Goal: Task Accomplishment & Management: Use online tool/utility

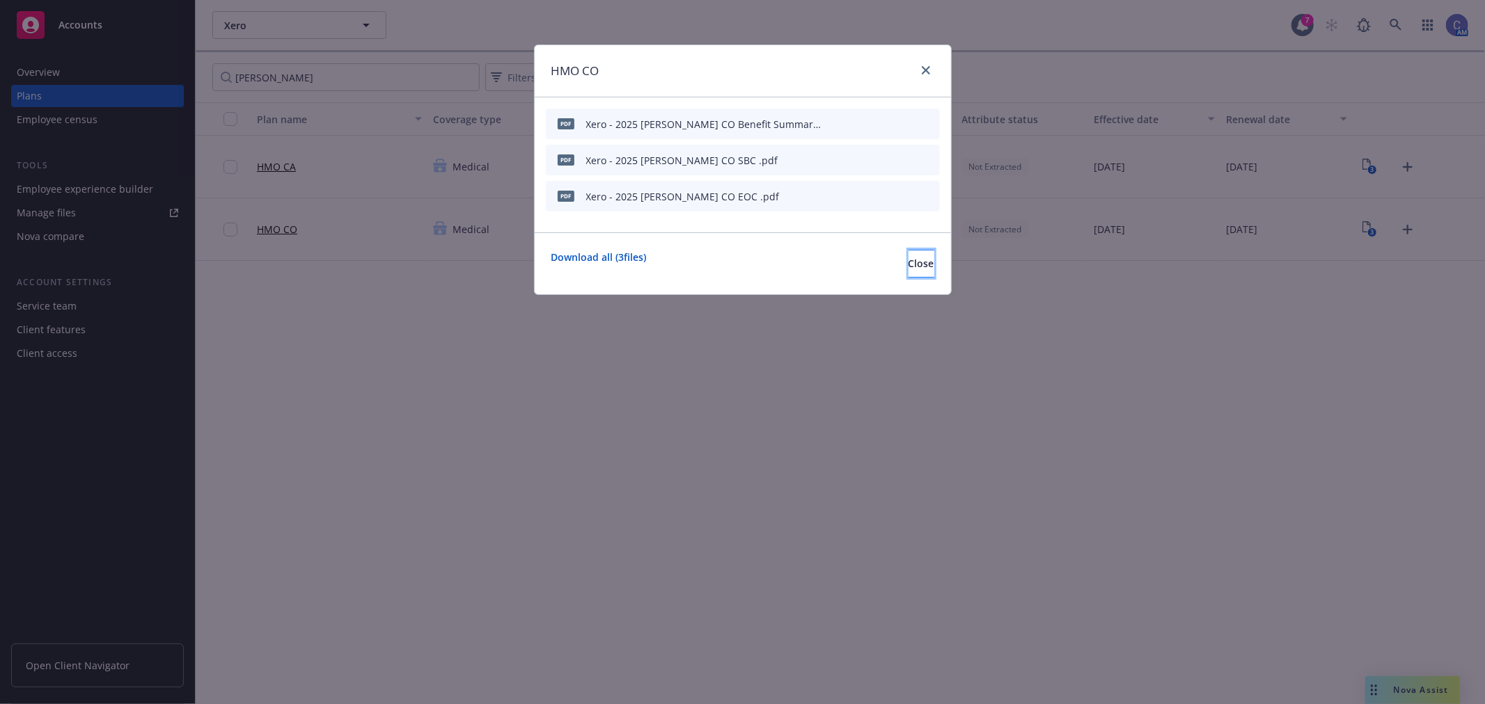
click at [908, 260] on span "Close" at bounding box center [921, 263] width 26 height 13
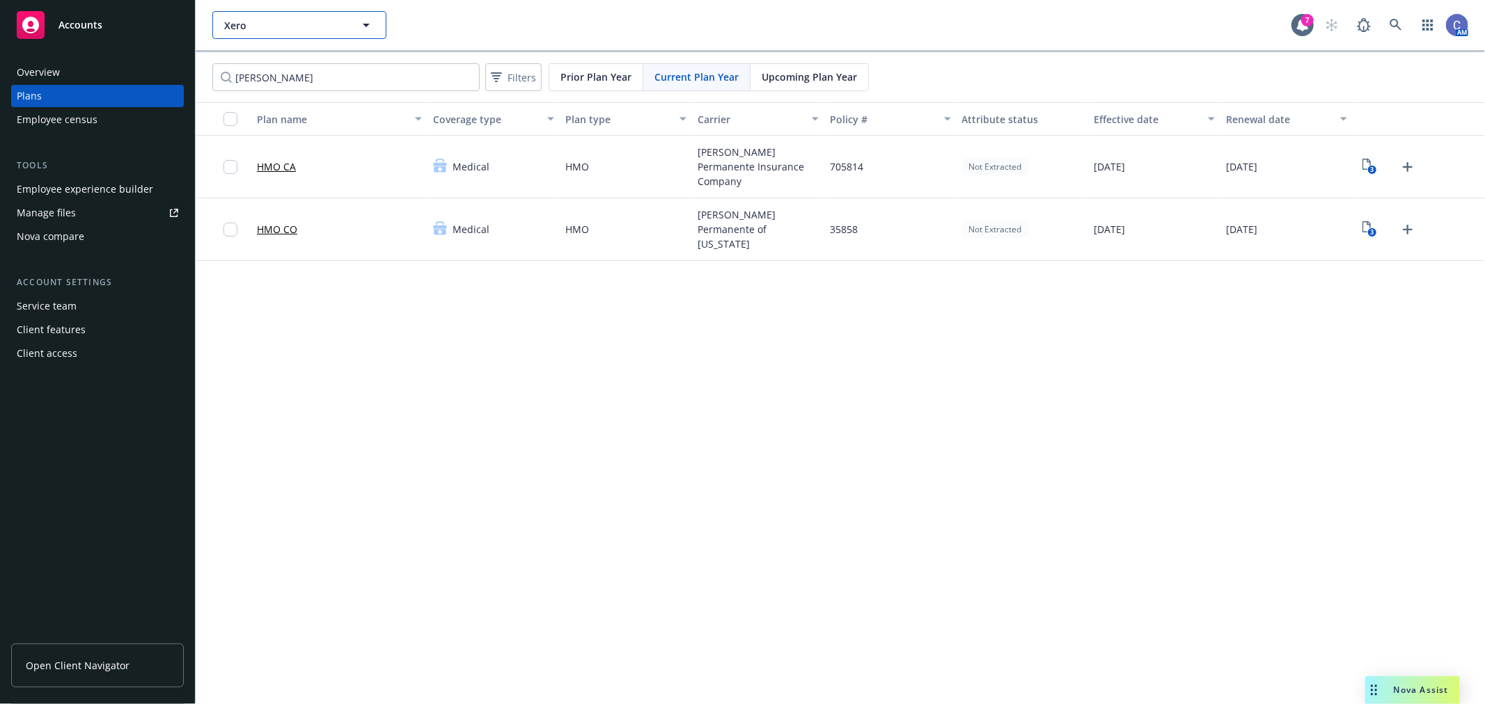
click at [367, 22] on icon "button" at bounding box center [366, 25] width 17 height 17
click at [309, 30] on span "Xero" at bounding box center [284, 25] width 120 height 15
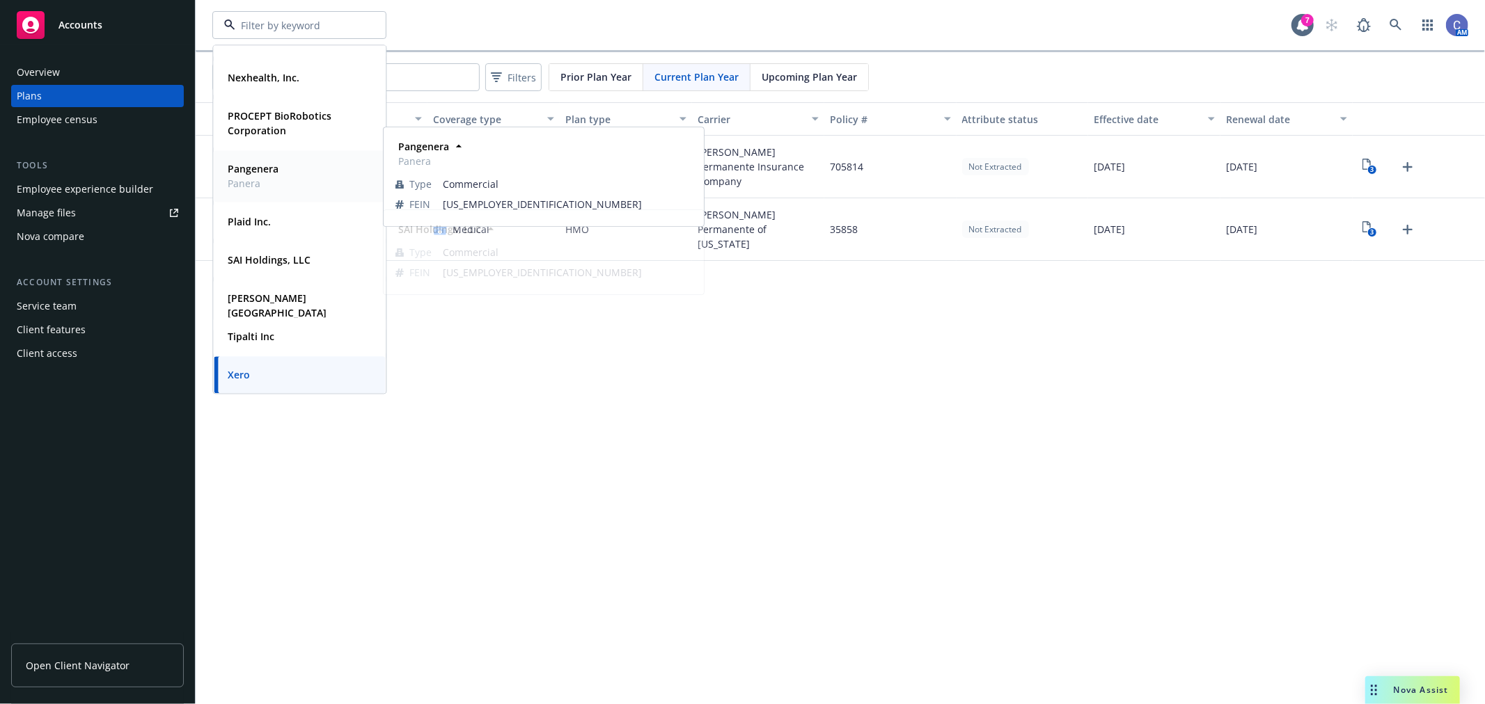
click at [283, 180] on div "Pangenera Panera" at bounding box center [299, 176] width 155 height 35
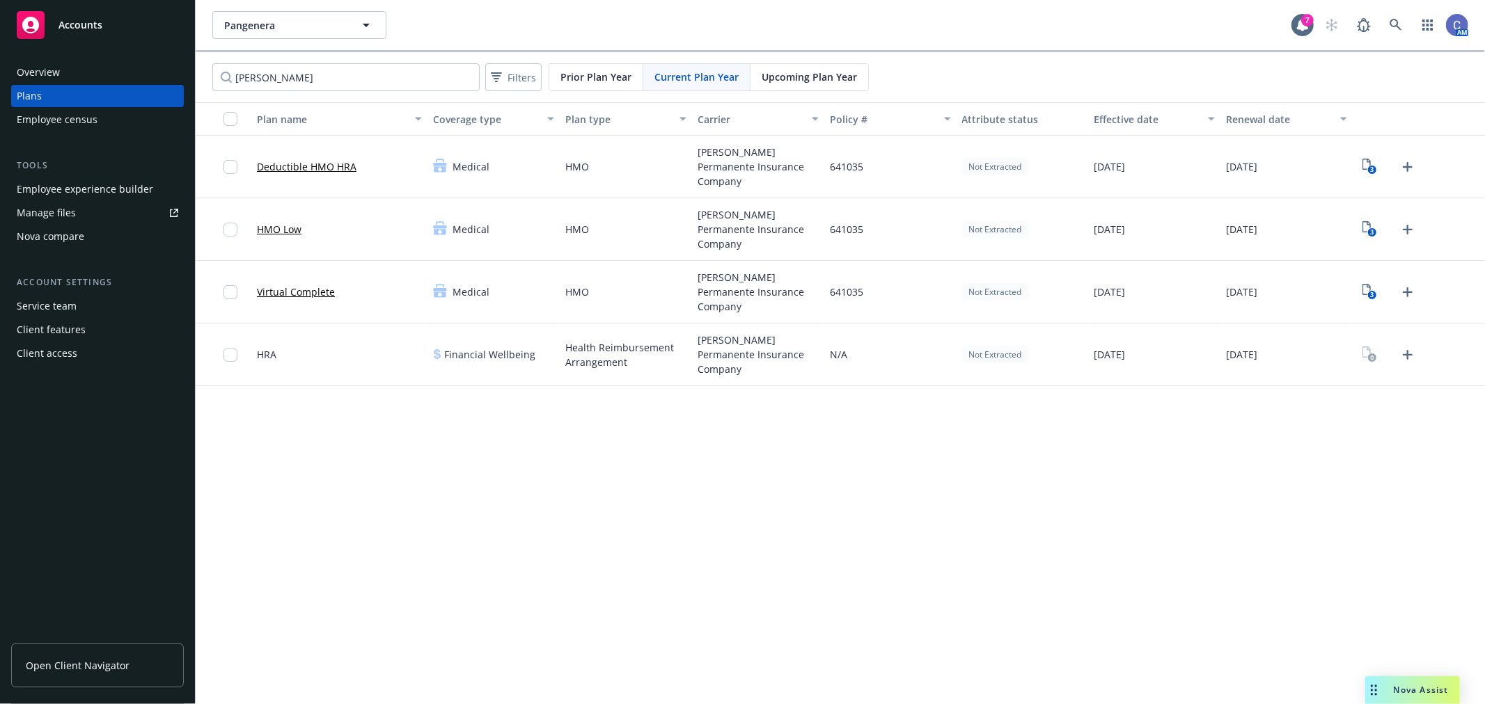
click at [74, 212] on link "Manage files" at bounding box center [97, 213] width 173 height 22
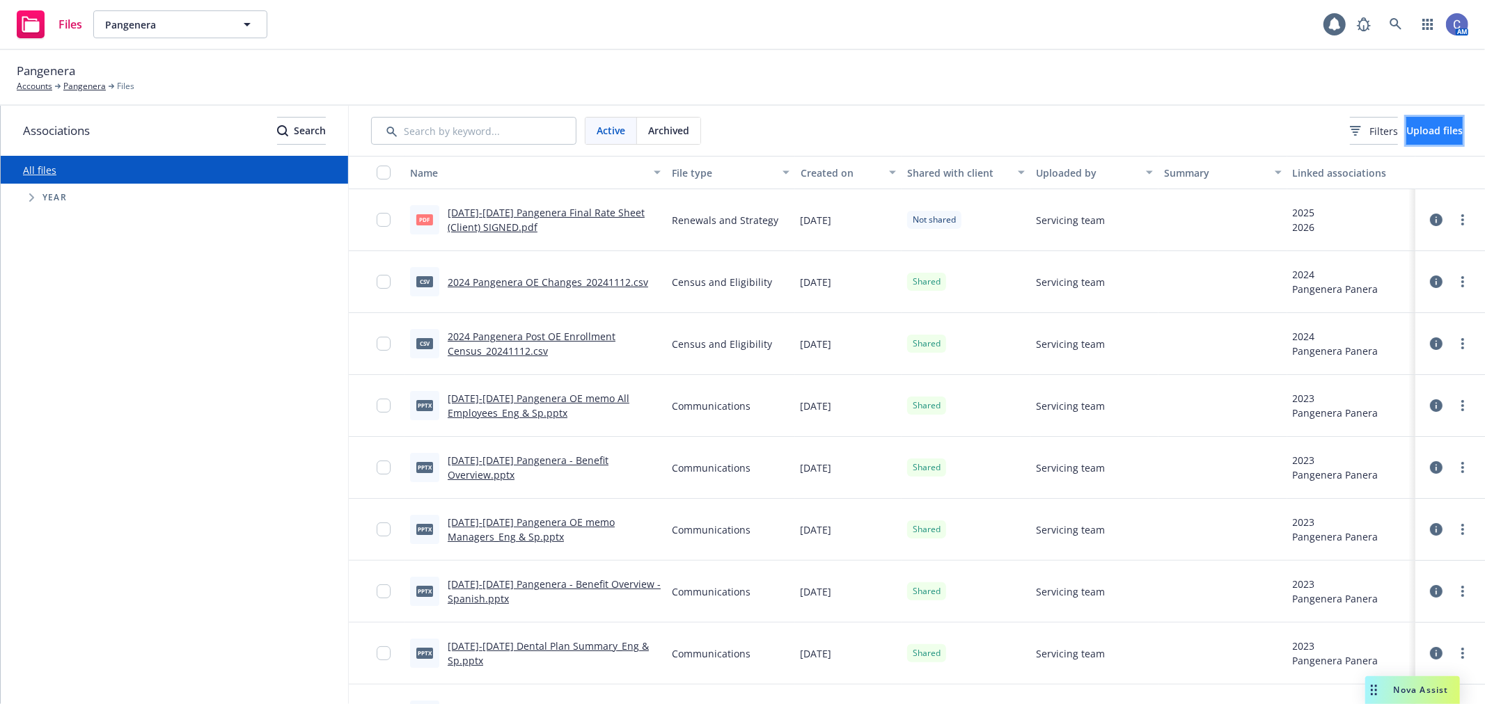
click at [1444, 141] on button "Upload files" at bounding box center [1434, 131] width 56 height 28
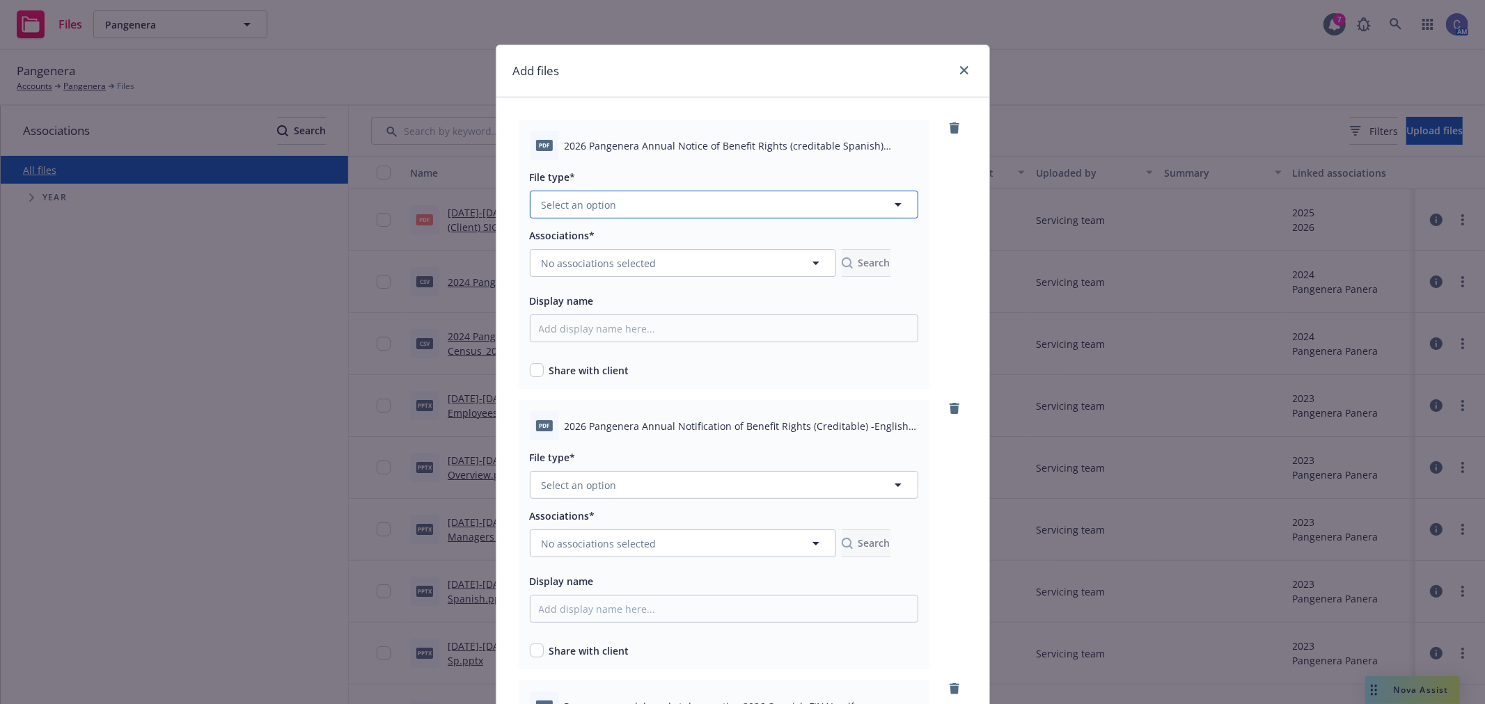
click at [608, 212] on button "Select an option" at bounding box center [724, 205] width 388 height 28
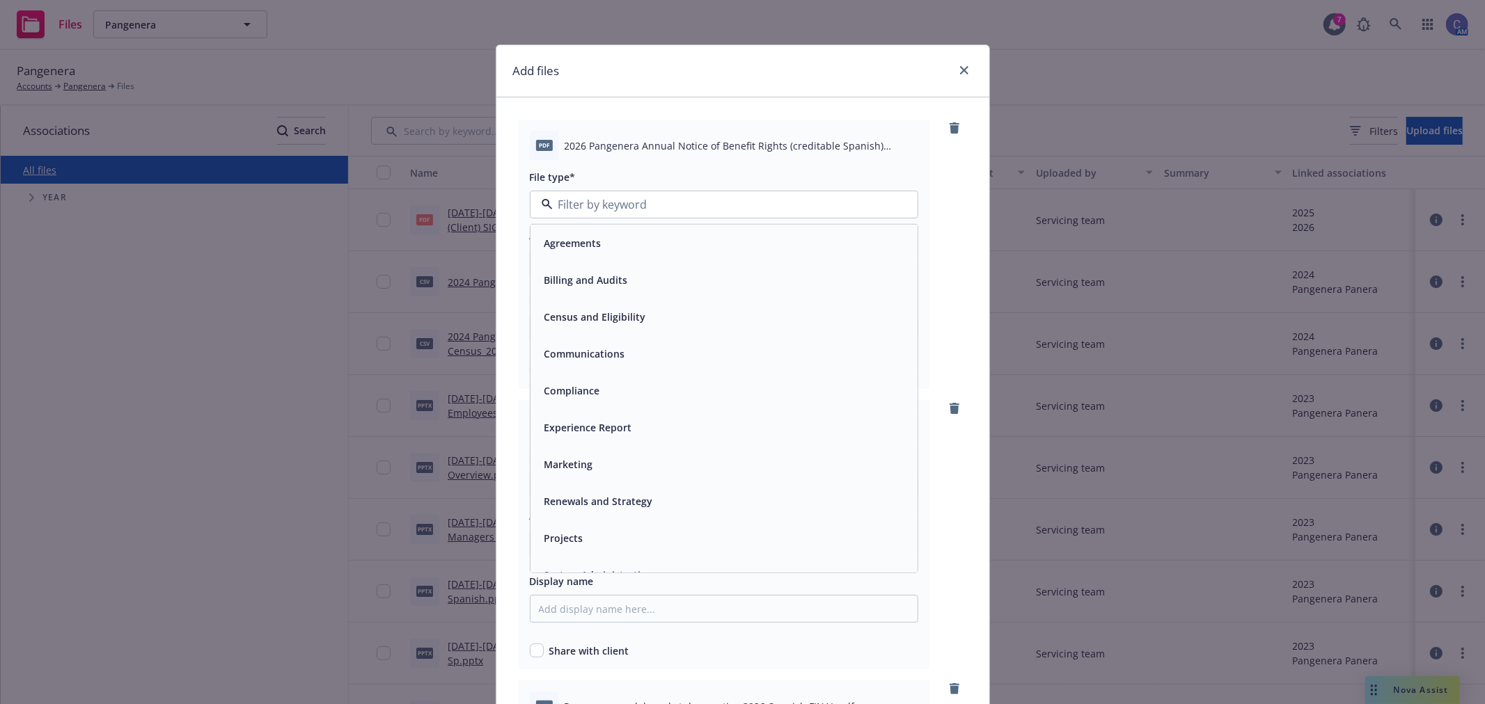
click at [571, 386] on span "Compliance" at bounding box center [572, 391] width 56 height 15
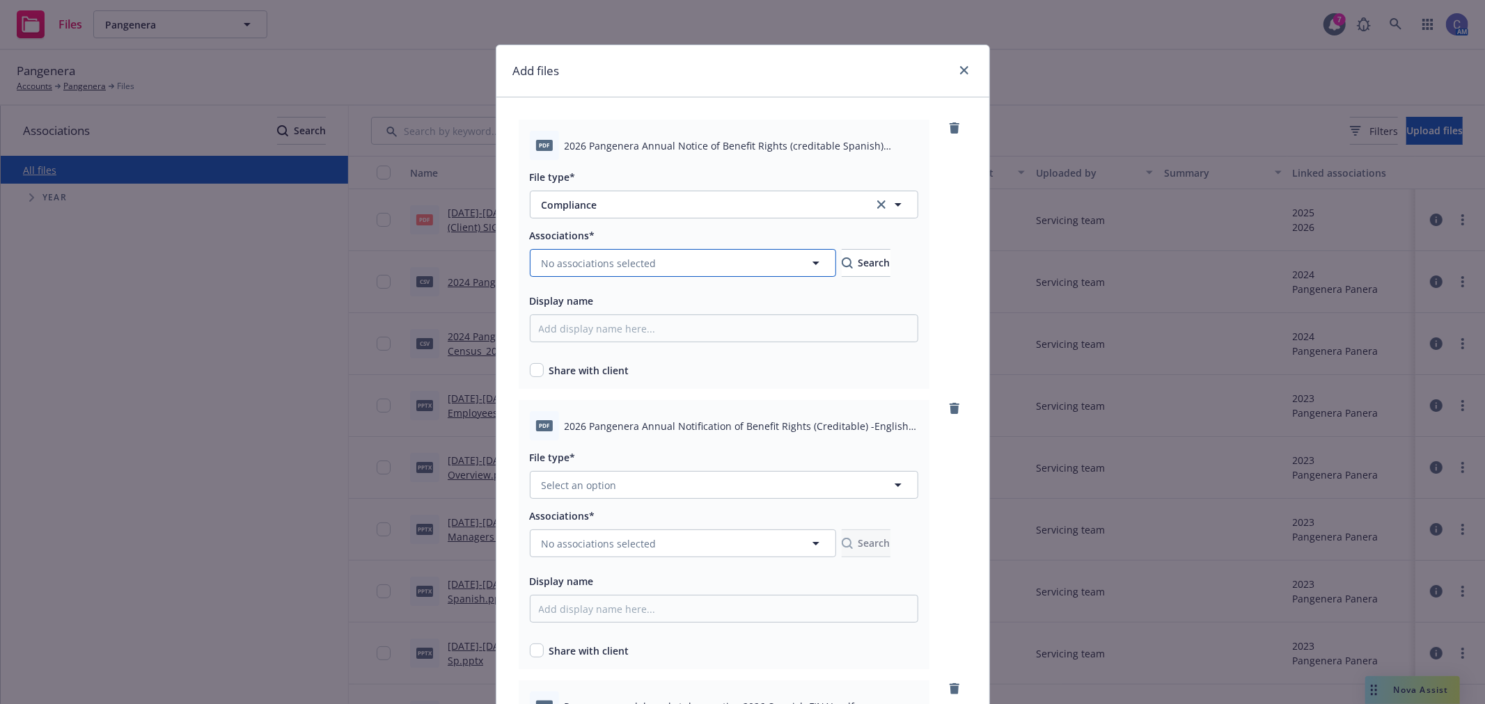
click at [587, 259] on span "No associations selected" at bounding box center [599, 263] width 115 height 15
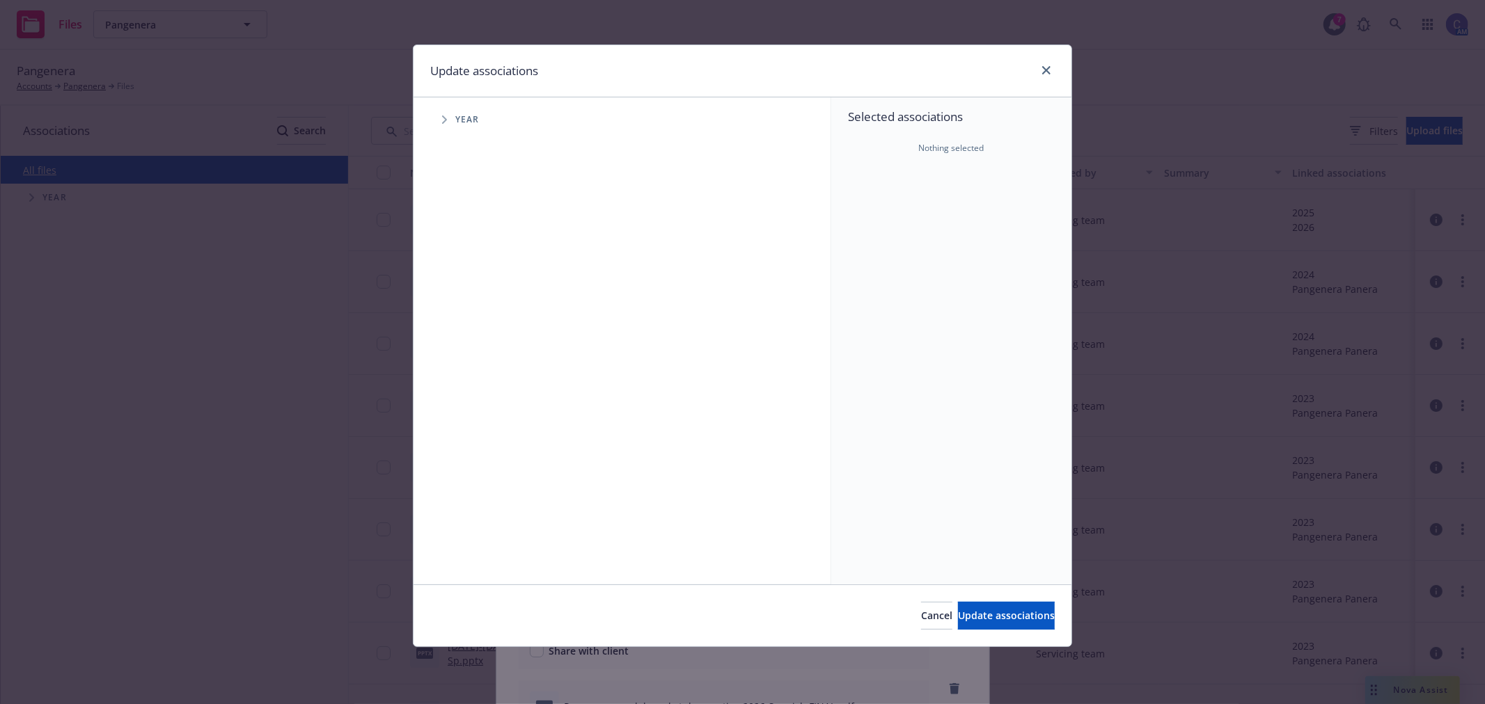
click at [437, 126] on span "Tree Example" at bounding box center [444, 120] width 22 height 22
click at [478, 339] on input "Tree Example" at bounding box center [480, 342] width 14 height 14
checkbox input "true"
click at [974, 616] on span "Update associations" at bounding box center [1006, 615] width 97 height 13
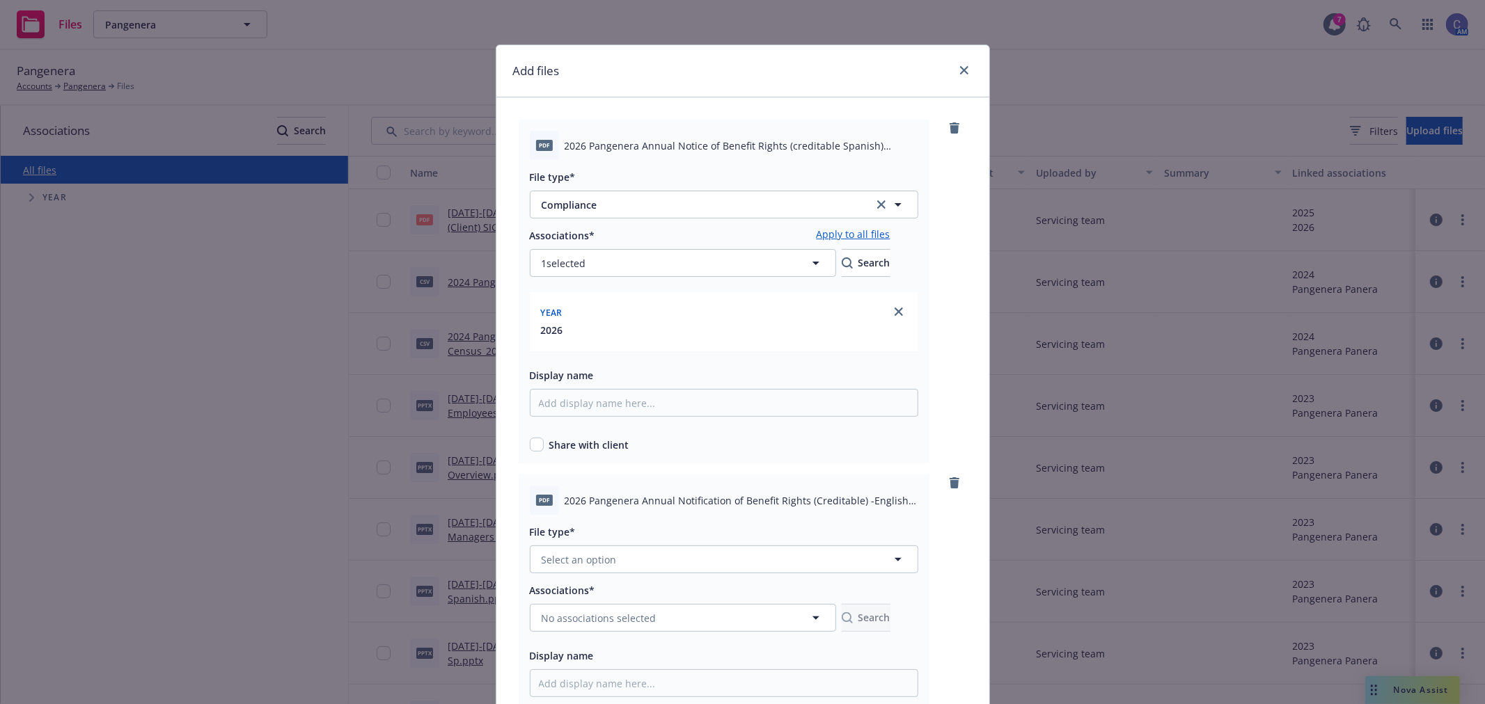
scroll to position [155, 0]
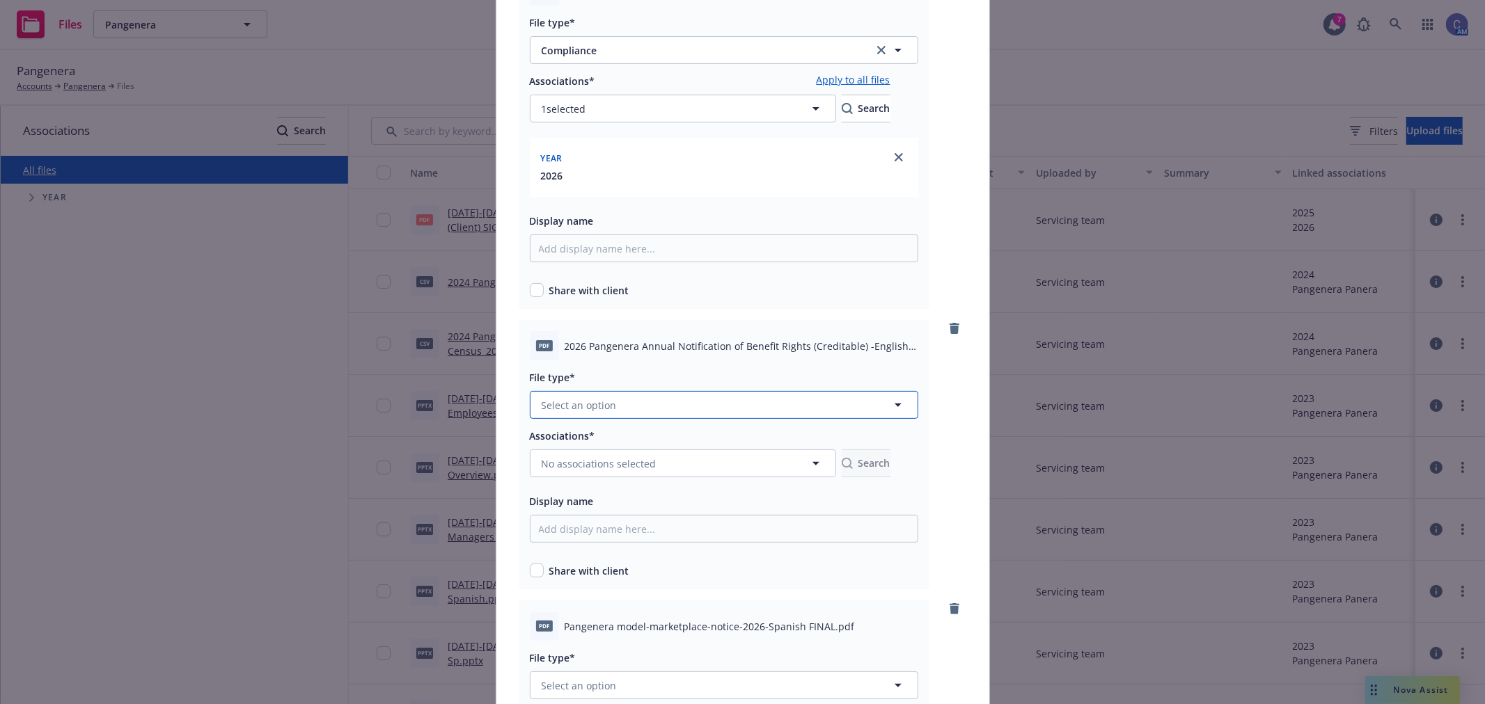
click at [617, 392] on button "Select an option" at bounding box center [724, 405] width 388 height 28
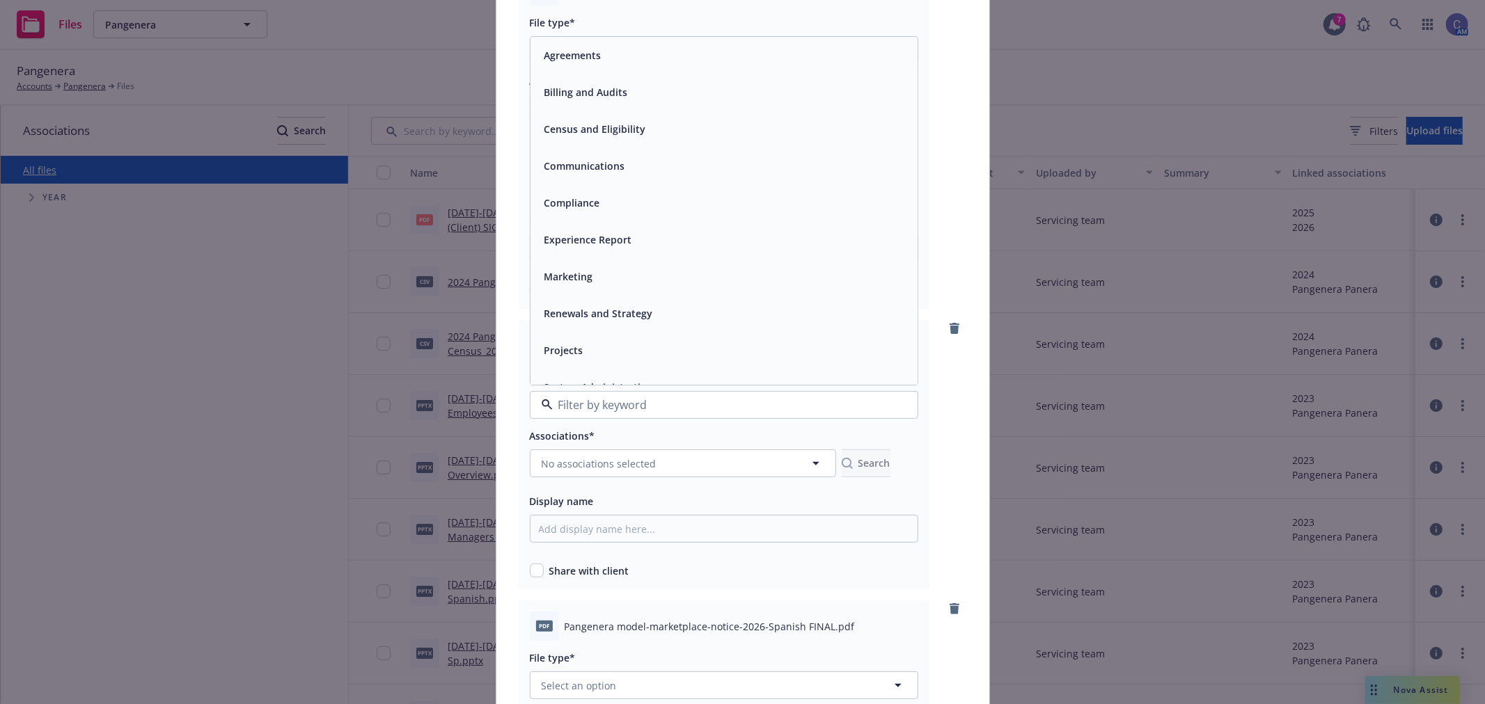
click at [575, 207] on span "Compliance" at bounding box center [572, 203] width 56 height 15
click at [610, 465] on span "No associations selected" at bounding box center [599, 464] width 115 height 15
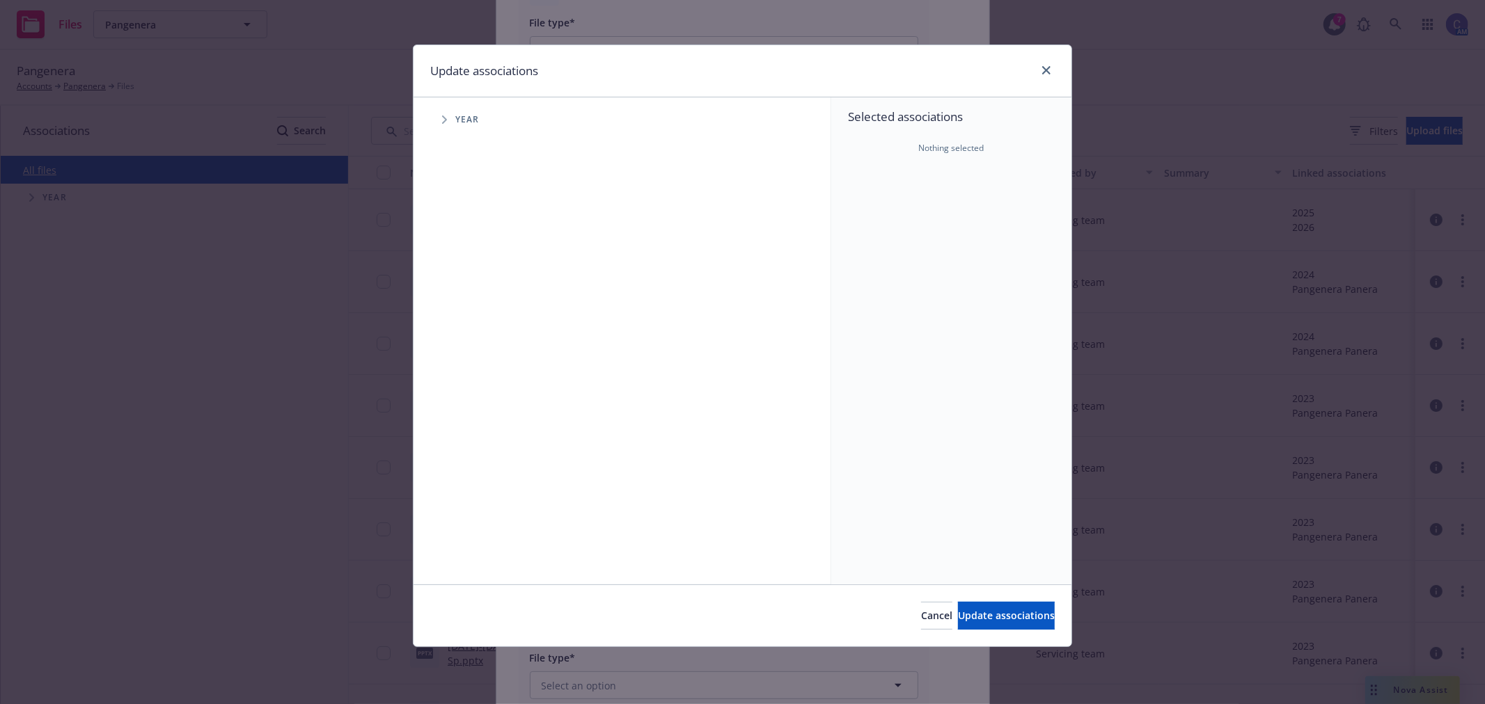
click at [450, 122] on span "Tree Example" at bounding box center [444, 120] width 22 height 22
click at [484, 341] on input "Tree Example" at bounding box center [480, 342] width 14 height 14
checkbox input "true"
click at [958, 610] on span "Update associations" at bounding box center [1006, 615] width 97 height 13
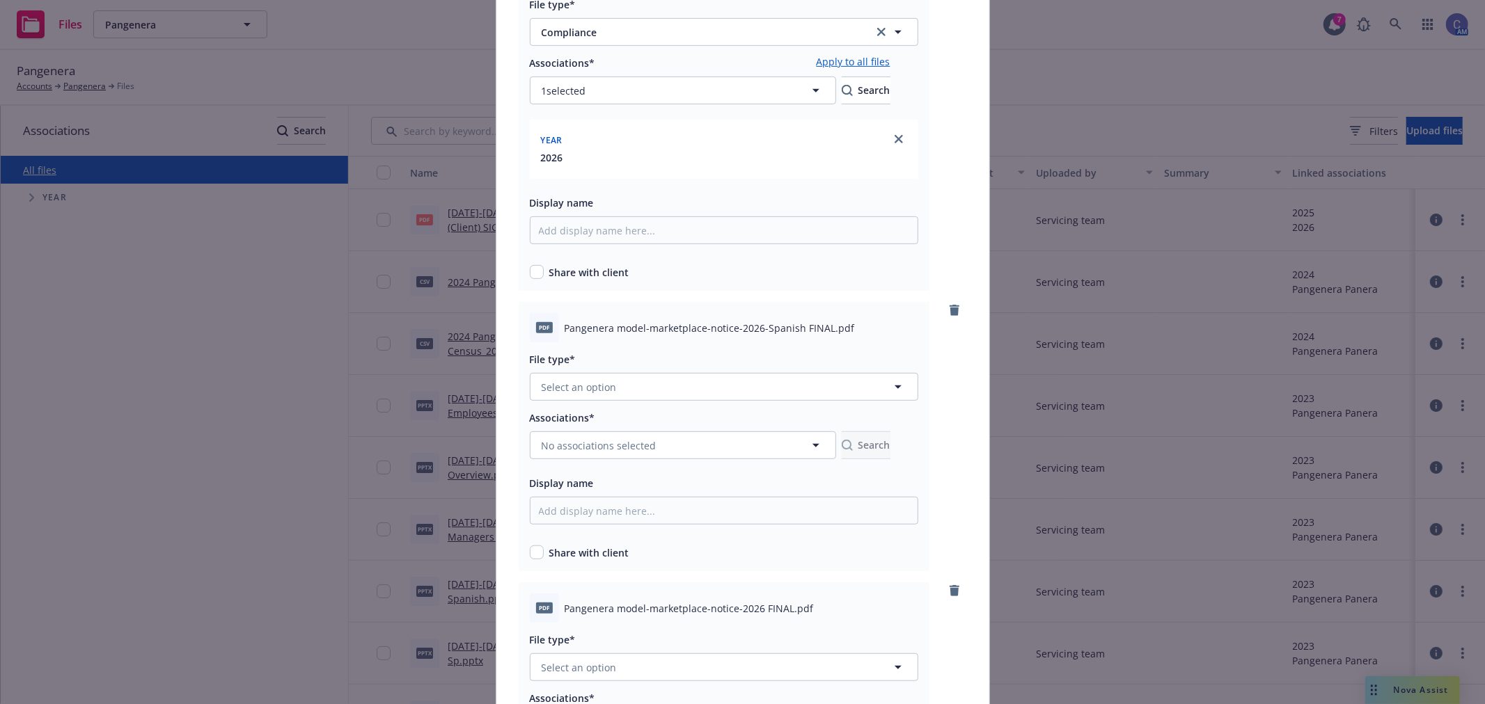
scroll to position [541, 0]
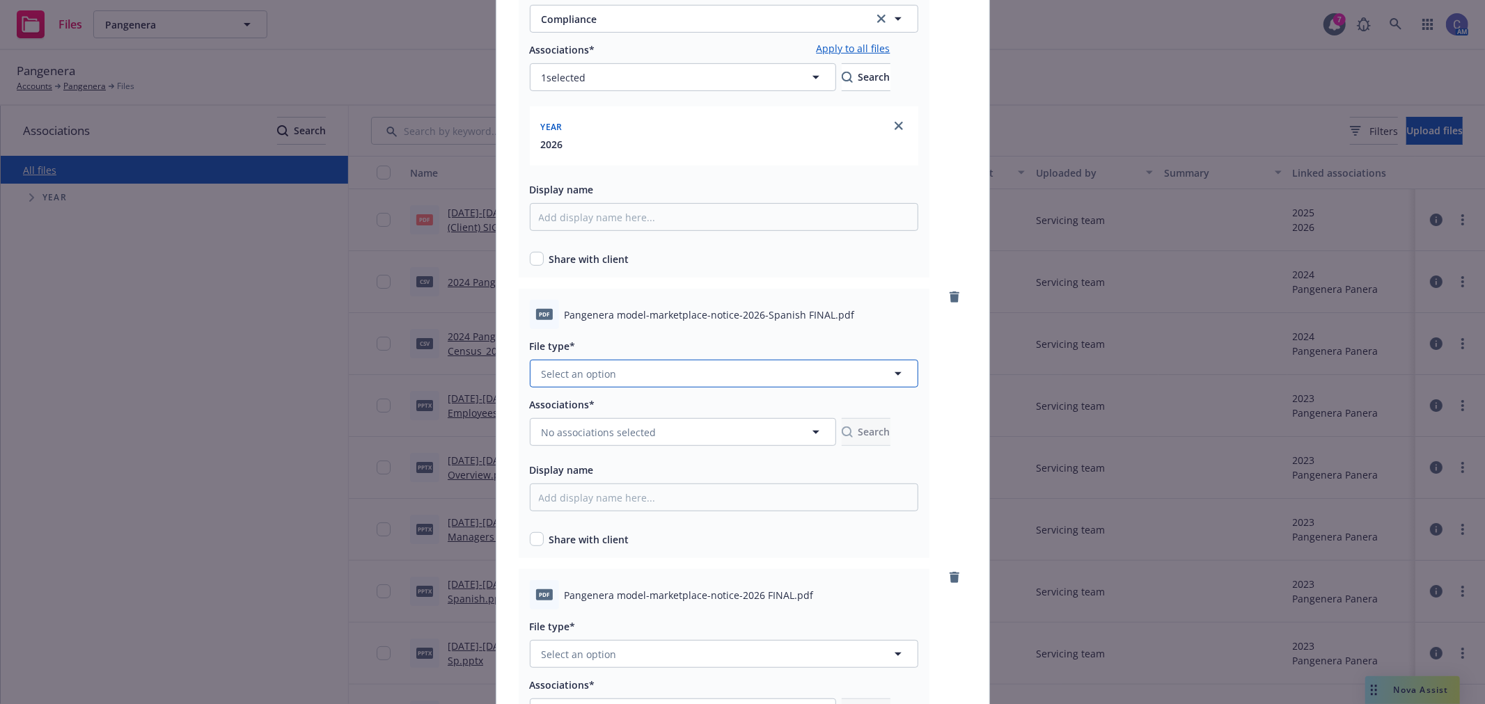
click at [631, 379] on button "Select an option" at bounding box center [724, 374] width 388 height 28
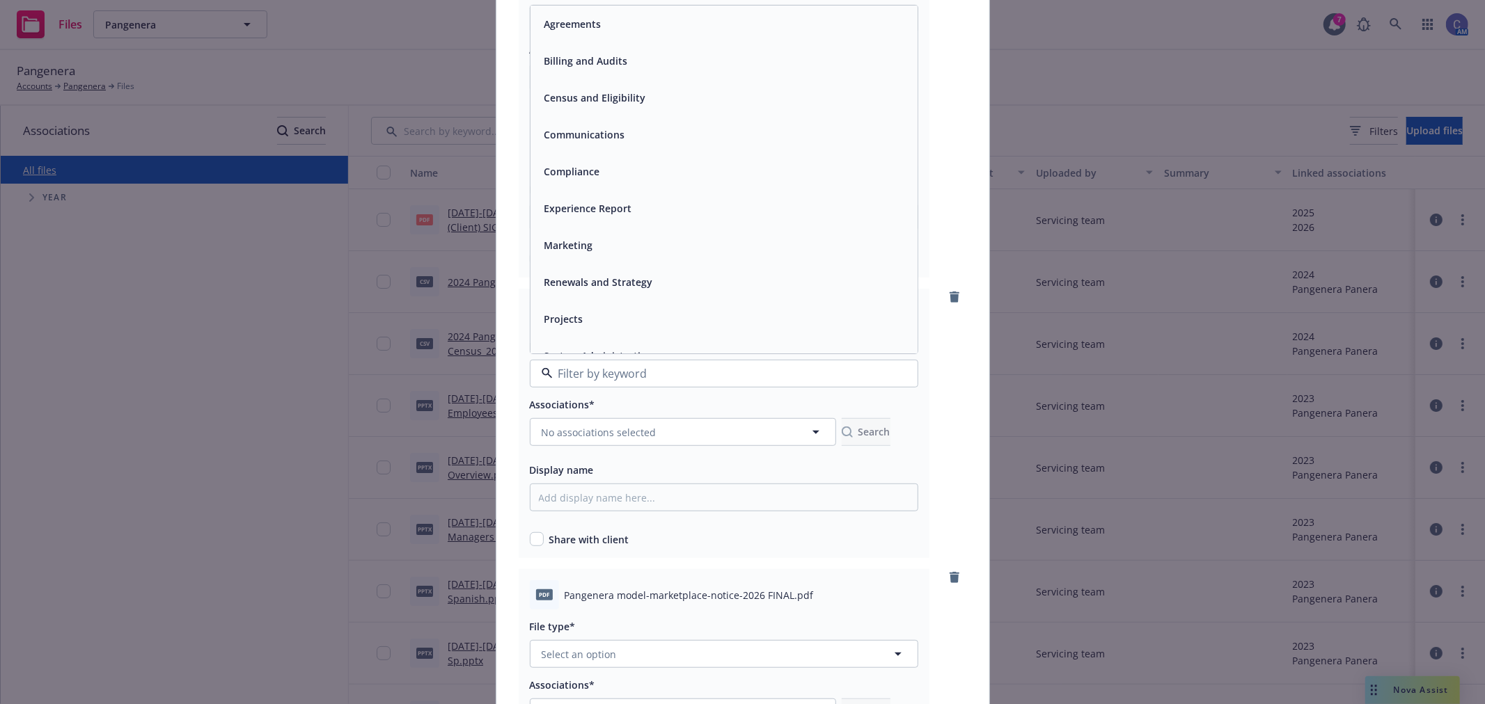
click at [576, 161] on div "Compliance" at bounding box center [723, 172] width 387 height 37
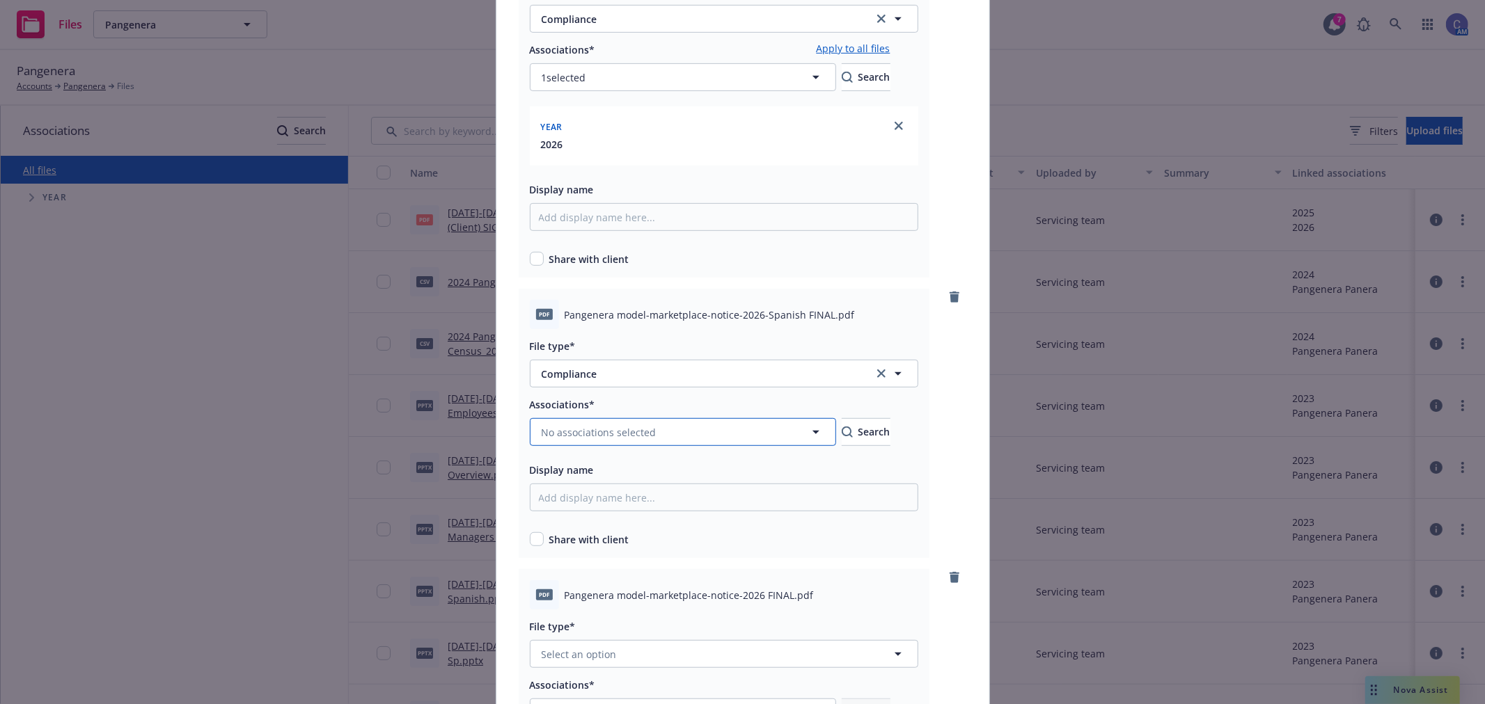
click at [796, 436] on button "No associations selected" at bounding box center [683, 432] width 306 height 28
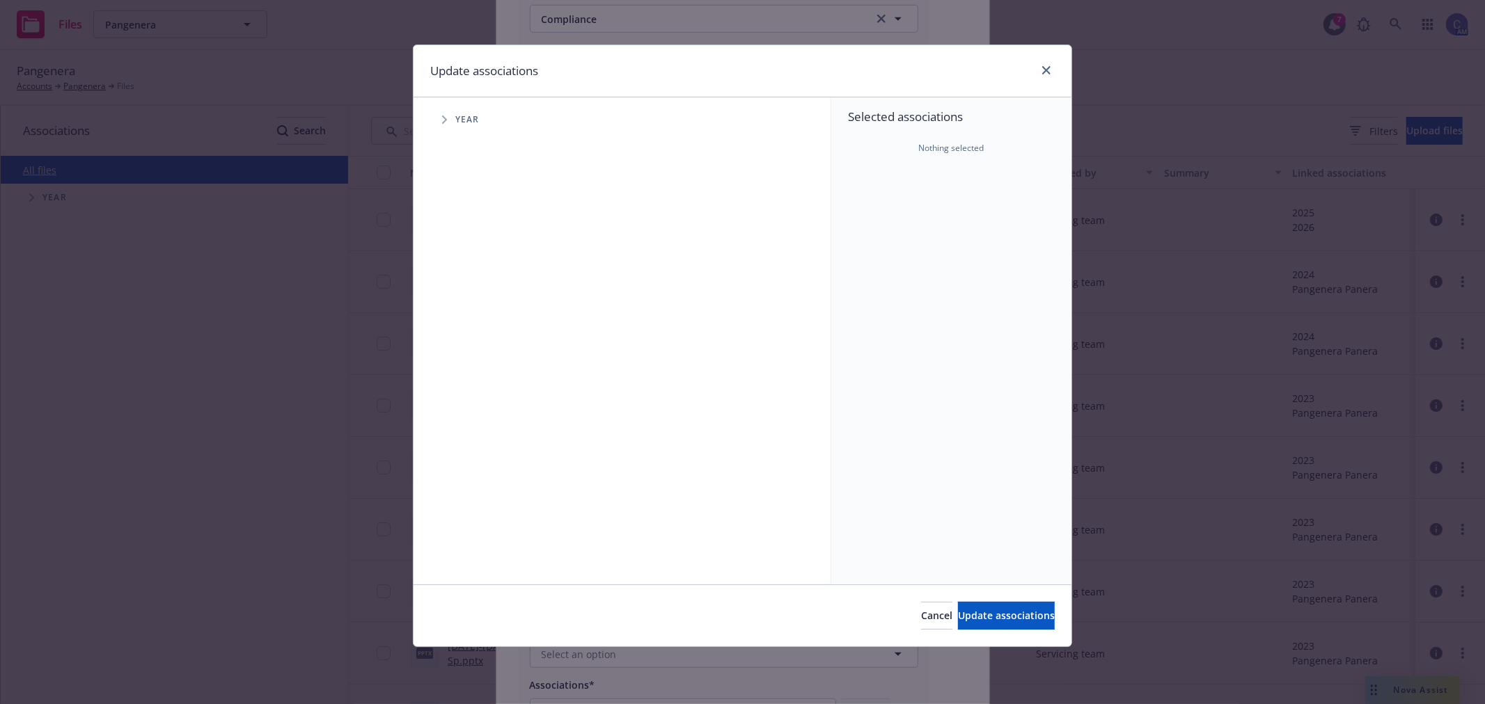
click at [450, 120] on span "Tree Example" at bounding box center [444, 120] width 22 height 22
click at [475, 342] on input "Tree Example" at bounding box center [480, 342] width 14 height 14
checkbox input "true"
click at [1061, 618] on div "Cancel Update associations" at bounding box center [742, 616] width 658 height 62
click at [1027, 617] on span "Update associations" at bounding box center [1006, 615] width 97 height 13
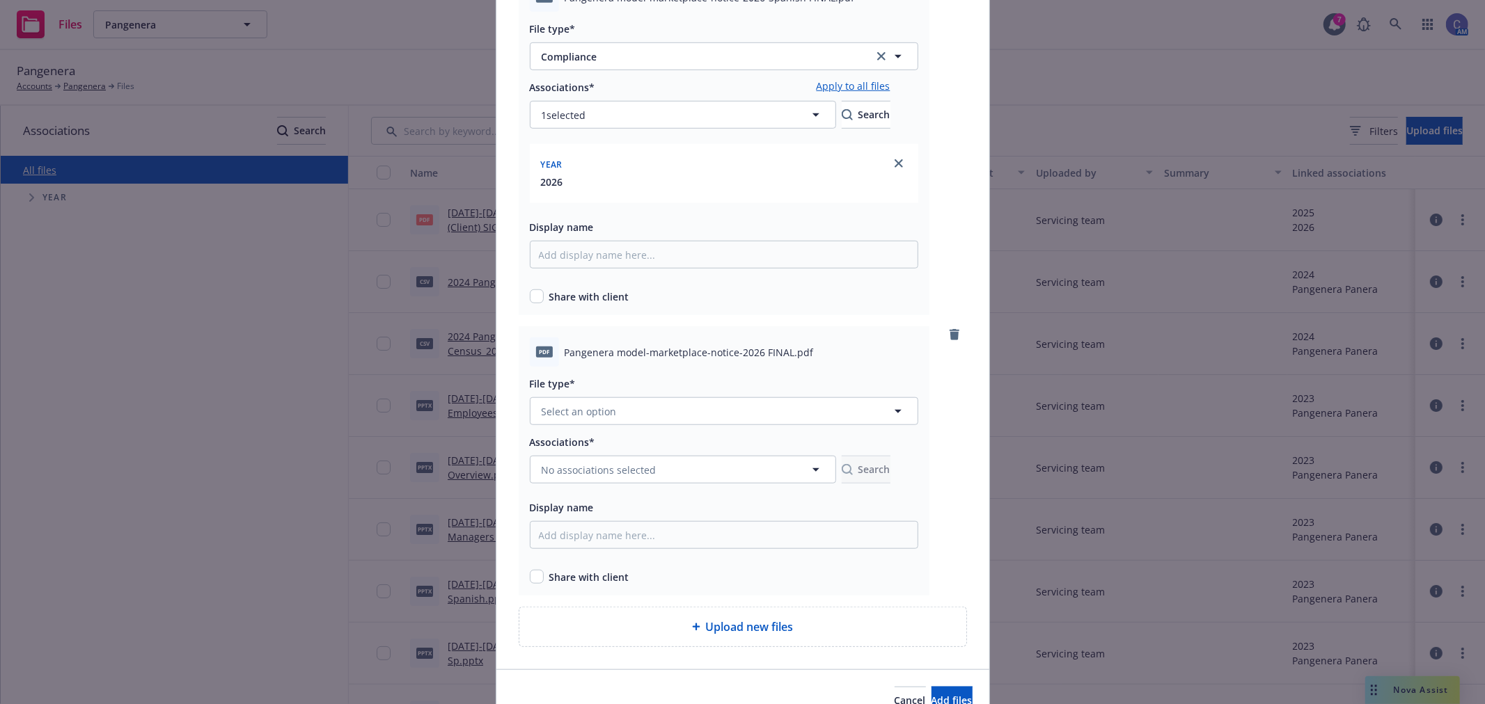
scroll to position [928, 0]
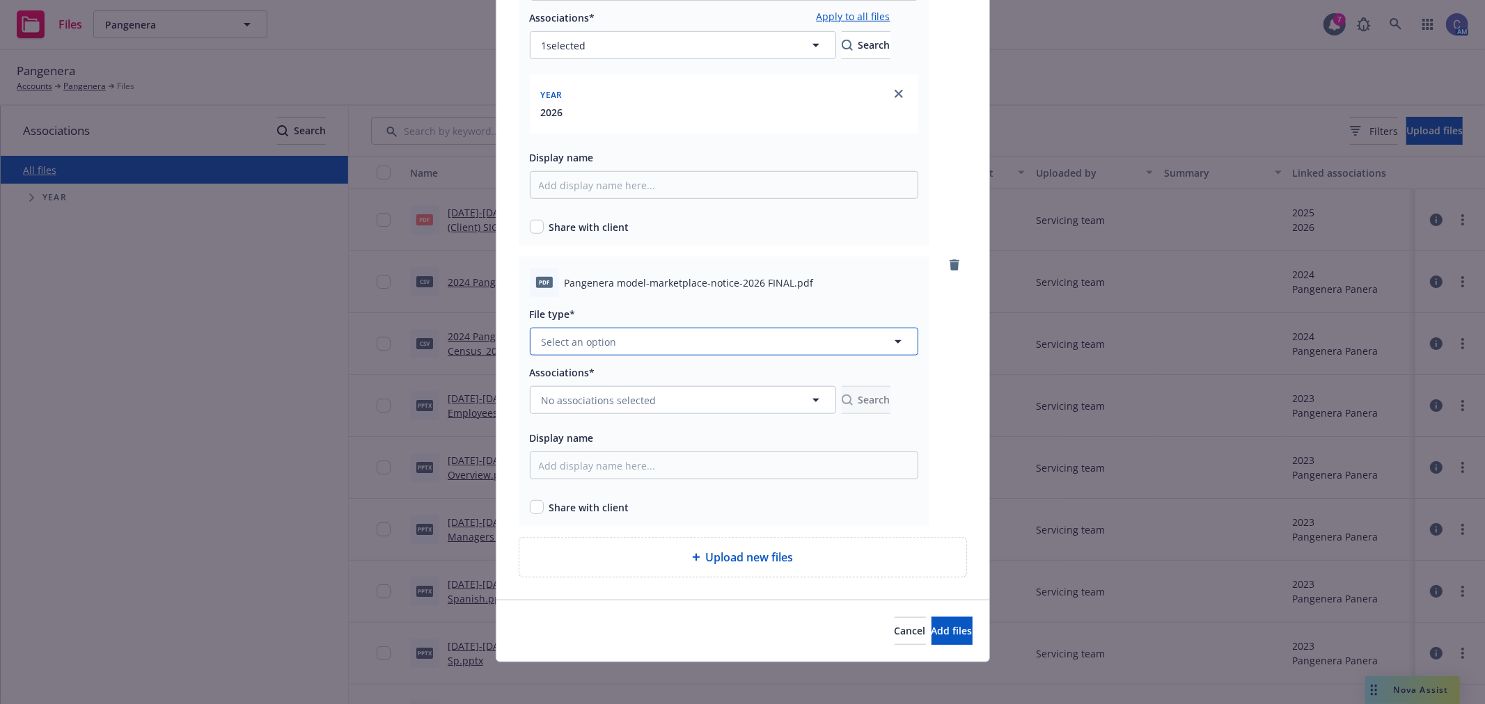
click at [672, 341] on button "Select an option" at bounding box center [724, 342] width 388 height 28
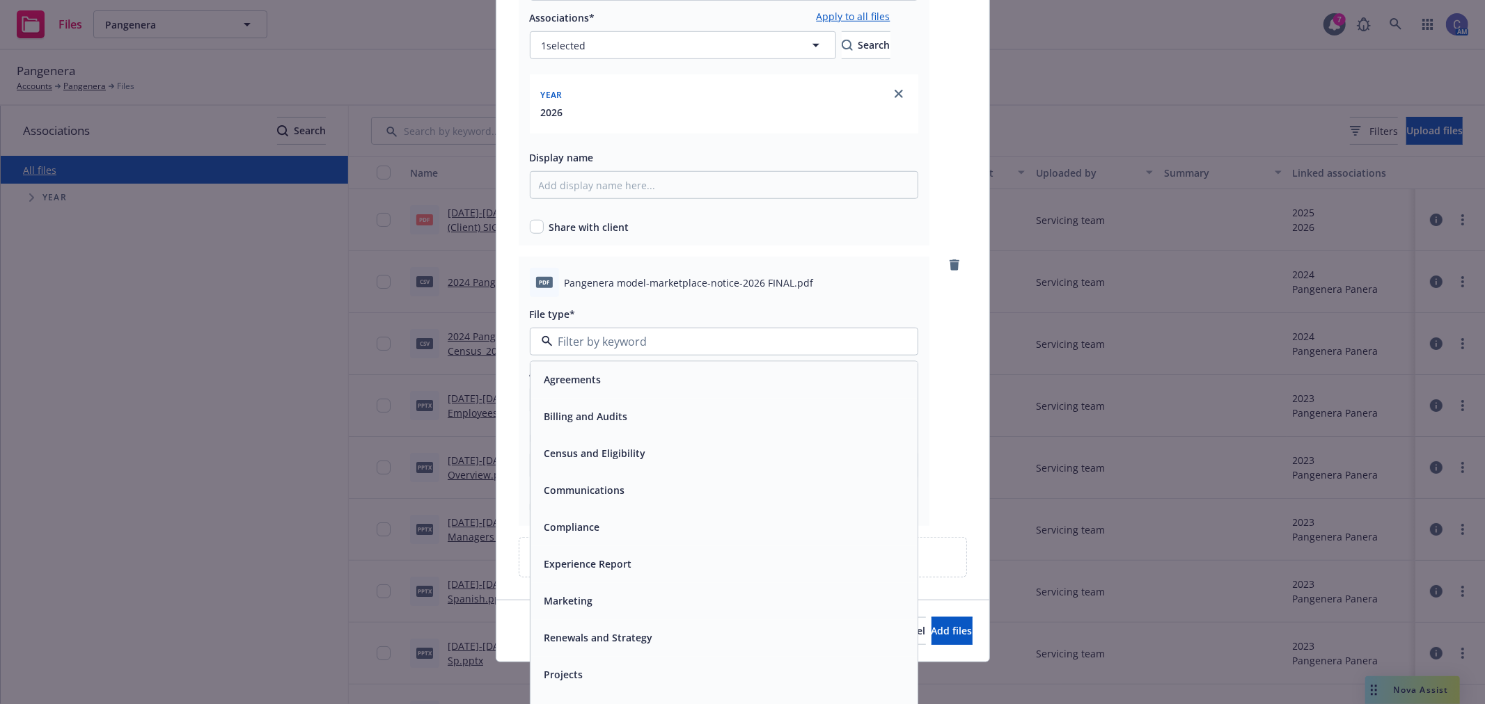
click at [628, 524] on div "Compliance" at bounding box center [724, 528] width 370 height 20
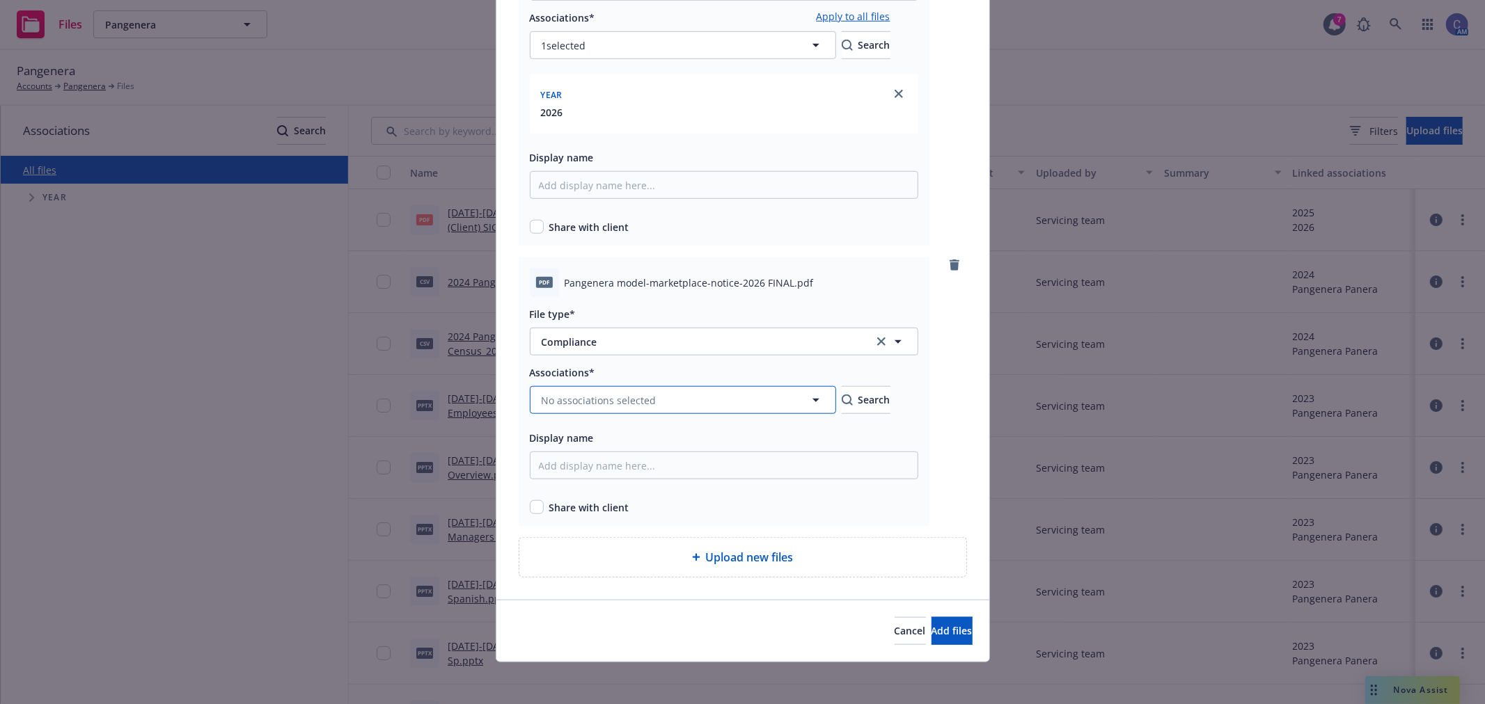
click at [600, 409] on button "No associations selected" at bounding box center [683, 400] width 306 height 28
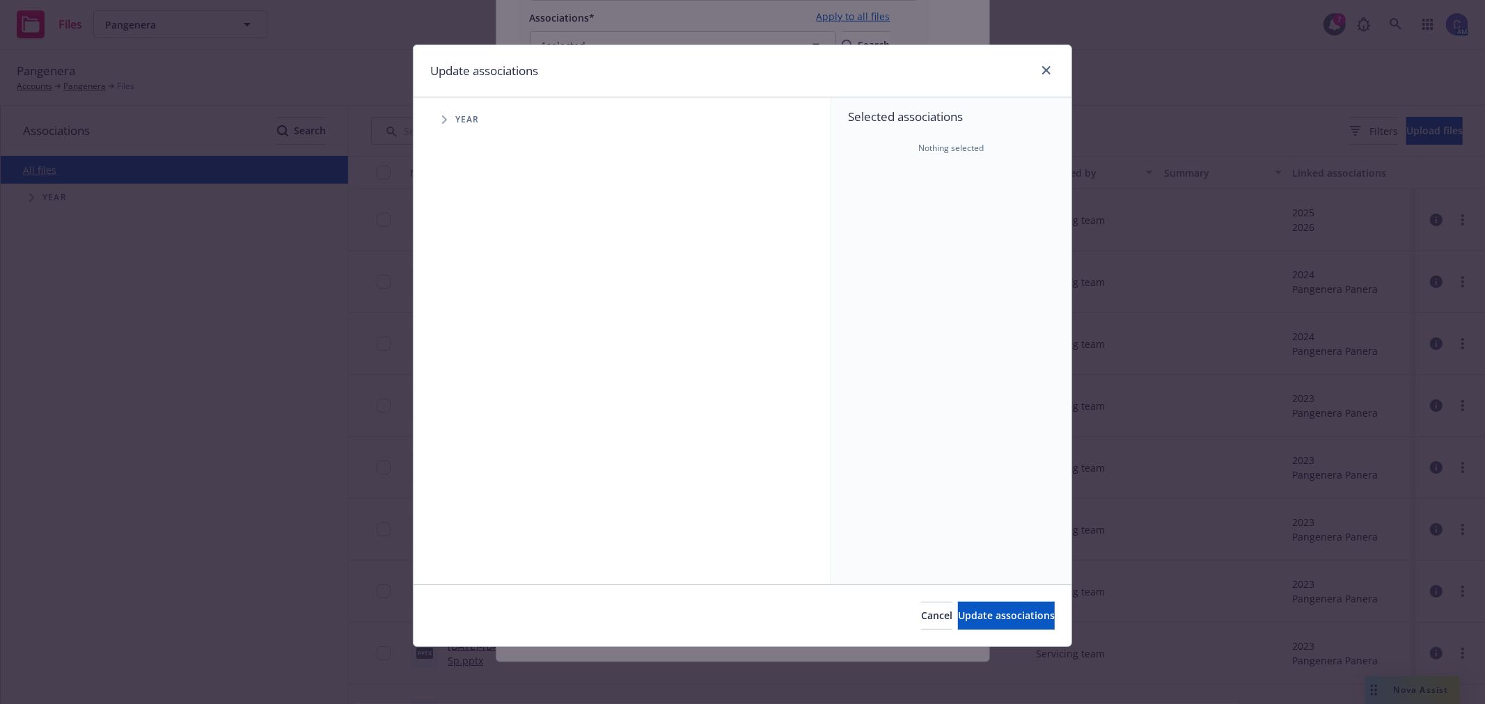
click at [448, 121] on span "Tree Example" at bounding box center [444, 120] width 22 height 22
click at [482, 334] on div "2026 Year" at bounding box center [494, 342] width 42 height 26
checkbox input "true"
click at [1027, 617] on span "Update associations" at bounding box center [1006, 615] width 97 height 13
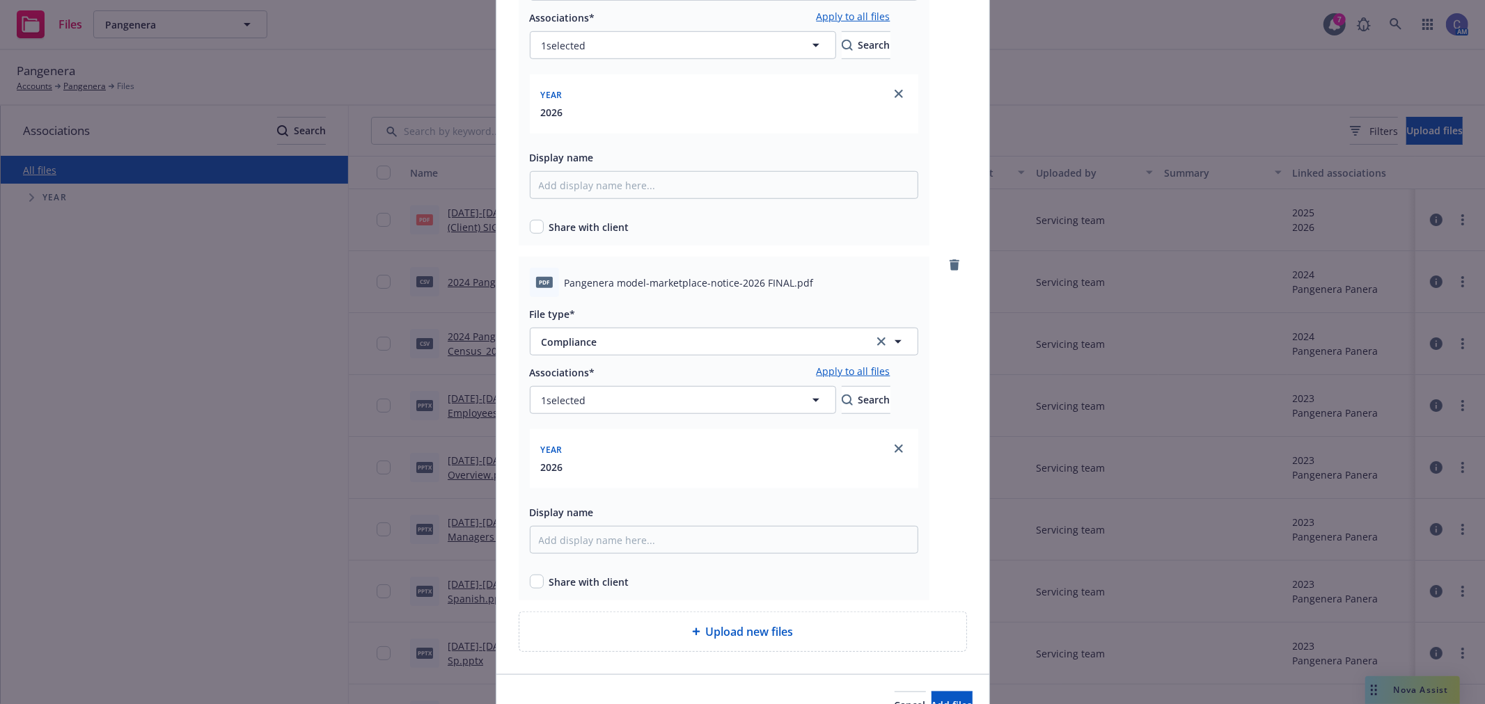
click at [775, 624] on div "Upload new files" at bounding box center [742, 631] width 447 height 39
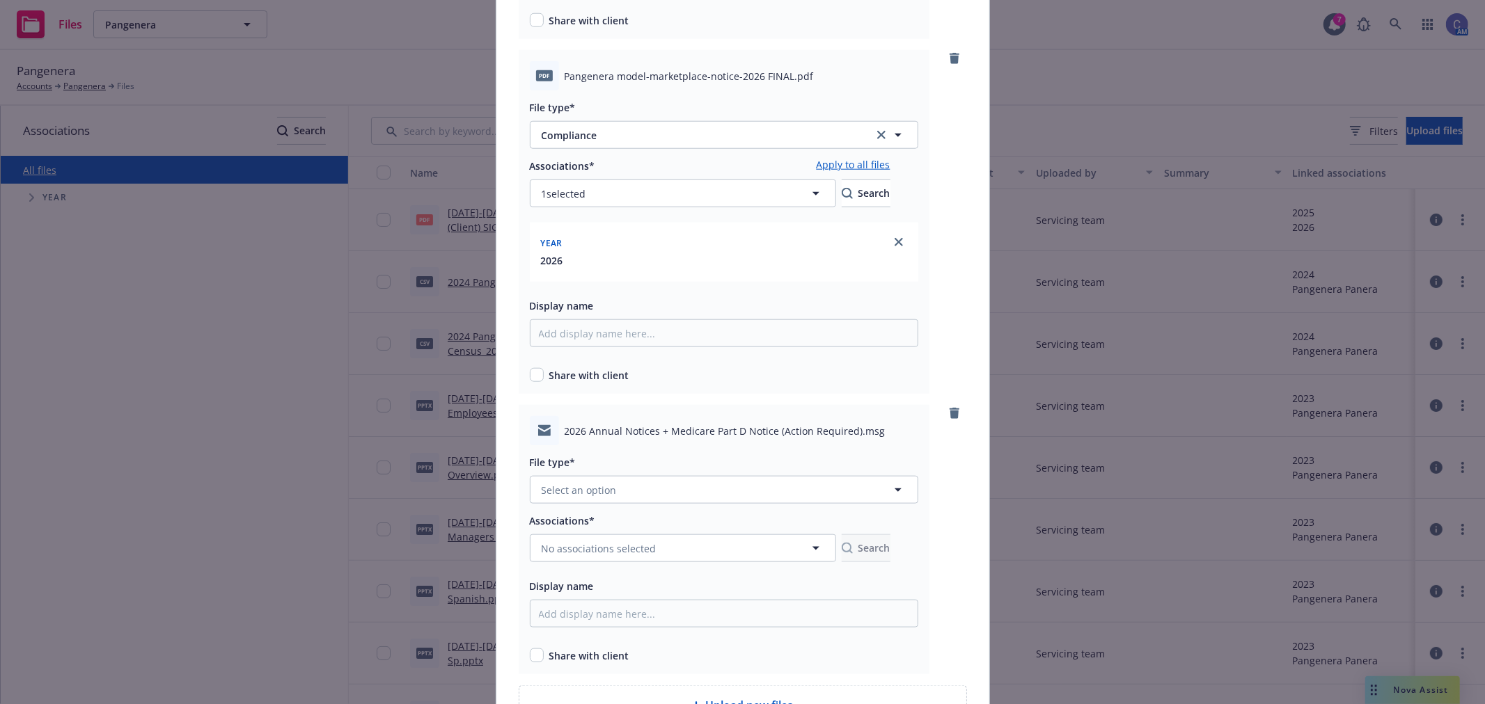
scroll to position [1289, 0]
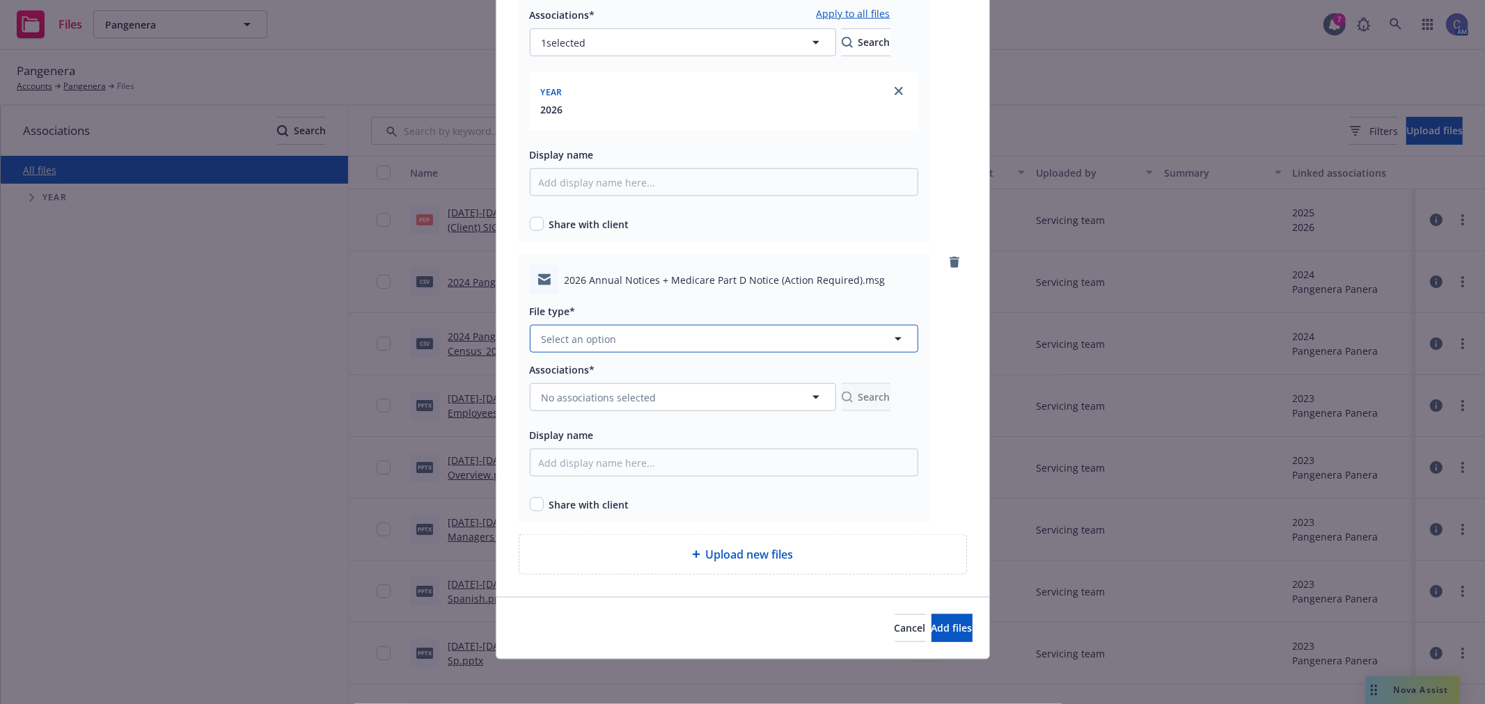
click at [603, 345] on span "Select an option" at bounding box center [579, 339] width 75 height 15
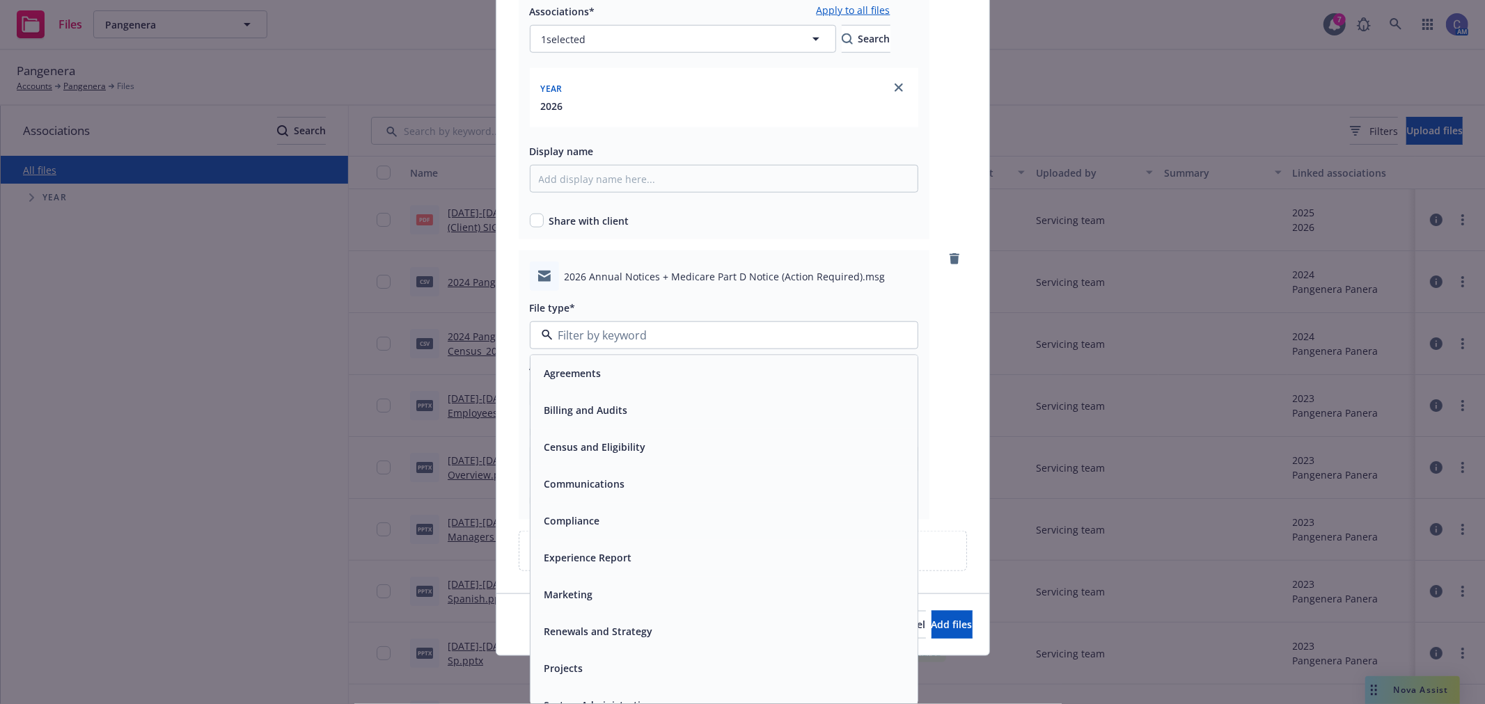
click at [562, 512] on div "Compliance" at bounding box center [723, 521] width 387 height 37
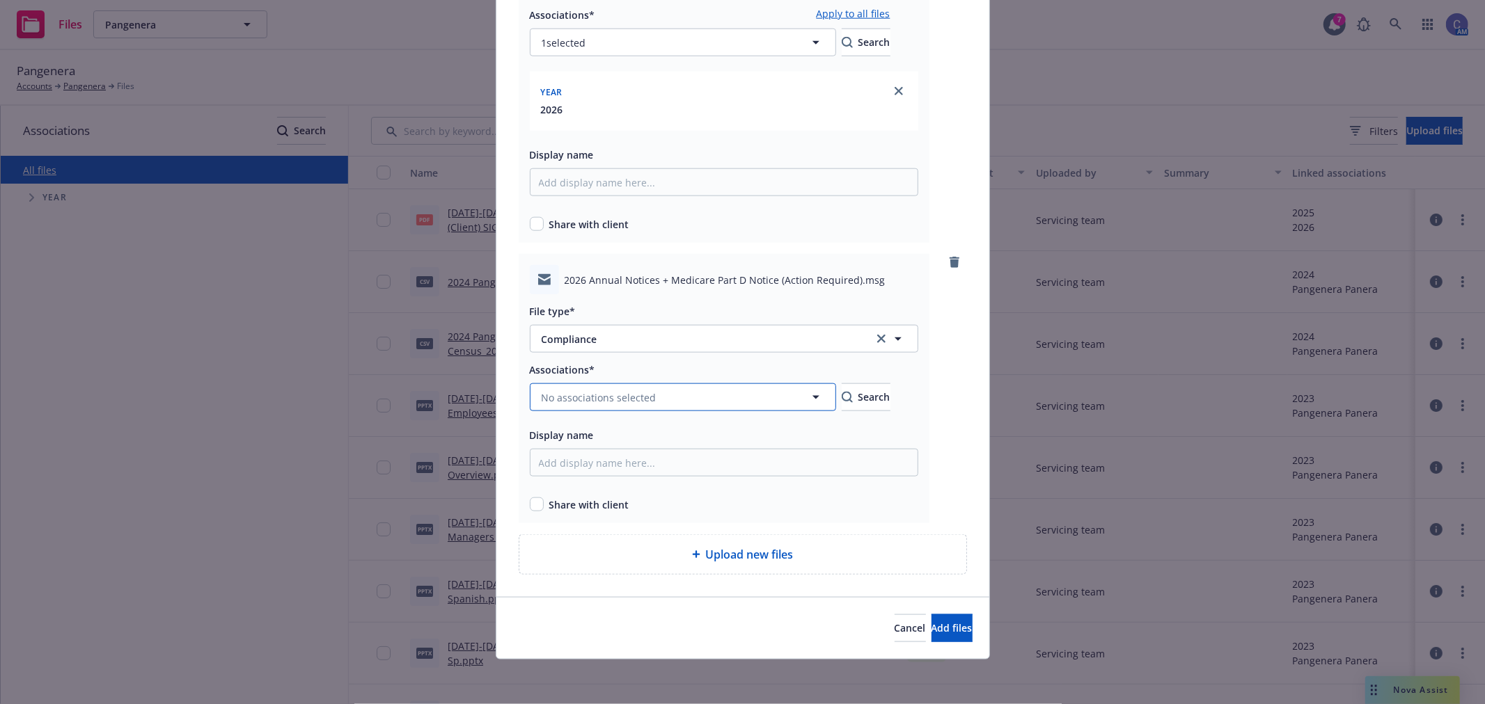
click at [601, 409] on button "No associations selected" at bounding box center [683, 398] width 306 height 28
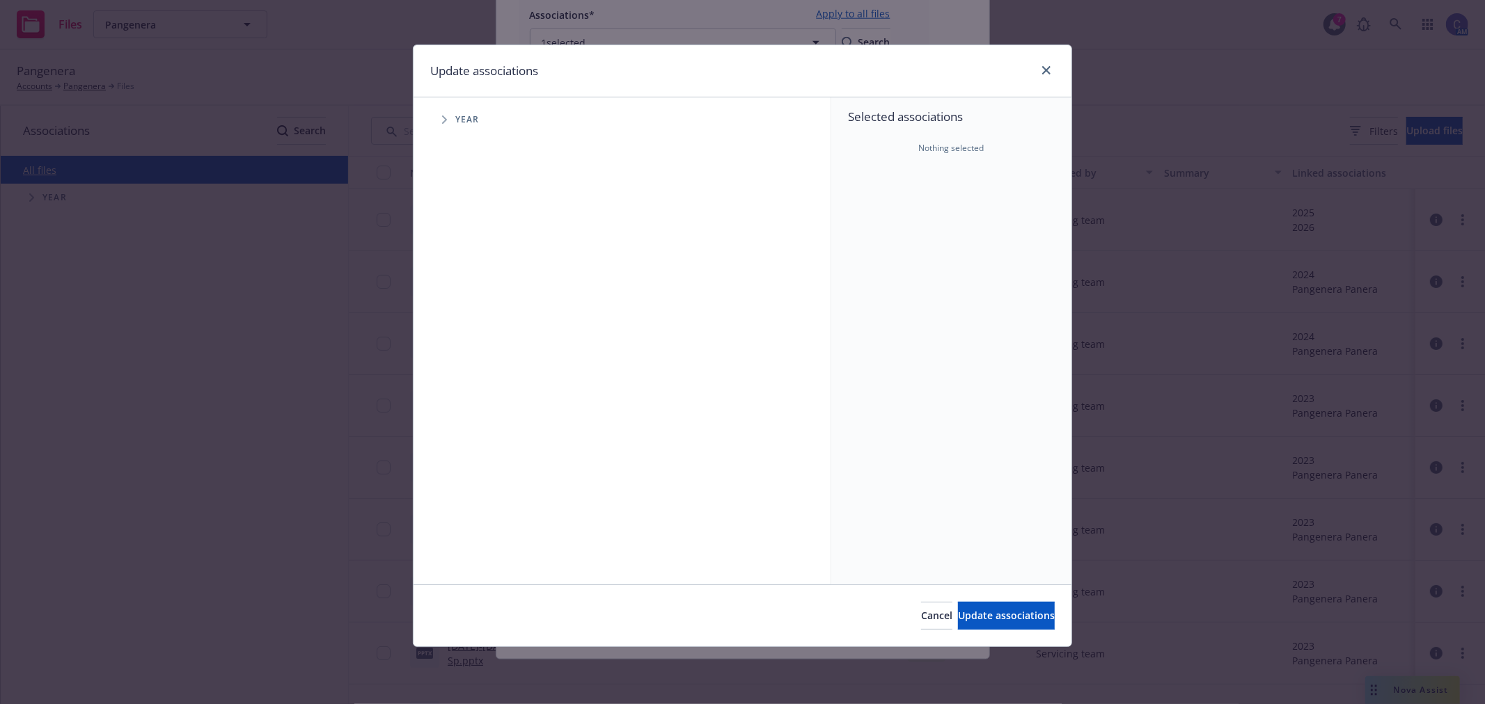
click at [453, 116] on span "Tree Example" at bounding box center [444, 120] width 22 height 22
click at [489, 342] on div "2026 Year" at bounding box center [494, 342] width 42 height 26
checkbox input "true"
click at [992, 616] on span "Update associations" at bounding box center [1006, 615] width 97 height 13
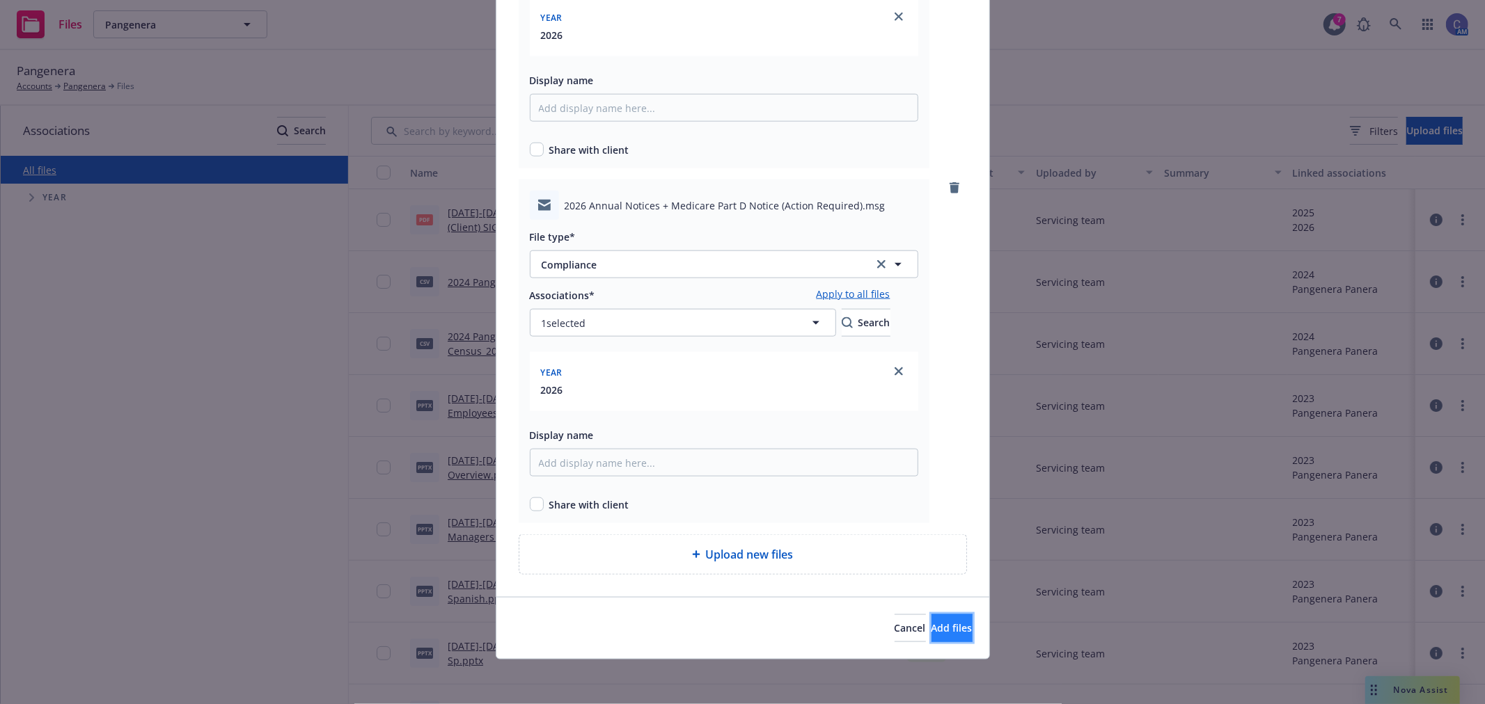
click at [940, 629] on span "Add files" at bounding box center [951, 628] width 41 height 13
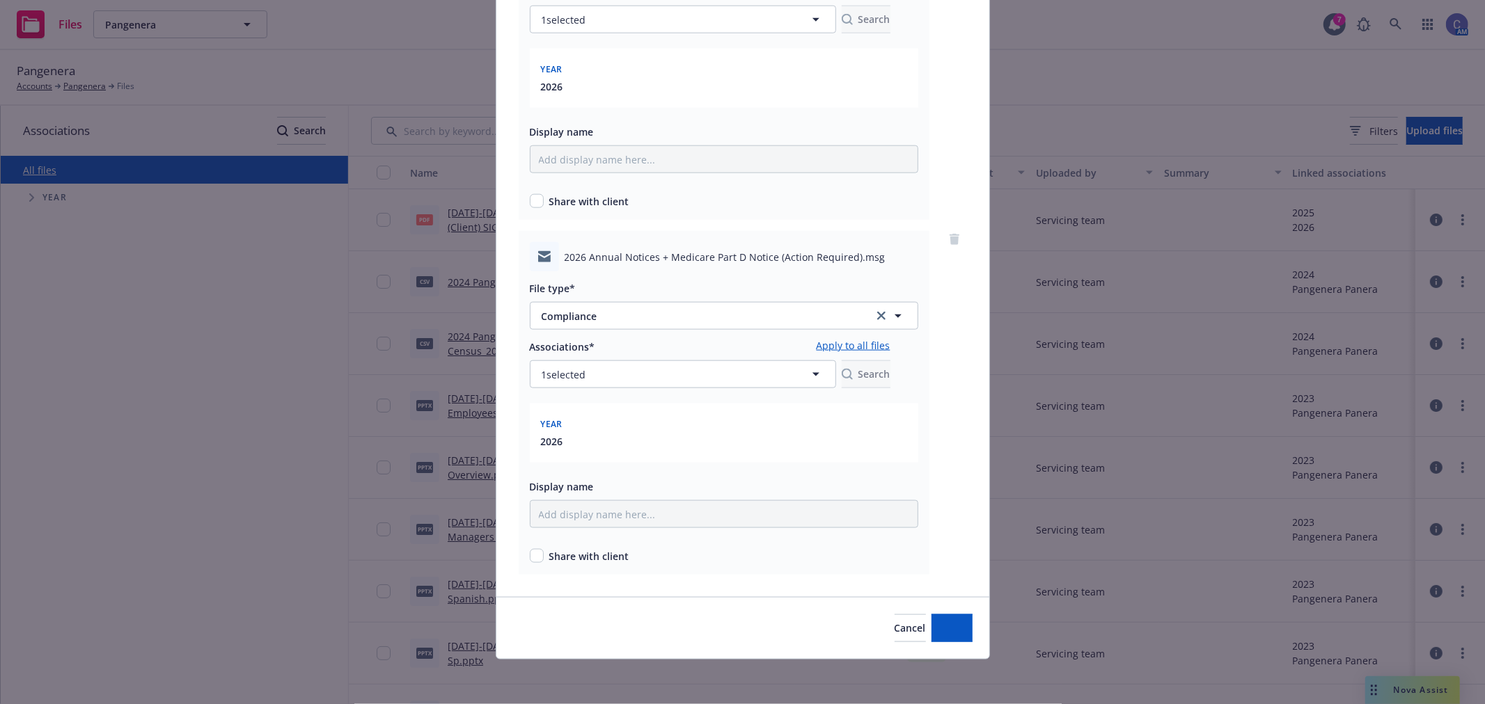
scroll to position [1311, 0]
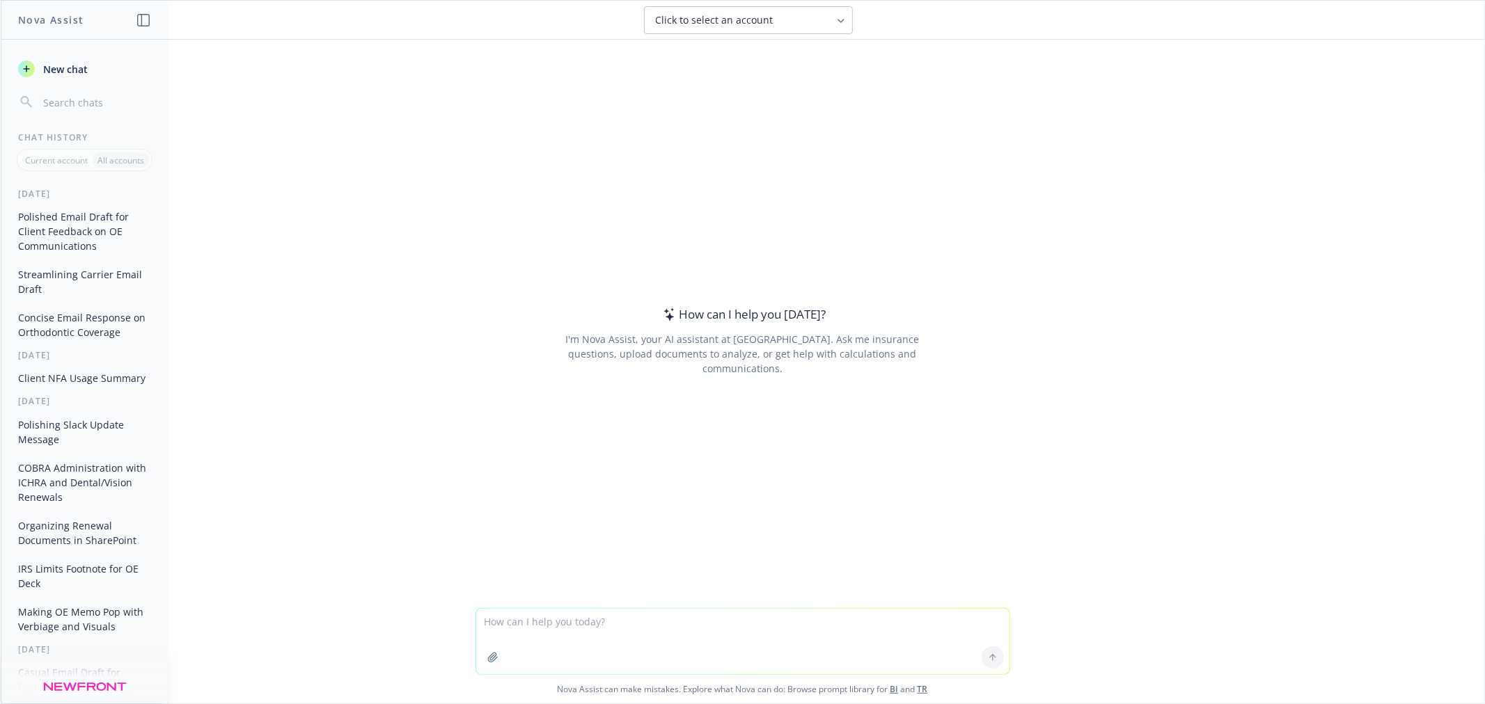
click at [781, 623] on textarea at bounding box center [742, 641] width 533 height 65
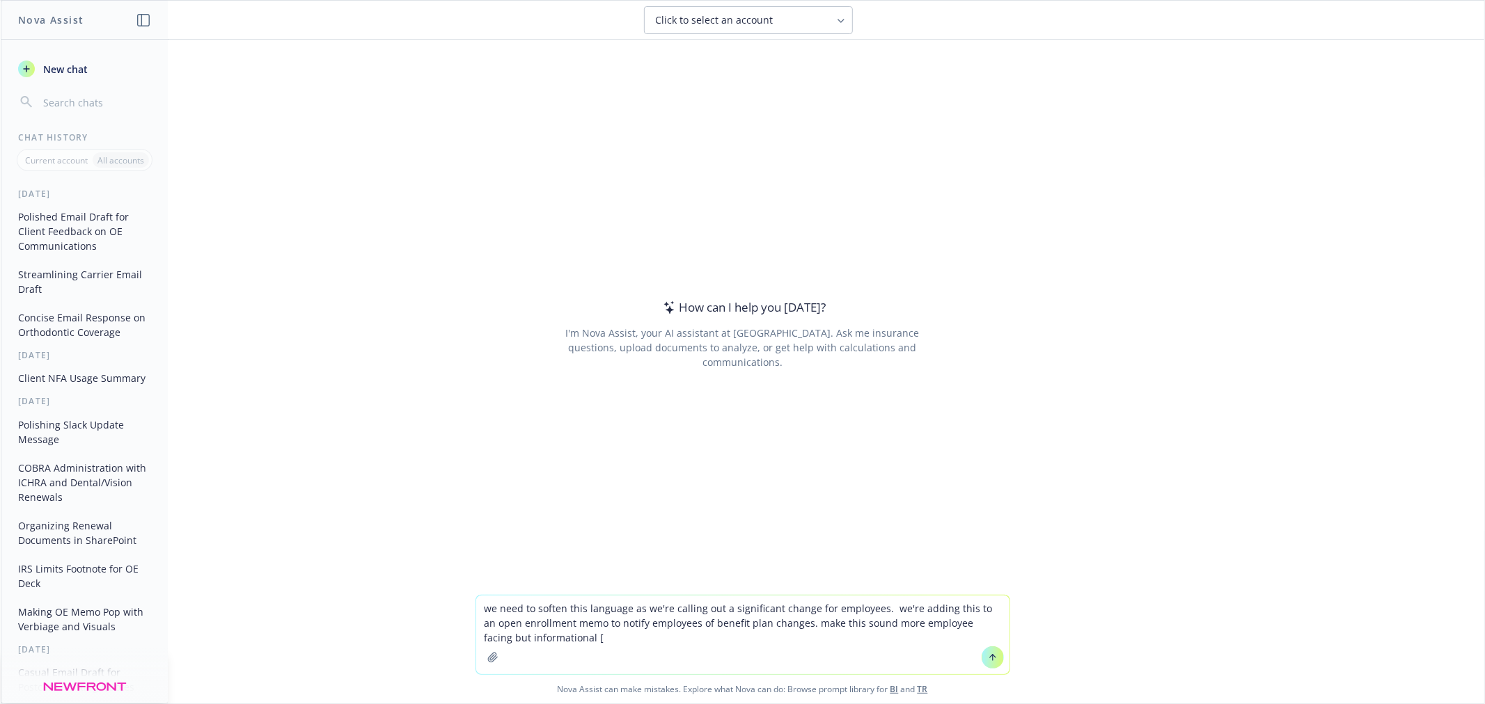
paste textarea "As of 1/1 Achieve will no longer cover the H.S.A. monthly fee for employees who…"
type textarea "we need to soften this language as we're calling out a significant change for e…"
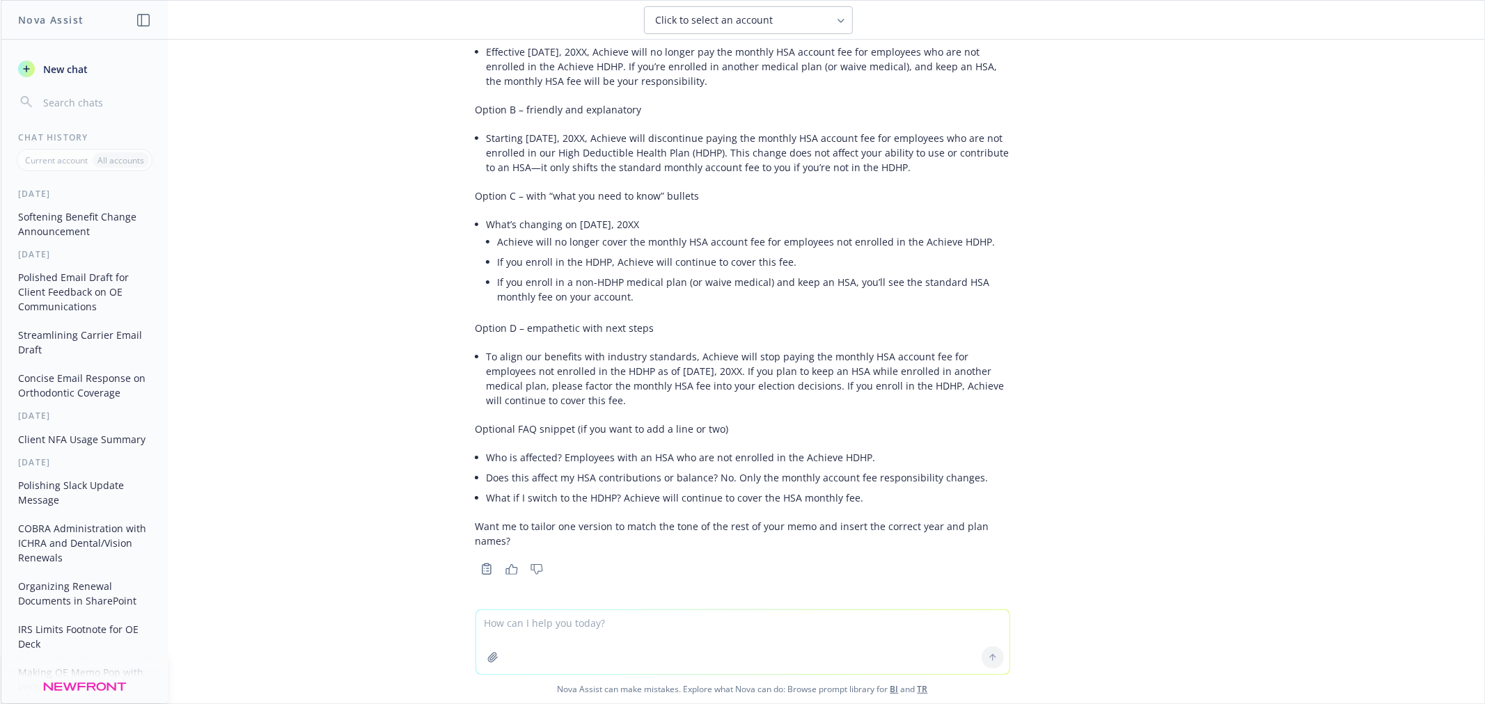
scroll to position [198, 0]
drag, startPoint x: 878, startPoint y: 168, endPoint x: 588, endPoint y: 137, distance: 291.9
click at [588, 137] on li "Starting January 1, 20XX, Achieve will discontinue paying the monthly HSA accou…" at bounding box center [748, 150] width 523 height 49
copy li "Achieve will discontinue paying the monthly HSA account fee for employees who a…"
click at [666, 637] on textarea at bounding box center [742, 642] width 533 height 64
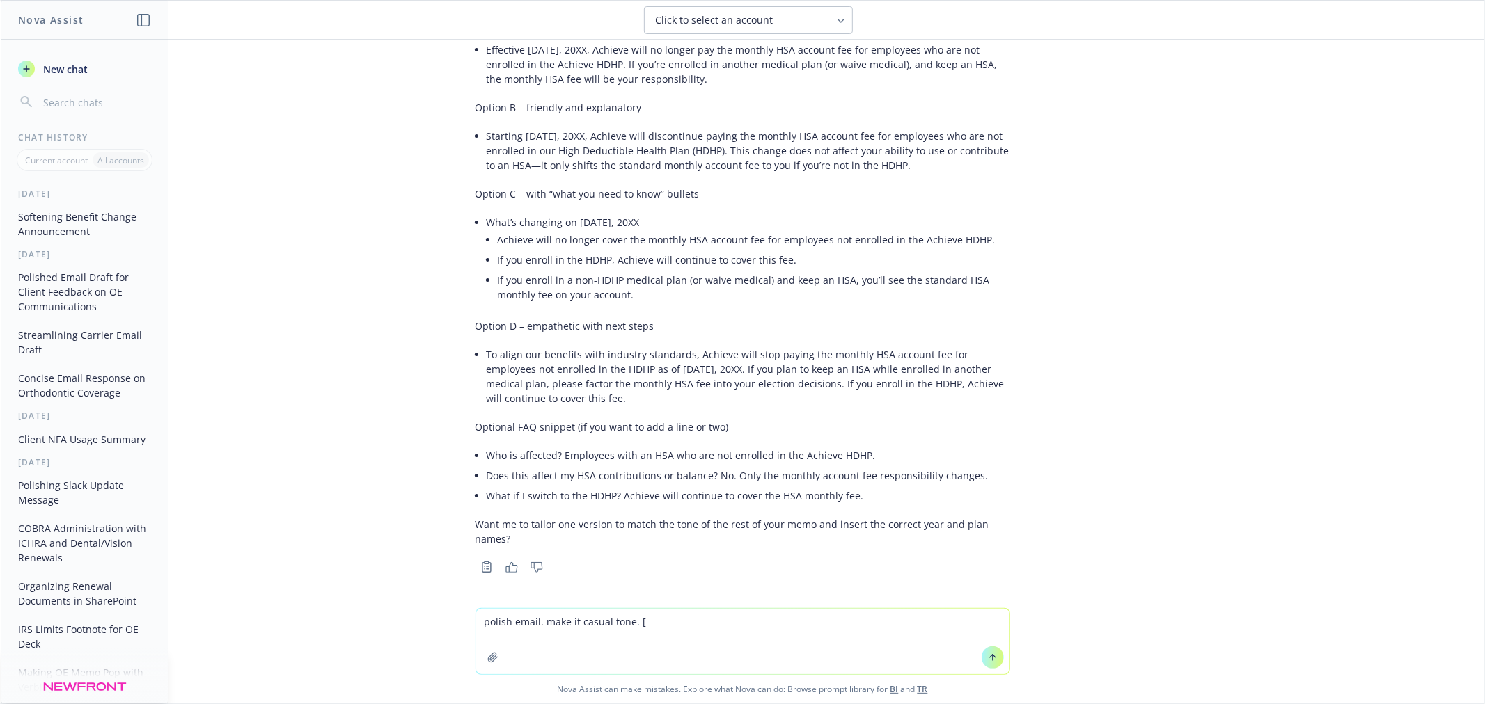
paste textarea "Hi Patti, Just want to let you know that we’re working on final edits for the W…"
type textarea "polish email. make it casual tone. [Hi Patti, Just want to let you know that we…"
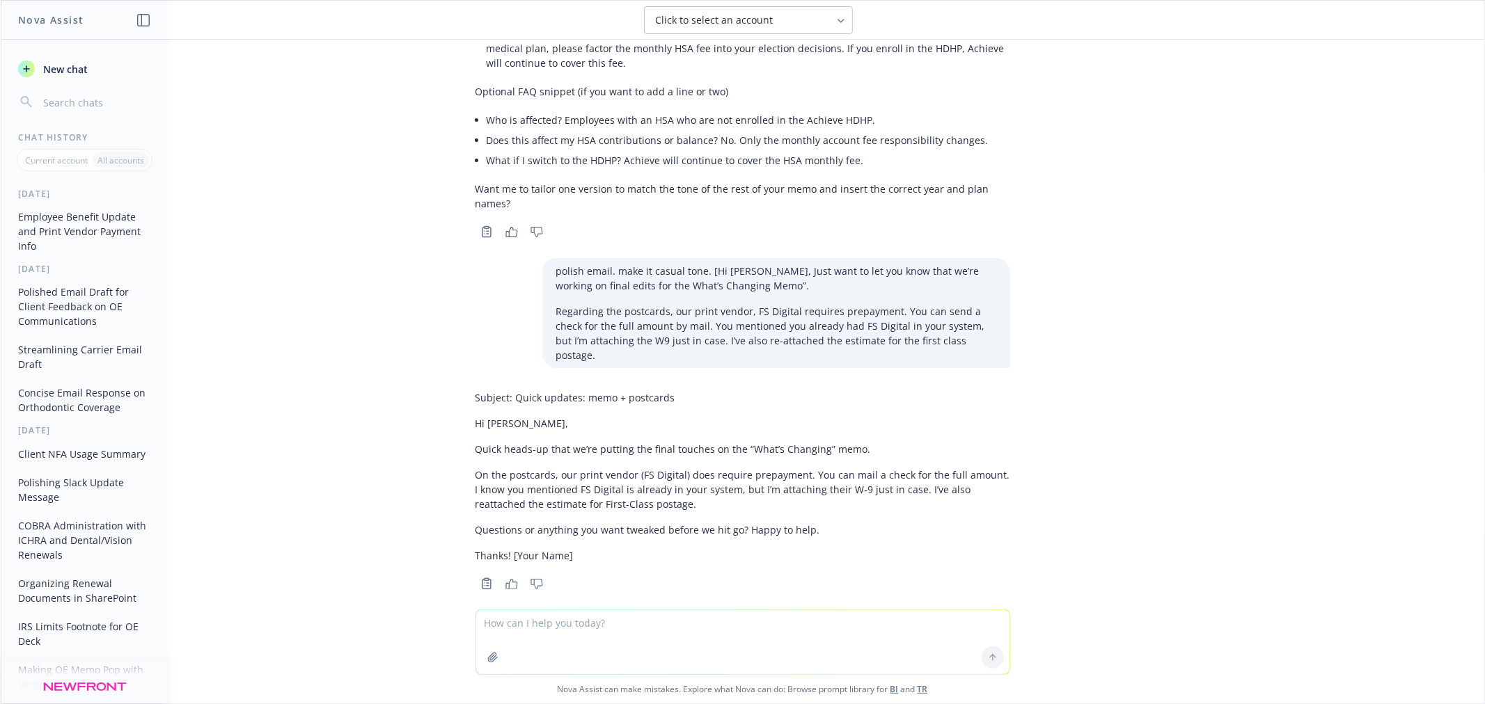
scroll to position [536, 0]
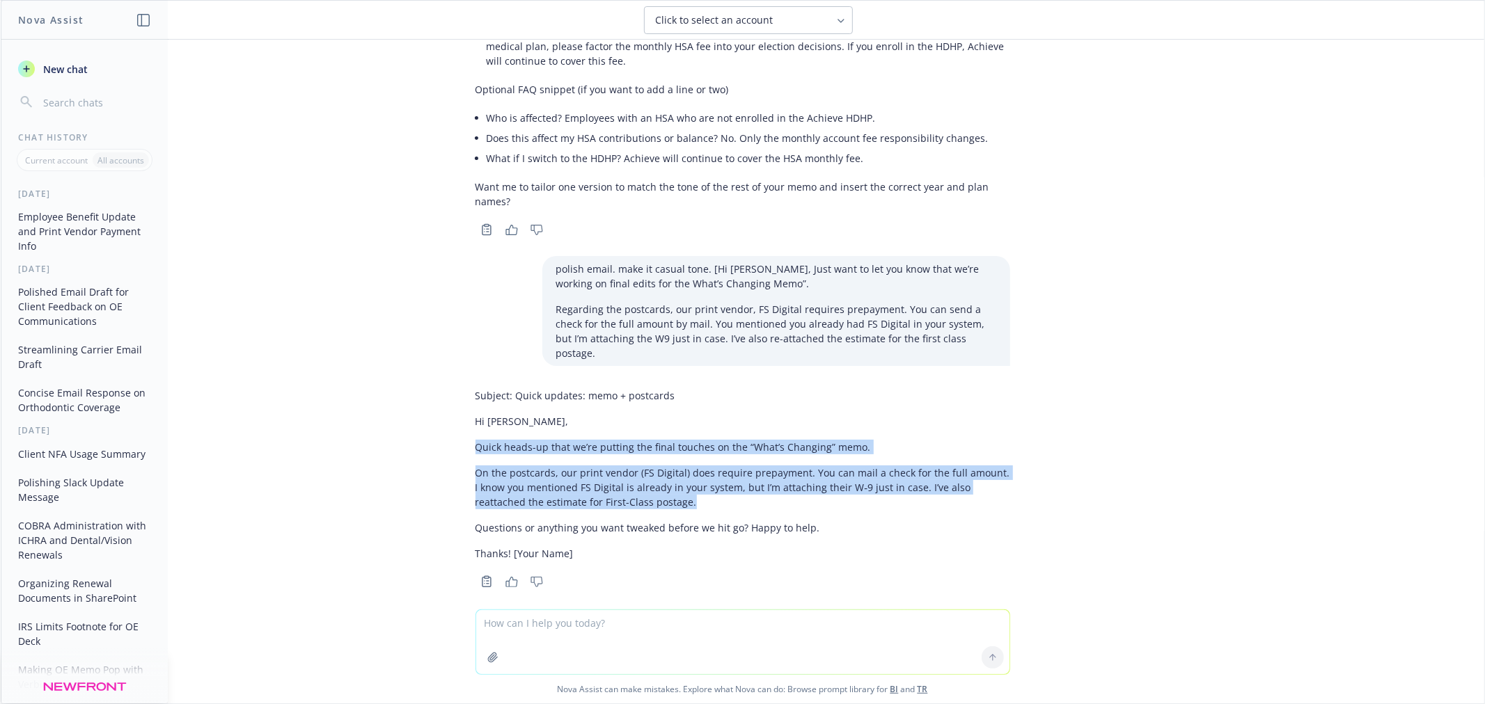
drag, startPoint x: 638, startPoint y: 483, endPoint x: 457, endPoint y: 436, distance: 186.9
click at [464, 436] on div "Subject: Quick updates: memo + postcards Hi Patti, Quick heads-up that we’re pu…" at bounding box center [742, 487] width 557 height 209
copy div "Quick heads-up that we’re putting the final touches on the “What’s Changing” me…"
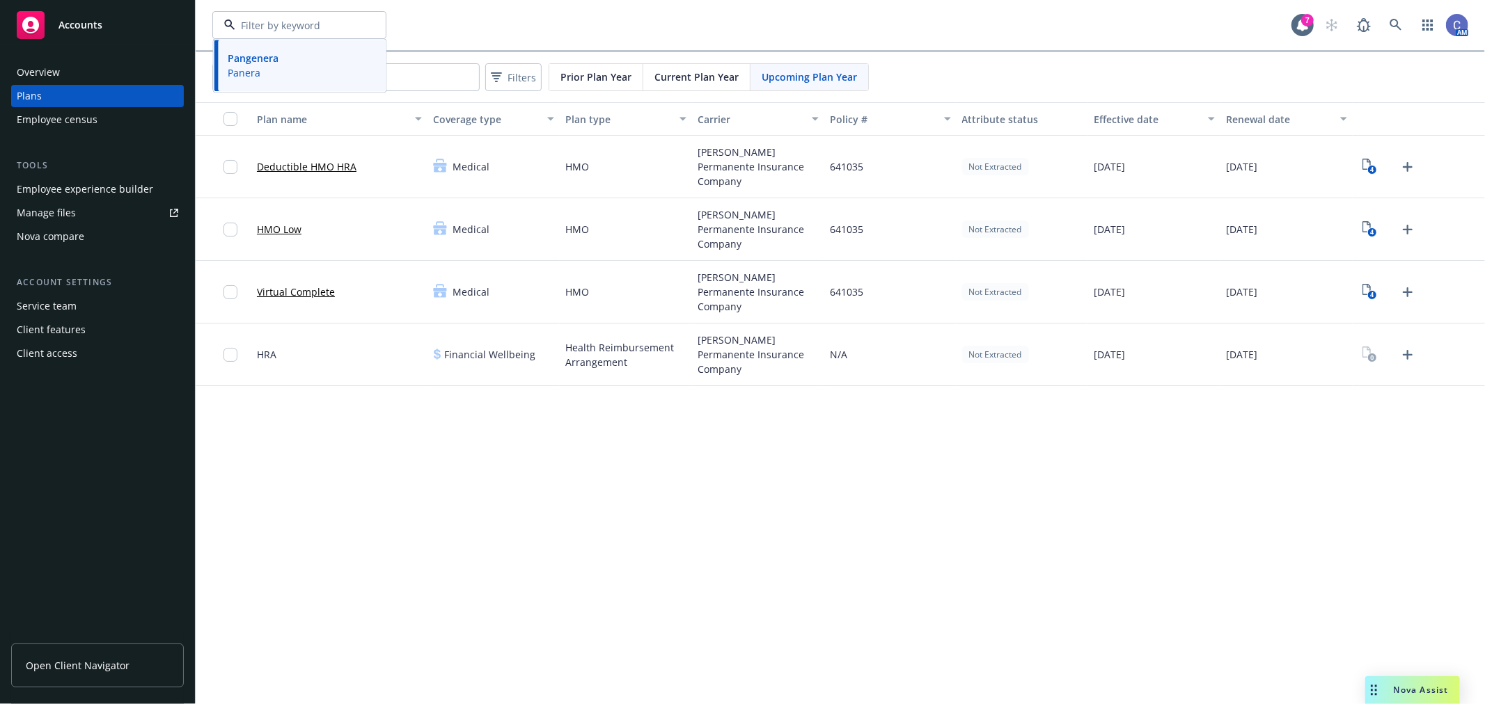
scroll to position [1, 0]
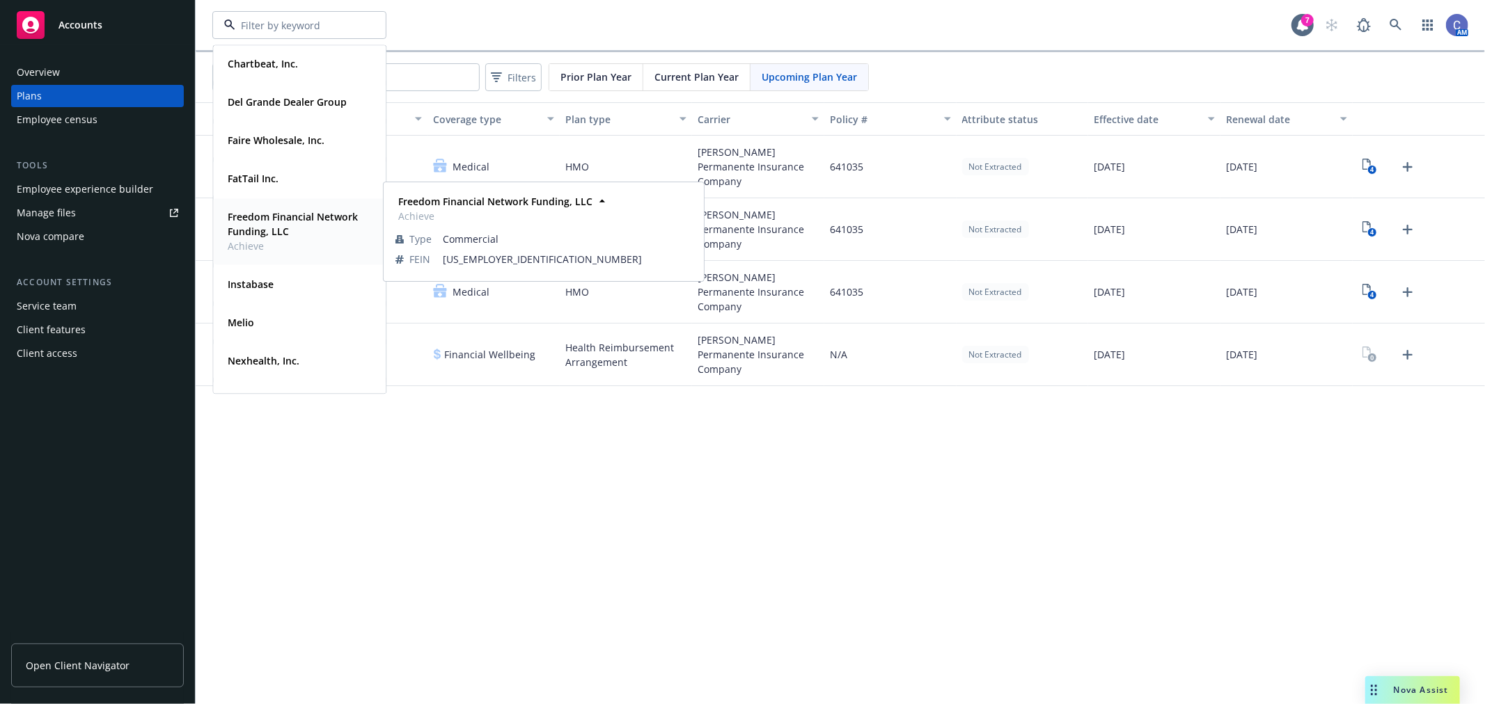
click at [287, 228] on strong "Freedom Financial Network Funding, LLC" at bounding box center [293, 224] width 130 height 28
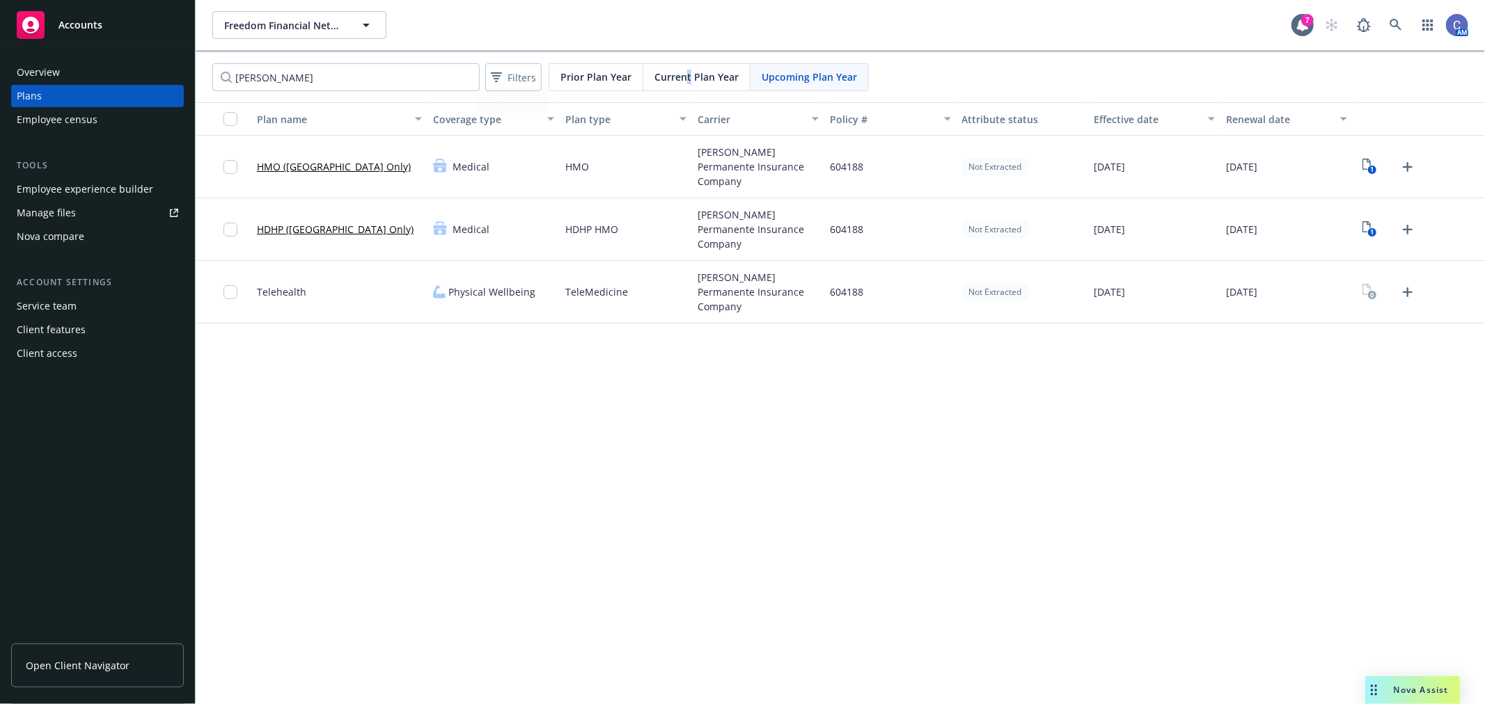
click at [687, 81] on span "Current Plan Year" at bounding box center [696, 77] width 84 height 15
click at [377, 84] on input "kaiser" at bounding box center [345, 77] width 267 height 28
click at [1372, 234] on text "5" at bounding box center [1371, 232] width 3 height 9
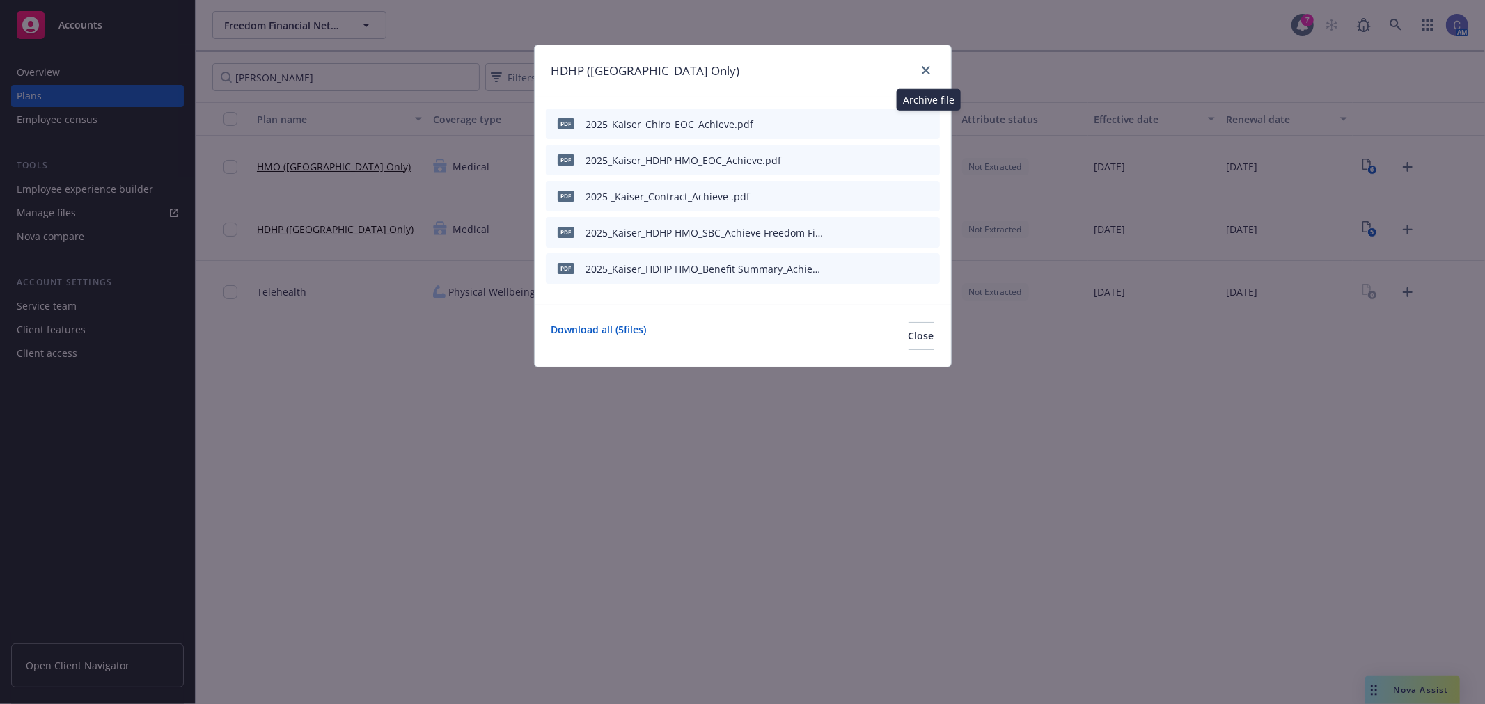
click at [926, 120] on icon "archive file" at bounding box center [927, 123] width 10 height 11
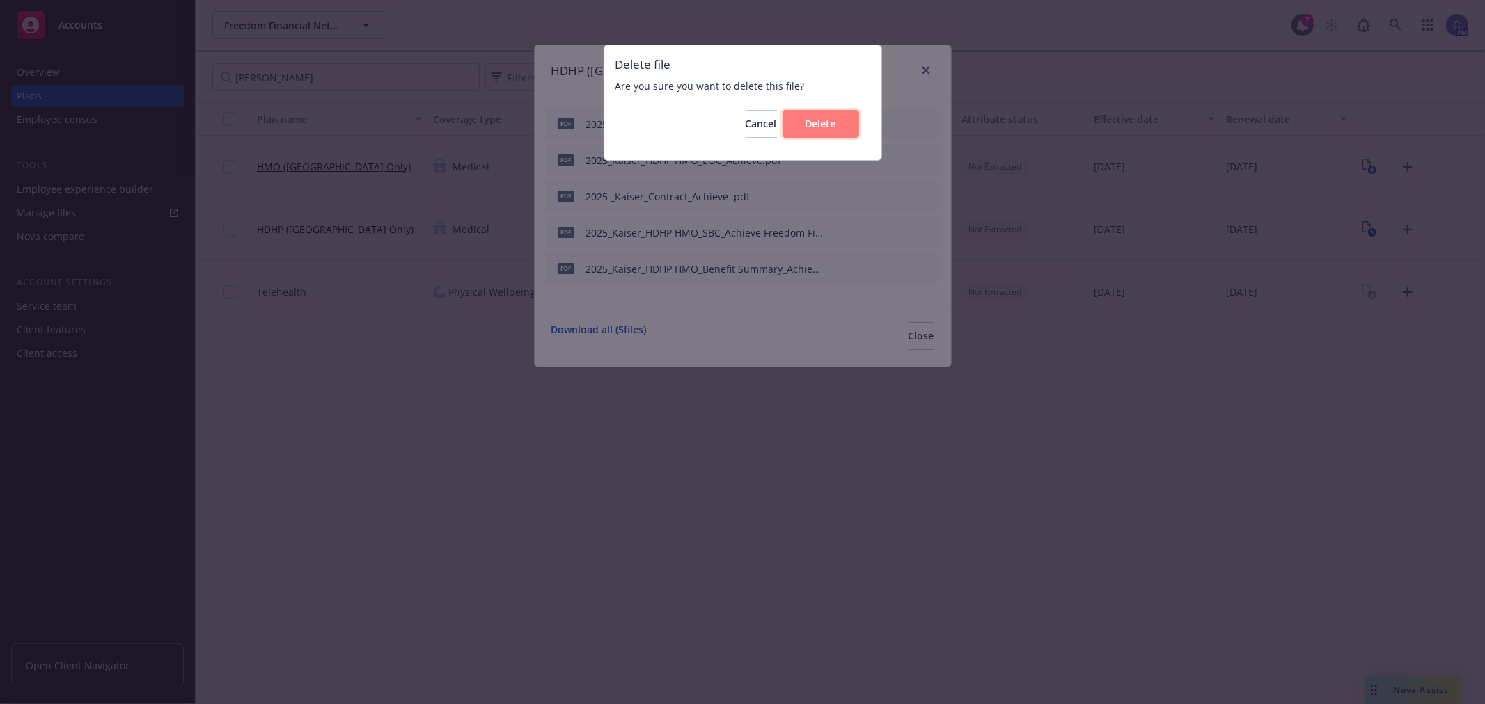
click at [821, 122] on span "Delete" at bounding box center [820, 123] width 31 height 13
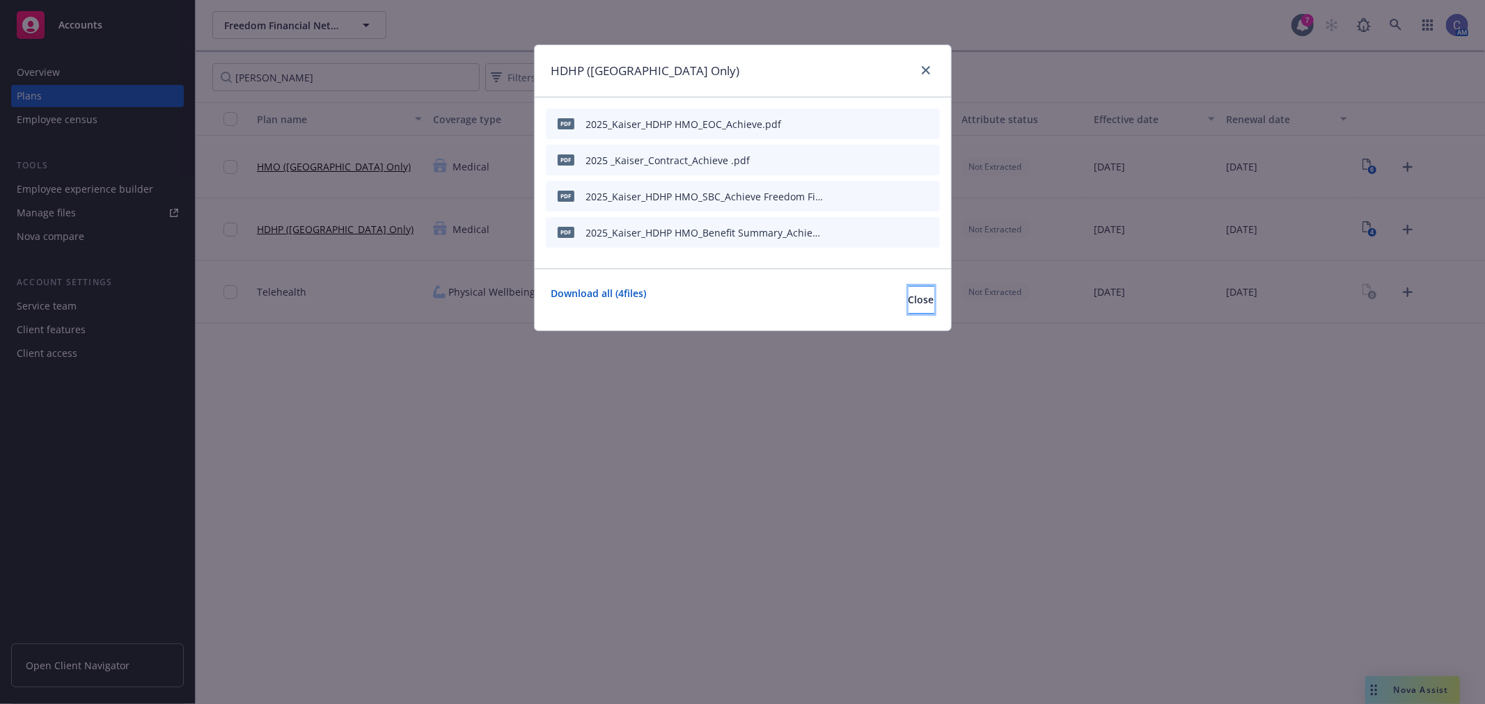
click at [909, 299] on span "Close" at bounding box center [921, 299] width 26 height 13
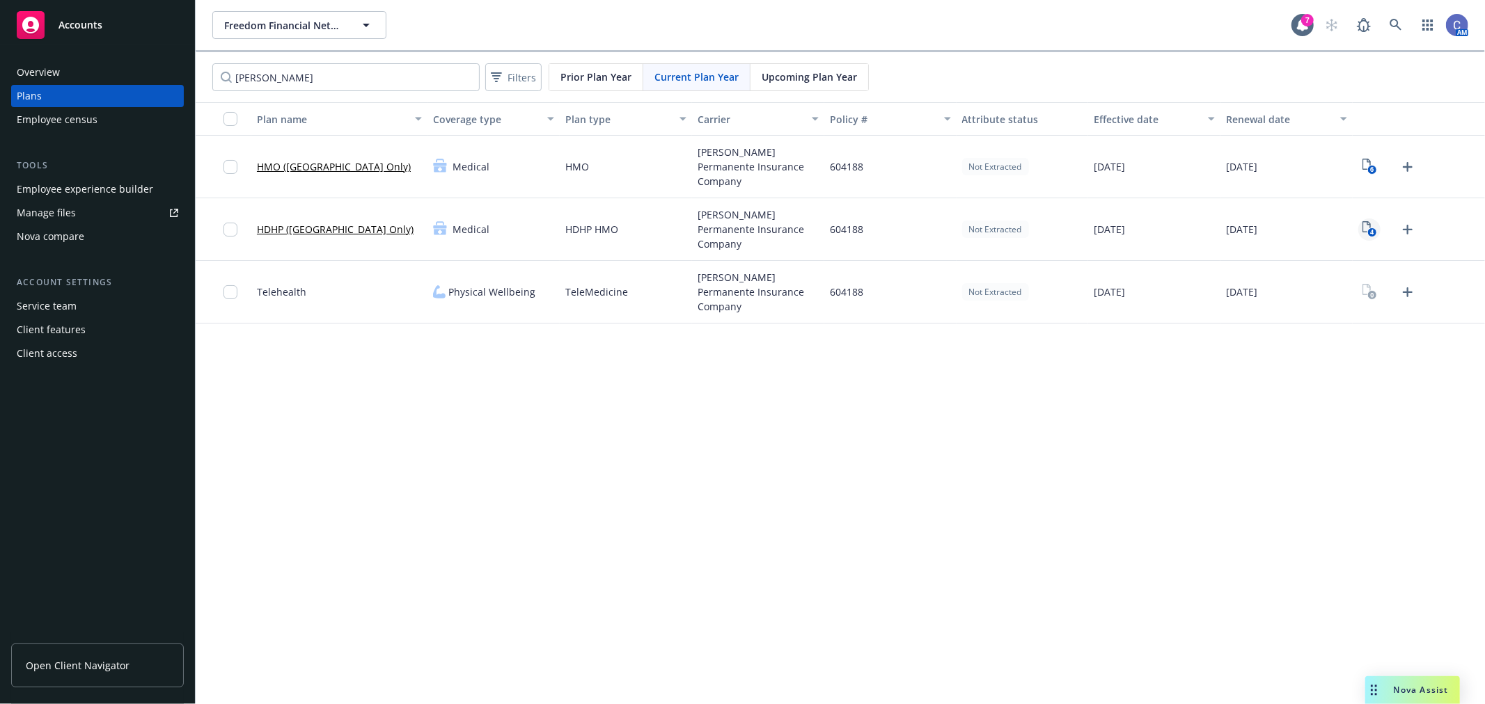
click at [1374, 237] on rect "View Plan Documents" at bounding box center [1371, 232] width 9 height 9
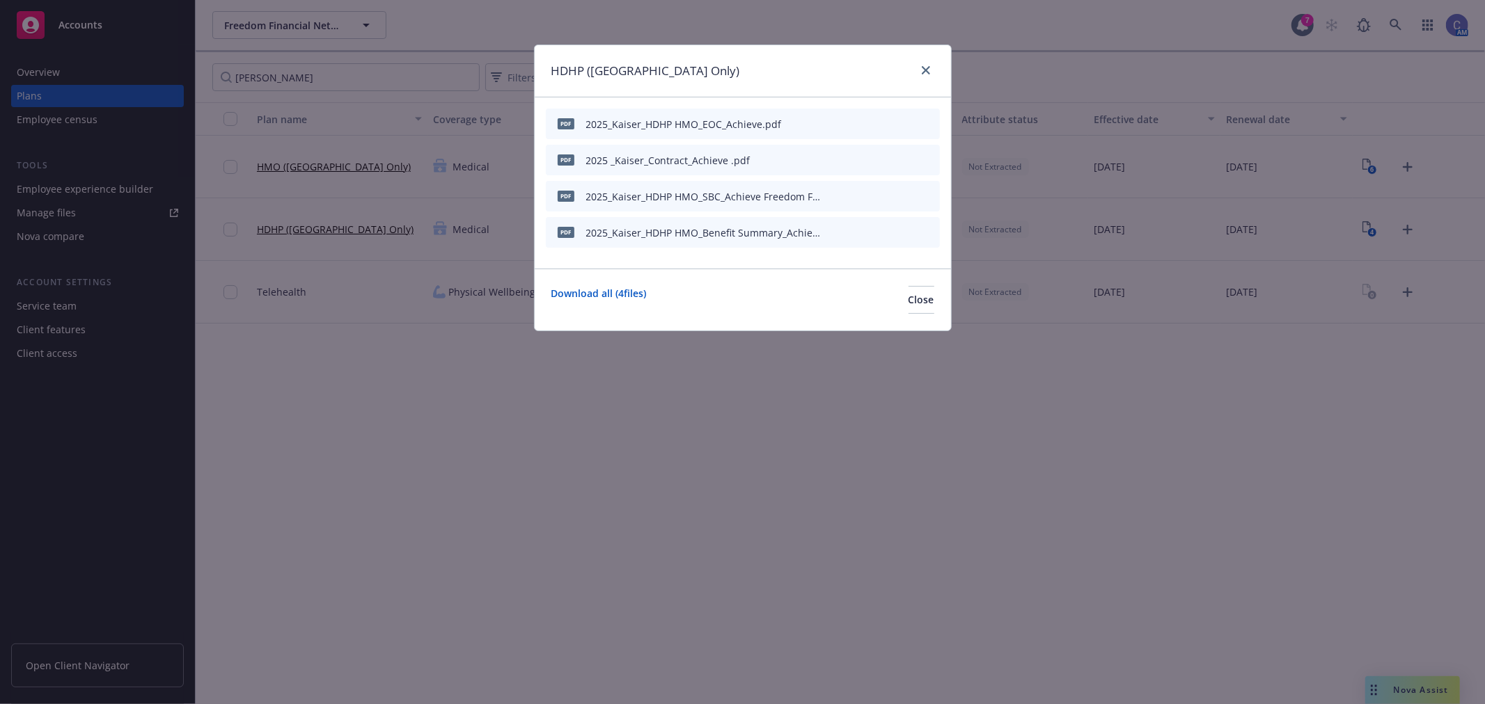
click at [901, 191] on icon "preview file" at bounding box center [904, 196] width 13 height 10
click at [908, 297] on span "Close" at bounding box center [921, 299] width 26 height 13
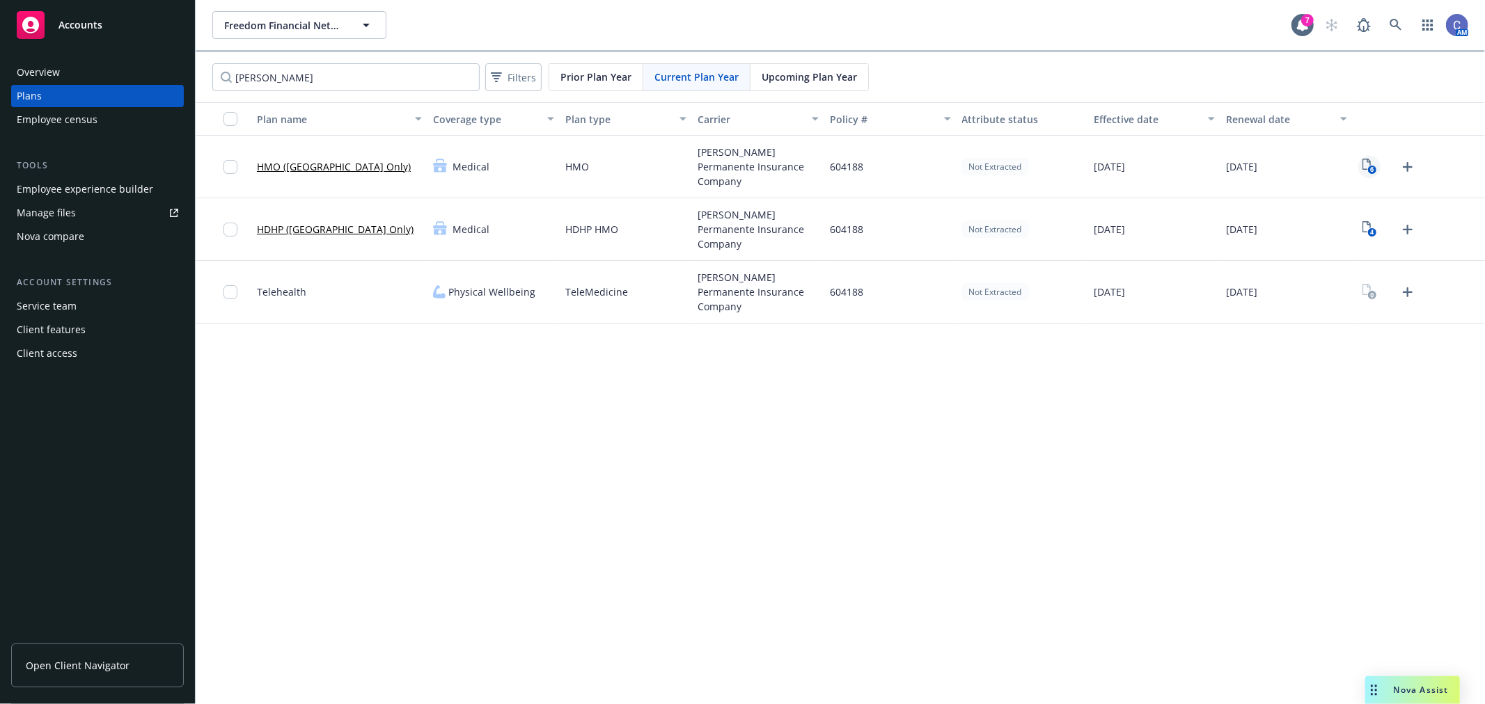
click at [1367, 168] on icon "6" at bounding box center [1369, 167] width 15 height 16
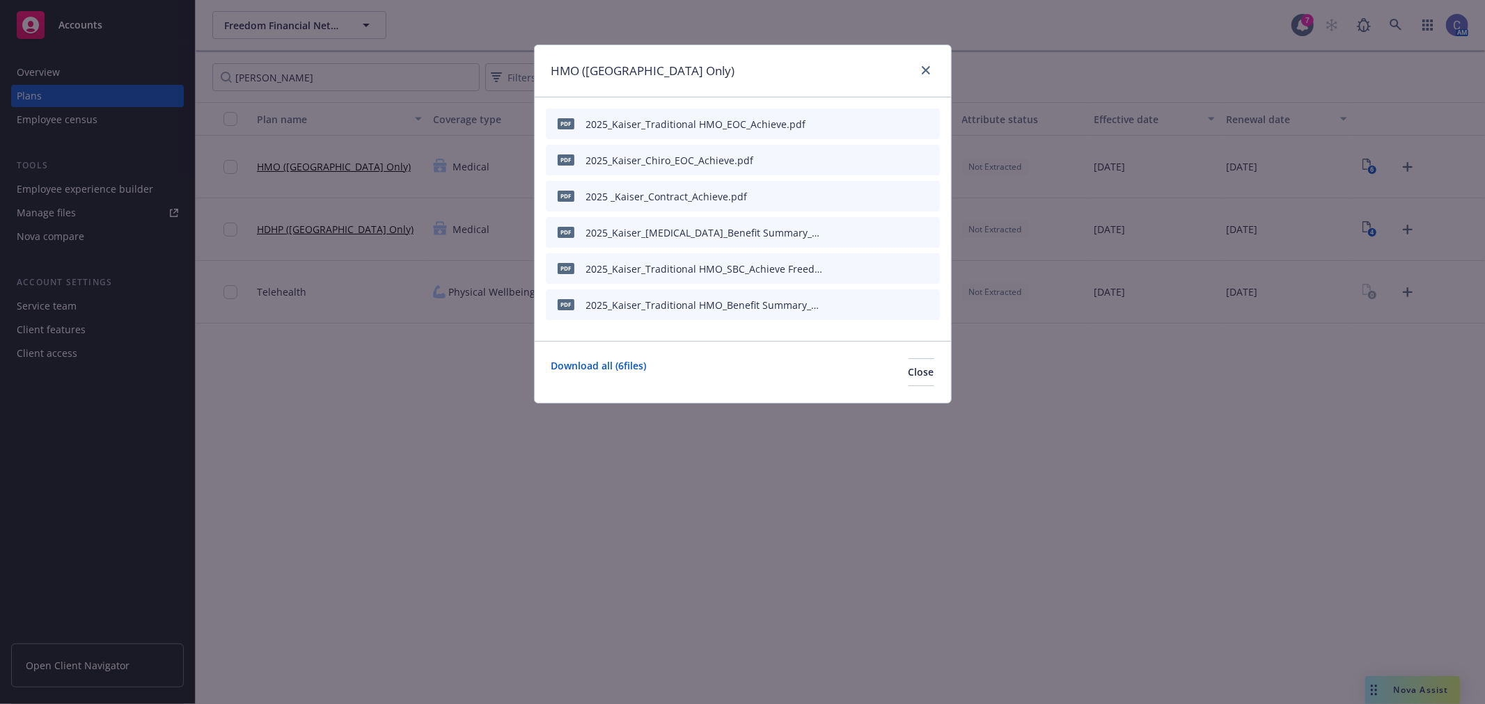
click at [906, 232] on icon "preview file" at bounding box center [904, 232] width 13 height 10
click at [910, 372] on span "Close" at bounding box center [921, 371] width 26 height 13
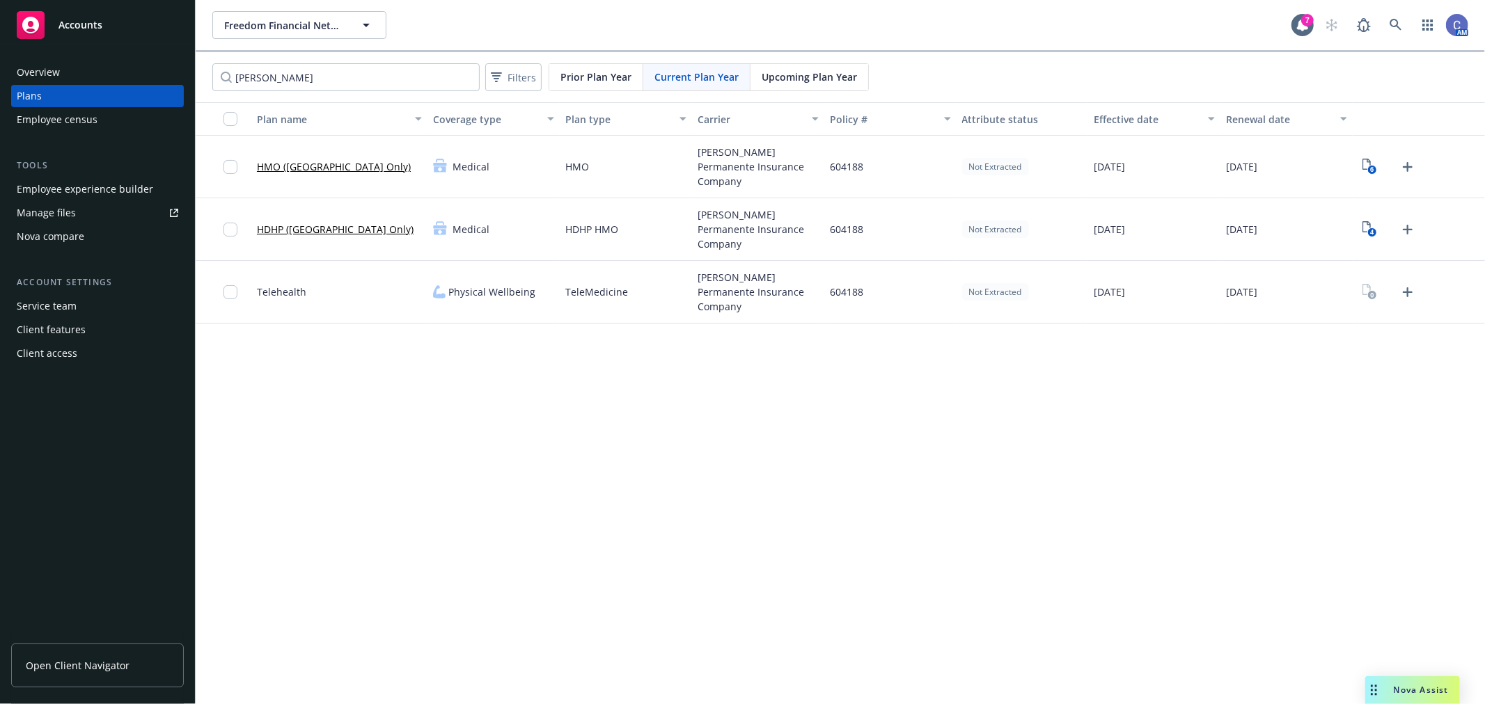
click at [819, 77] on span "Upcoming Plan Year" at bounding box center [808, 77] width 95 height 15
click at [1360, 164] on link "1" at bounding box center [1369, 167] width 22 height 22
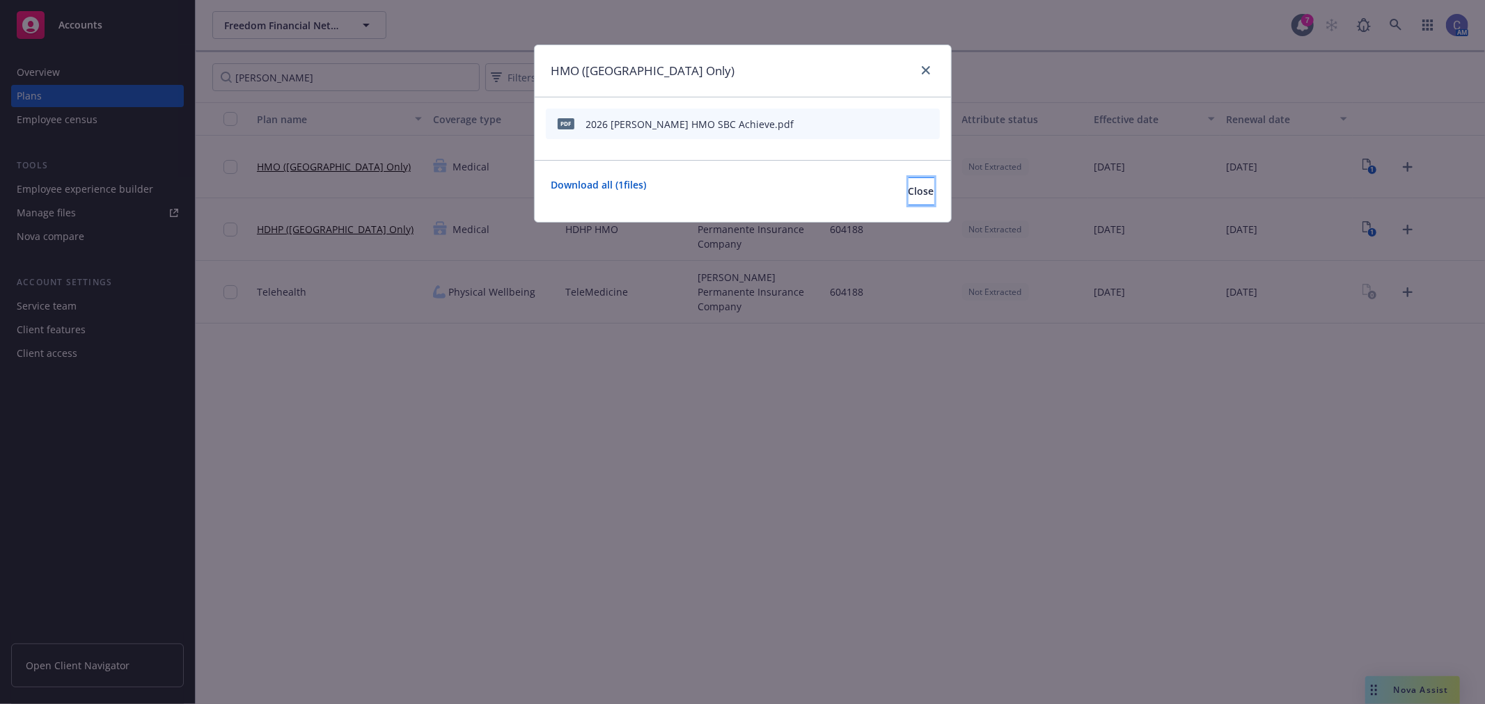
click at [908, 195] on span "Close" at bounding box center [921, 190] width 26 height 13
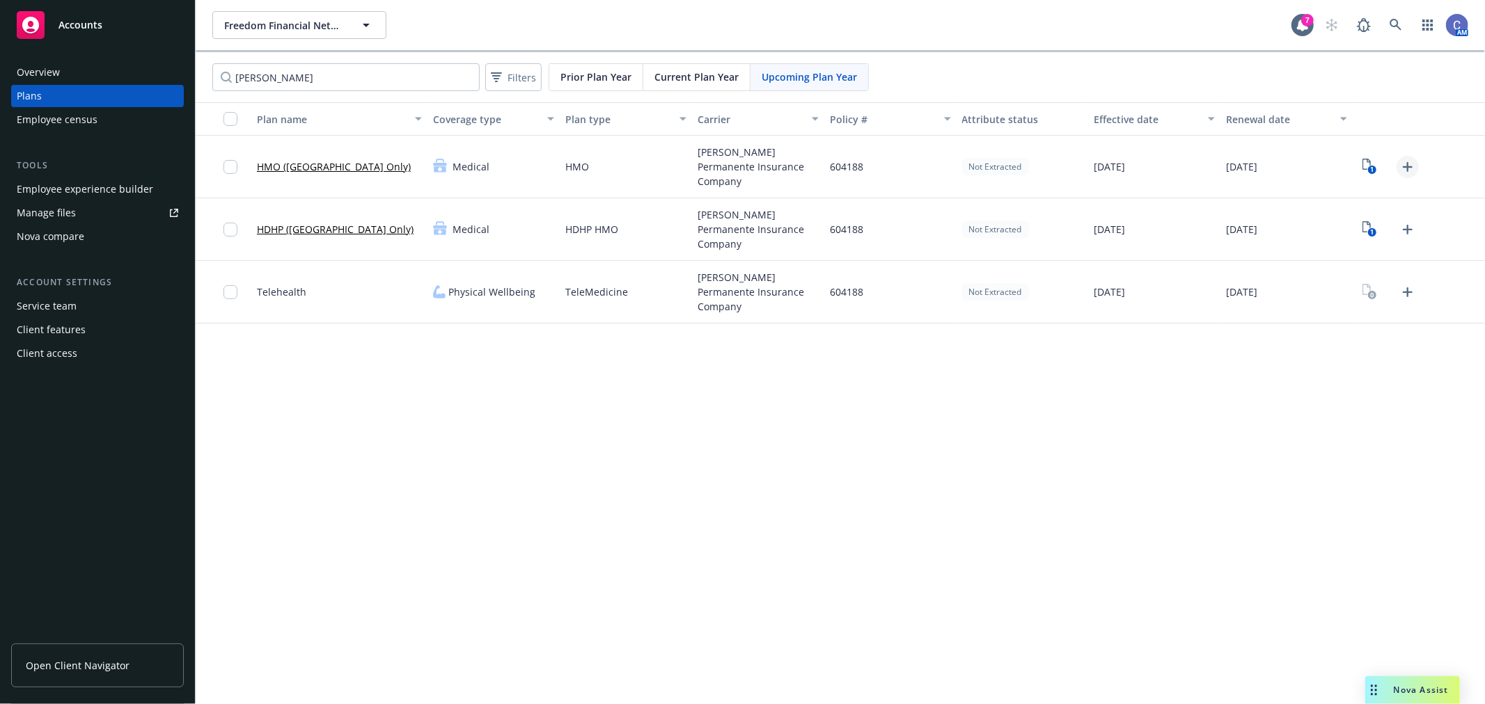
click at [1407, 170] on icon "Upload Plan Documents" at bounding box center [1407, 167] width 17 height 17
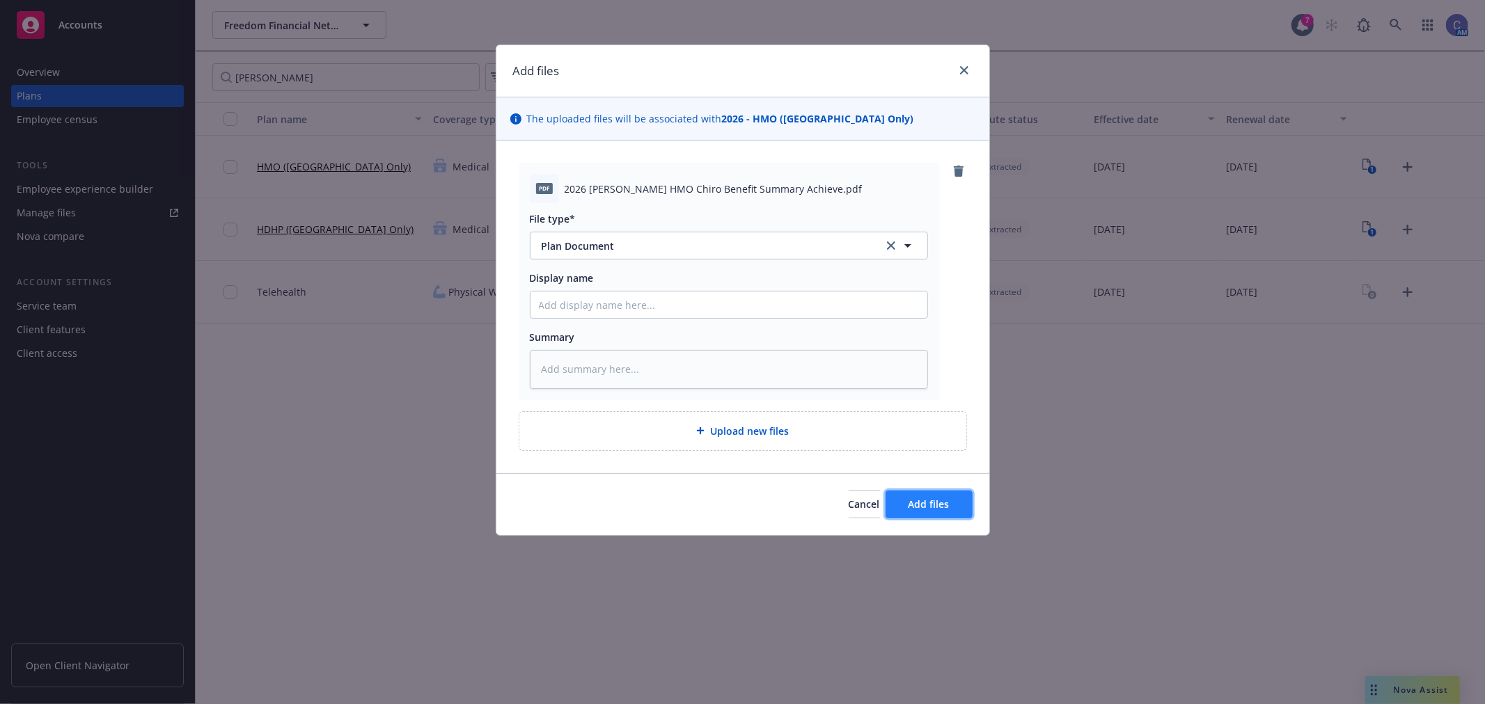
click at [931, 505] on span "Add files" at bounding box center [928, 504] width 41 height 13
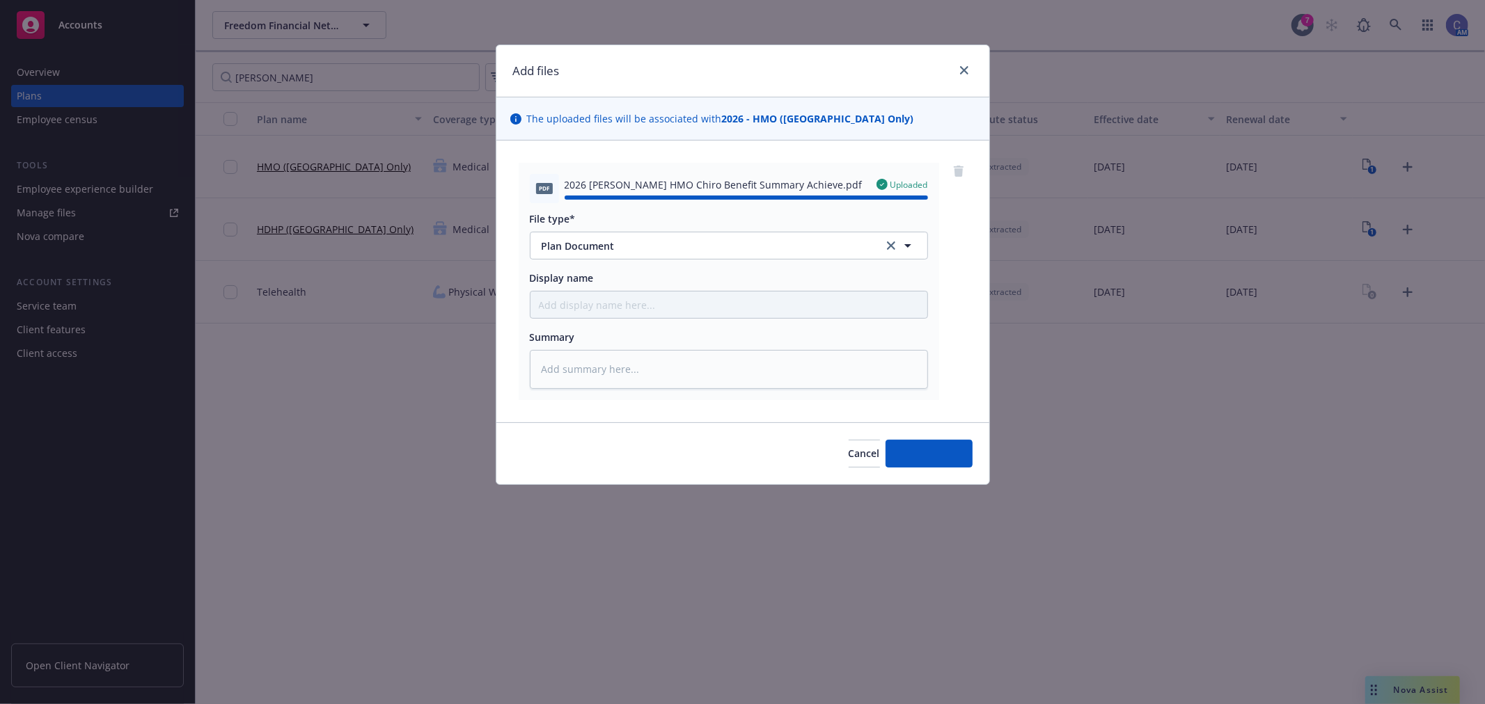
type textarea "x"
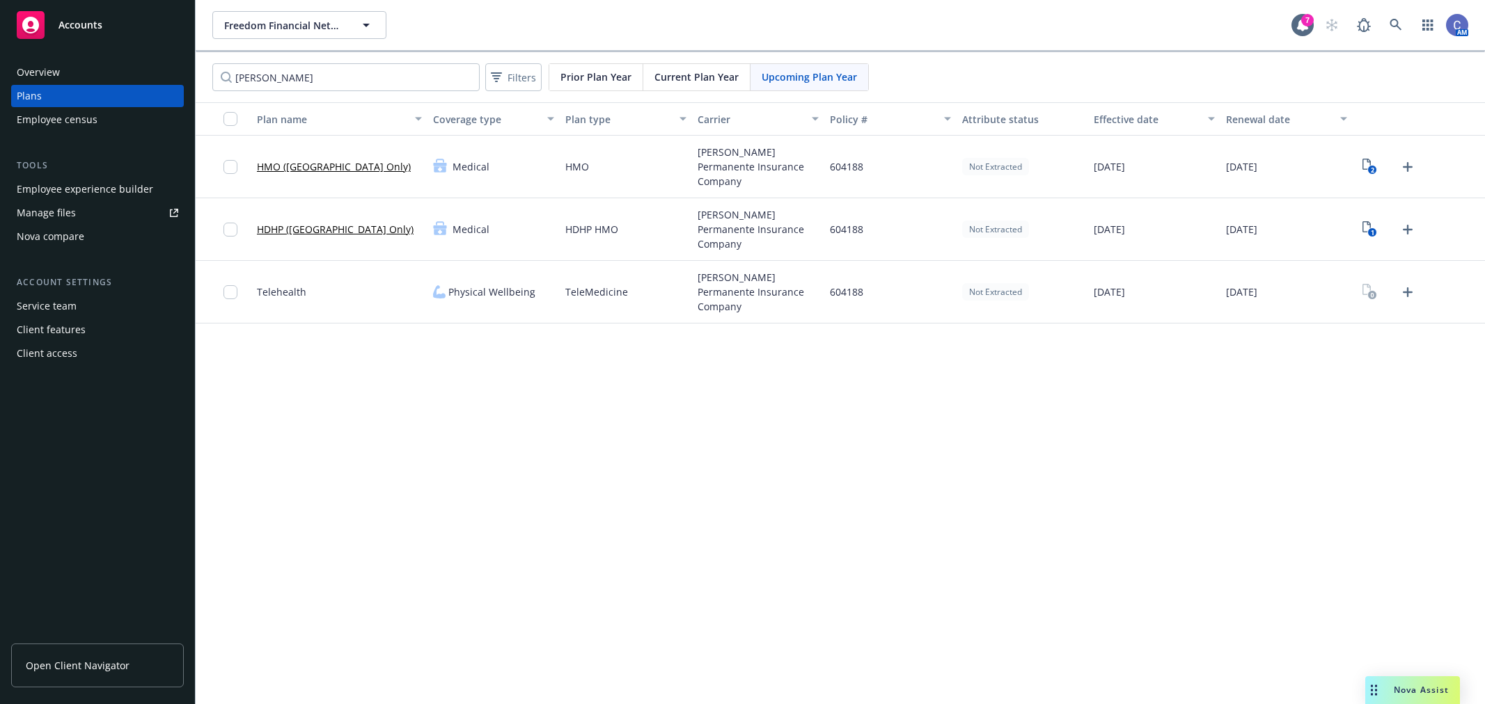
click at [68, 189] on div "Employee experience builder" at bounding box center [85, 189] width 136 height 22
click at [59, 214] on div "Manage files" at bounding box center [46, 213] width 59 height 22
click at [97, 668] on span "Open Client Navigator" at bounding box center [78, 665] width 104 height 15
click at [262, 22] on span "Freedom Financial Network Funding, LLC" at bounding box center [284, 25] width 120 height 15
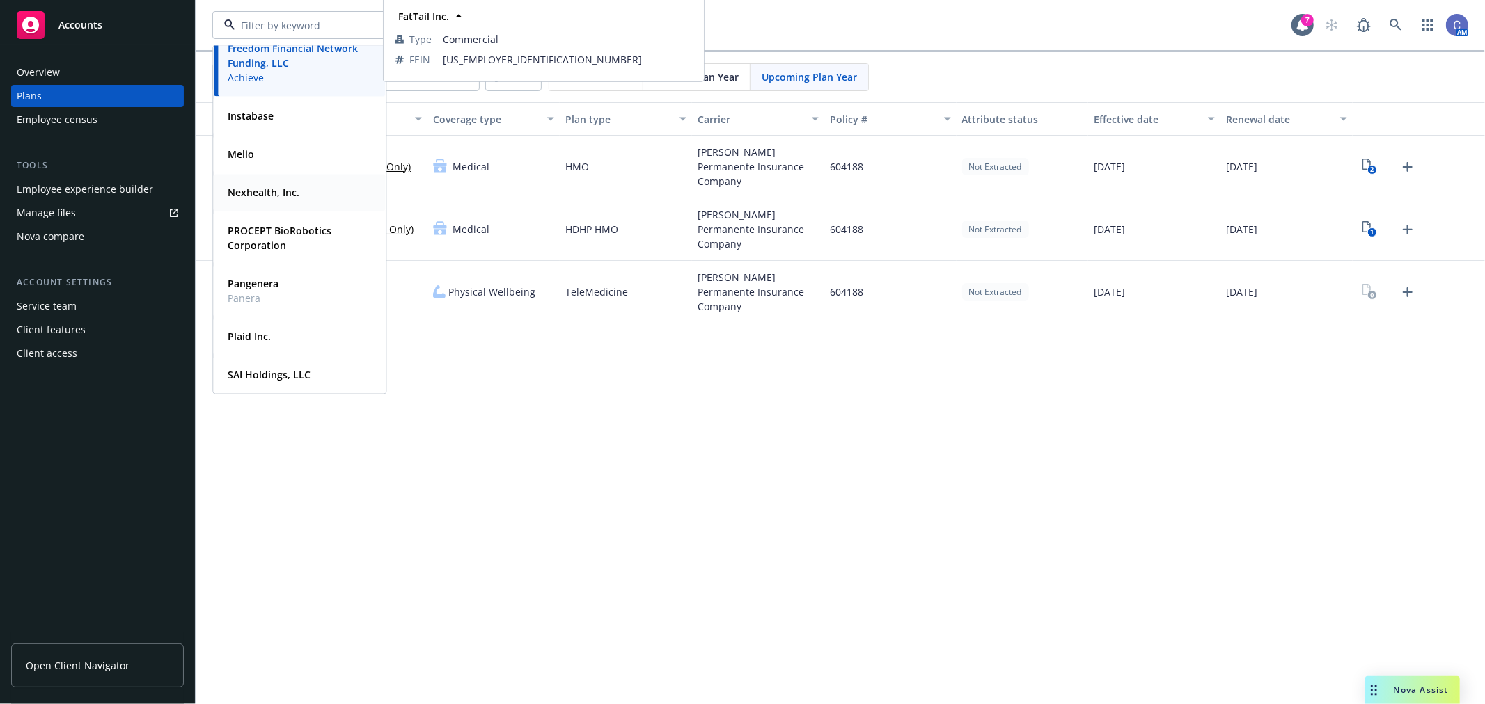
scroll to position [232, 0]
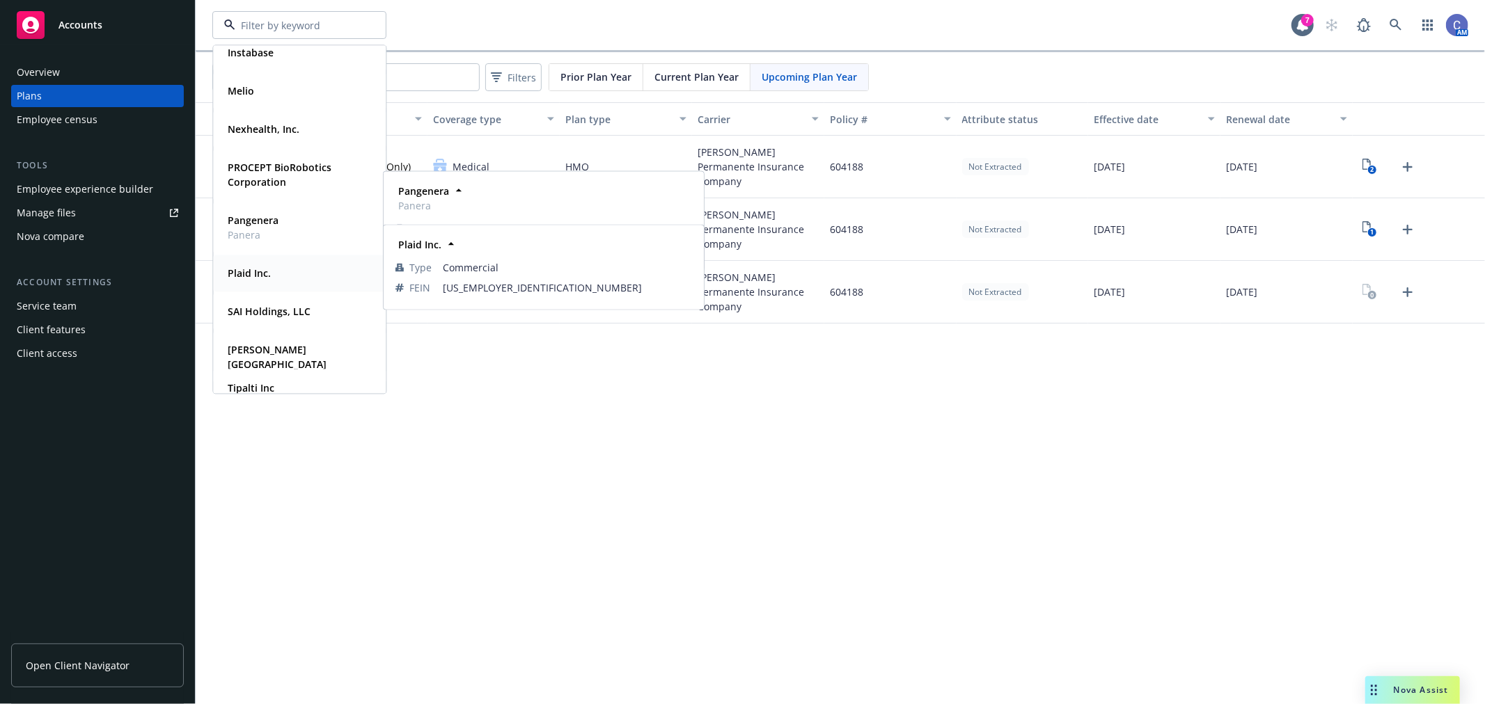
click at [242, 269] on strong "Plaid Inc." at bounding box center [249, 273] width 43 height 13
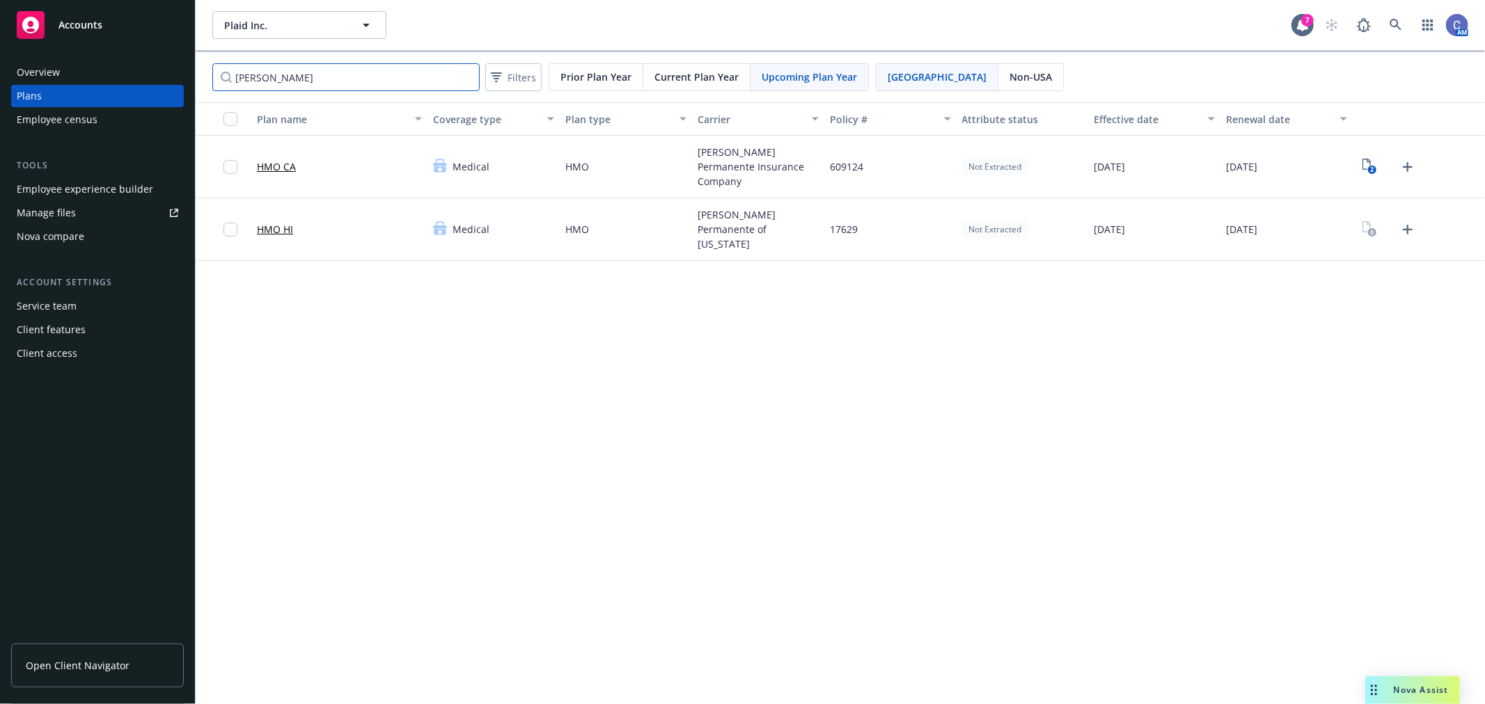
click at [324, 84] on input "kaiser" at bounding box center [345, 77] width 267 height 28
drag, startPoint x: 322, startPoint y: 81, endPoint x: 32, endPoint y: 71, distance: 289.7
click at [32, 71] on div "Accounts Overview Plans Employee census Tools Employee experience builder Manag…" at bounding box center [742, 352] width 1485 height 704
type input "sun"
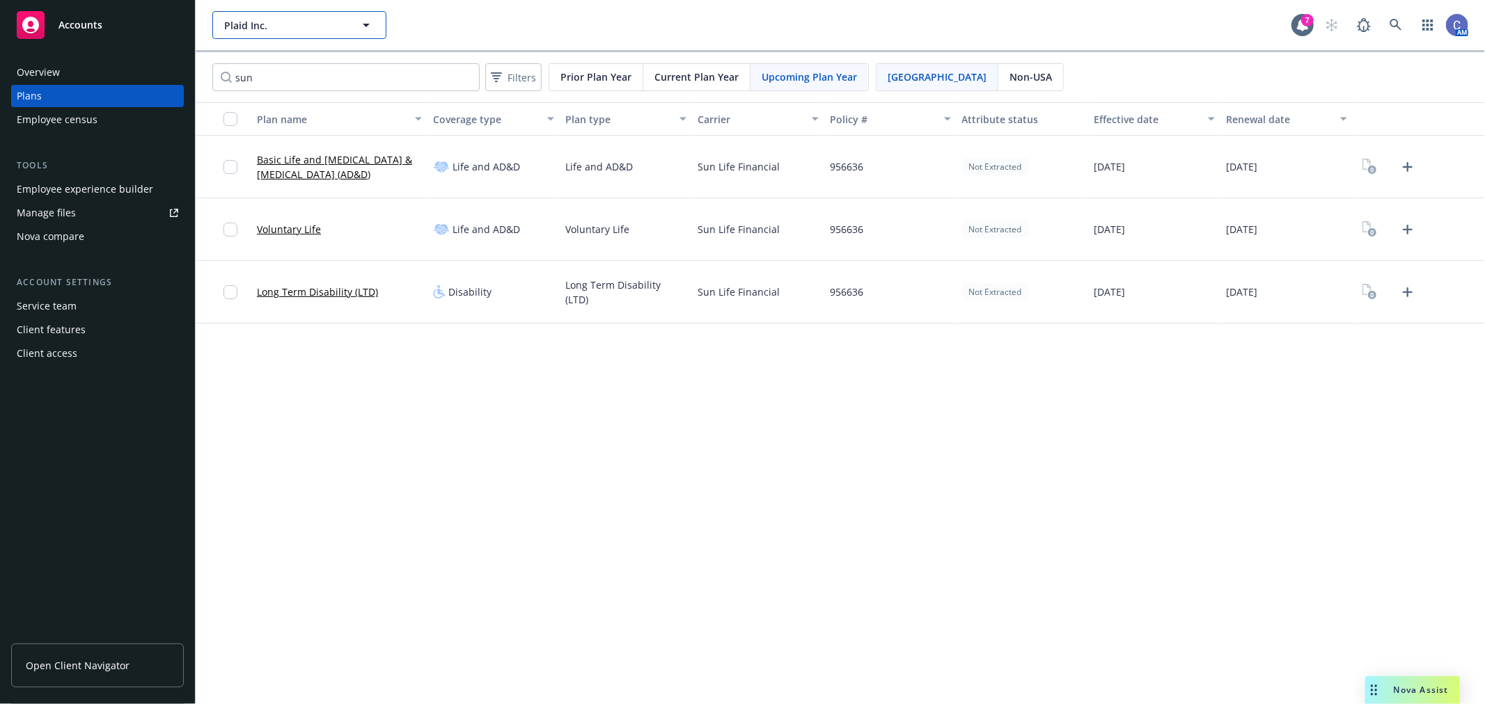
click at [351, 23] on button "Plaid Inc." at bounding box center [299, 25] width 174 height 28
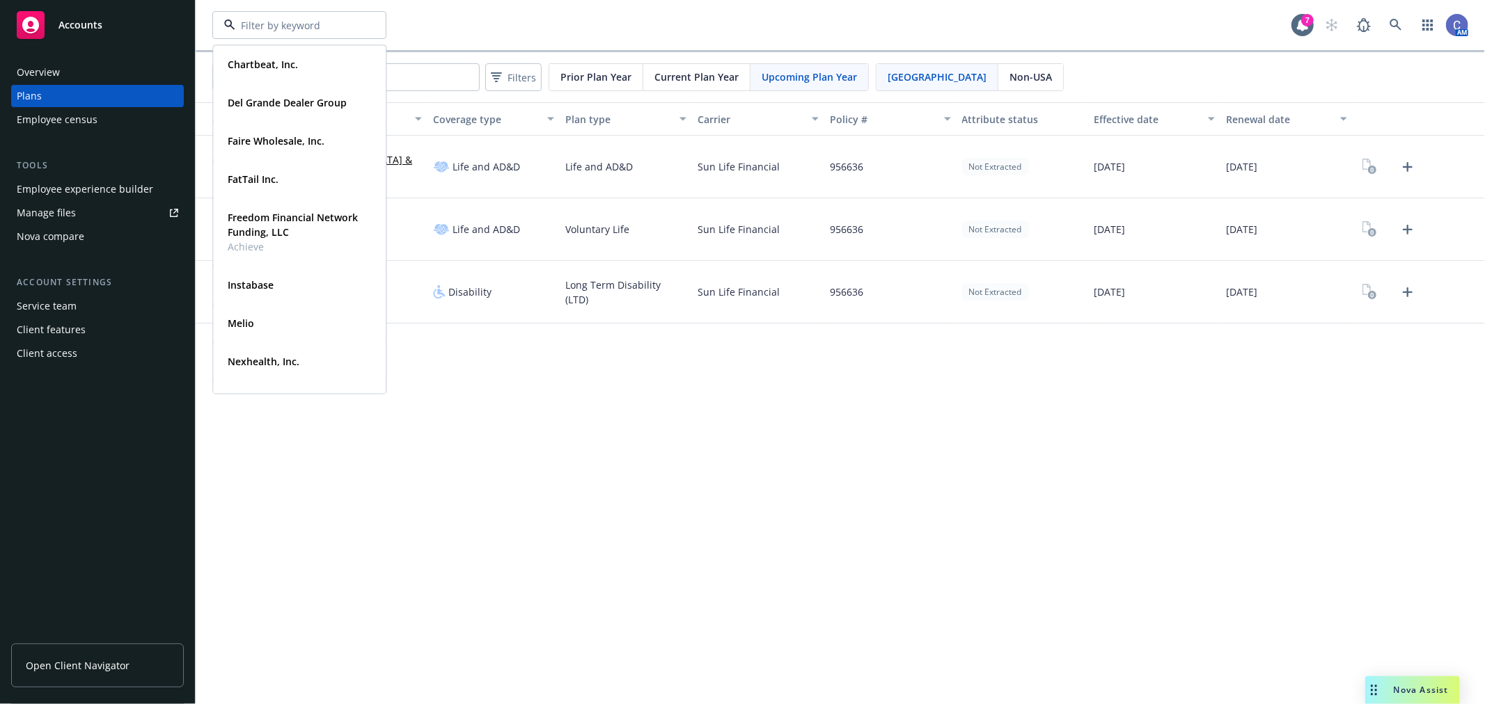
click at [733, 71] on span "Current Plan Year" at bounding box center [696, 77] width 84 height 15
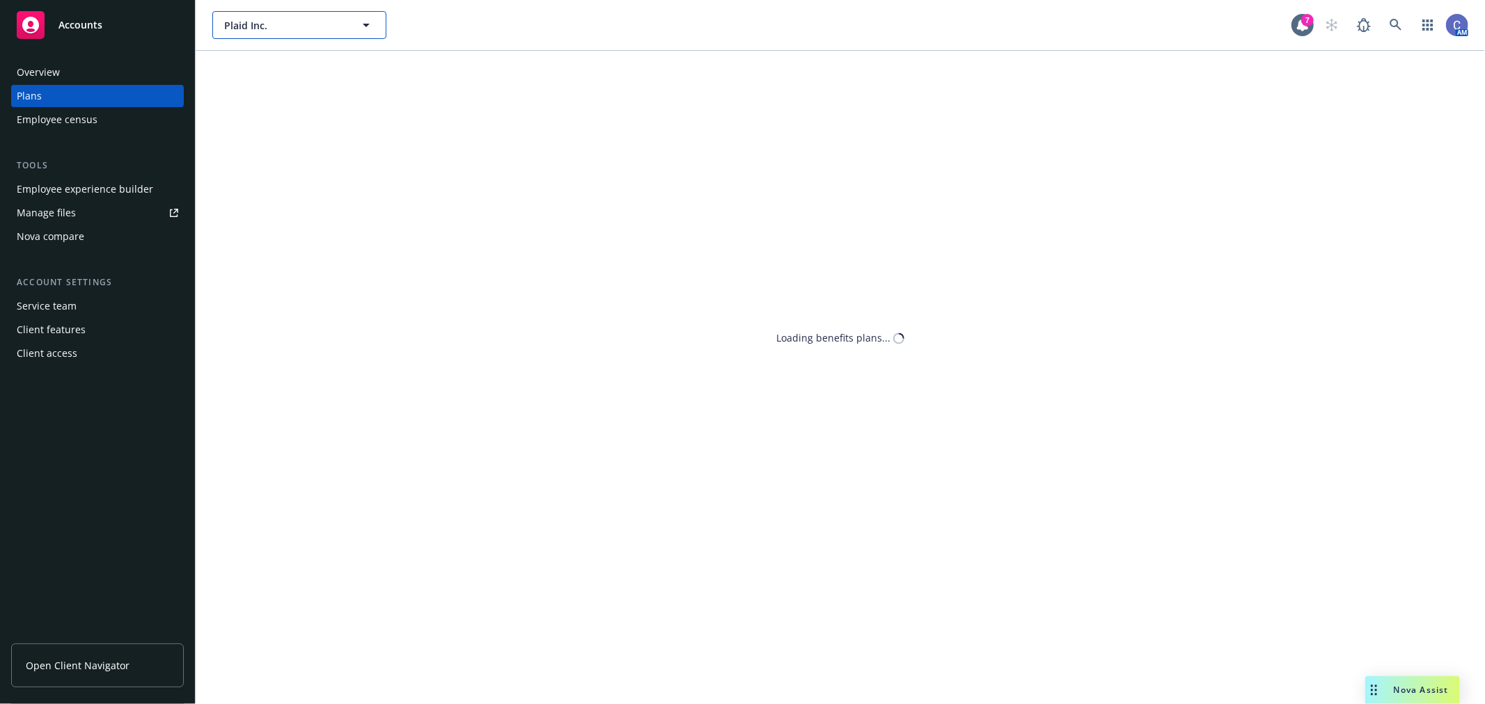
click at [340, 26] on span "Plaid Inc." at bounding box center [284, 25] width 120 height 15
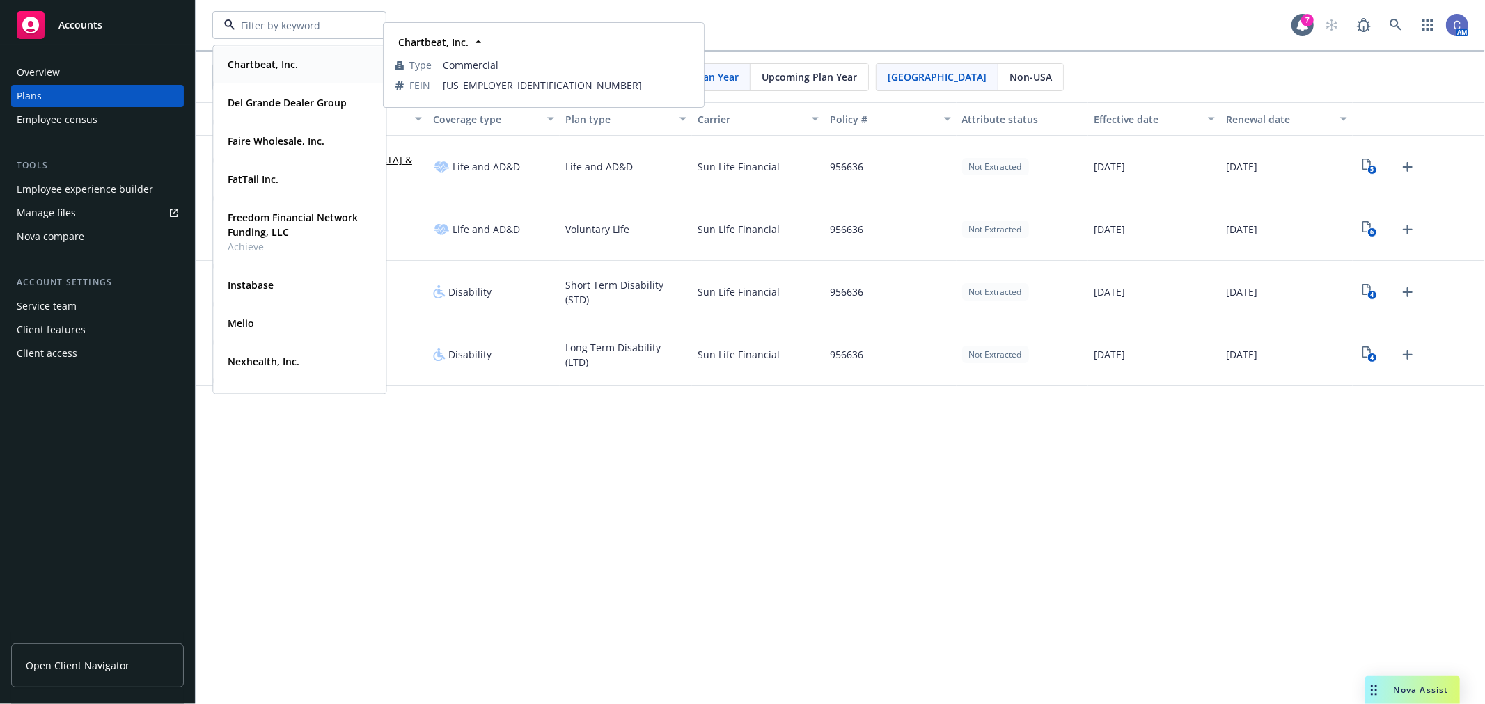
click at [397, 75] on td "FEIN" at bounding box center [418, 85] width 47 height 20
click at [428, 448] on div "Chartbeat, Inc. Type Commercial FEIN 26-4658341 Del Grande Dealer Group Type Co…" at bounding box center [840, 352] width 1289 height 704
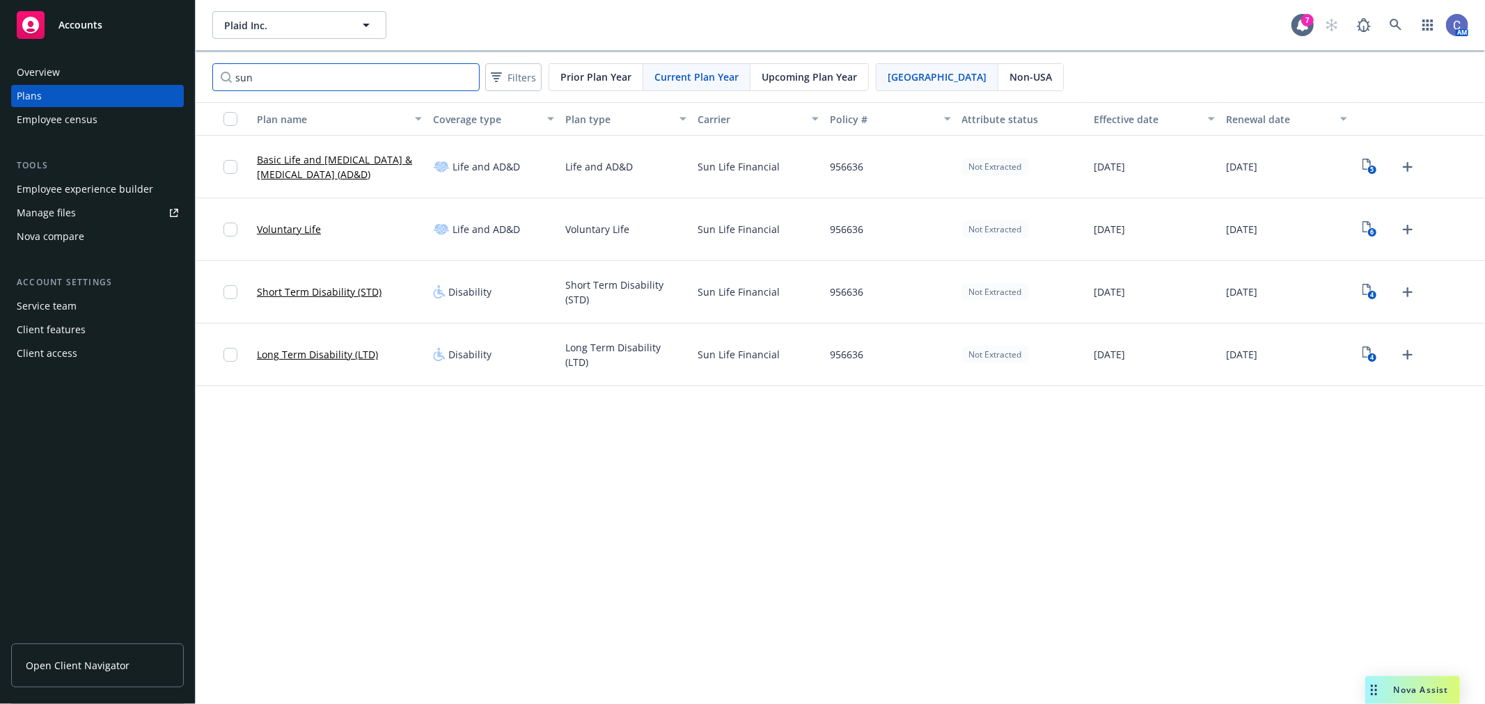
click at [267, 77] on input "sun" at bounding box center [345, 77] width 267 height 28
drag, startPoint x: 259, startPoint y: 75, endPoint x: 136, endPoint y: 68, distance: 123.4
click at [136, 68] on div "Accounts Overview Plans Employee census Tools Employee experience builder Manag…" at bounding box center [742, 352] width 1485 height 704
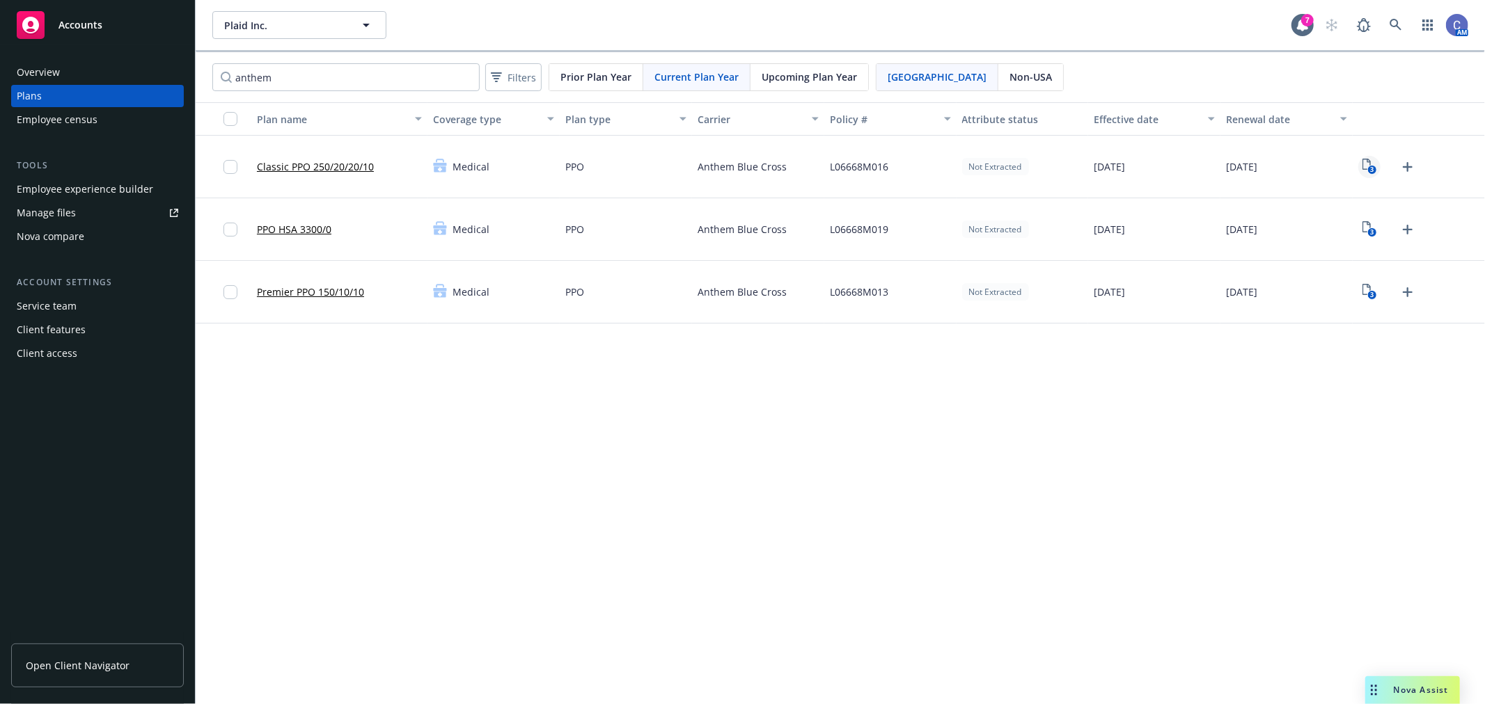
click at [1370, 170] on text "3" at bounding box center [1371, 170] width 3 height 9
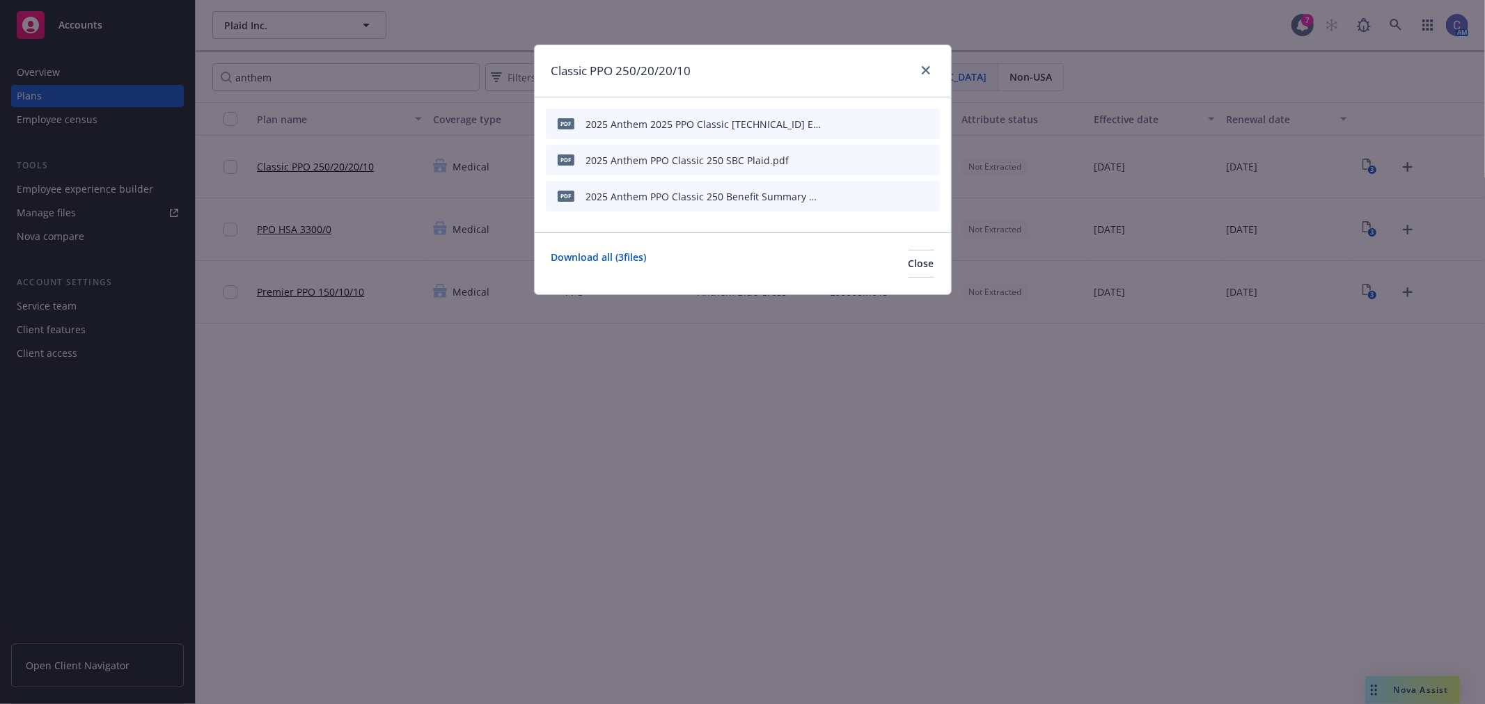
click at [905, 196] on icon "preview file" at bounding box center [904, 196] width 13 height 10
click at [910, 263] on button "Close" at bounding box center [921, 264] width 26 height 28
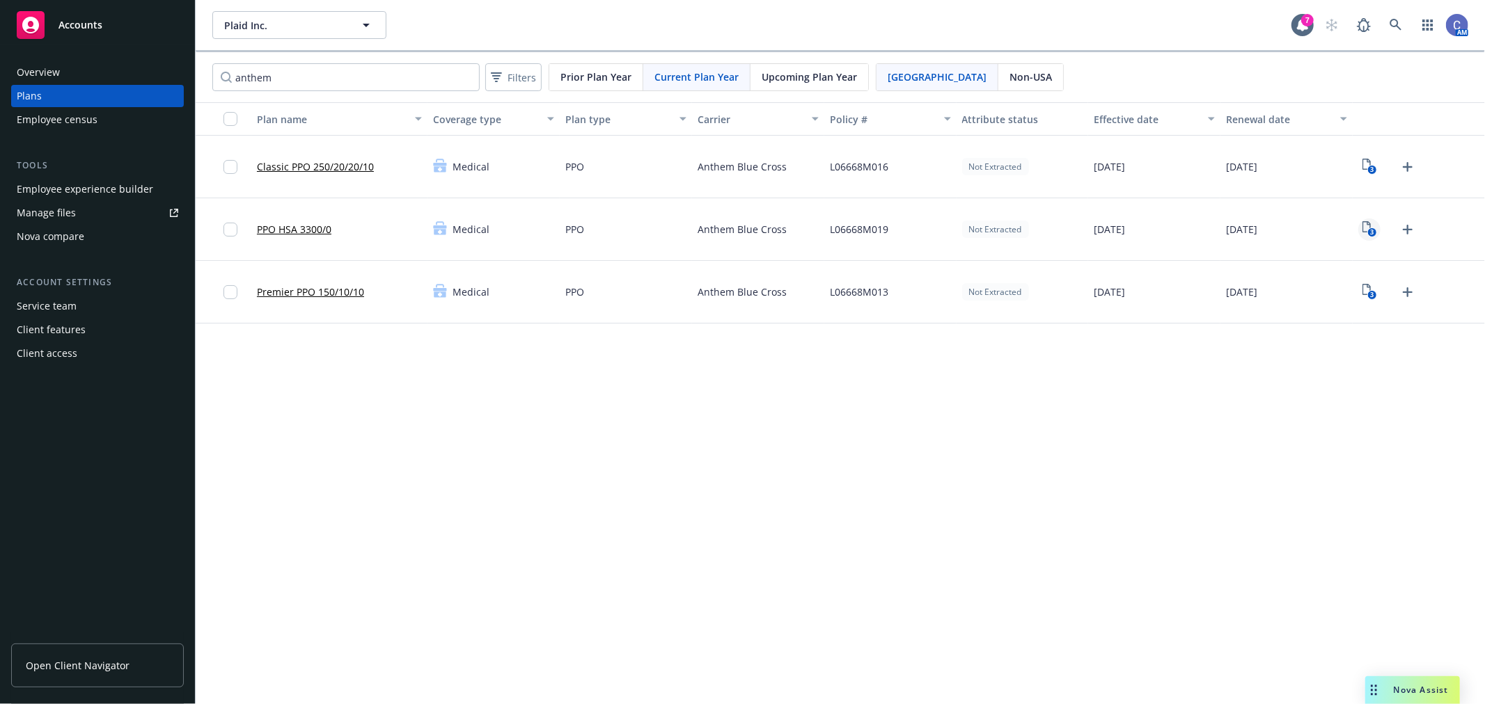
click at [1376, 223] on icon "3" at bounding box center [1369, 229] width 15 height 16
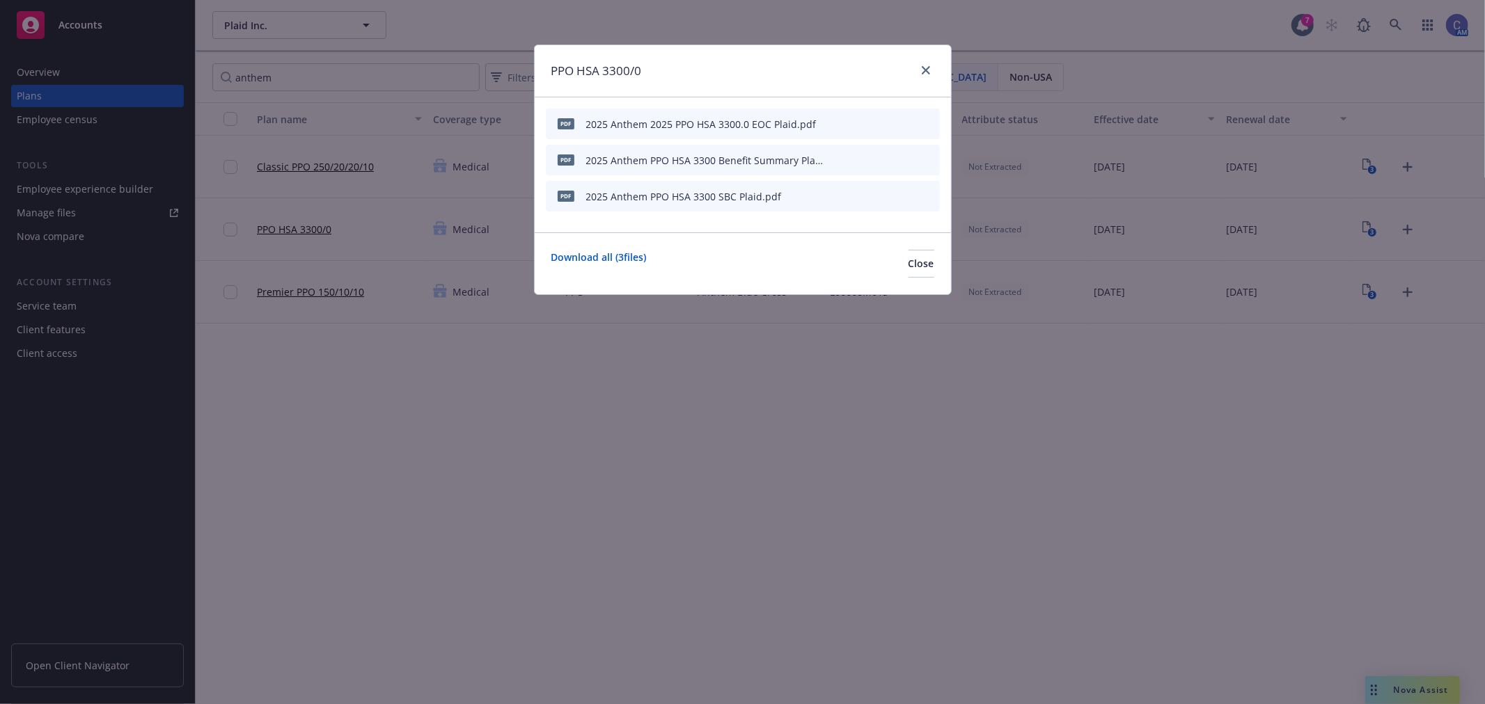
click at [901, 196] on icon "preview file" at bounding box center [904, 196] width 13 height 10
click at [908, 262] on button "Close" at bounding box center [921, 264] width 26 height 28
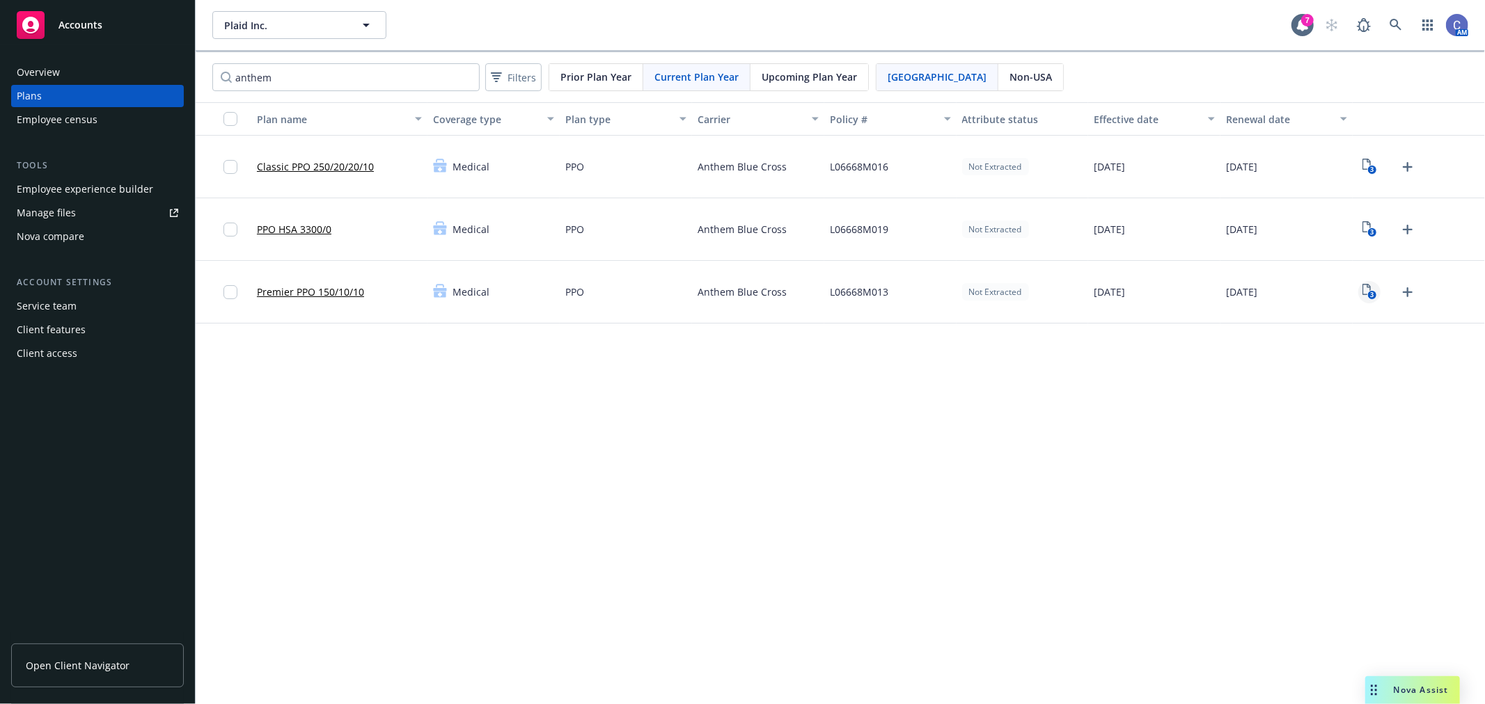
click at [1362, 290] on icon "View Plan Documents" at bounding box center [1366, 289] width 8 height 11
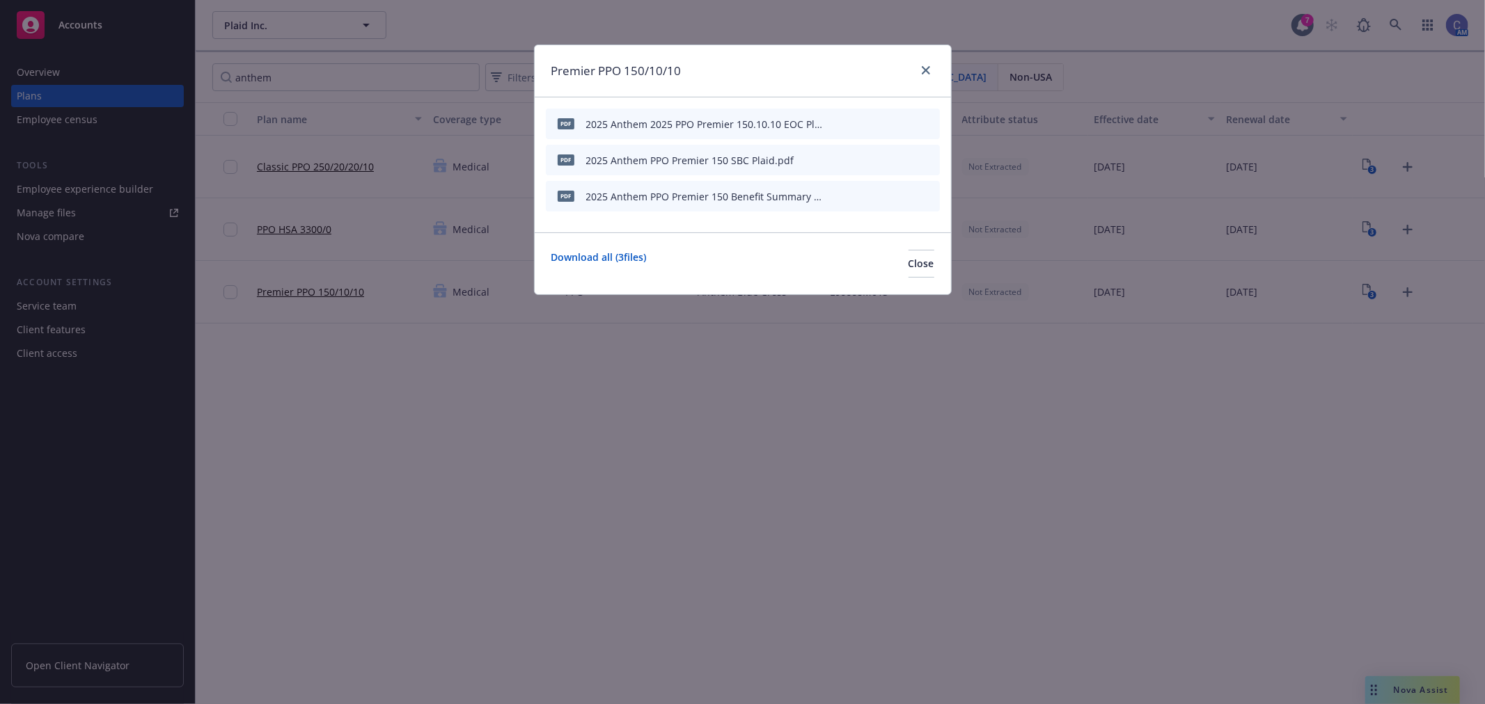
click at [905, 162] on icon "preview file" at bounding box center [904, 160] width 13 height 10
click at [908, 262] on span "Close" at bounding box center [921, 263] width 26 height 13
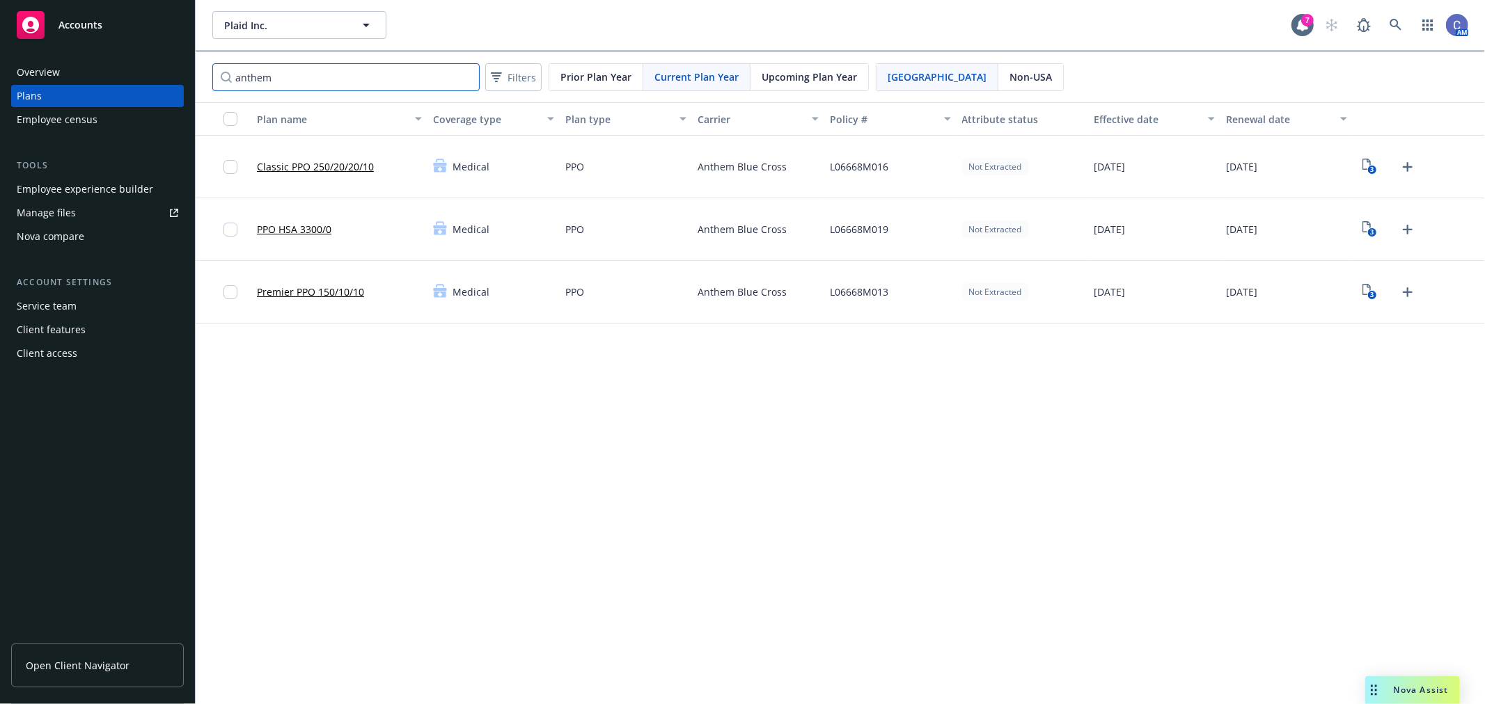
drag, startPoint x: 320, startPoint y: 67, endPoint x: 100, endPoint y: 61, distance: 220.7
click at [98, 61] on div "Accounts Overview Plans Employee census Tools Employee experience builder Manag…" at bounding box center [742, 352] width 1485 height 704
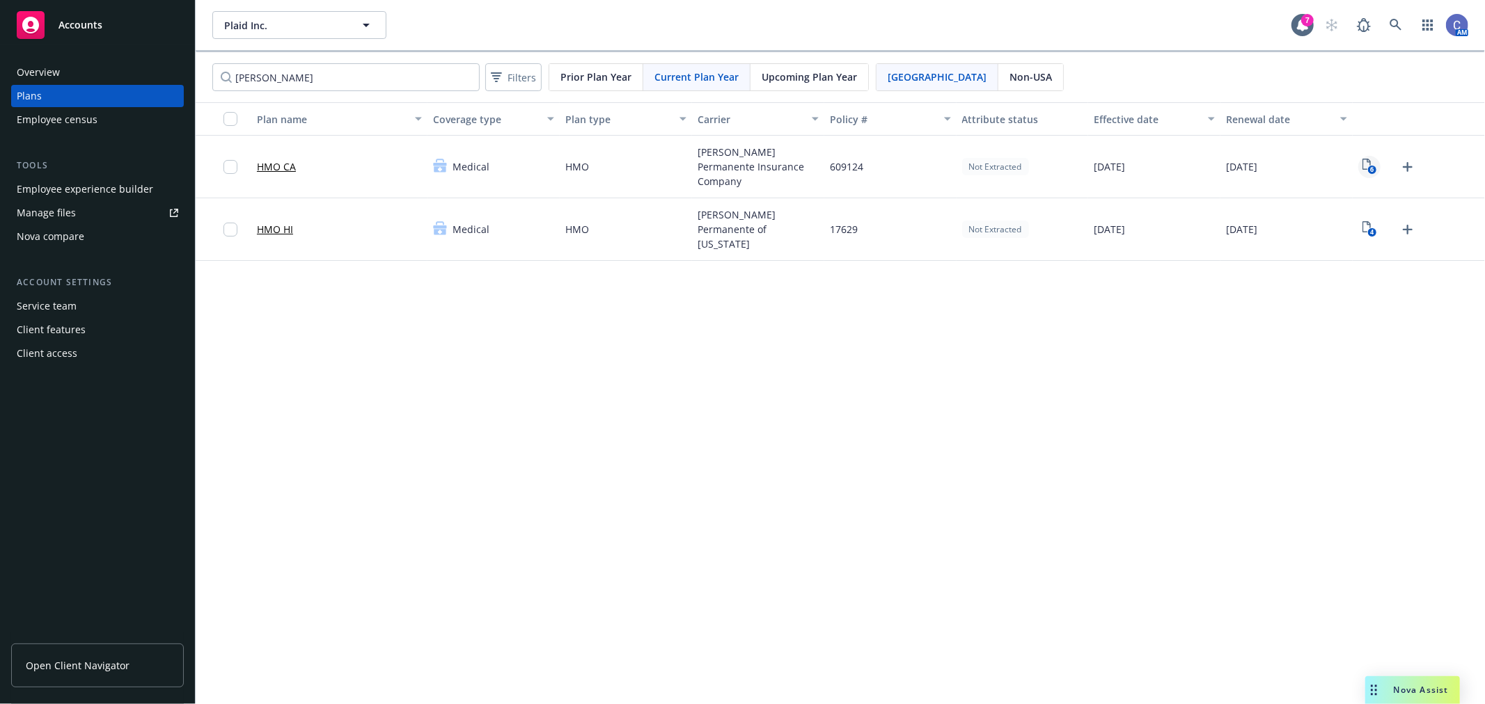
click at [1363, 168] on icon "6" at bounding box center [1369, 167] width 15 height 16
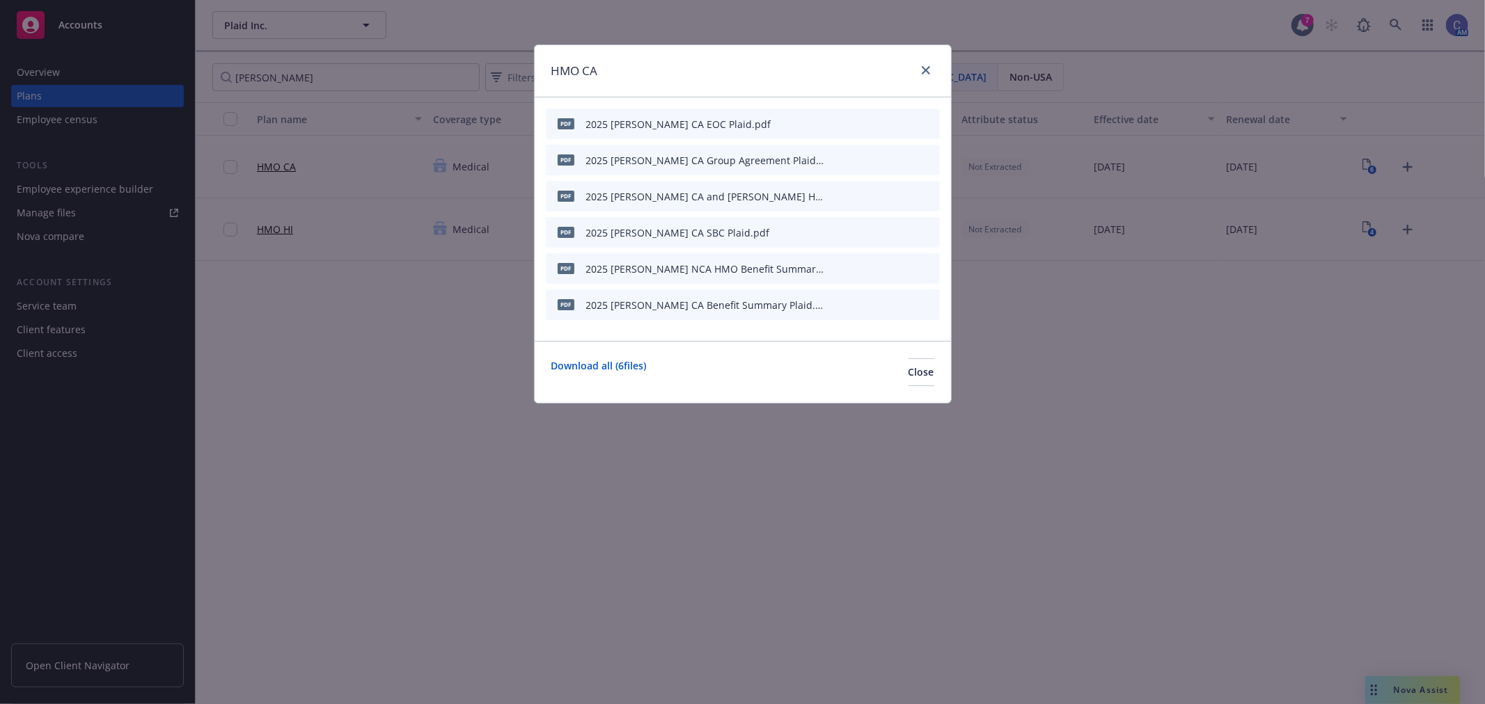
click at [905, 232] on icon "preview file" at bounding box center [904, 232] width 13 height 10
click at [908, 377] on span "Close" at bounding box center [921, 371] width 26 height 13
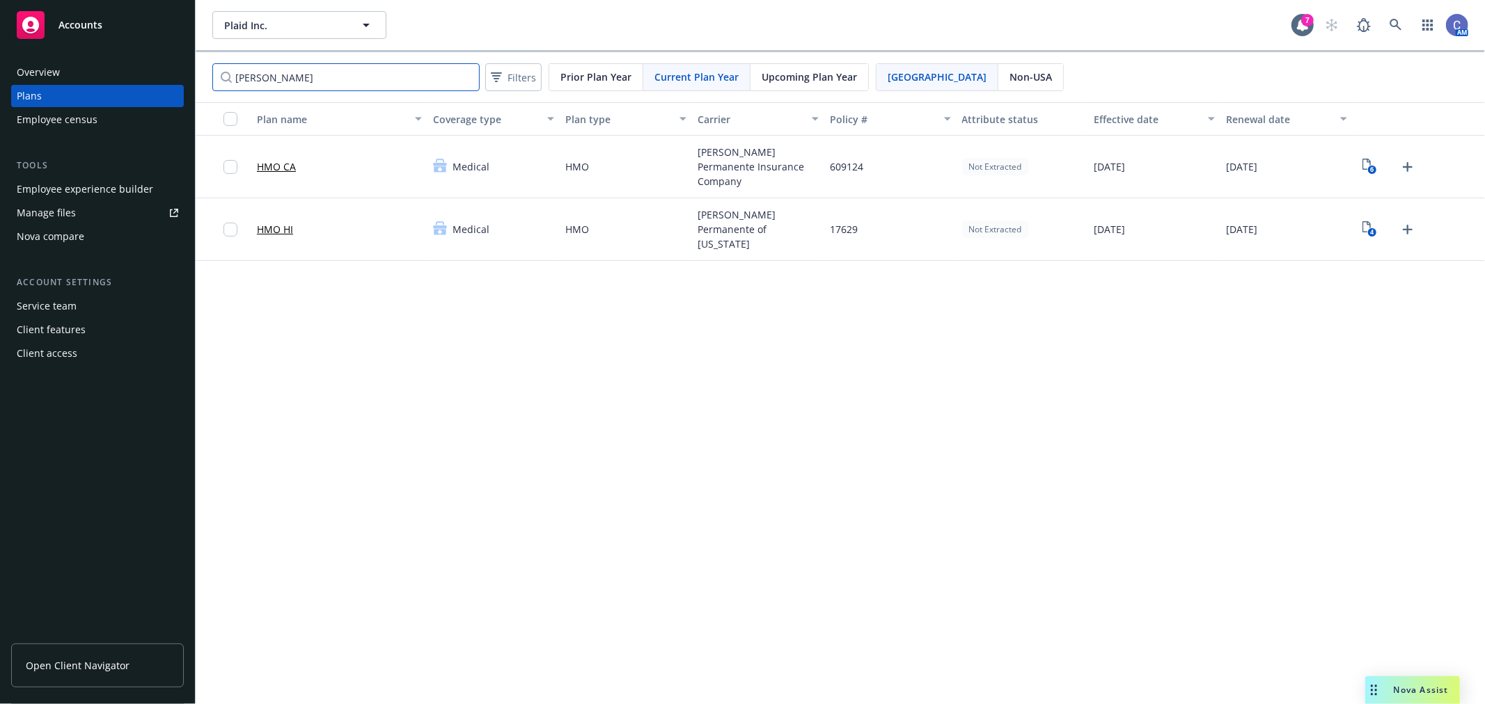
drag, startPoint x: 344, startPoint y: 81, endPoint x: 91, endPoint y: 67, distance: 253.1
click at [84, 63] on div "Accounts Overview Plans Employee census Tools Employee experience builder Manag…" at bounding box center [742, 352] width 1485 height 704
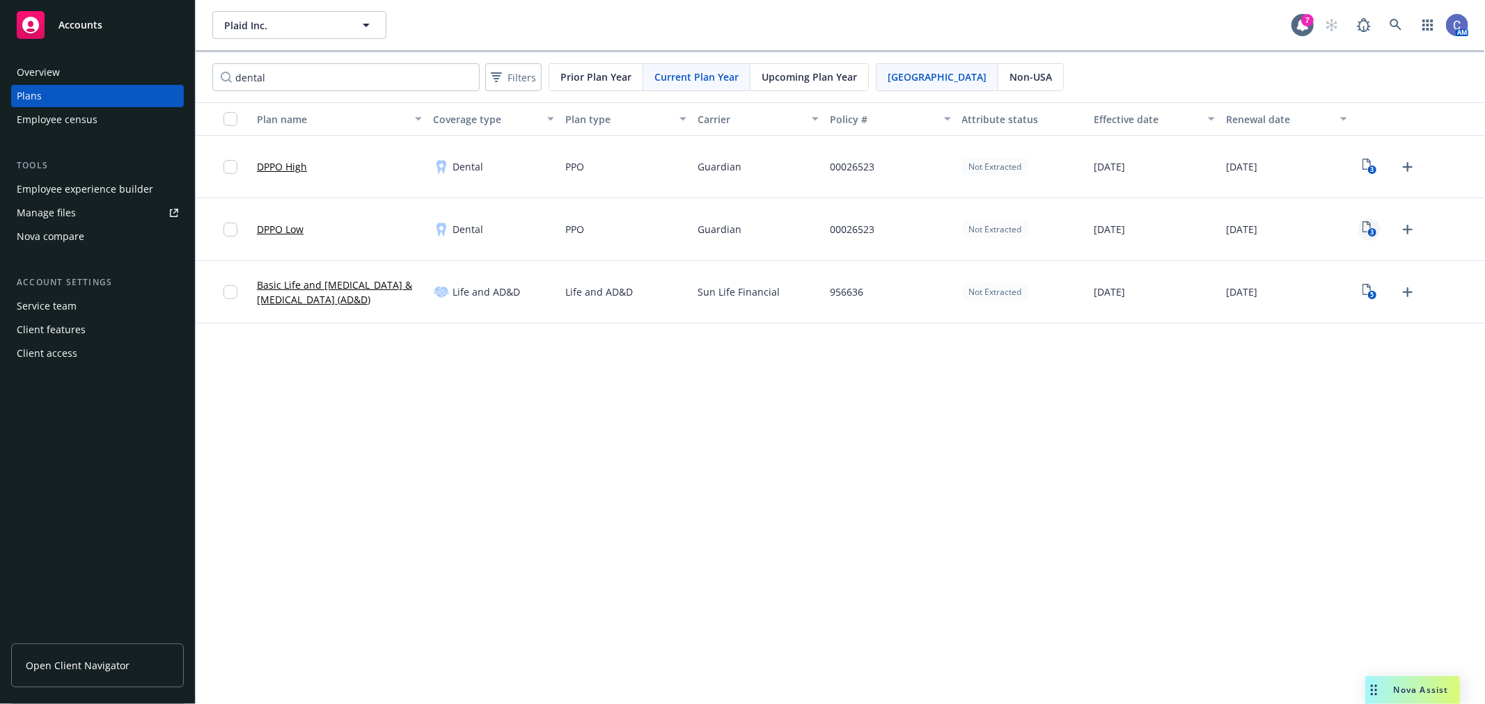
click at [1370, 233] on text "3" at bounding box center [1371, 232] width 3 height 9
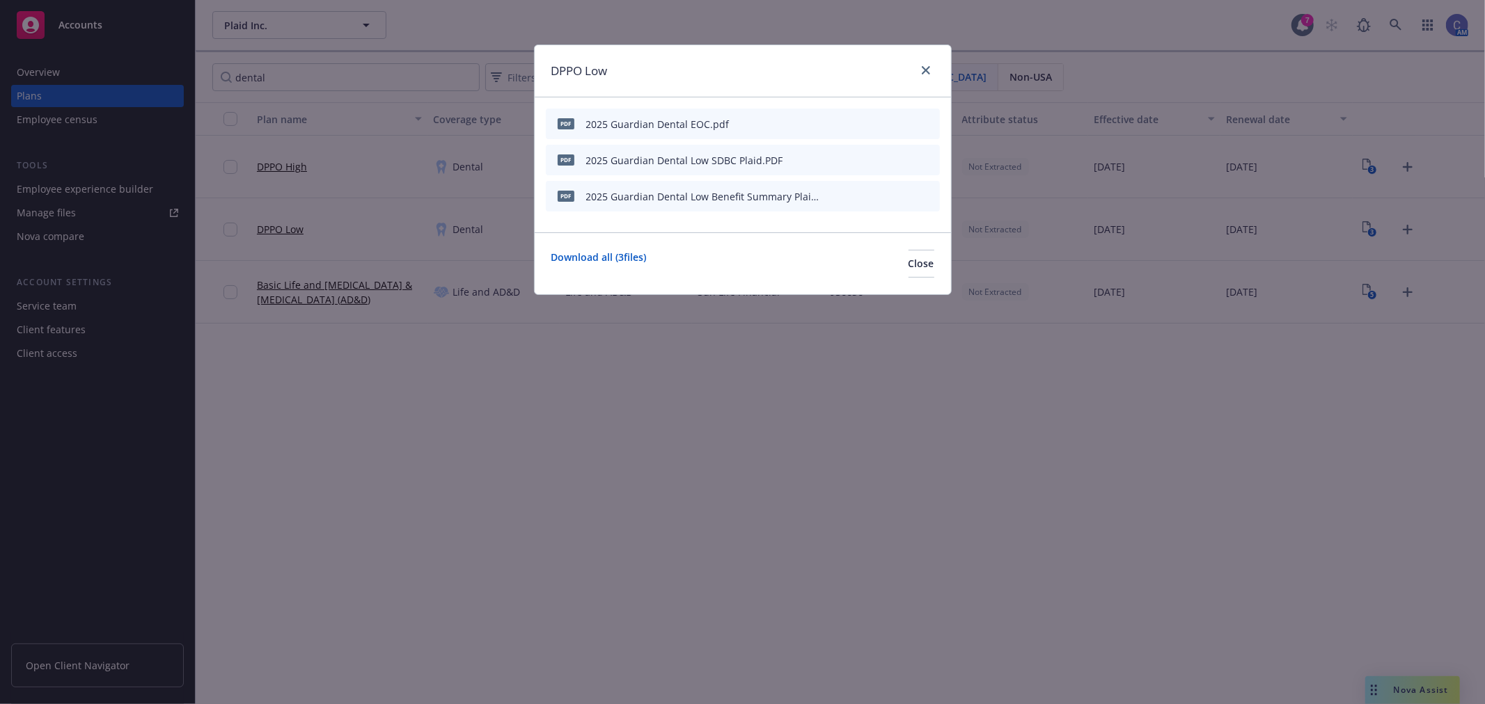
click at [905, 195] on icon "preview file" at bounding box center [904, 196] width 13 height 10
click at [908, 259] on span "Close" at bounding box center [921, 263] width 26 height 13
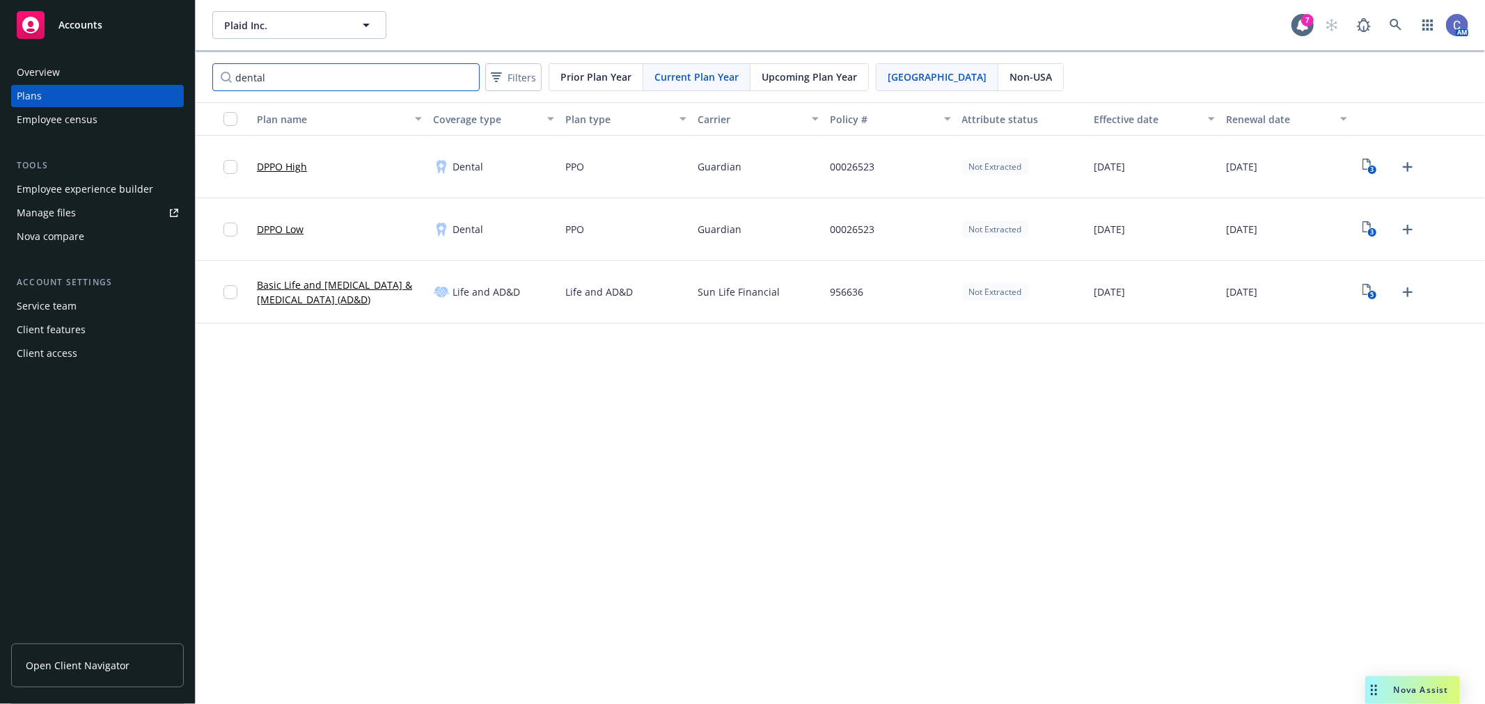
click at [308, 79] on input "dental" at bounding box center [345, 77] width 267 height 28
click at [0, 31] on div "Accounts Overview Plans Employee census Tools Employee experience builder Manag…" at bounding box center [742, 352] width 1485 height 704
type input "vision"
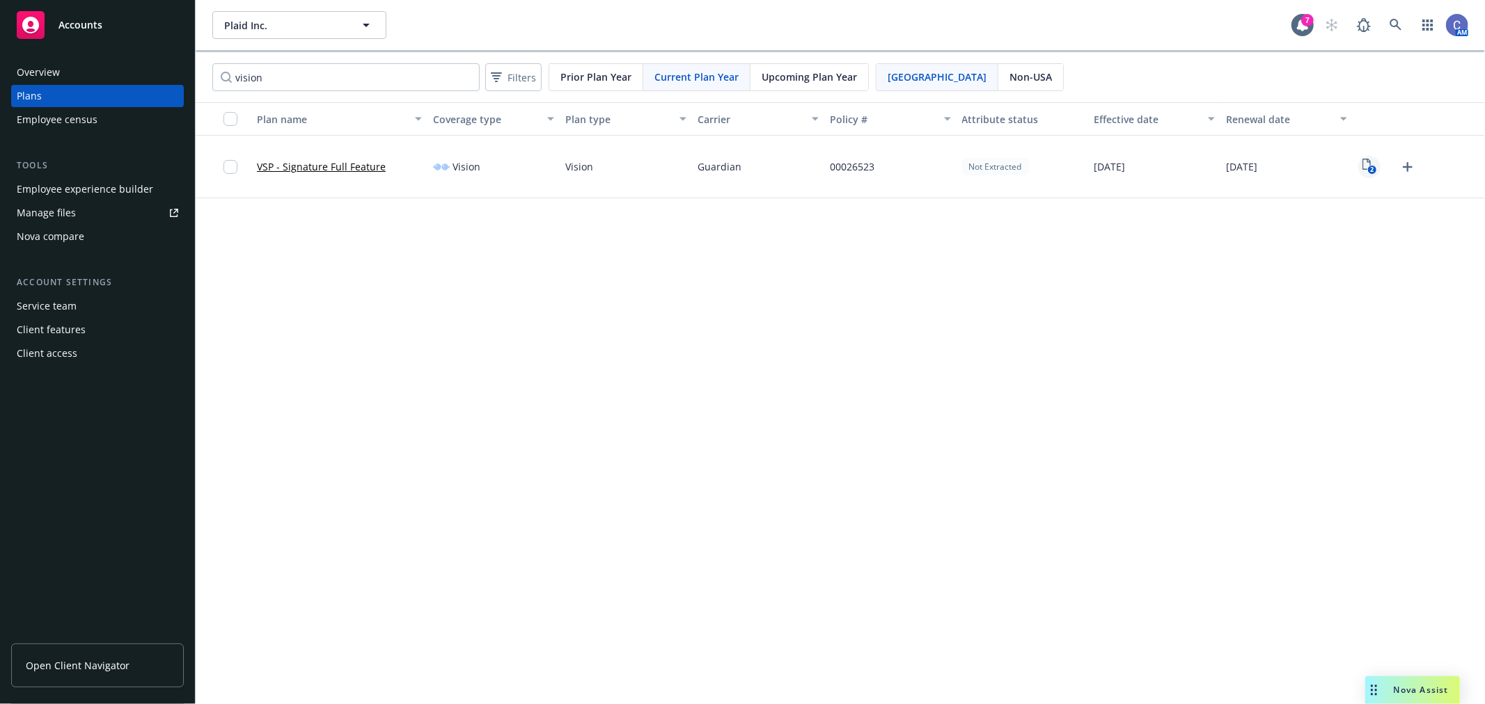
click at [1374, 166] on rect "View Plan Documents" at bounding box center [1371, 170] width 9 height 9
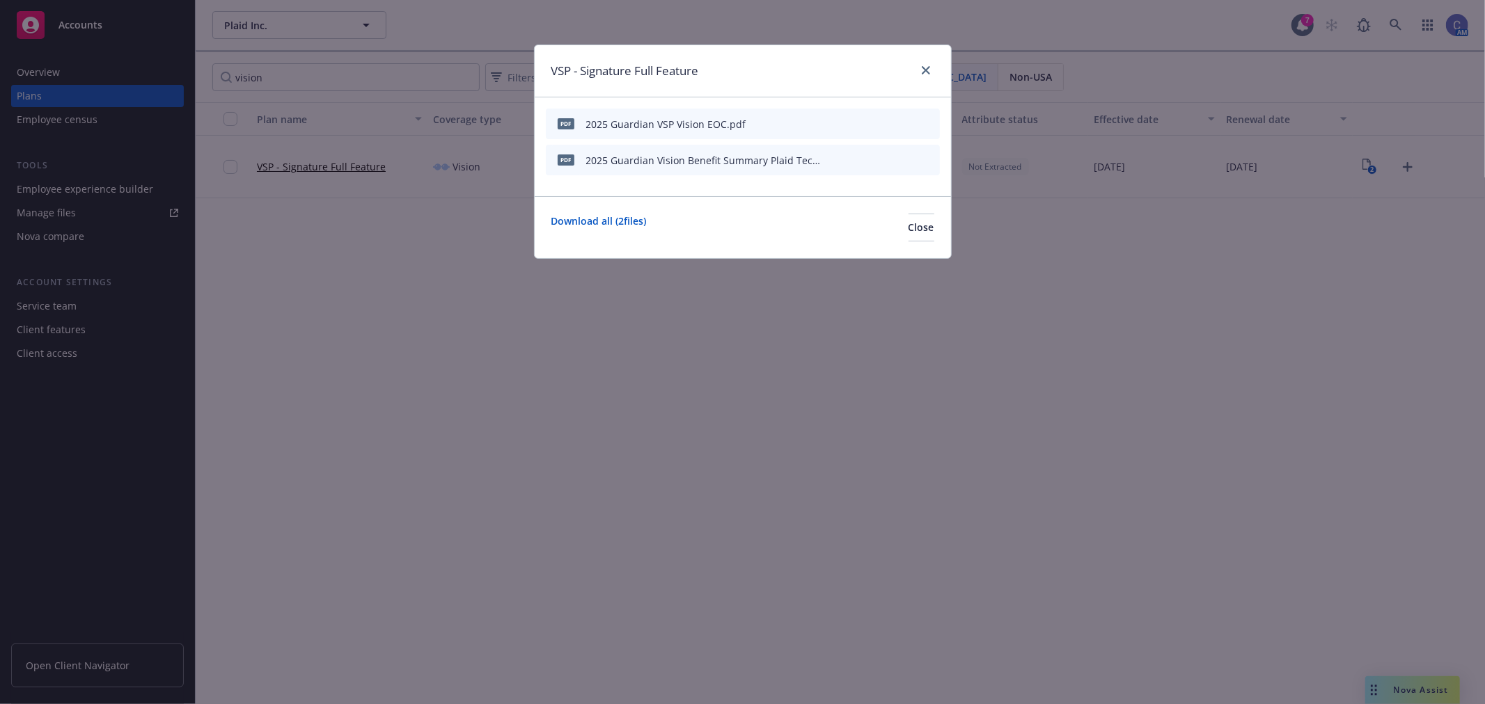
click at [906, 155] on icon "preview file" at bounding box center [904, 160] width 13 height 10
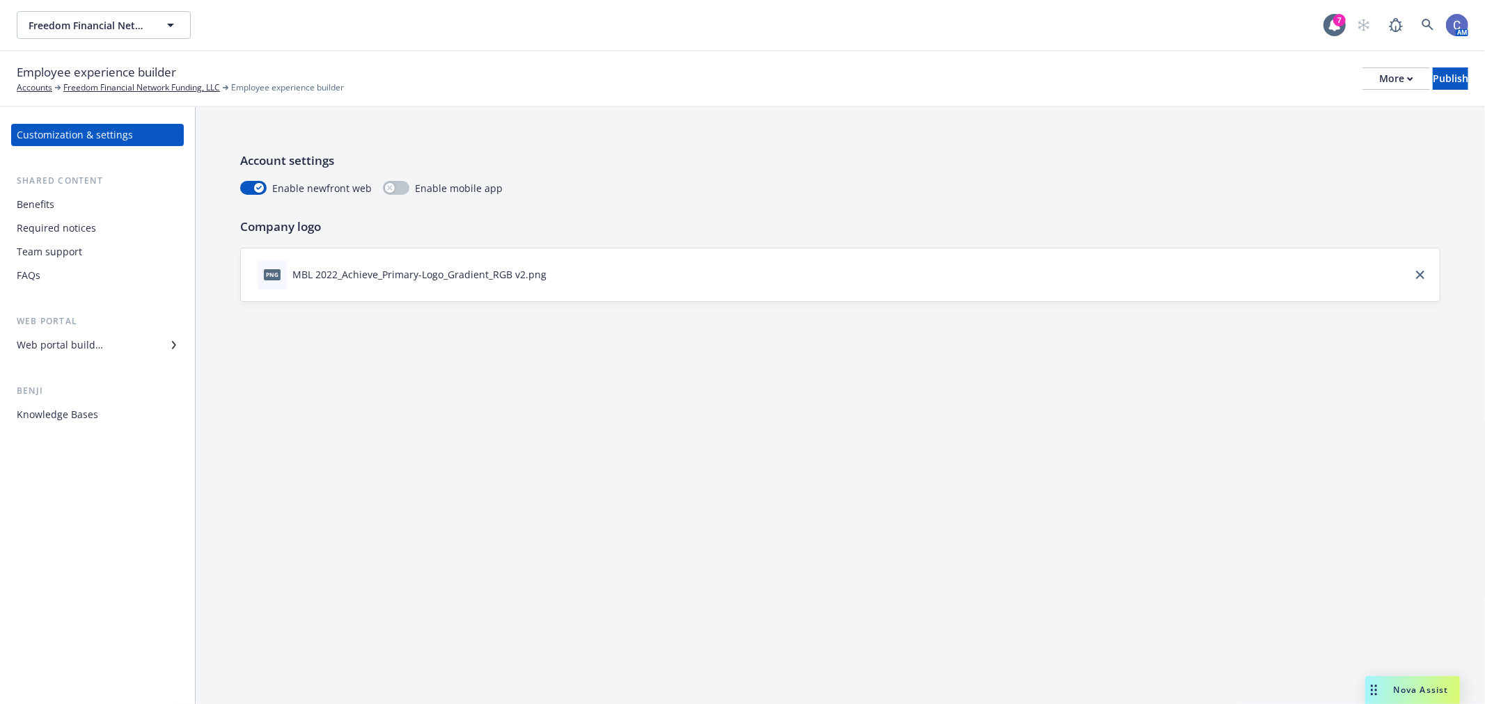
click at [40, 200] on div "Benefits" at bounding box center [36, 204] width 38 height 22
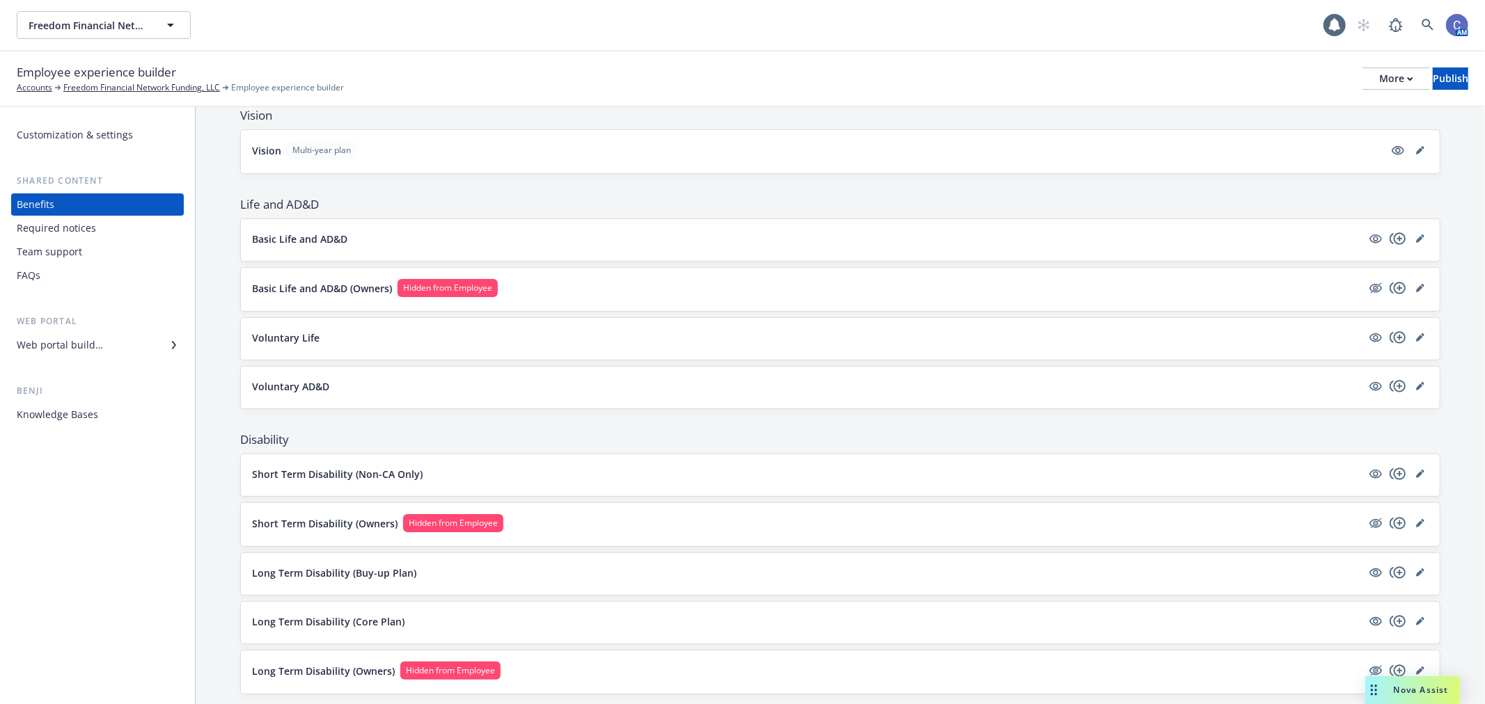
scroll to position [696, 0]
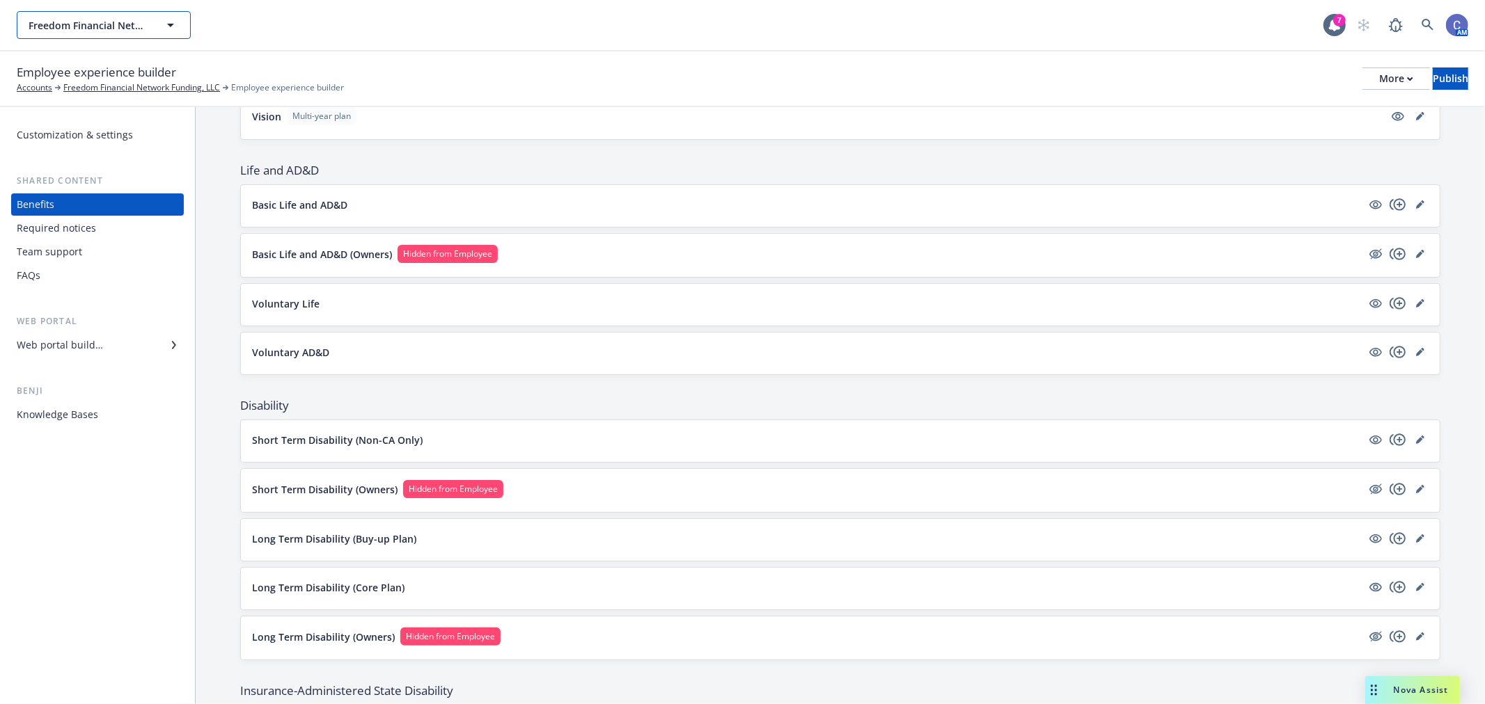
click at [158, 24] on button "Freedom Financial Network Funding, LLC" at bounding box center [104, 25] width 174 height 28
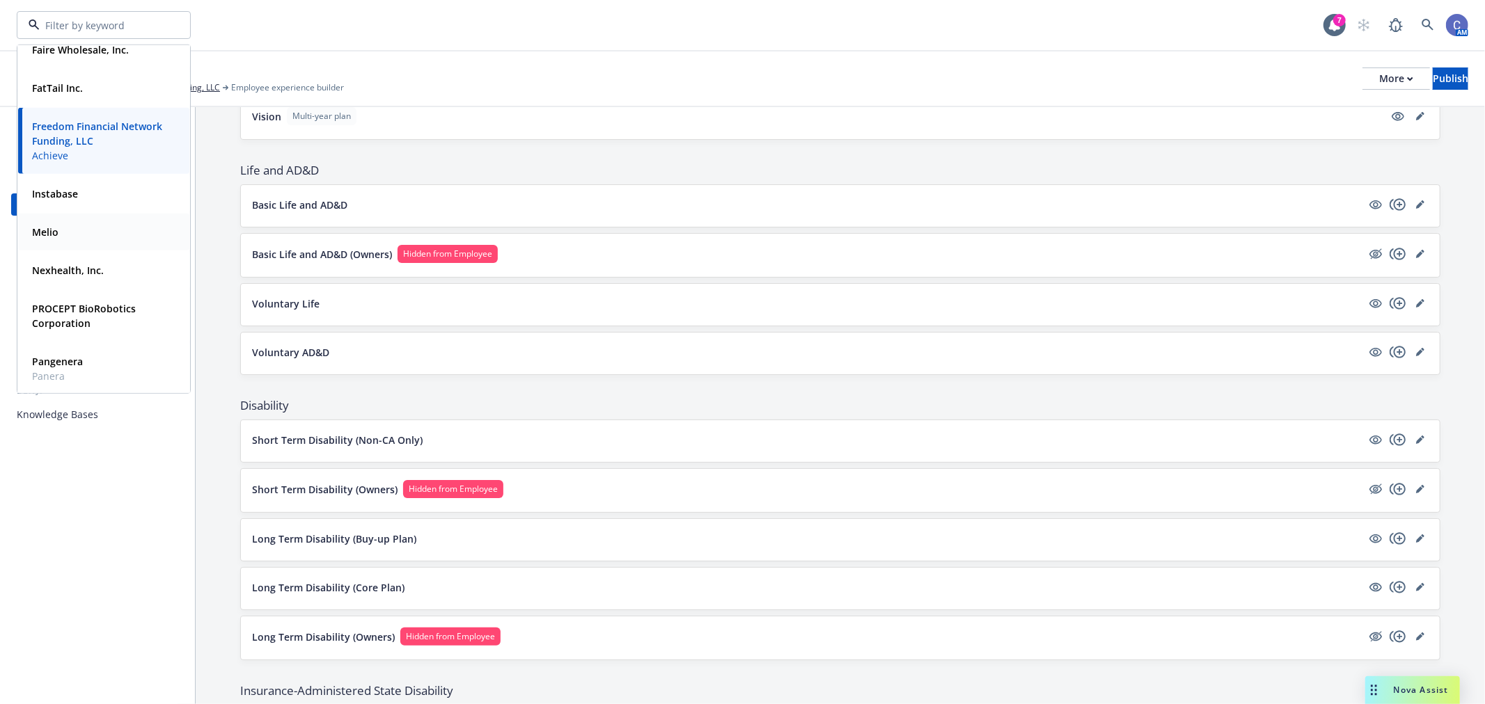
scroll to position [155, 0]
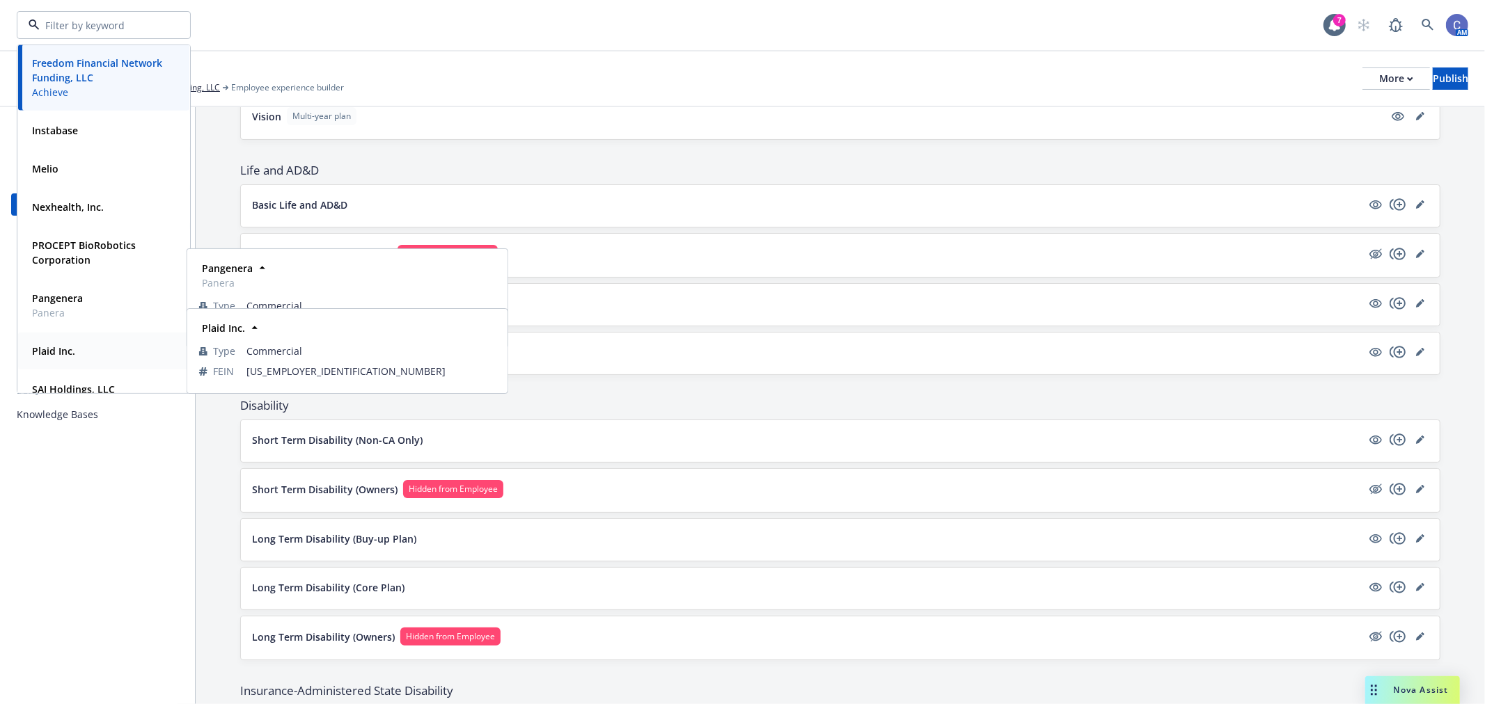
click at [49, 349] on strong "Plaid Inc." at bounding box center [53, 351] width 43 height 13
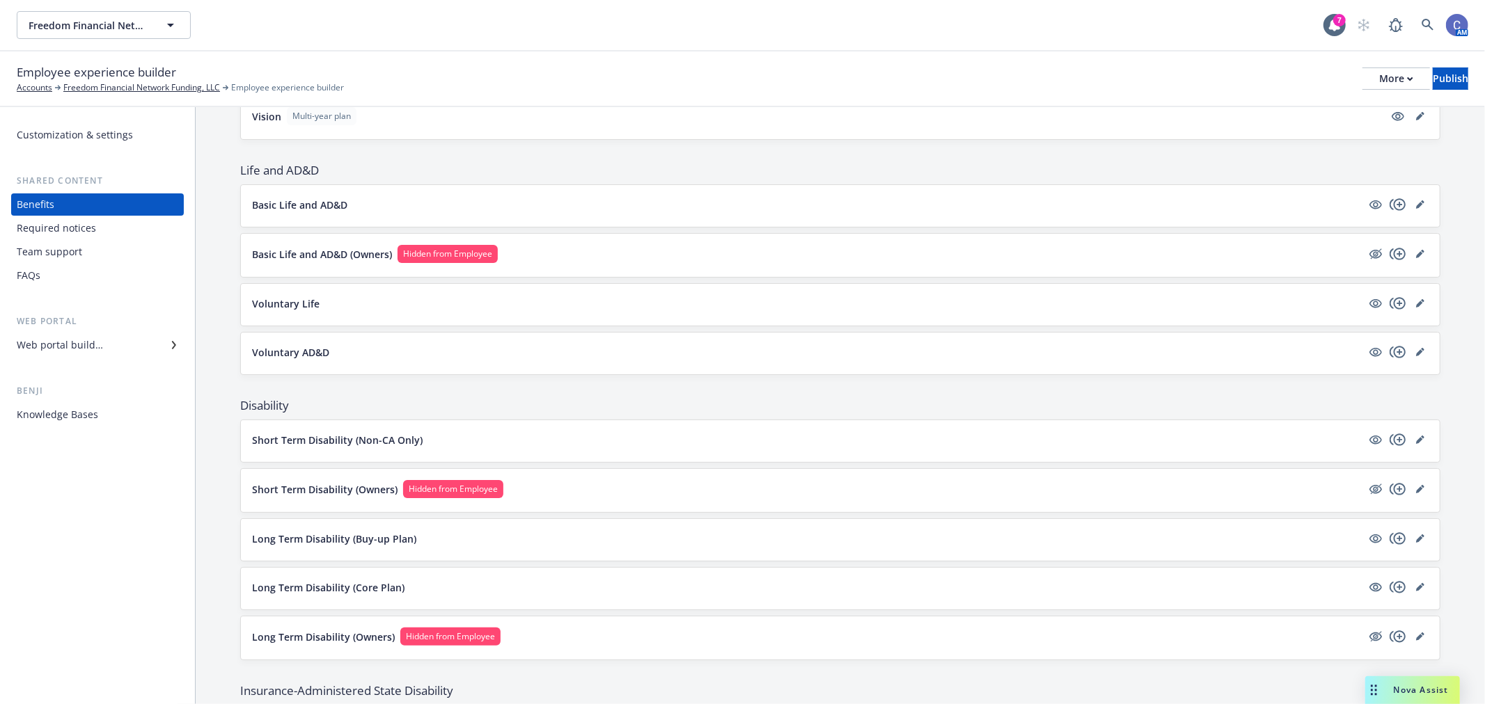
scroll to position [647, 0]
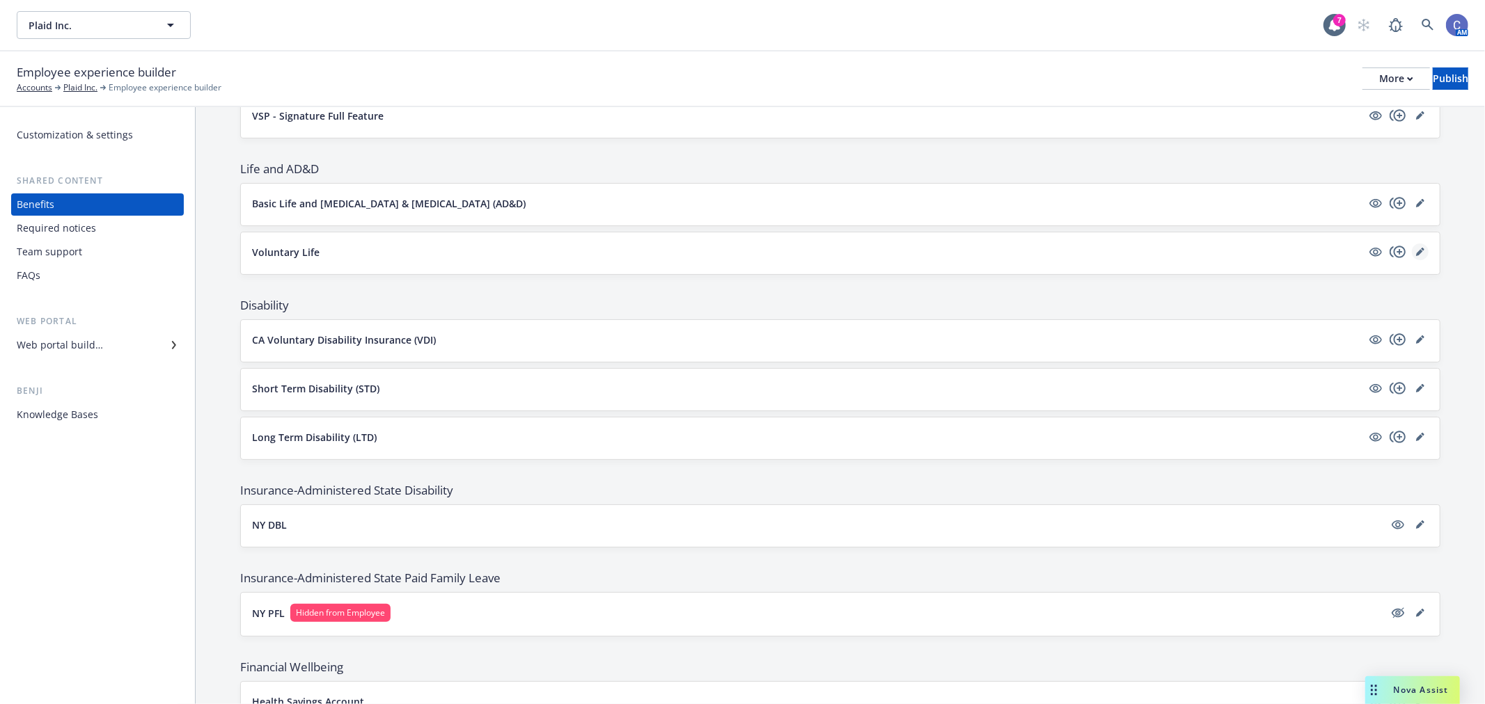
click at [1416, 255] on icon "editPencil" at bounding box center [1420, 252] width 8 height 8
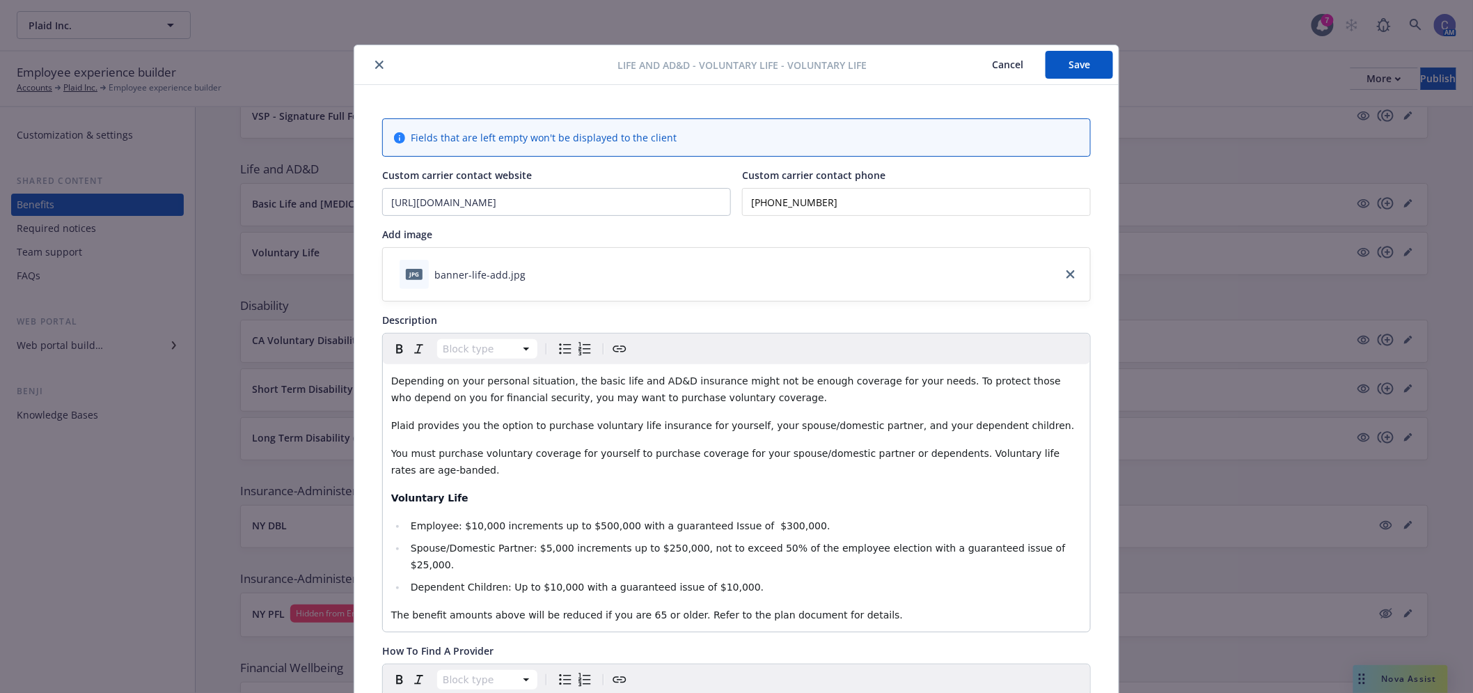
click at [996, 58] on button "Cancel" at bounding box center [1008, 65] width 76 height 28
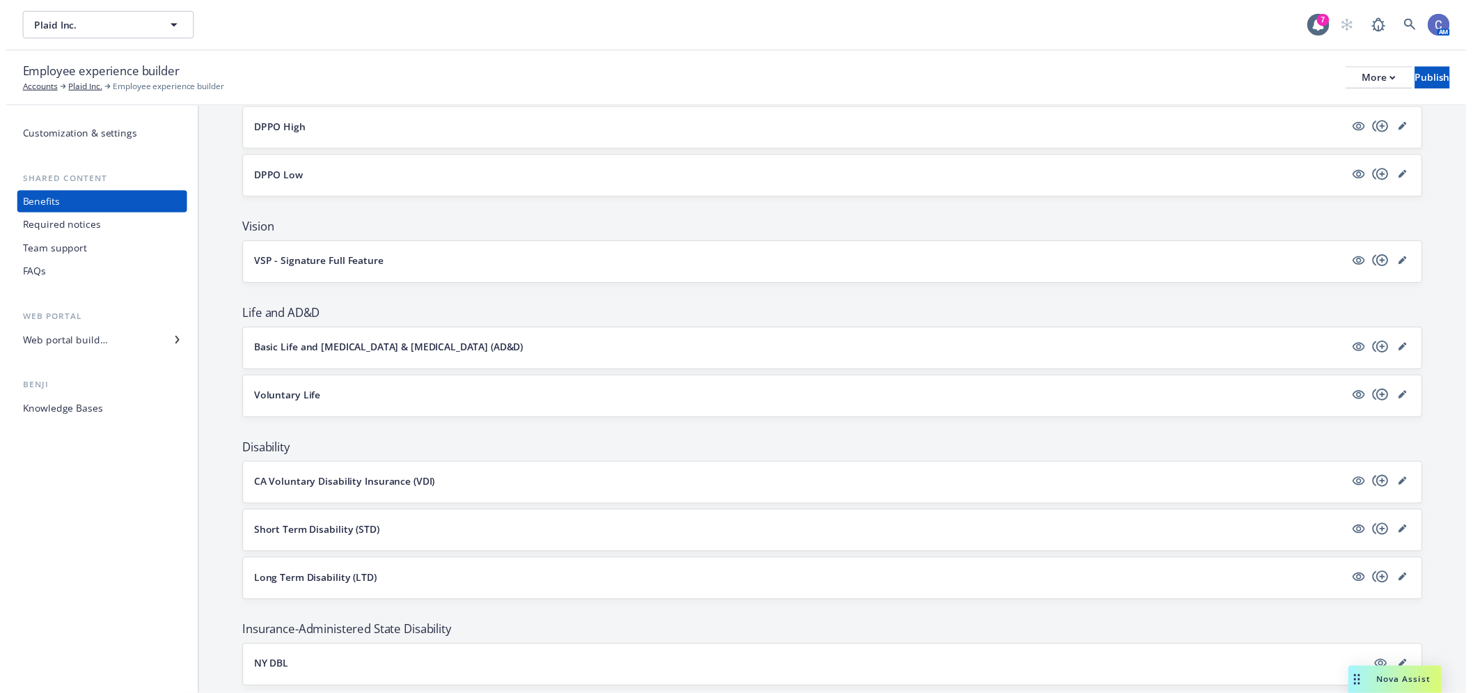
scroll to position [492, 0]
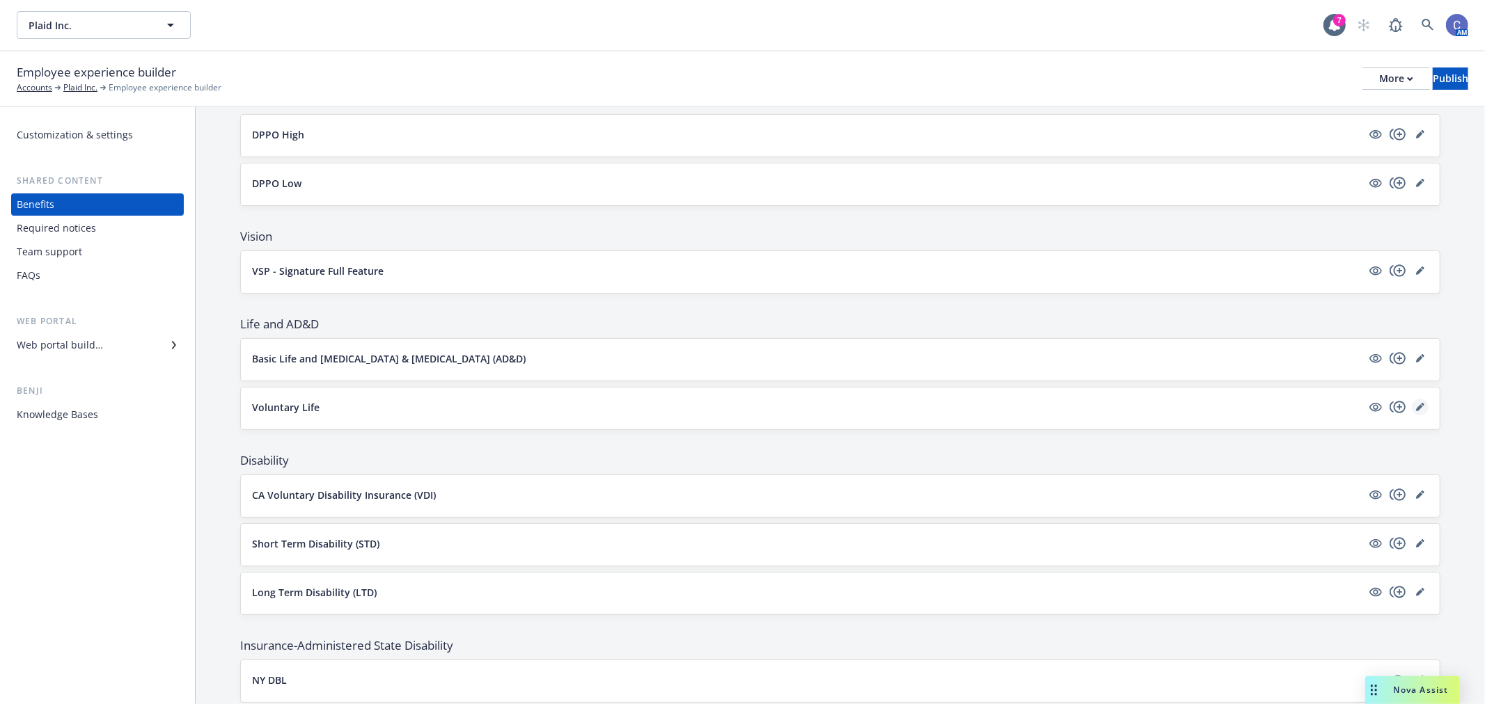
click at [1416, 406] on icon "editPencil" at bounding box center [1420, 407] width 8 height 8
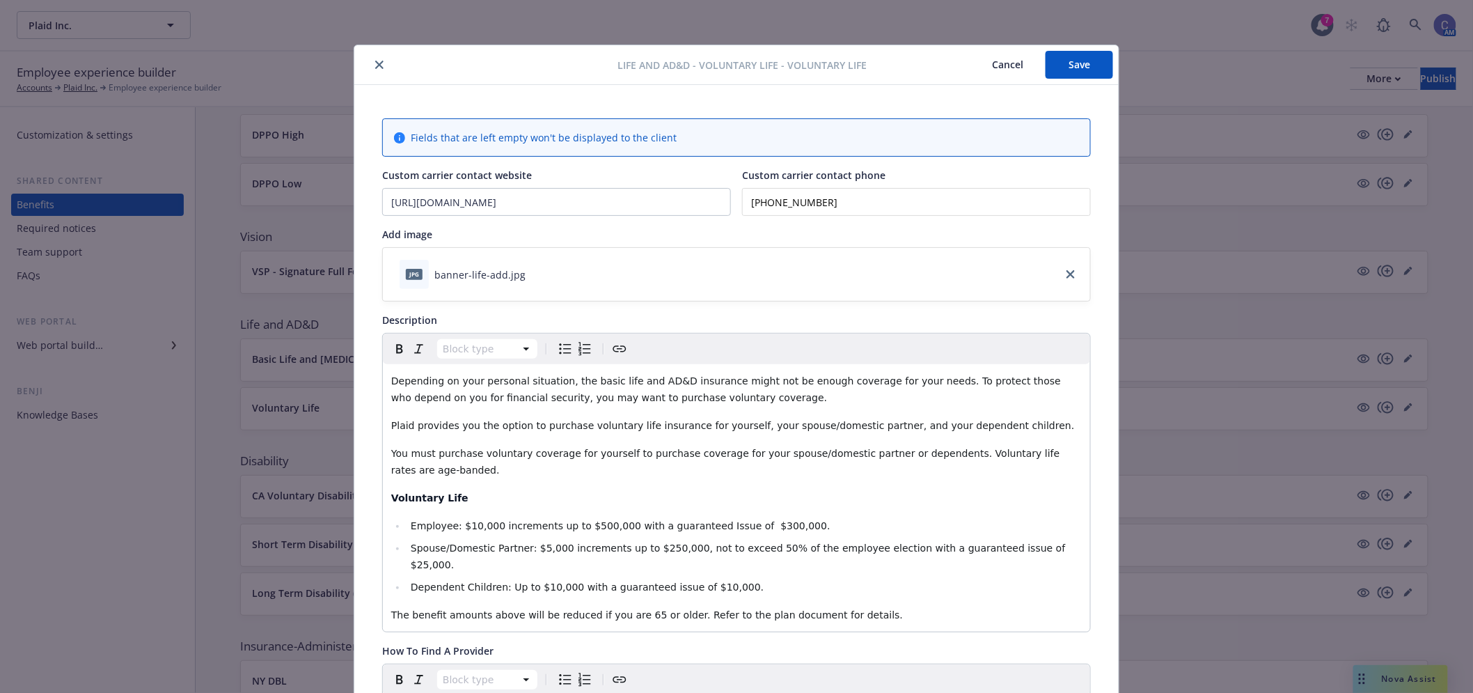
click at [985, 65] on button "Cancel" at bounding box center [1008, 65] width 76 height 28
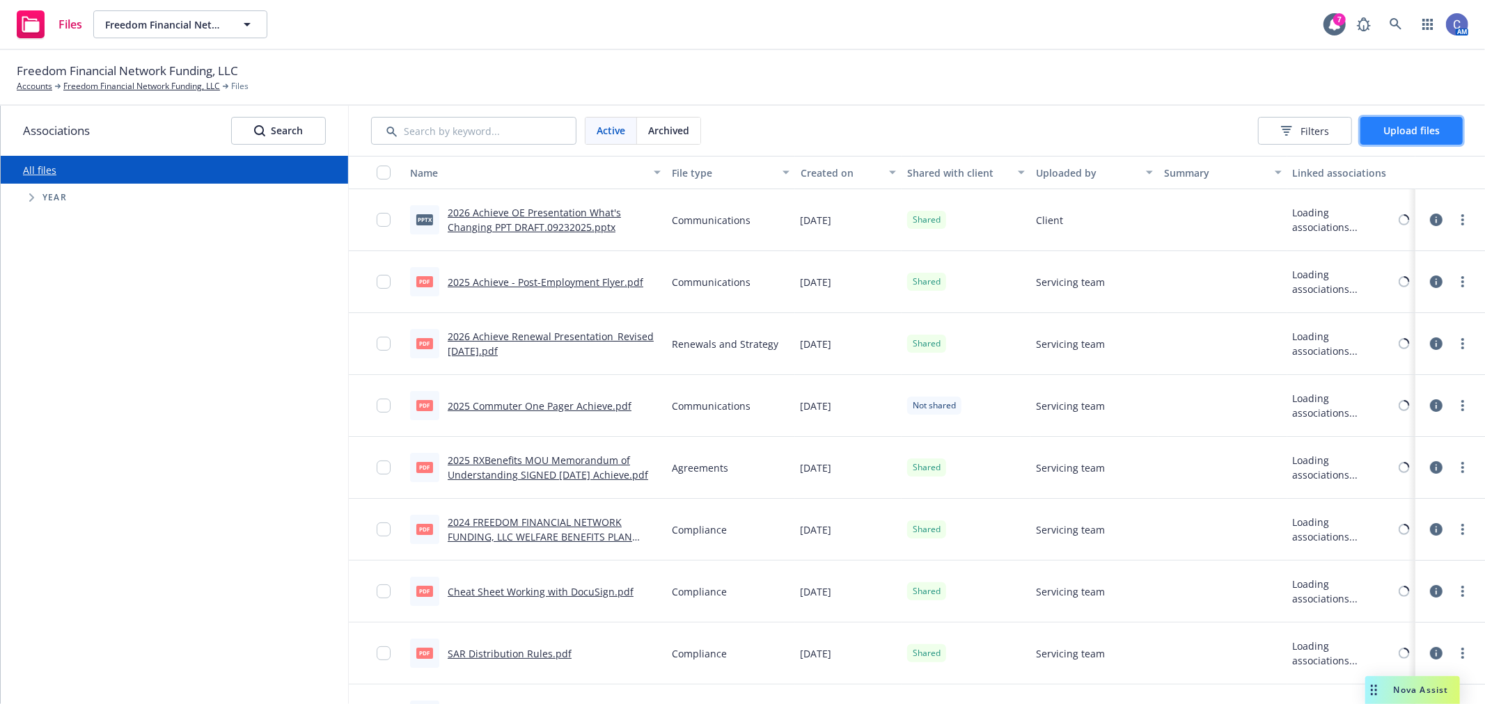
click at [1422, 129] on span "Upload files" at bounding box center [1411, 130] width 56 height 13
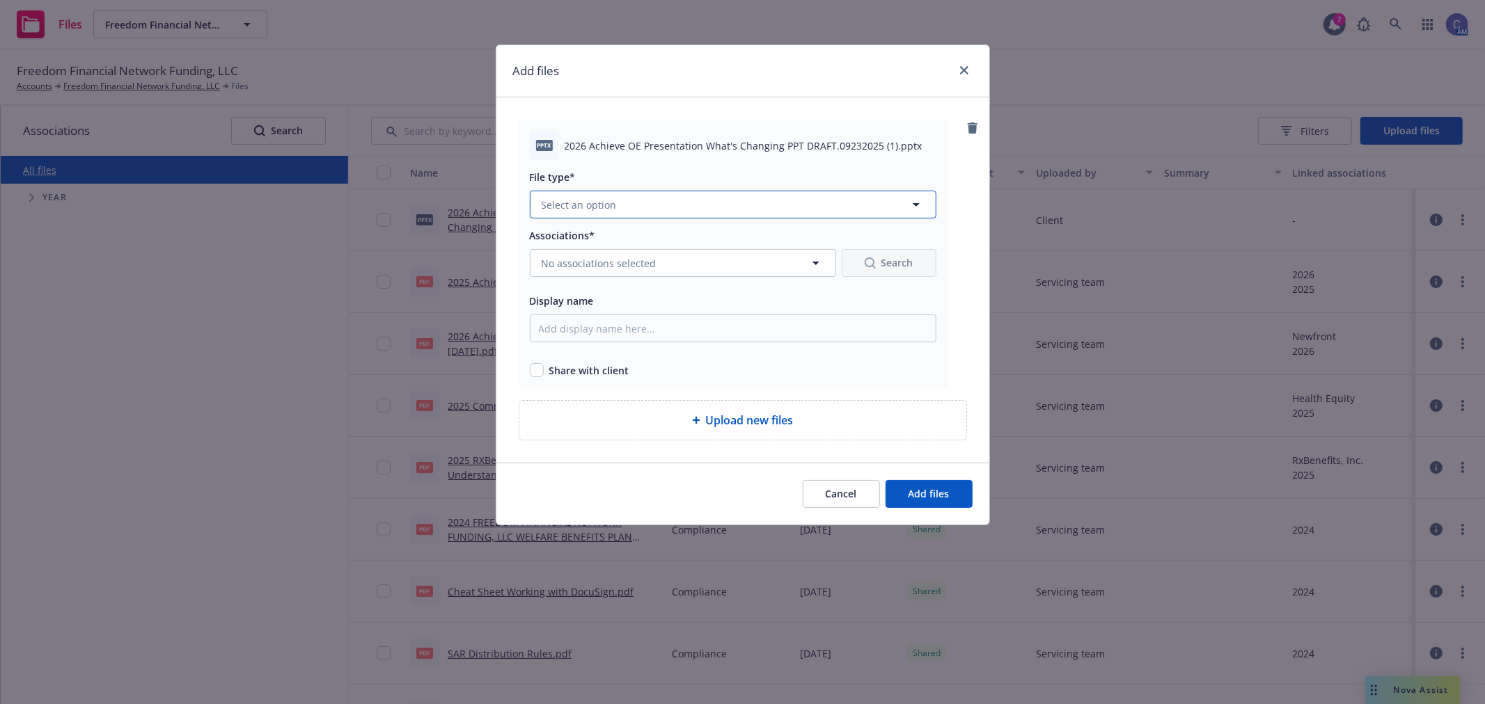
click at [654, 196] on button "Select an option" at bounding box center [733, 205] width 406 height 28
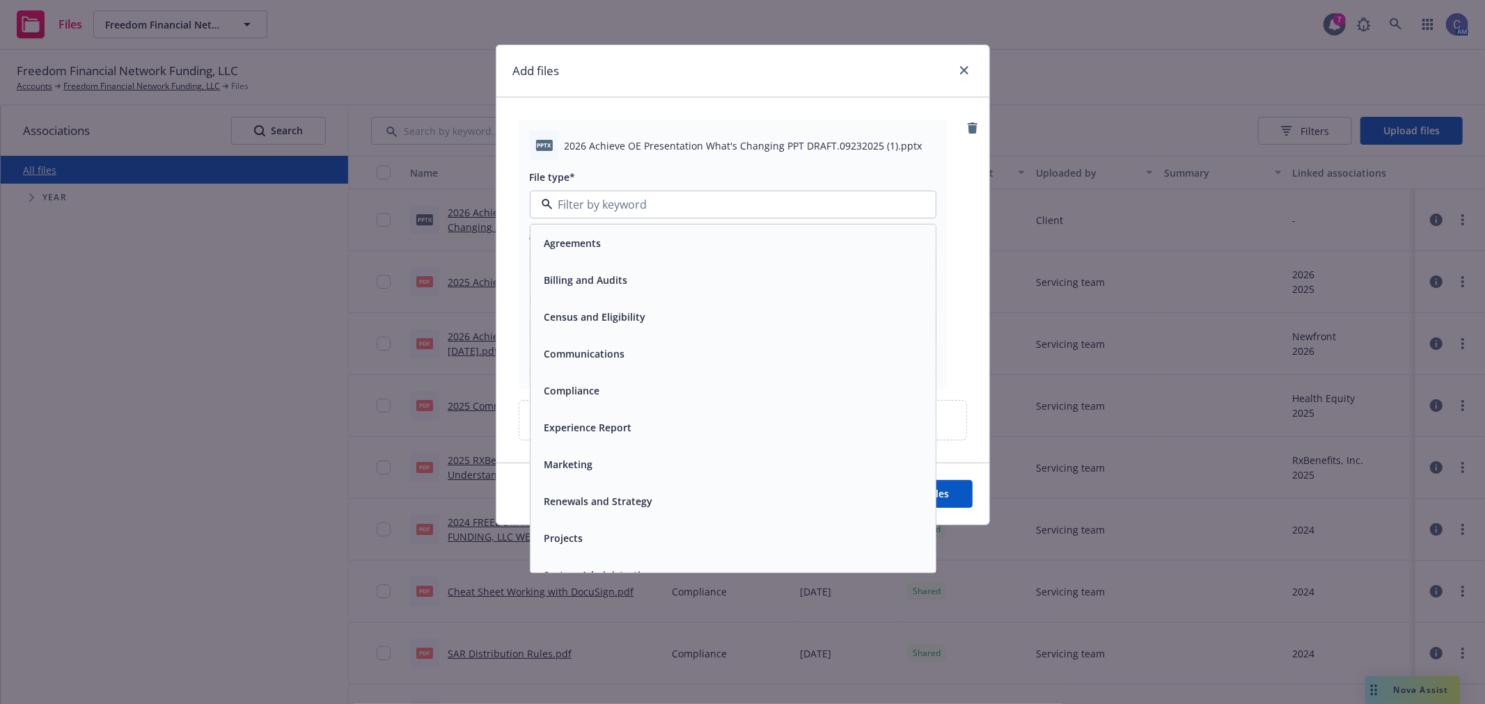
click at [601, 356] on span "Communications" at bounding box center [584, 354] width 81 height 15
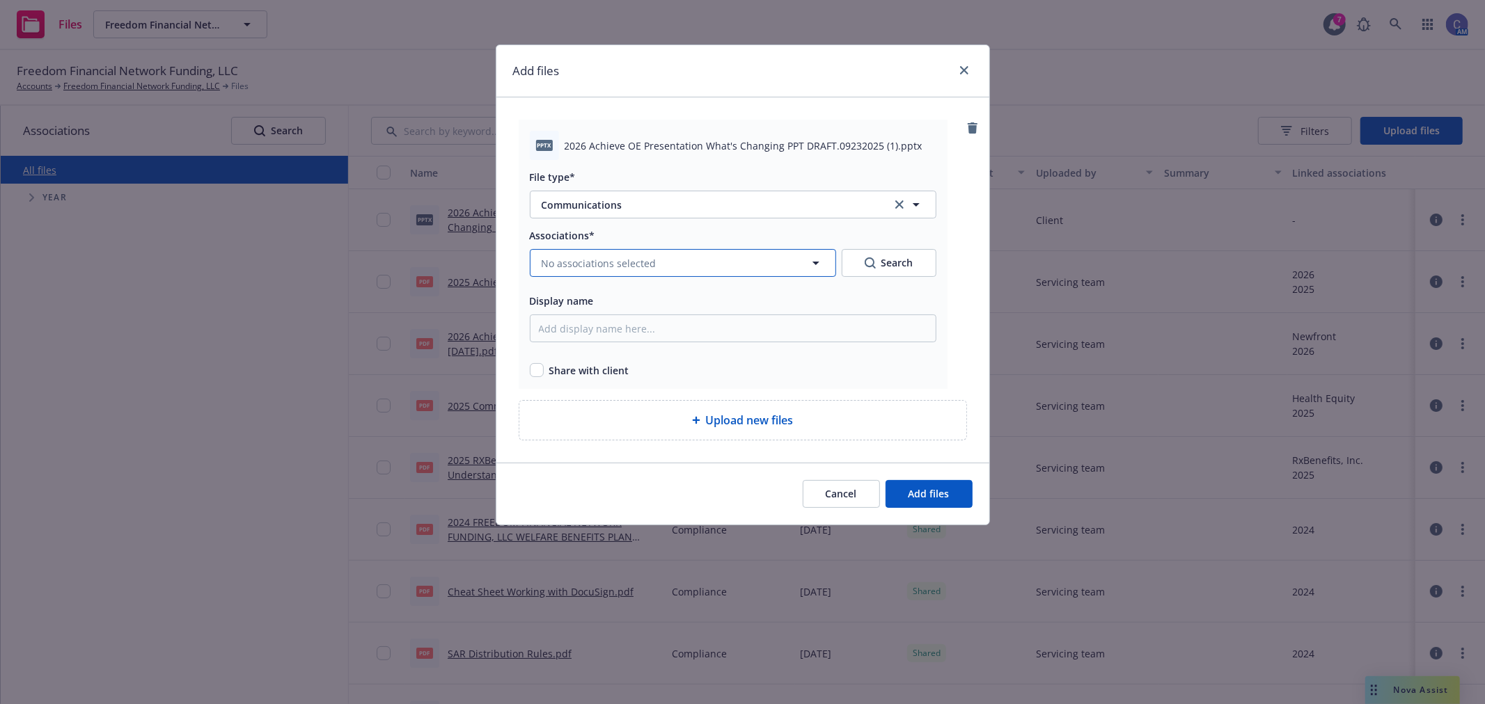
click at [635, 265] on span "No associations selected" at bounding box center [599, 263] width 115 height 15
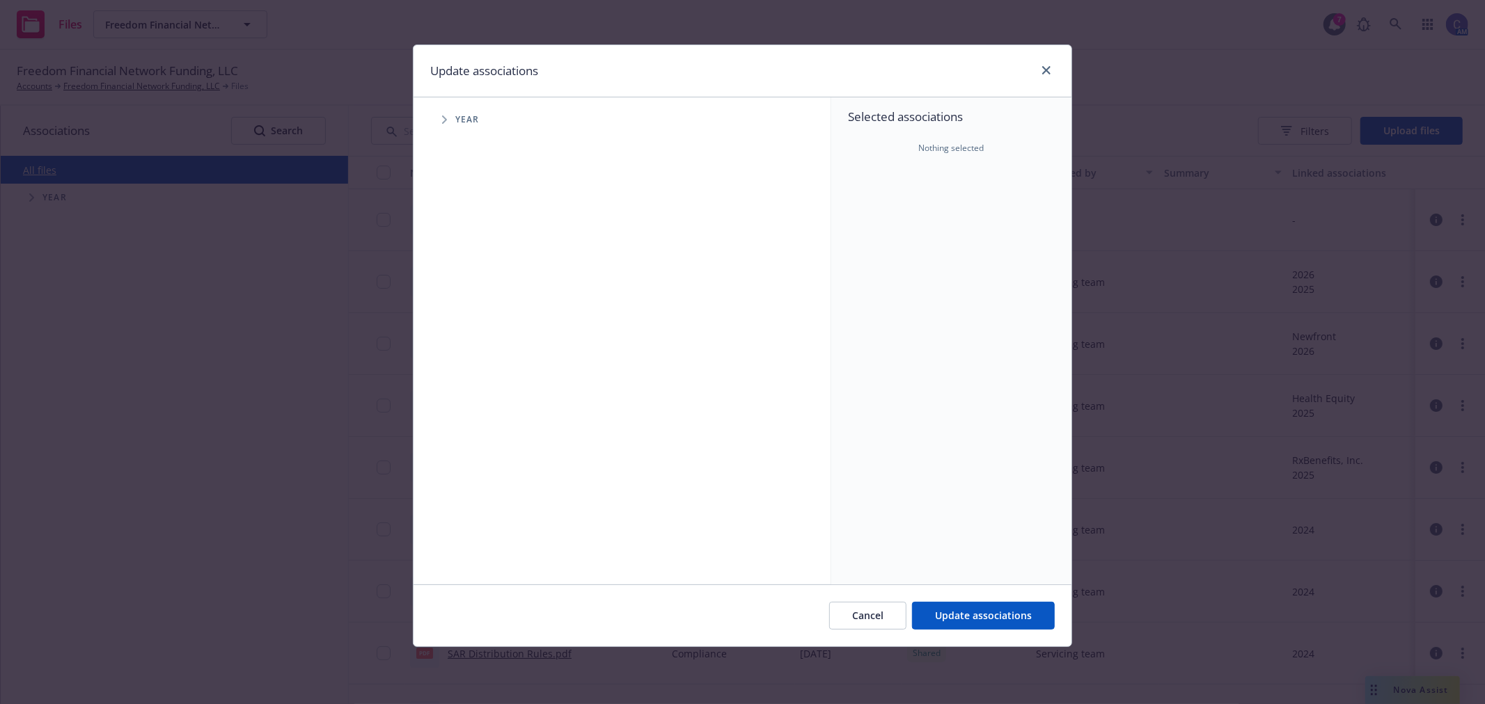
click at [447, 123] on span "Tree Example" at bounding box center [444, 120] width 22 height 22
click at [477, 347] on input "Tree Example" at bounding box center [480, 342] width 14 height 14
checkbox input "true"
click at [1024, 626] on button "Update associations" at bounding box center [983, 616] width 143 height 28
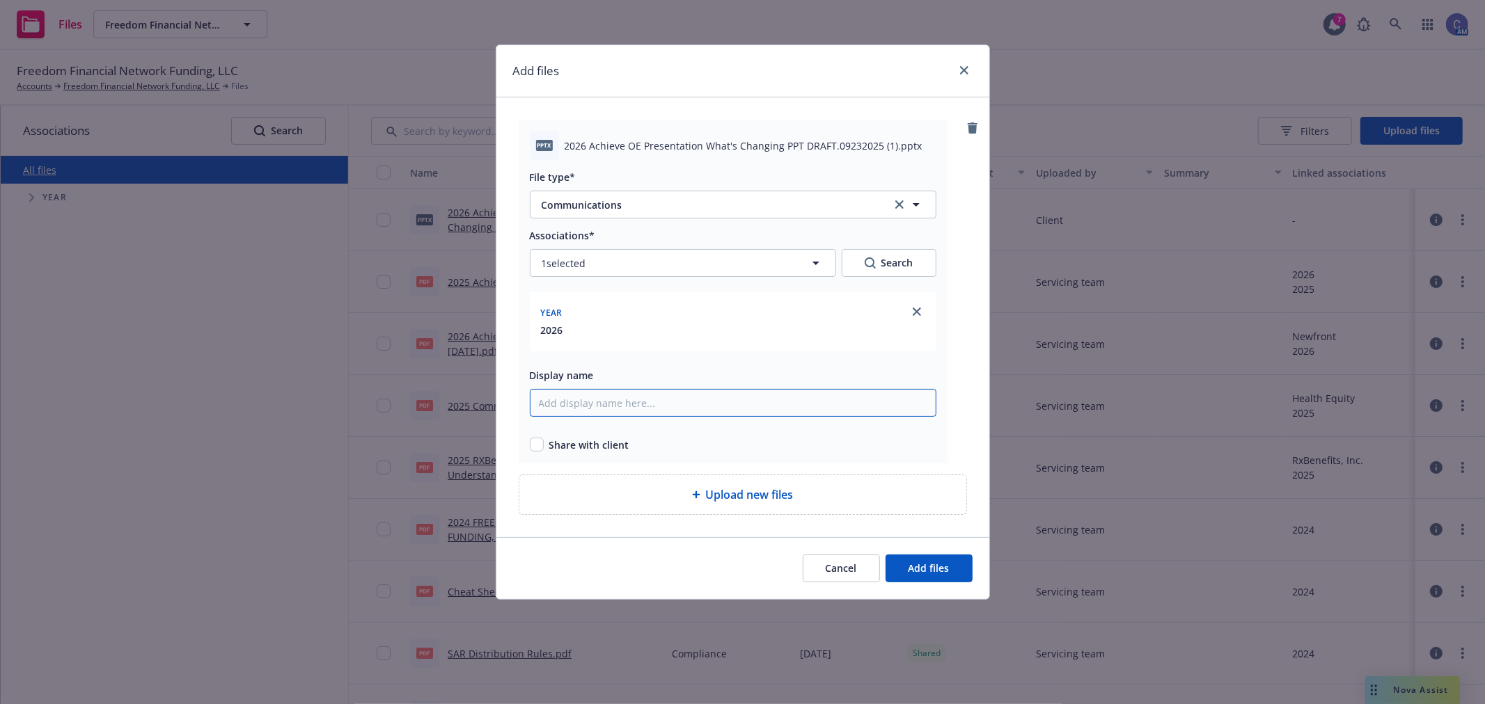
click at [631, 402] on input "Display name" at bounding box center [733, 403] width 406 height 28
click at [846, 562] on span "Cancel" at bounding box center [840, 568] width 31 height 13
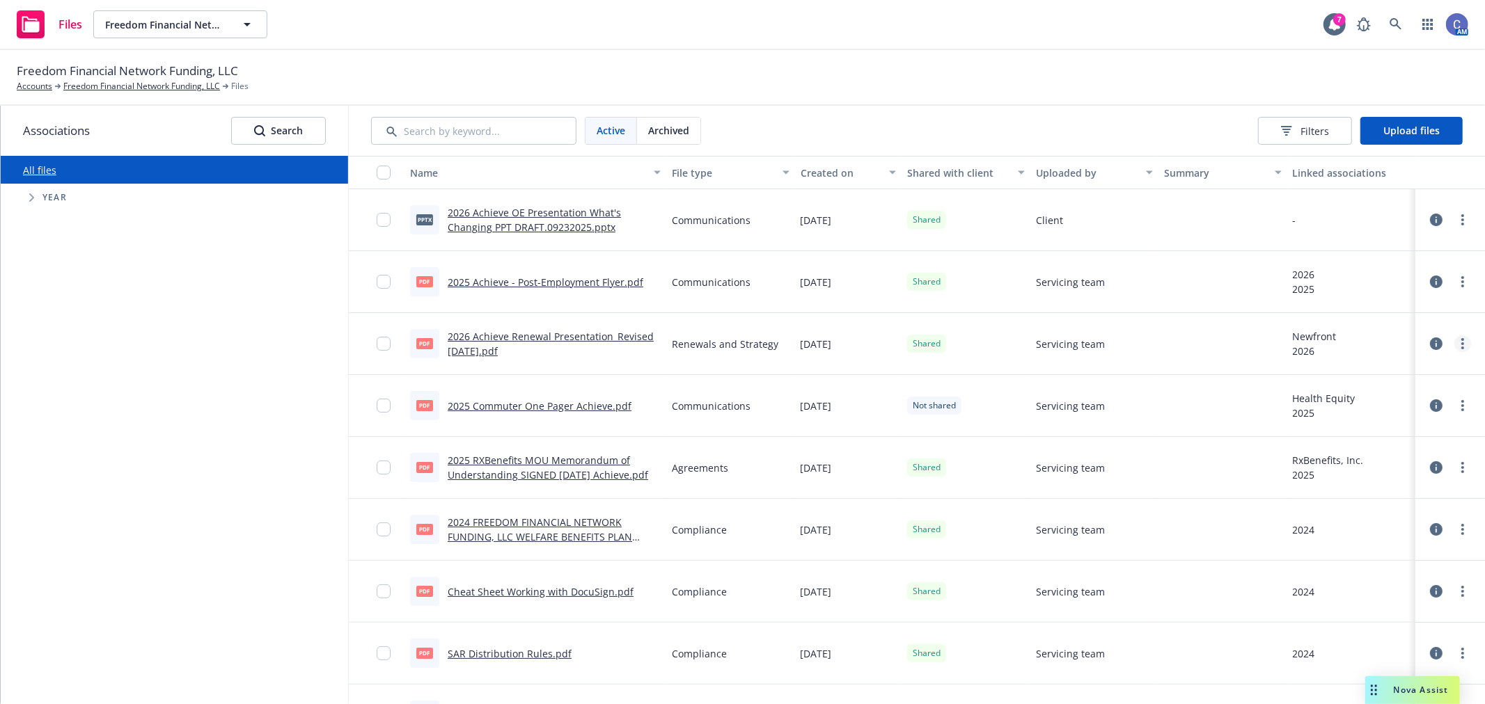
click at [1461, 348] on circle "more" at bounding box center [1462, 348] width 3 height 3
click at [613, 337] on link "2026 Achieve Renewal Presentation_Revised [DATE].pdf" at bounding box center [551, 344] width 206 height 28
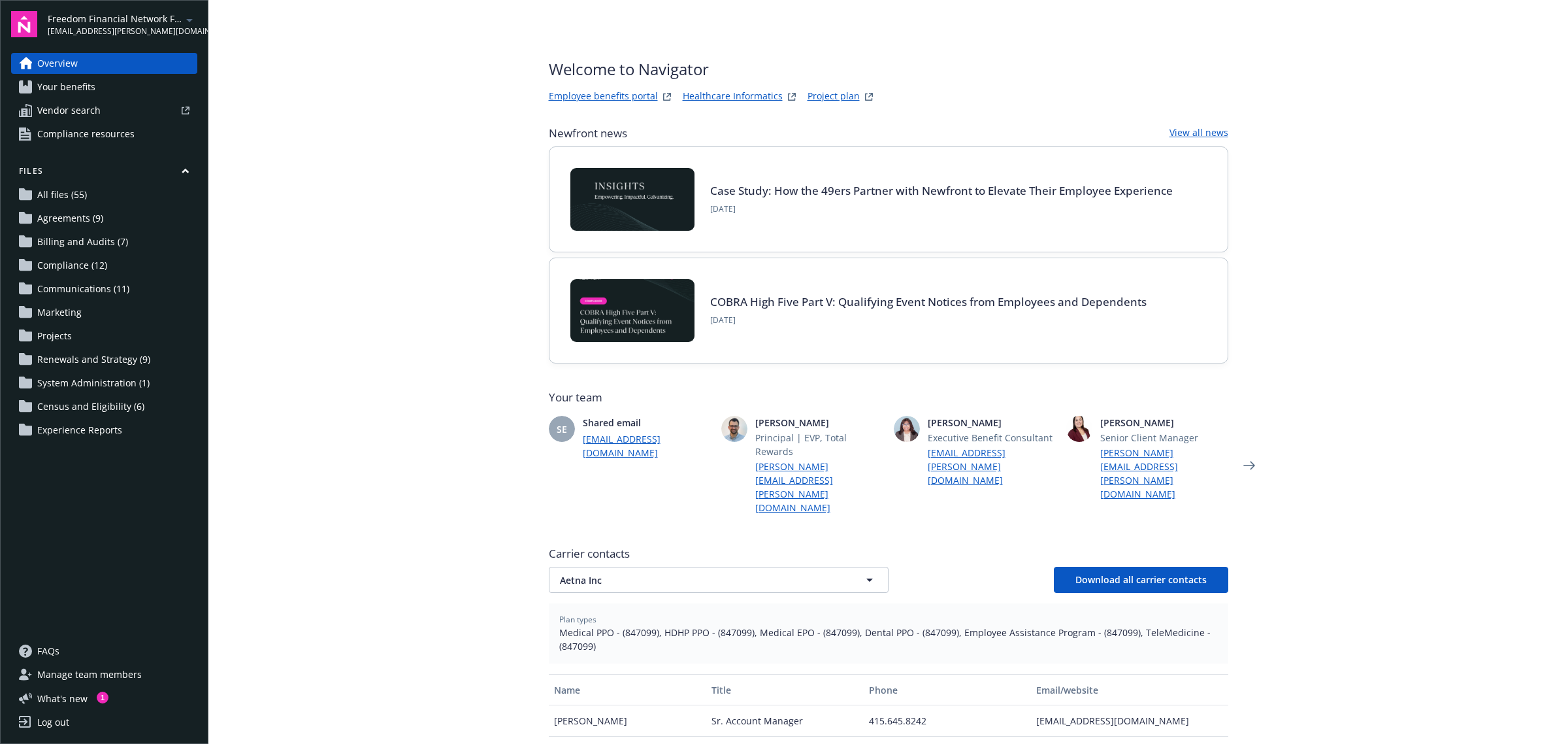
click at [67, 191] on span "All files (55)" at bounding box center [62, 194] width 50 height 21
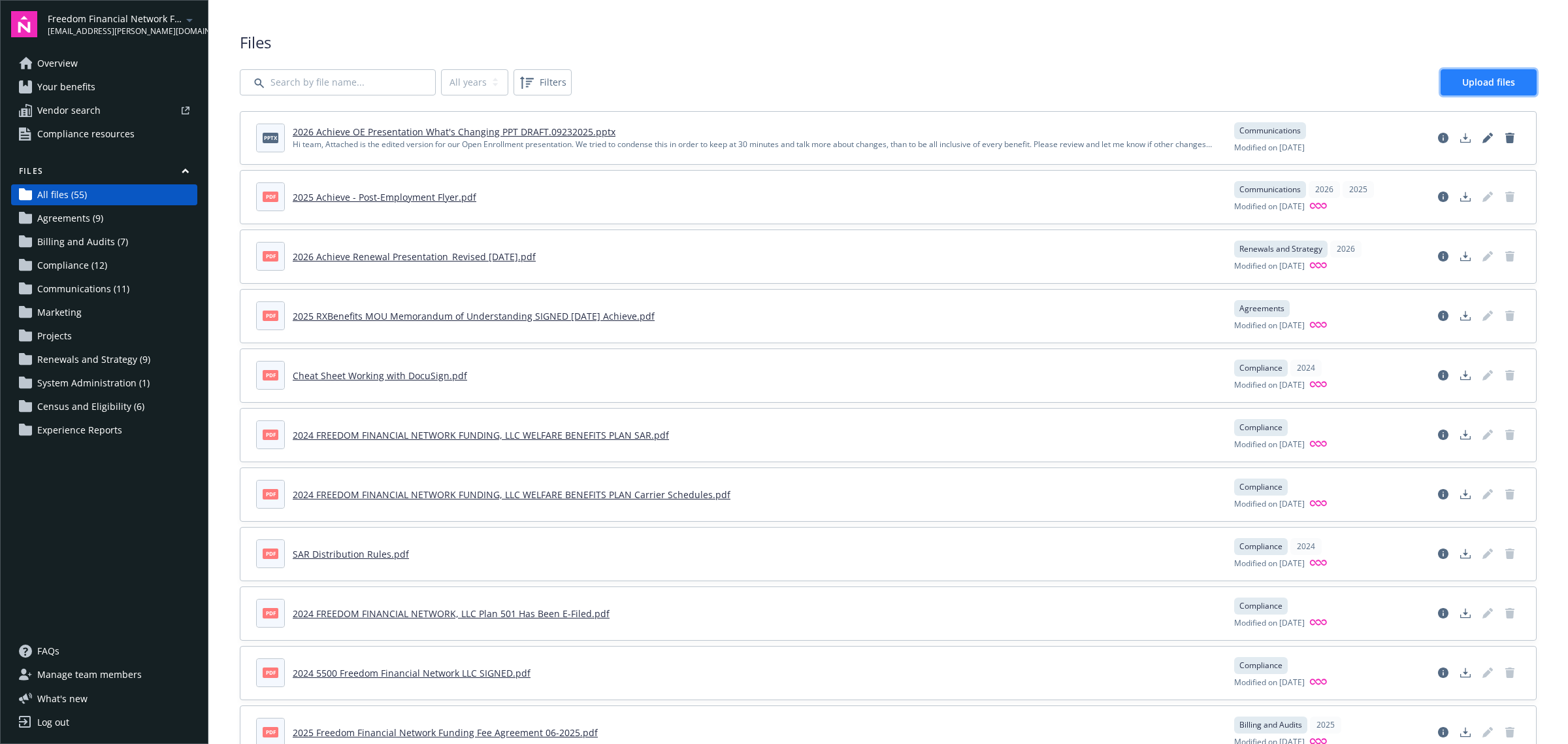
click at [1471, 77] on span "Upload files" at bounding box center [1489, 82] width 53 height 12
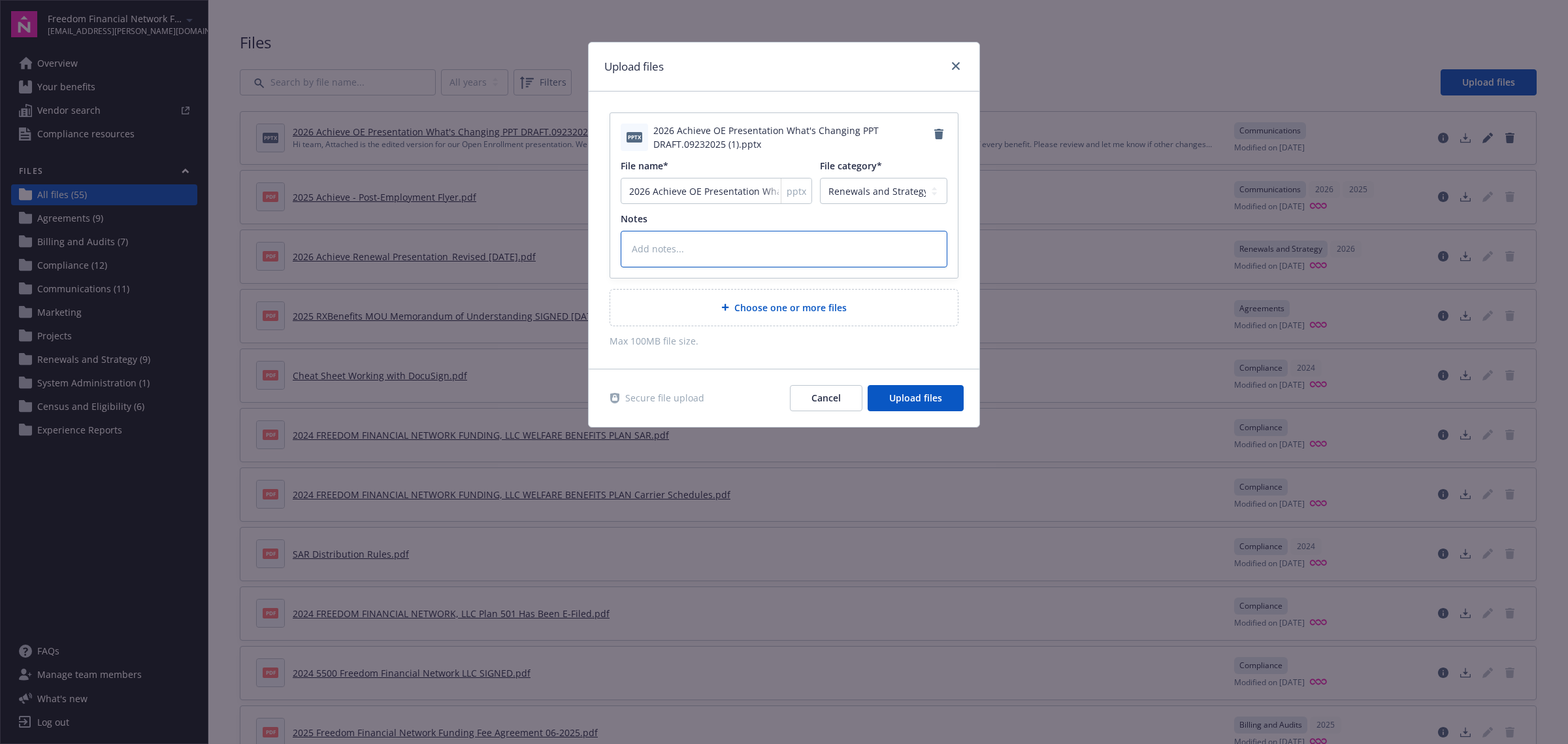
click at [794, 248] on textarea at bounding box center [784, 249] width 327 height 37
type textarea "x"
type textarea "Hi"
type textarea "x"
type textarea "Hi T"
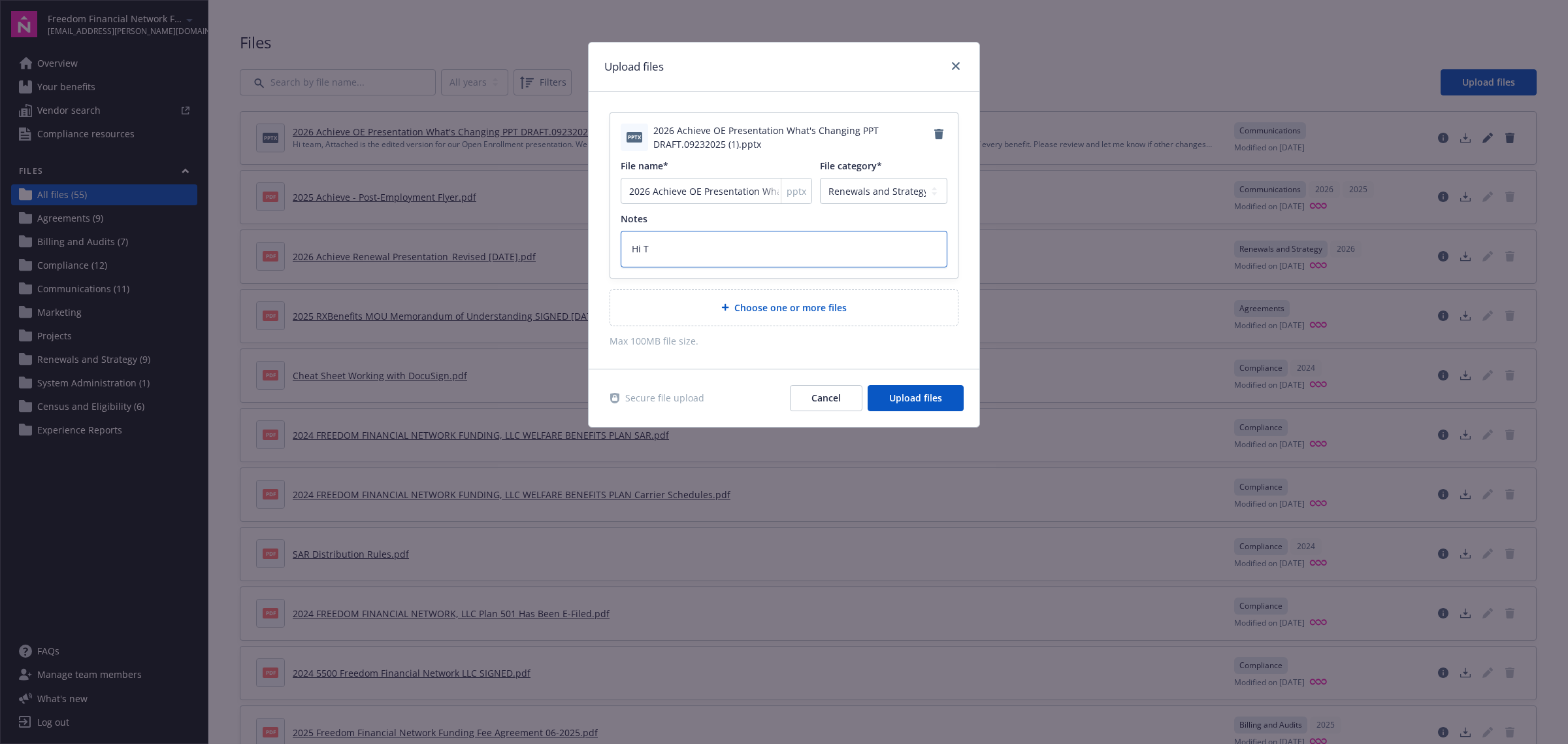
type textarea "x"
type textarea "Hi [PERSON_NAME]"
type textarea "x"
type textarea "Hi Team"
type textarea "x"
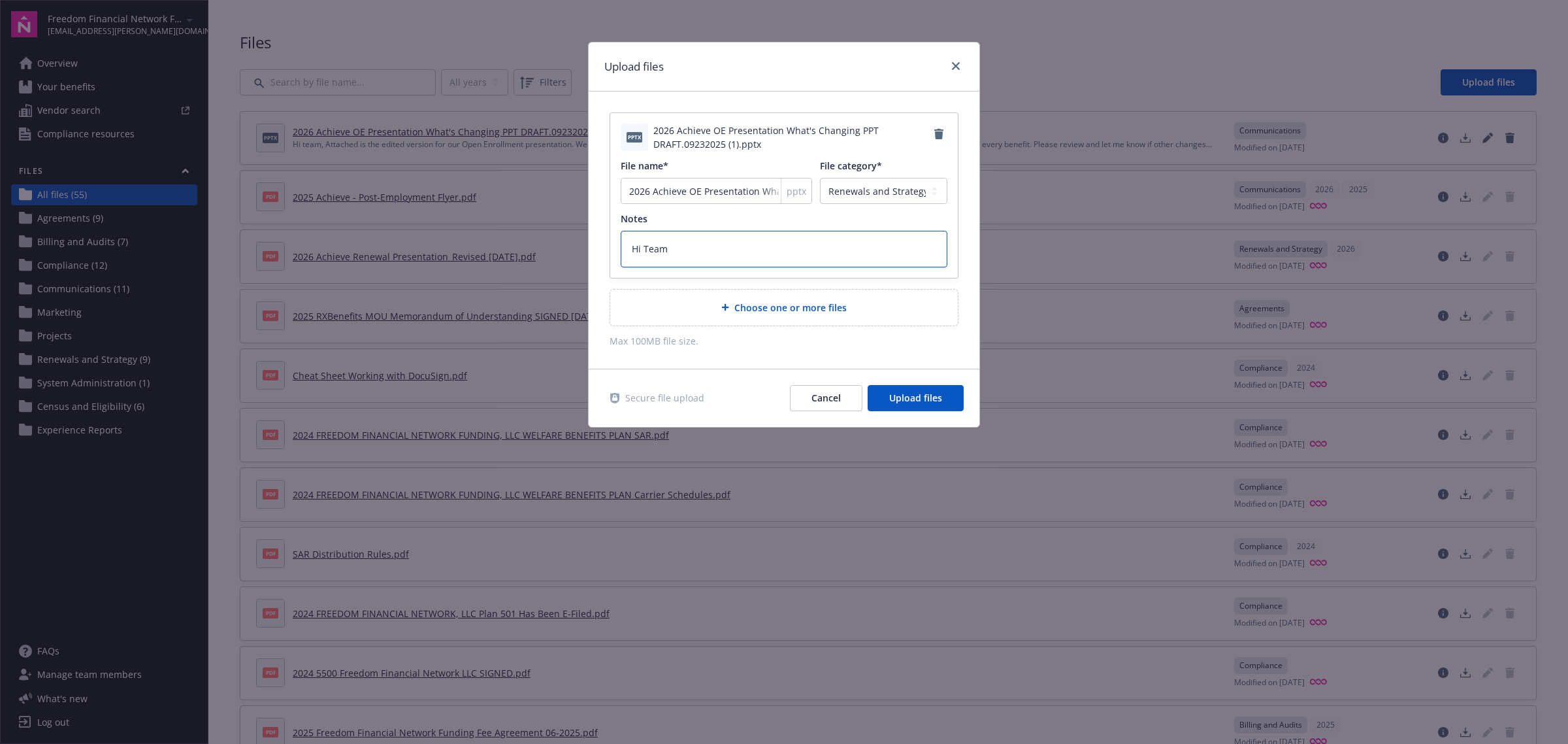
type textarea "Hi Team,"
type textarea "x"
type textarea "Hi Team,"
type textarea "x"
type textarea "Hi Team, P"
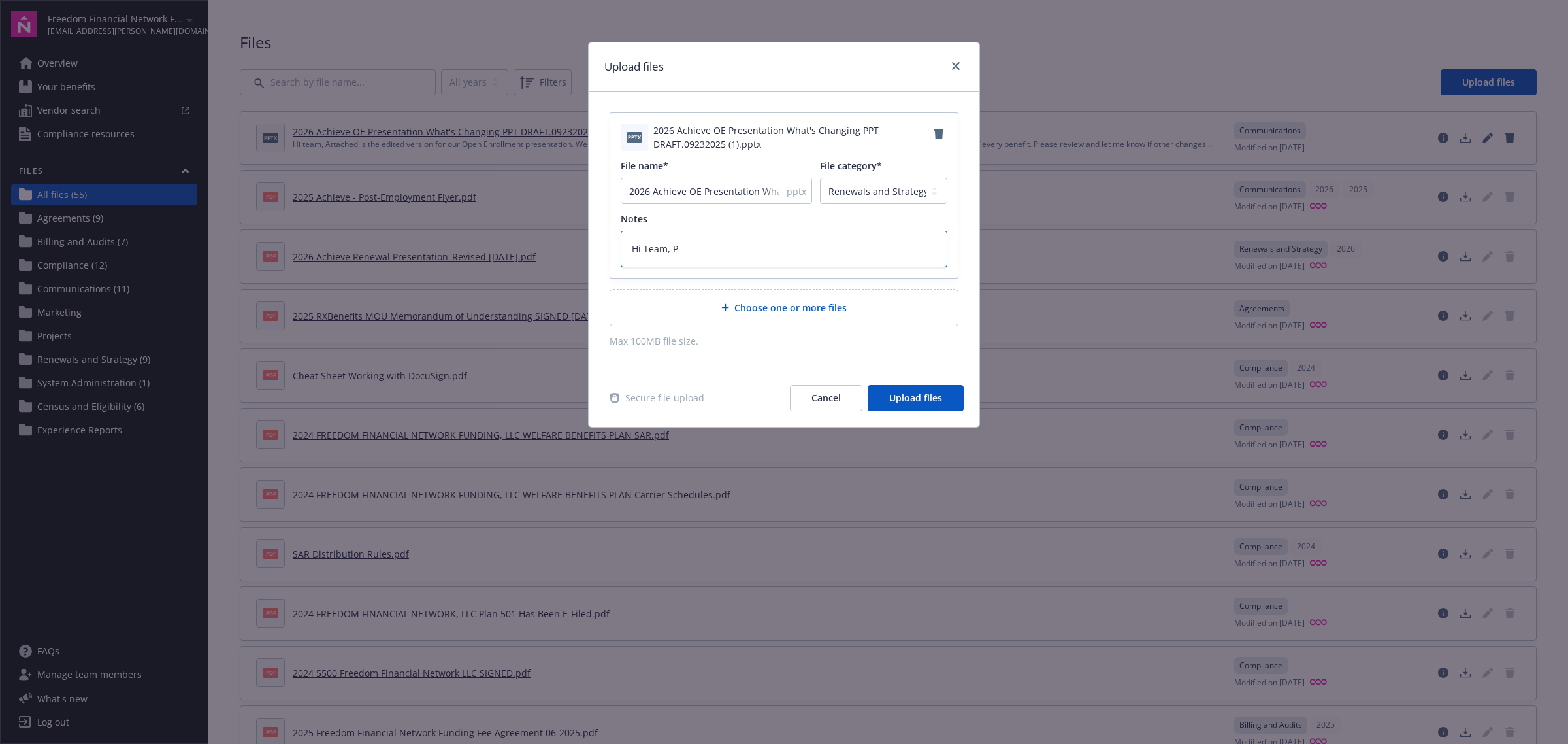
type textarea "x"
type textarea "Hi Team, Pl"
type textarea "x"
type textarea "Hi Team, Ple"
type textarea "x"
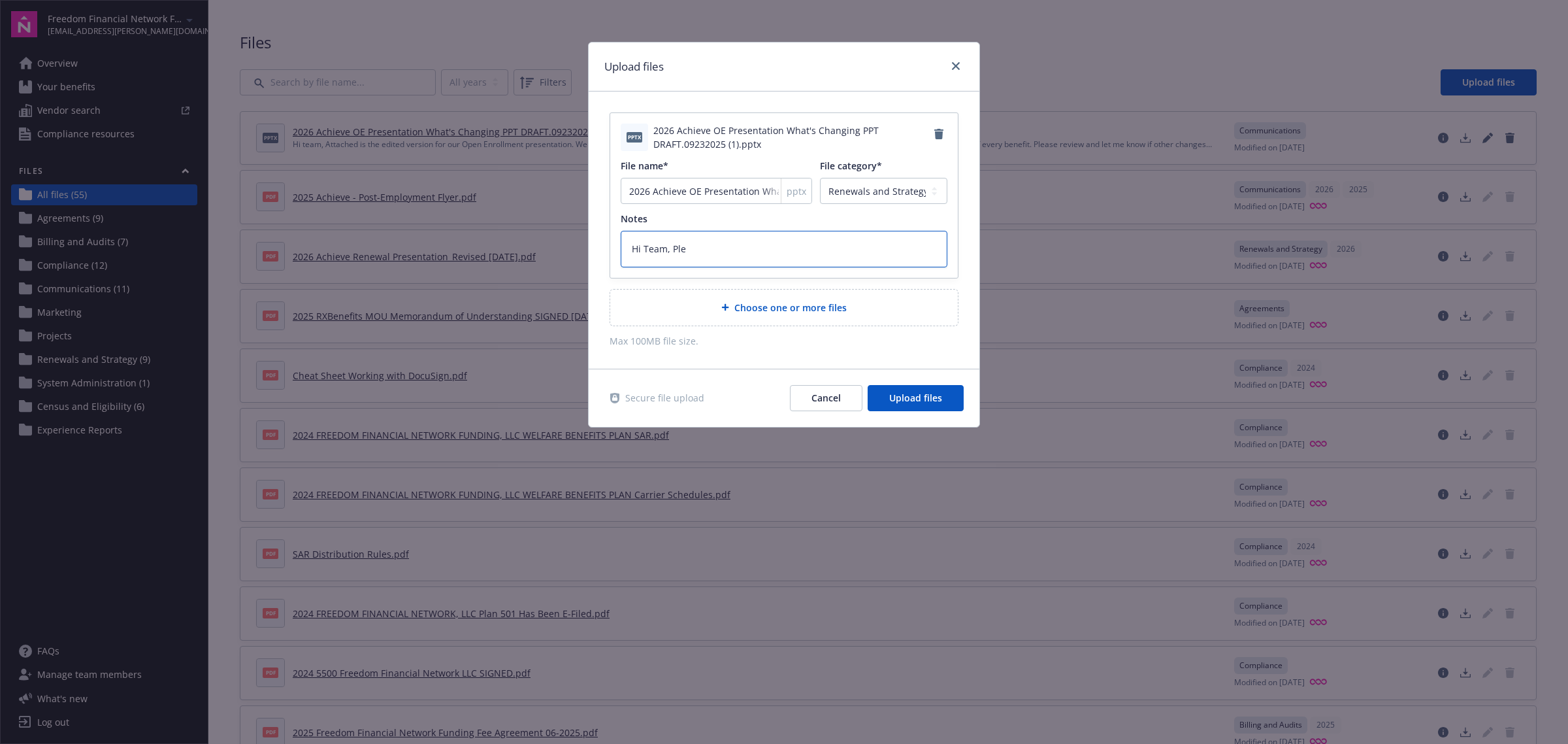
type textarea "Hi Team, Plea"
type textarea "x"
type textarea "Hi Team, Pleas"
type textarea "x"
type textarea "Hi Team, Please"
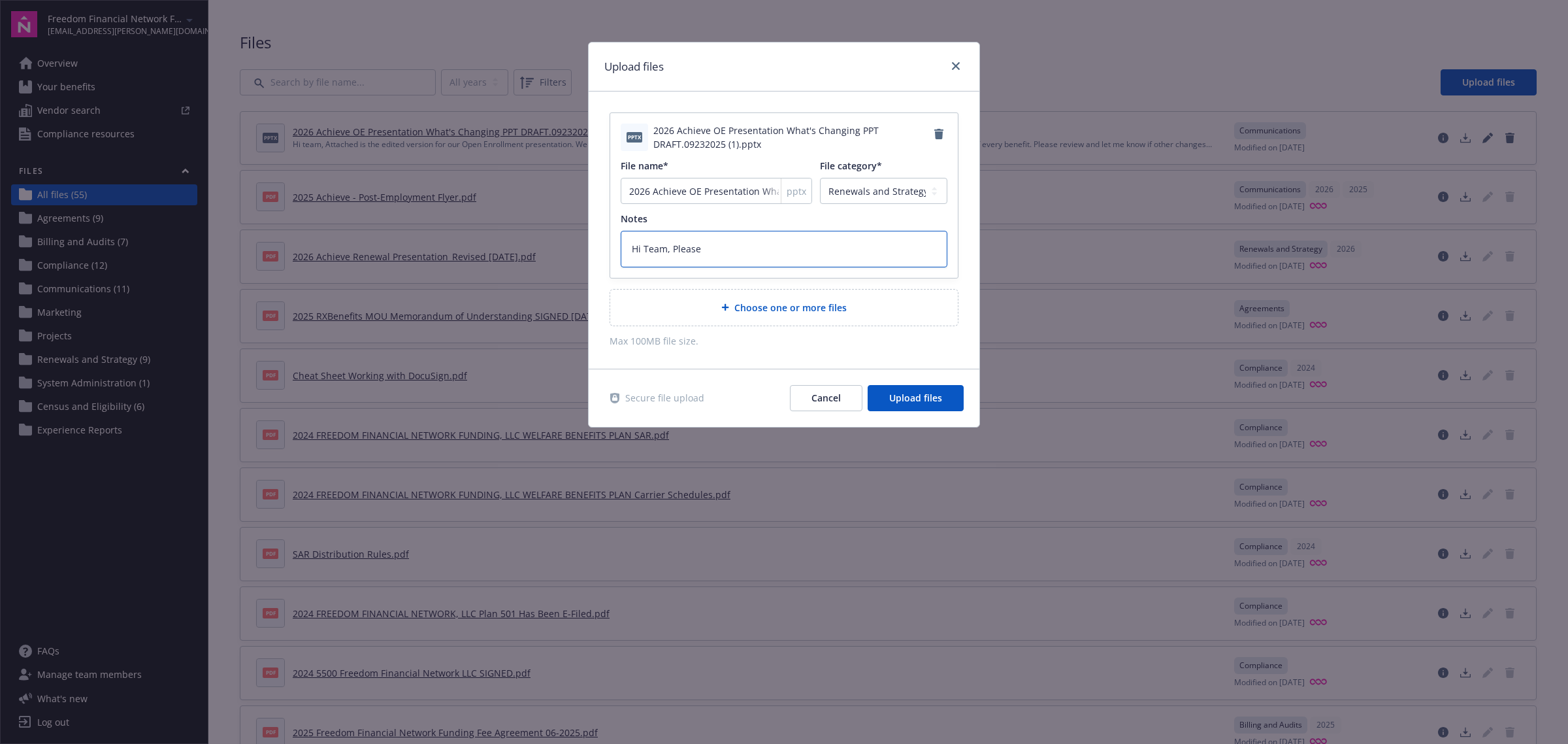
type textarea "x"
type textarea "Hi Team, Please s"
type textarea "x"
type textarea "Hi Team, Please se"
type textarea "x"
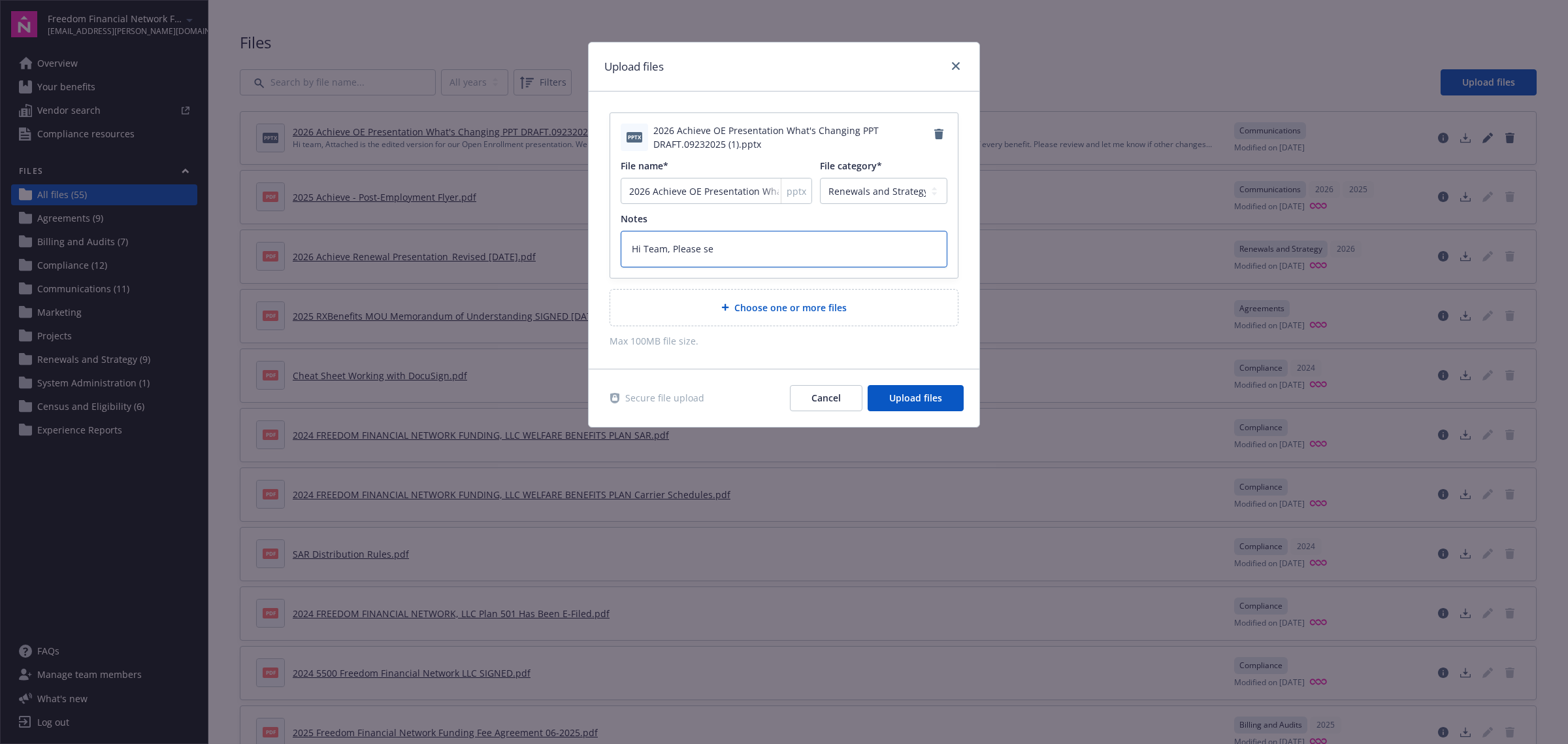
type textarea "Hi Team, Please see"
type textarea "x"
type textarea "Hi Team, Please see"
type textarea "x"
type textarea "Hi Team, Please see th"
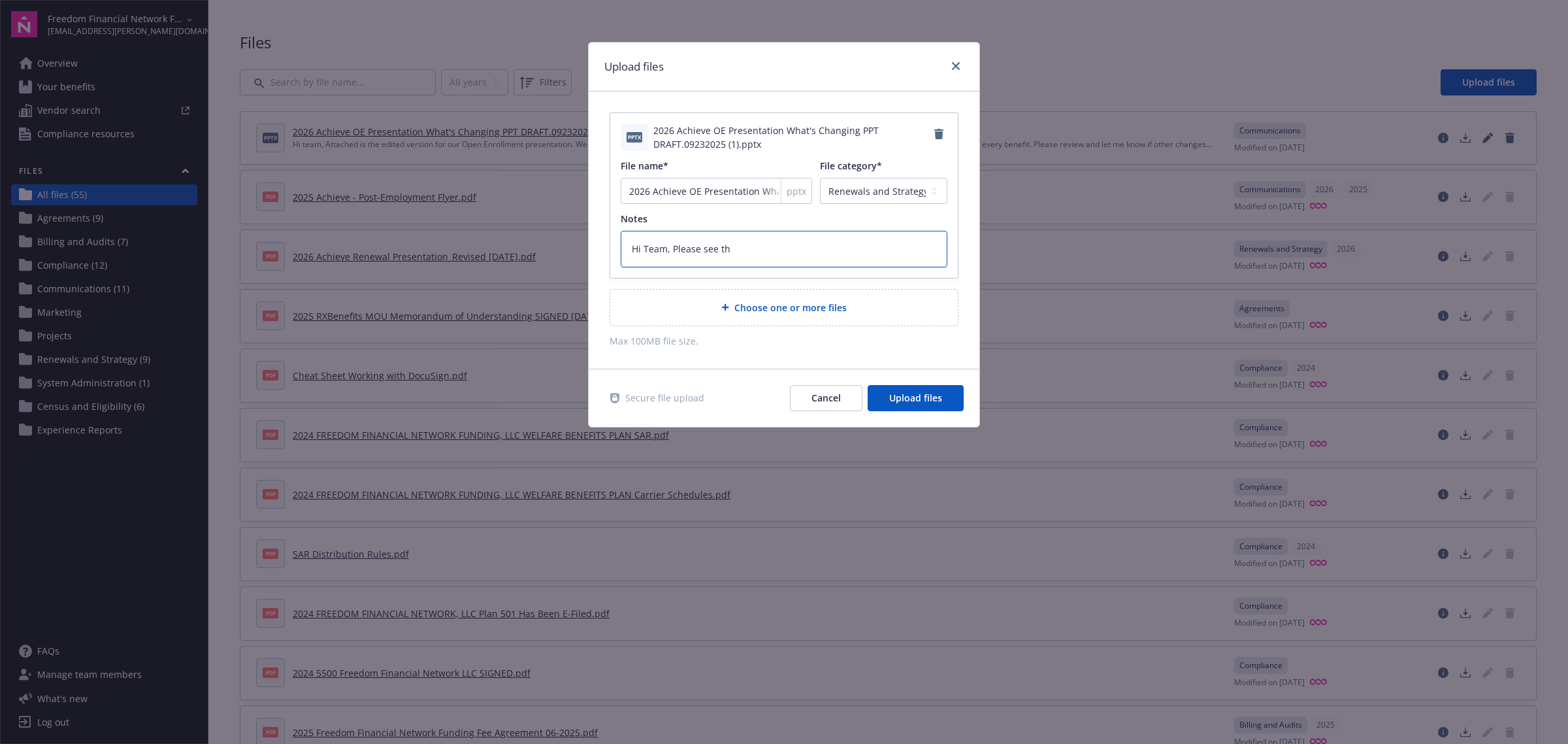
type textarea "x"
type textarea "Hi Team, Please see the"
type textarea "x"
type textarea "Hi Team, Please see the"
type textarea "x"
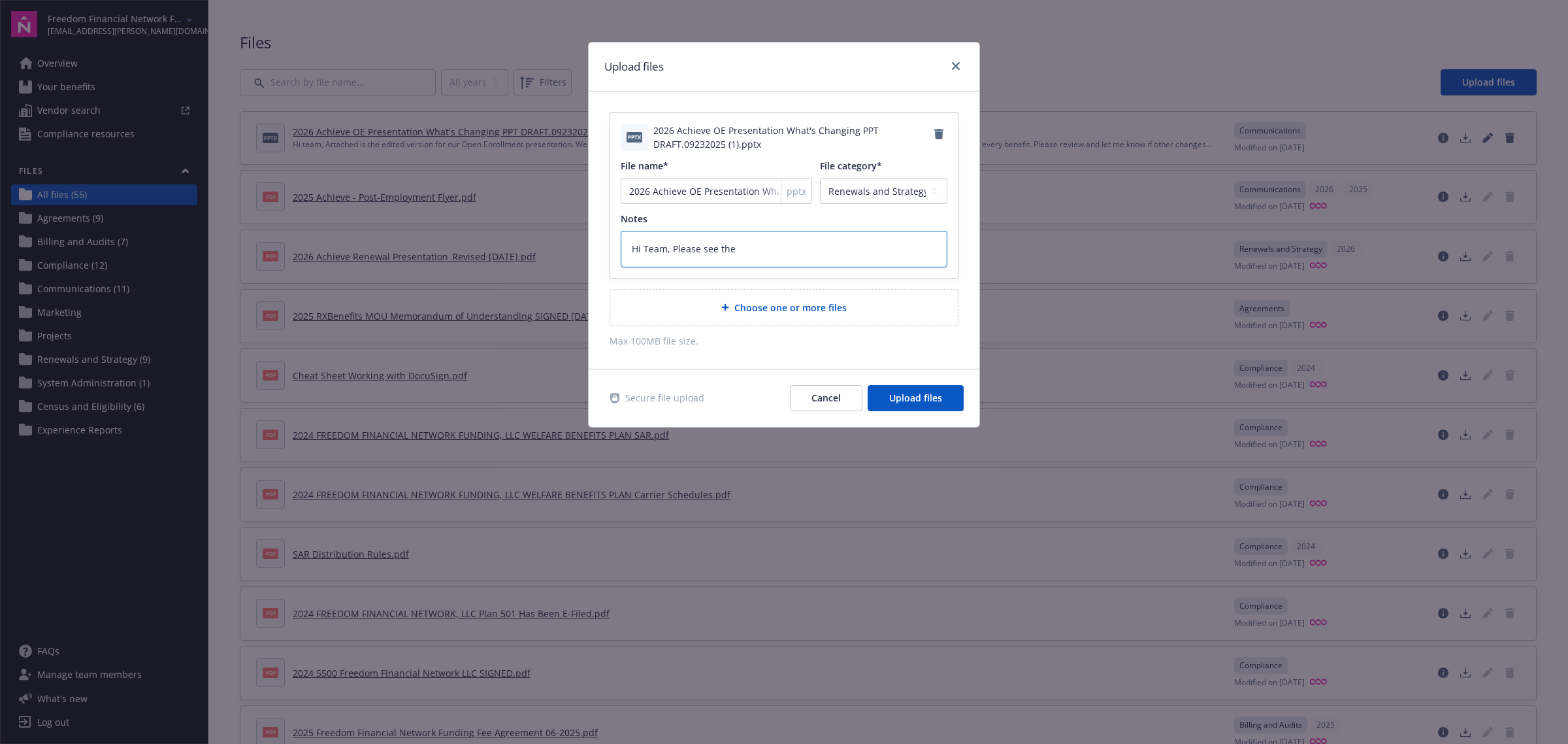
type textarea "Hi Team, Please see the u"
type textarea "x"
type textarea "Hi Team, Please see the up"
type textarea "x"
type textarea "Hi Team, Please see the u"
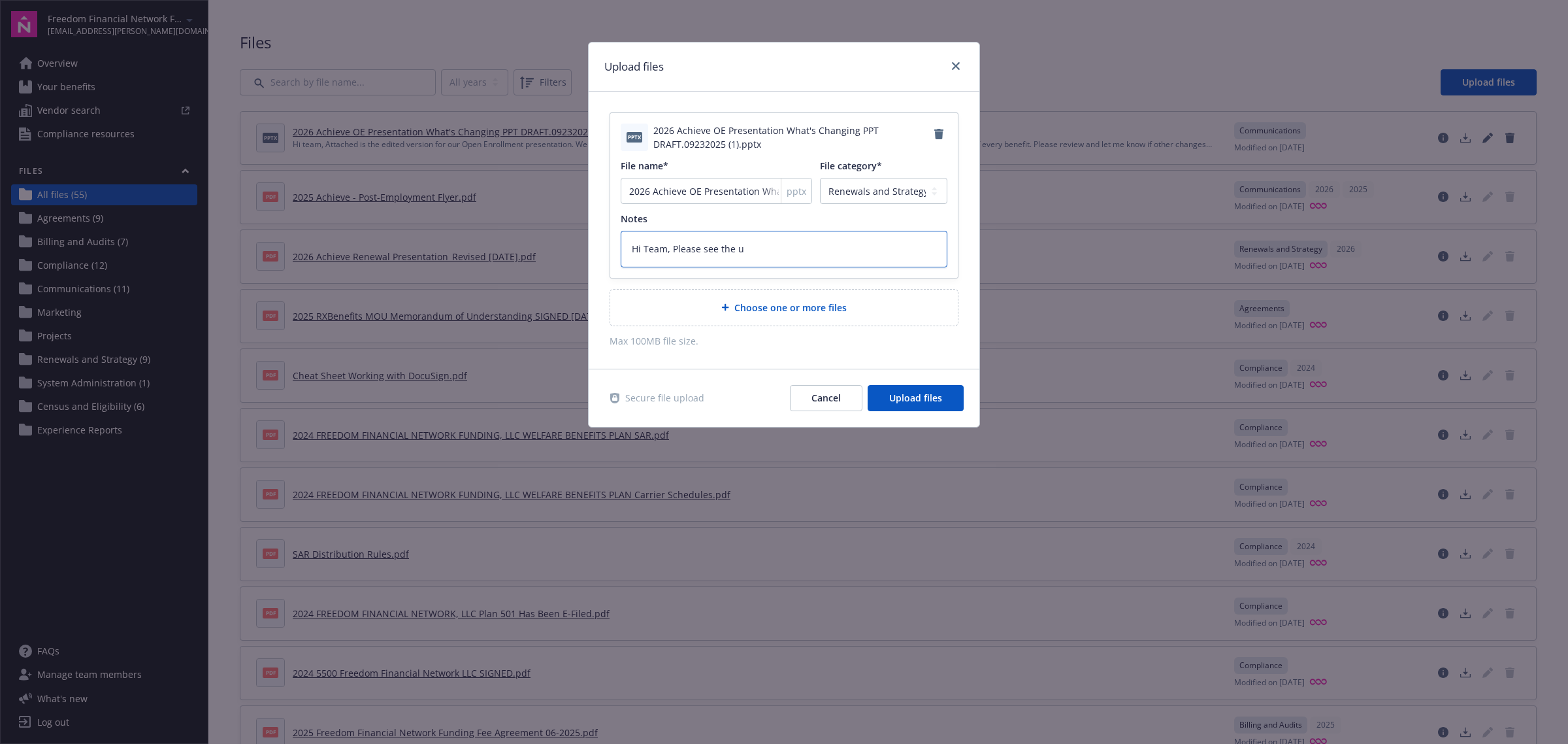
type textarea "x"
type textarea "Hi Team, Please see the"
type textarea "x"
type textarea "Hi Team, Please see the r"
type textarea "x"
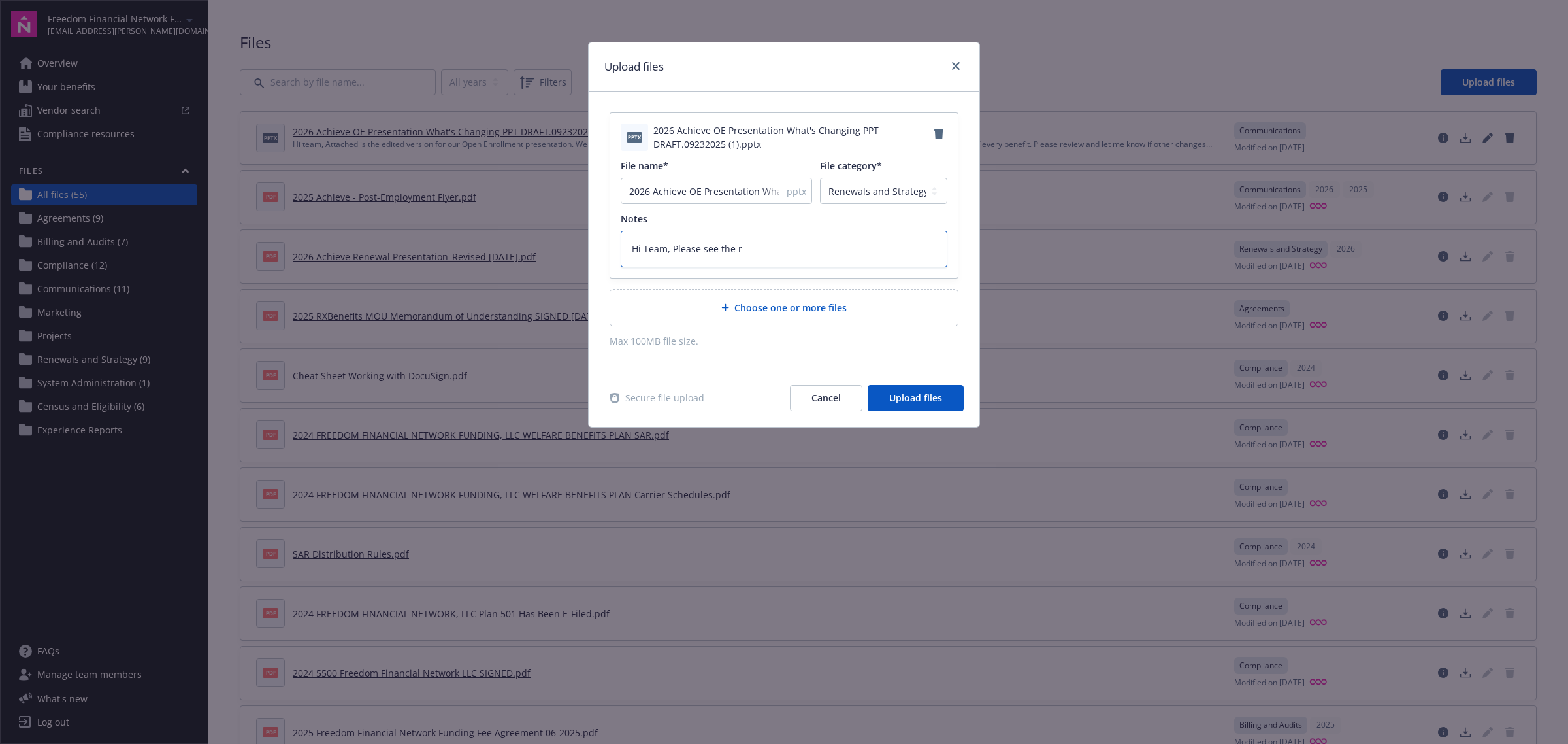
type textarea "Hi Team, Please see the re"
type textarea "x"
type textarea "Hi Team, Please see the rev"
type textarea "x"
type textarea "Hi Team, Please see the revi"
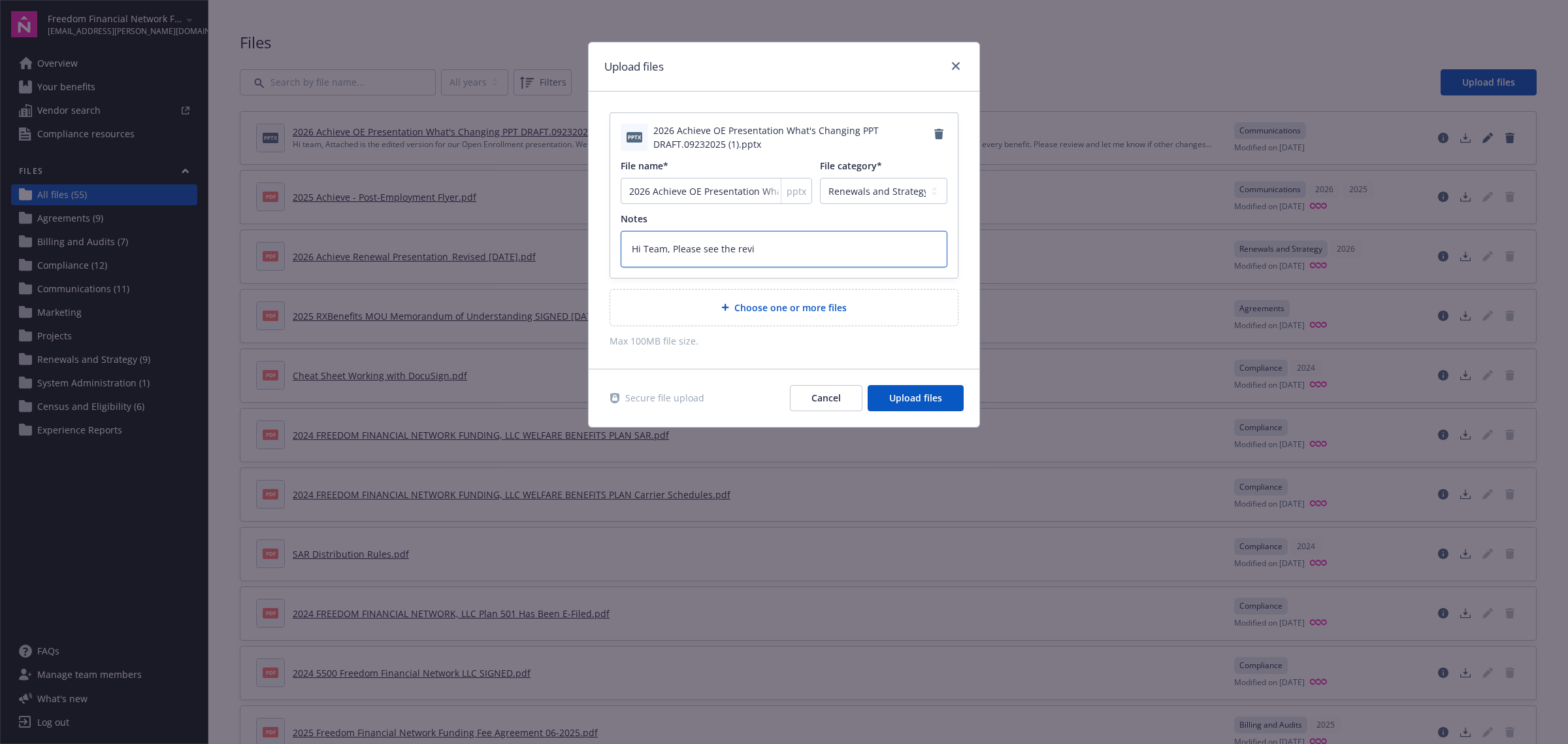
type textarea "x"
type textarea "Hi Team, Please see the revis"
type textarea "x"
type textarea "Hi Team, Please see the revi"
type textarea "x"
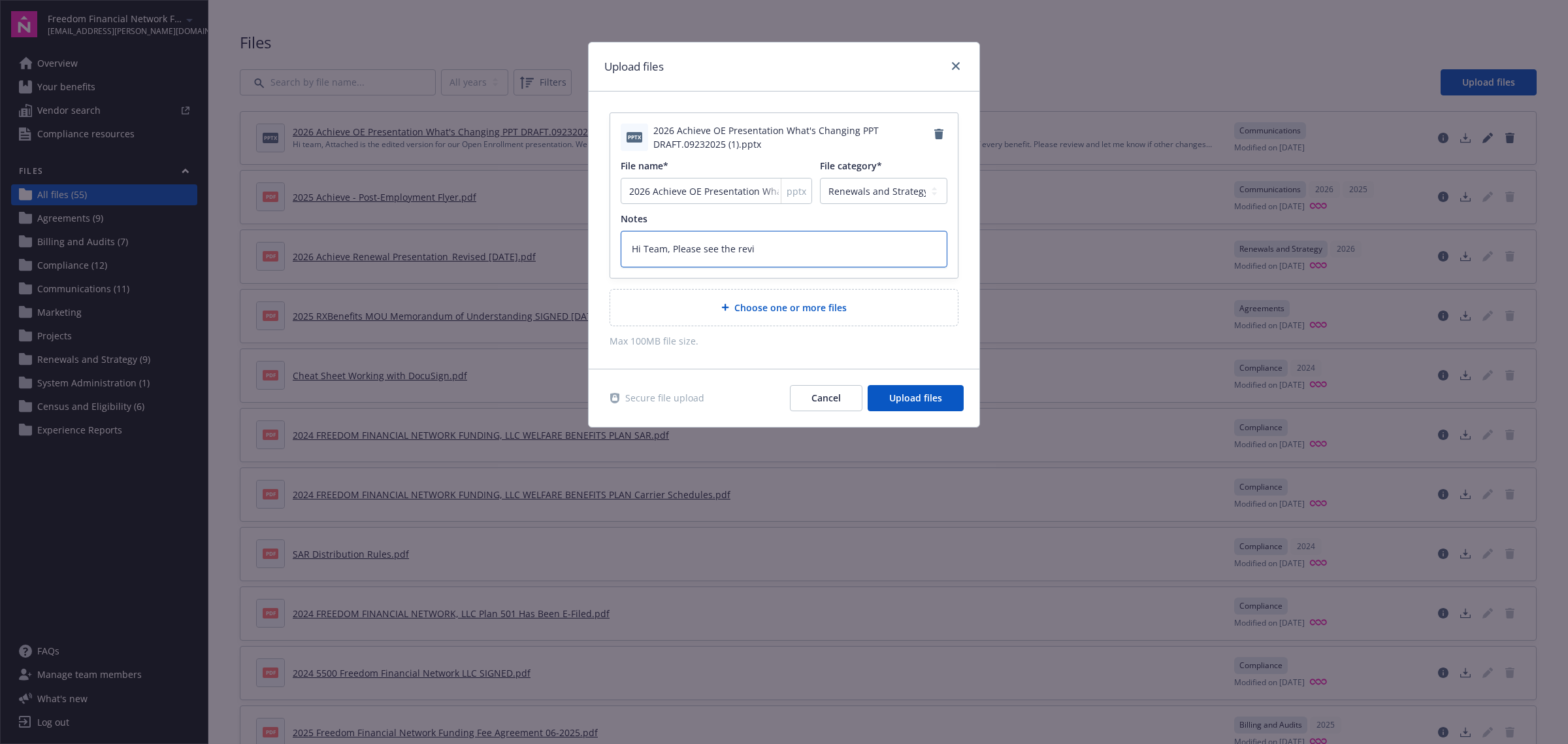
type textarea "Hi Team, Please see the rev"
type textarea "x"
type textarea "Hi Team, Please see the re"
type textarea "x"
type textarea "Hi Team, Please see the r"
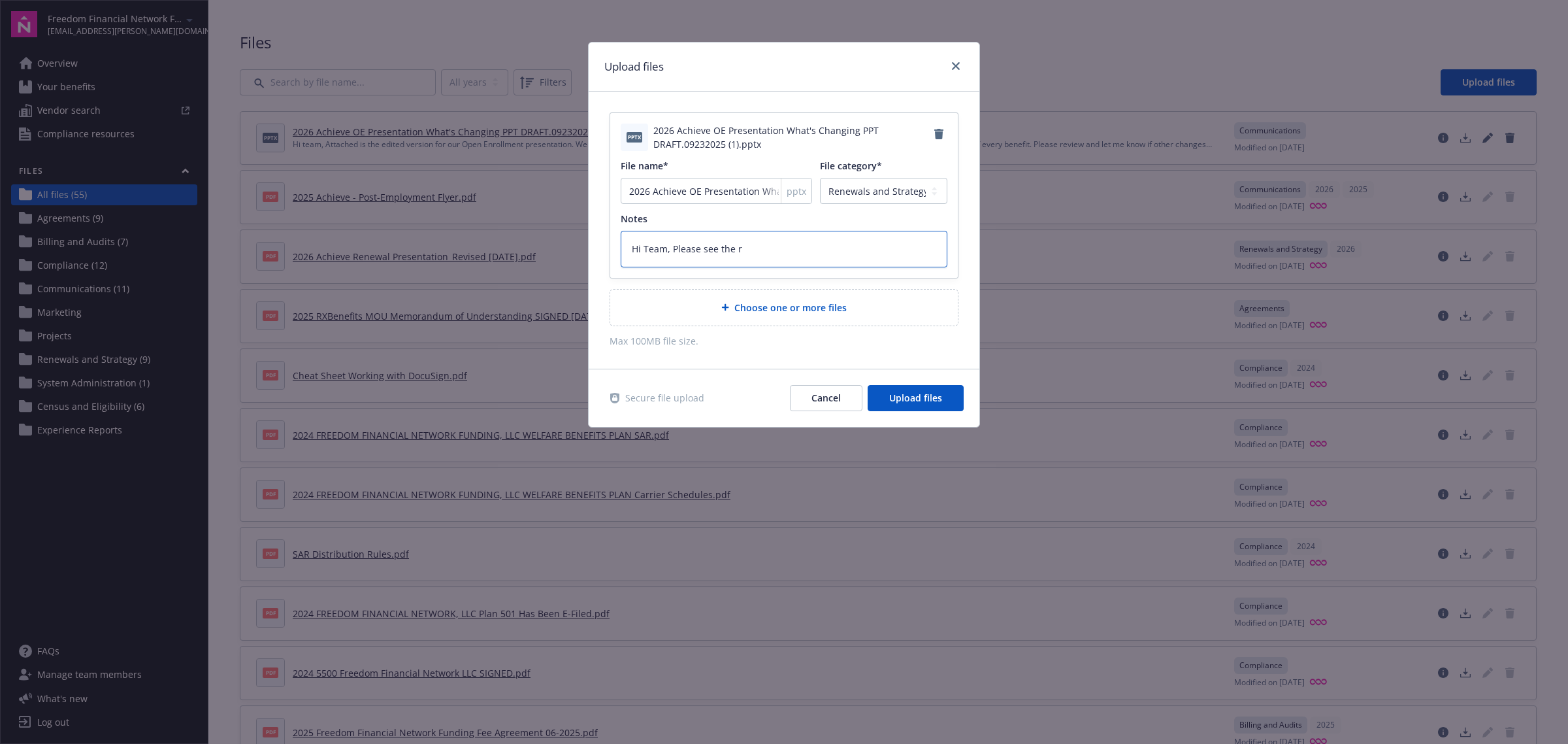
type textarea "x"
type textarea "Hi Team, Please see the"
type textarea "x"
type textarea "Hi Team, Please see the O"
type textarea "x"
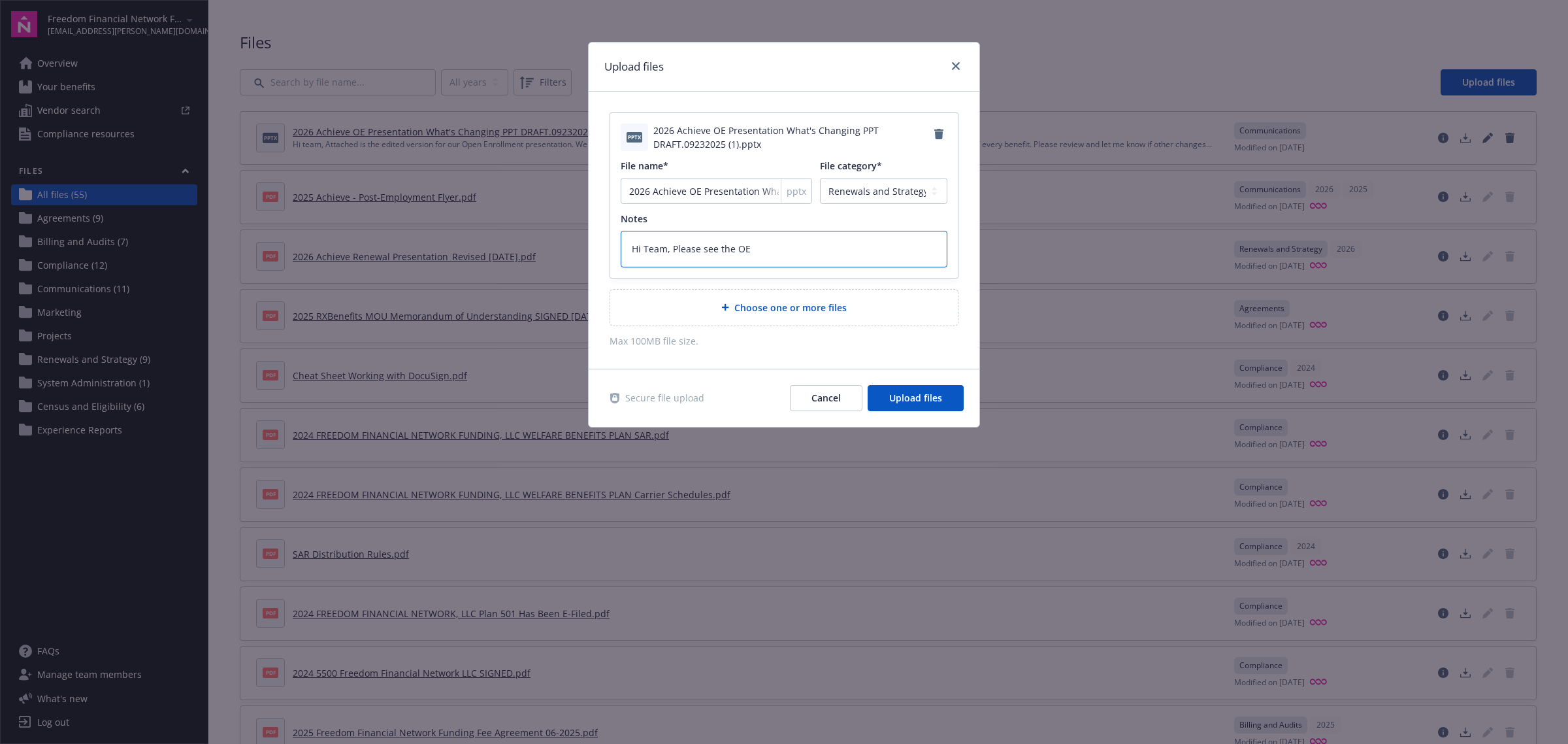
type textarea "Hi Team, Please see the OE"
type textarea "x"
type textarea "Hi Team, Please see the OE p"
type textarea "x"
type textarea "Hi Team, Please see the OE pr"
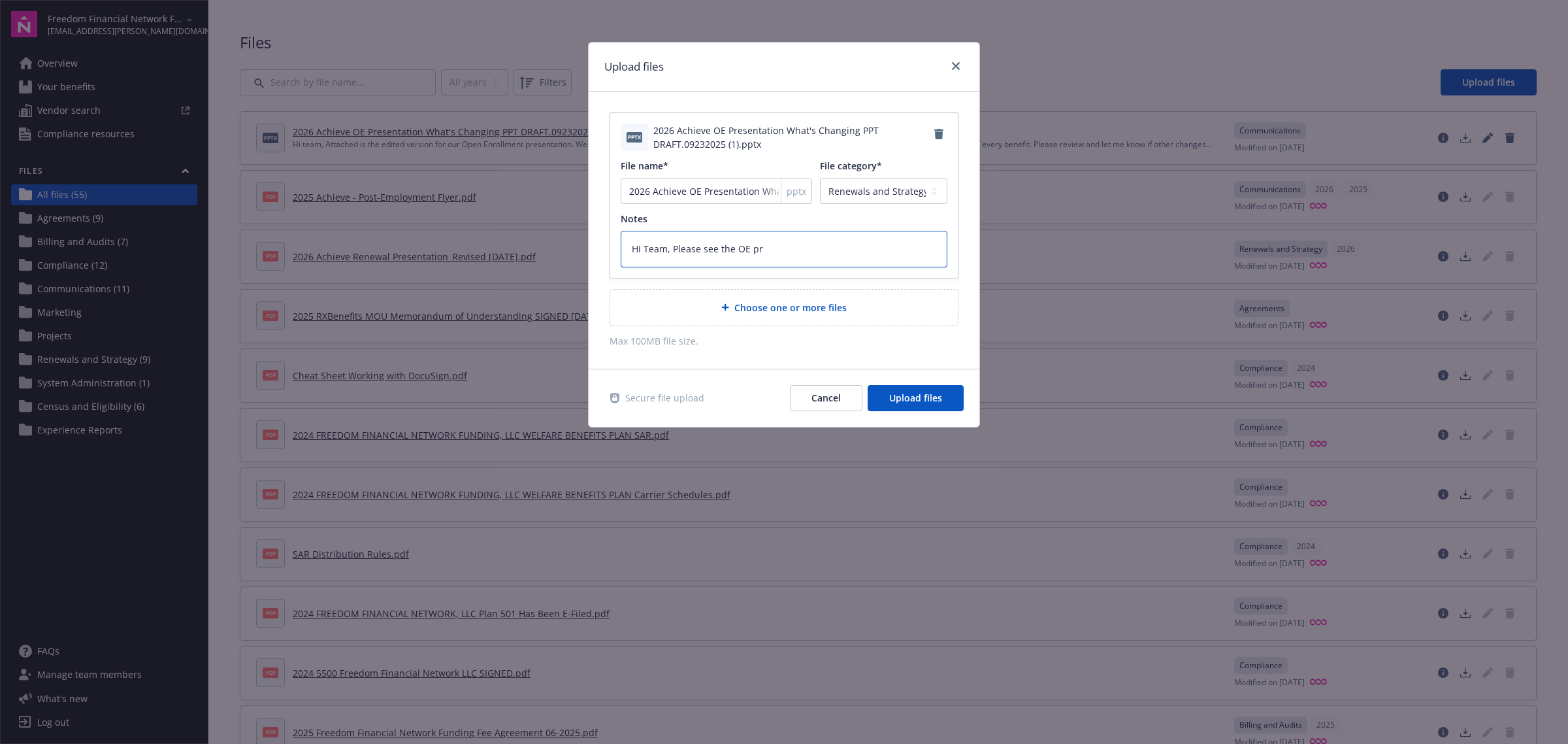
type textarea "x"
type textarea "Hi Team, Please see the OE pres"
type textarea "x"
type textarea "Hi Team, Please see the OE prese"
type textarea "x"
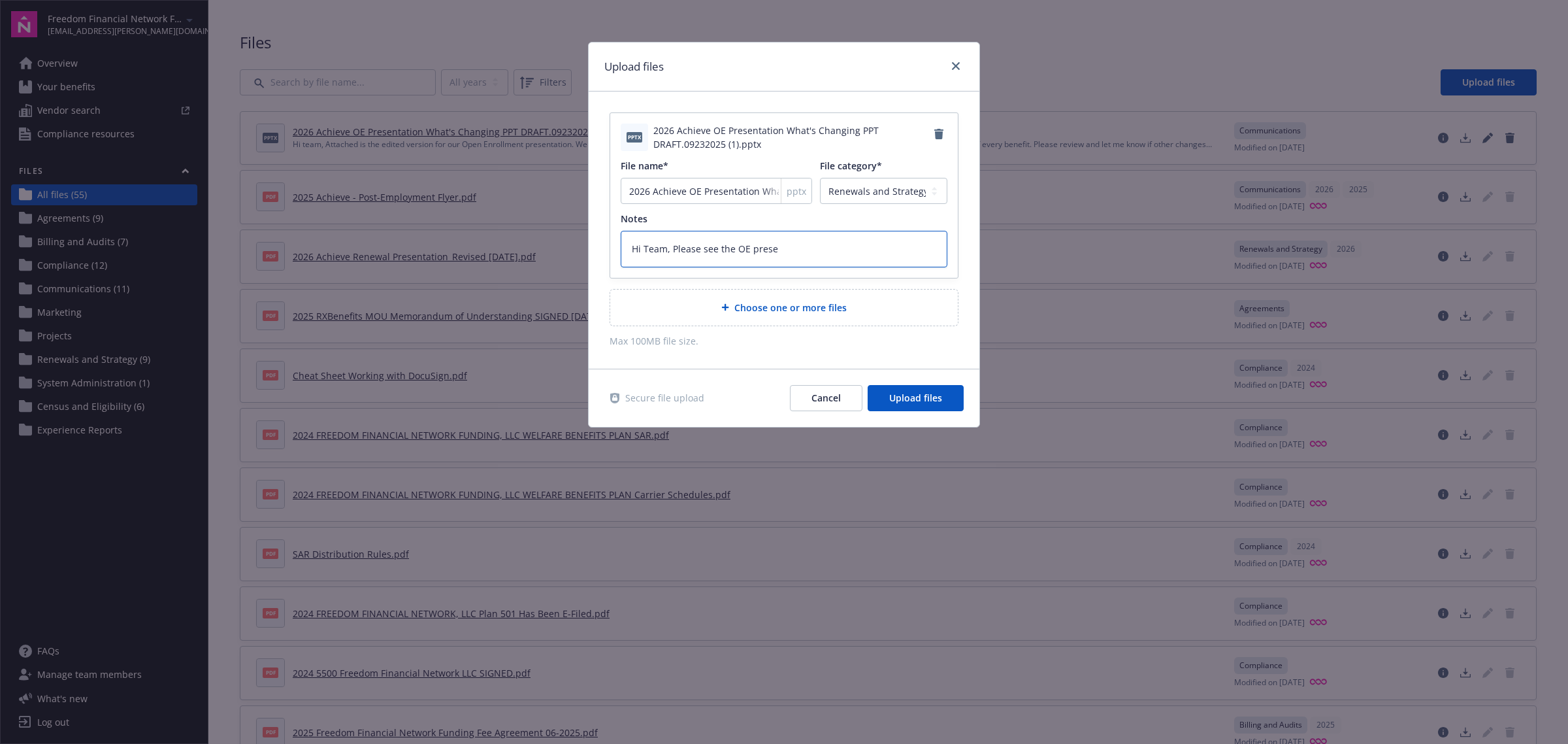
type textarea "Hi Team, Please see the OE presen"
type textarea "x"
type textarea "Hi Team, Please see the OE present"
type textarea "x"
type textarea "Hi Team, Please see the OE presenta"
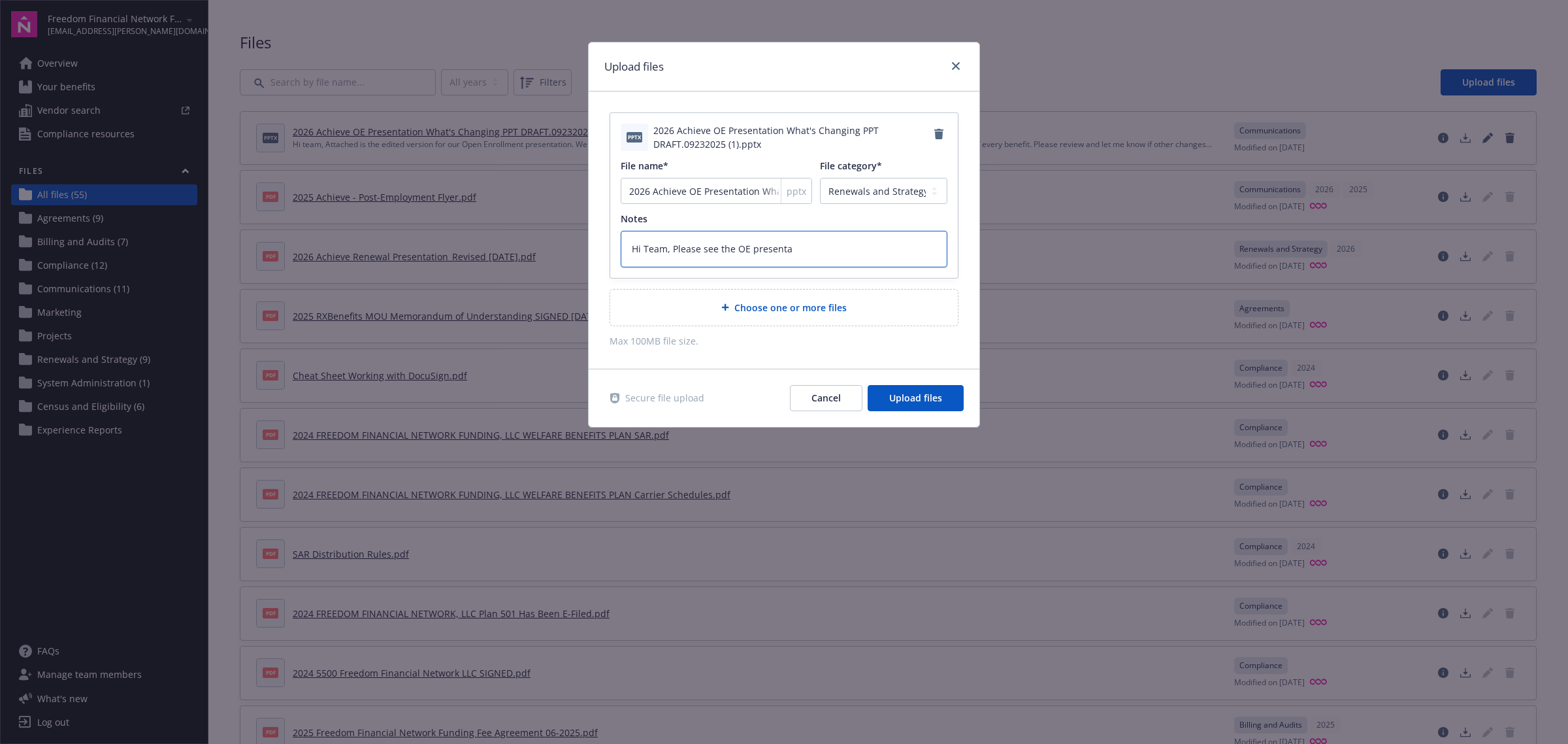
type textarea "x"
type textarea "Hi Team, Please see the OE presentat"
type textarea "x"
type textarea "Hi Team, Please see the OE presentati"
type textarea "x"
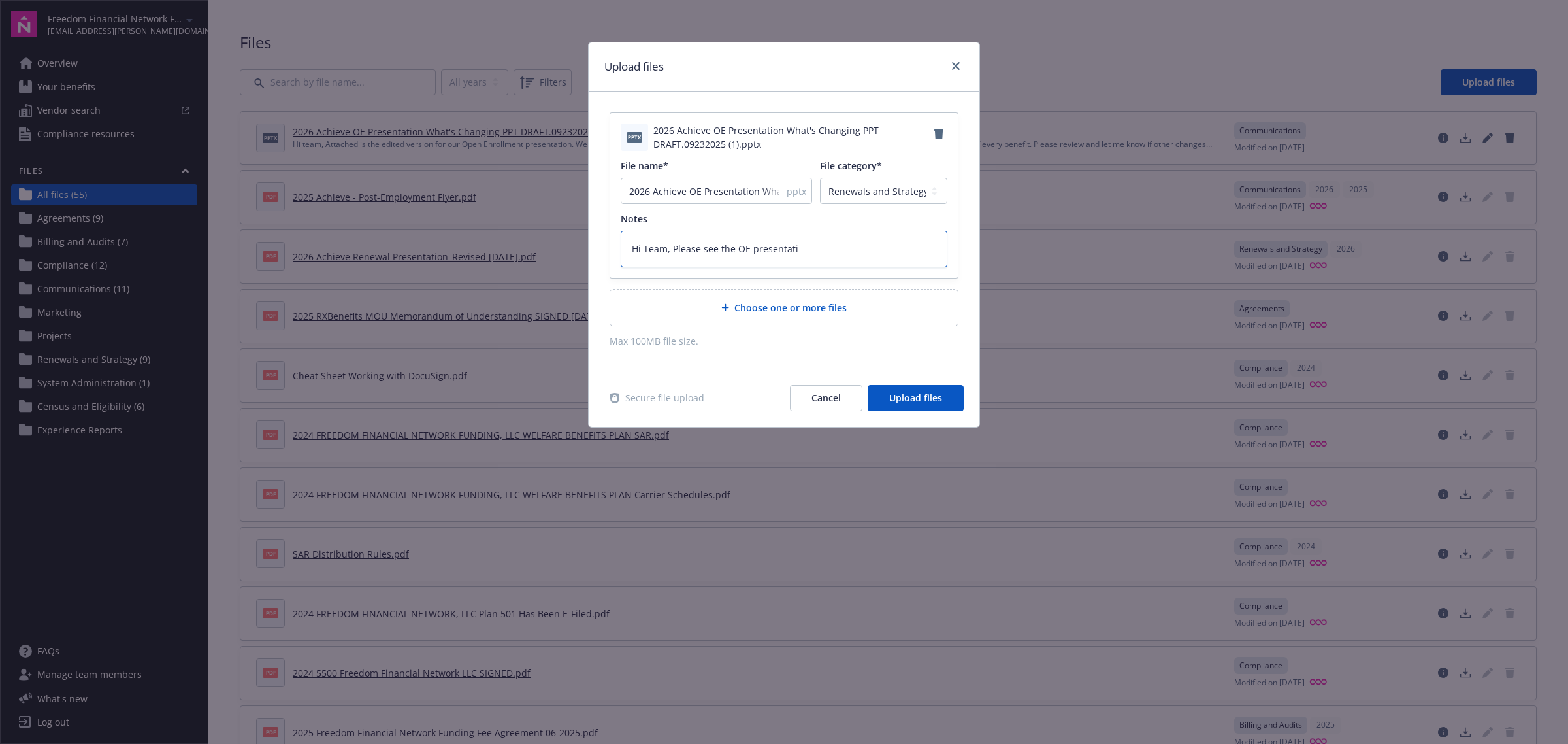
type textarea "Hi Team, Please see the OE presentatio"
type textarea "x"
type textarea "Hi Team, Please see the OE presentation"
type textarea "x"
type textarea "Hi Team, Please see the OE presentation w"
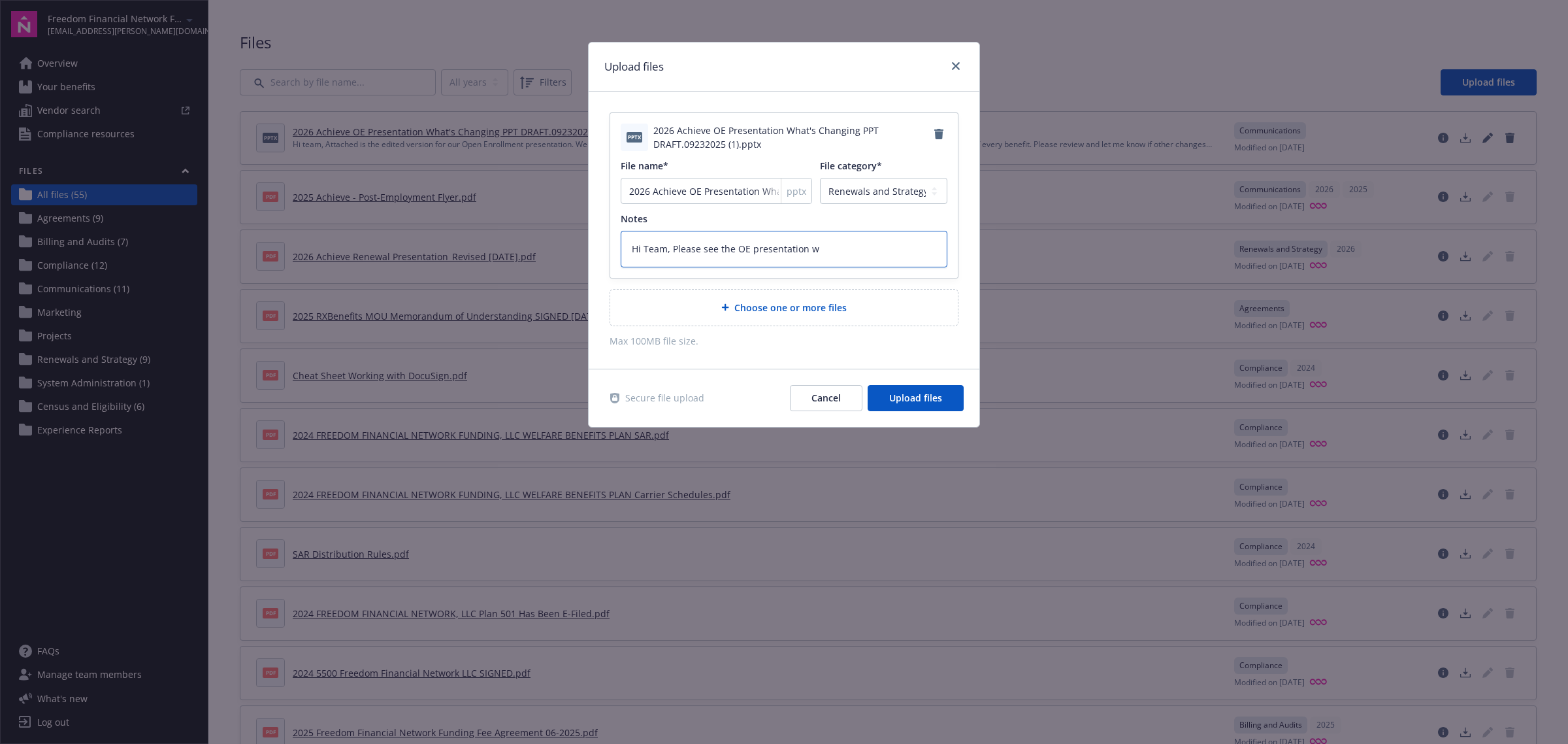
type textarea "x"
type textarea "Hi Team, Please see the OE presentation wi"
type textarea "x"
type textarea "Hi Team, Please see the OE presentation wit"
type textarea "x"
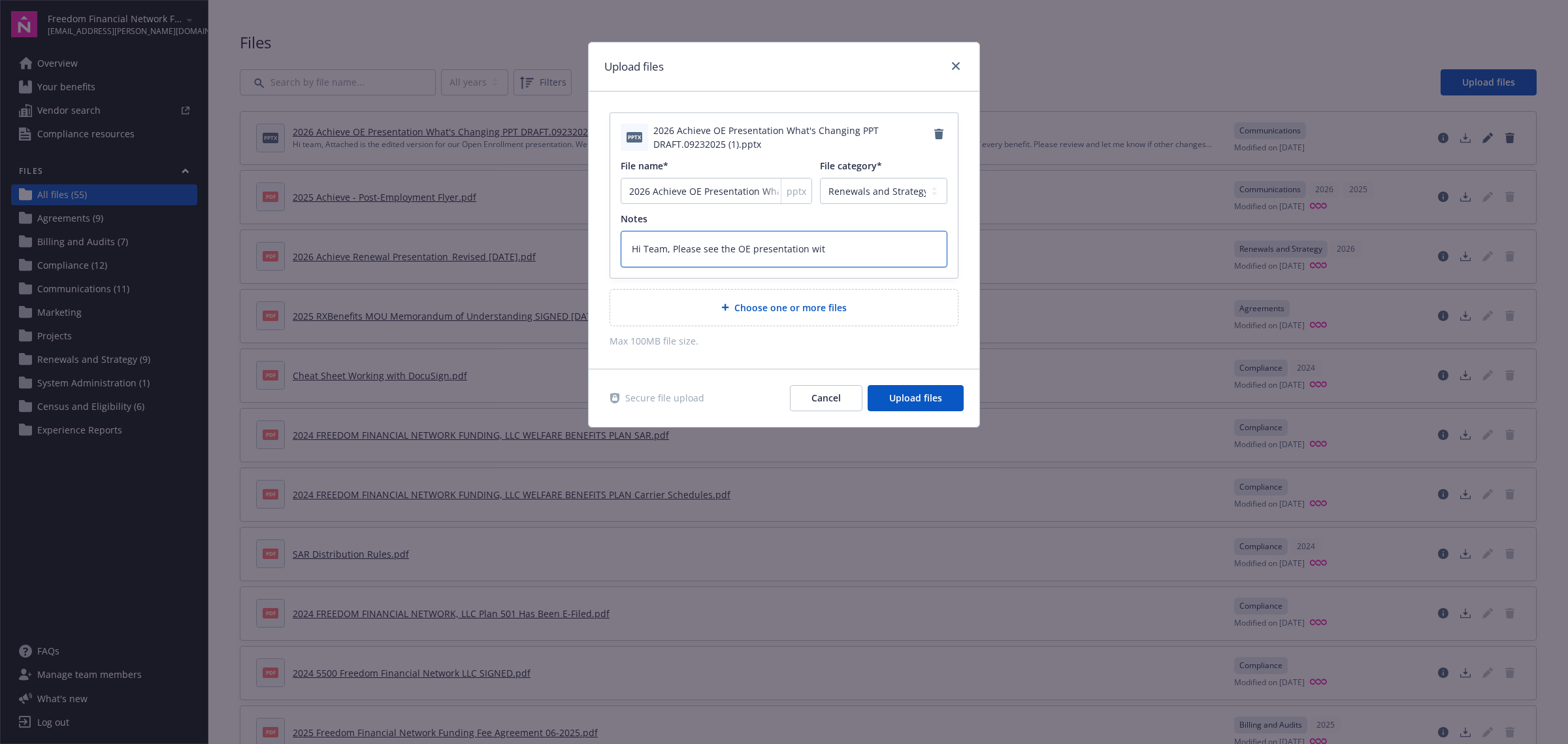
type textarea "Hi Team, Please see the OE presentation with"
type textarea "x"
type textarea "Hi Team, Please see the OE presentation with"
type textarea "x"
type textarea "Hi Team, Please see the OE presentation with NE"
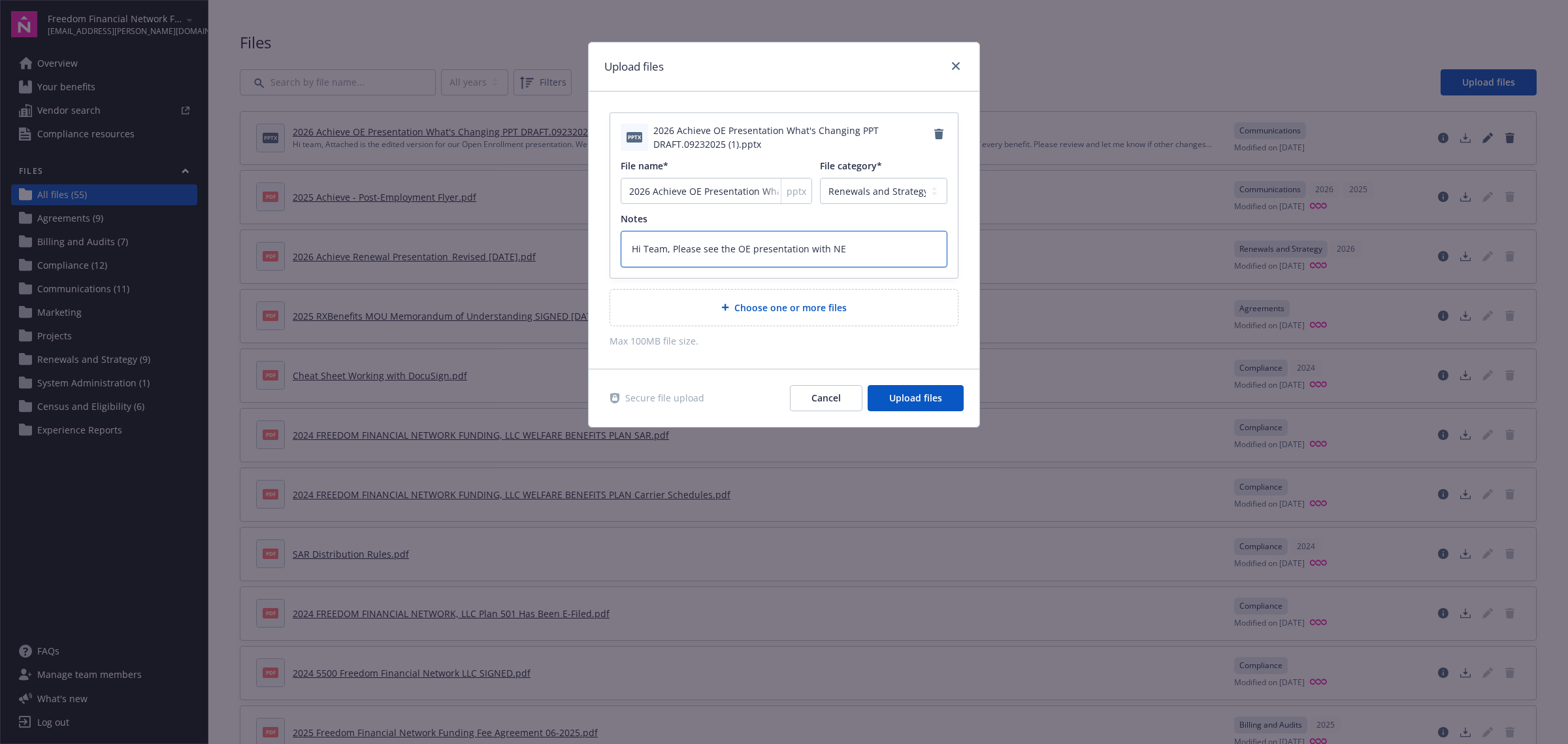
type textarea "x"
type textarea "Hi Team, Please see the OE presentation with NEw"
type textarea "x"
type textarea "Hi Team, Please see the OE presentation with NEwf"
type textarea "x"
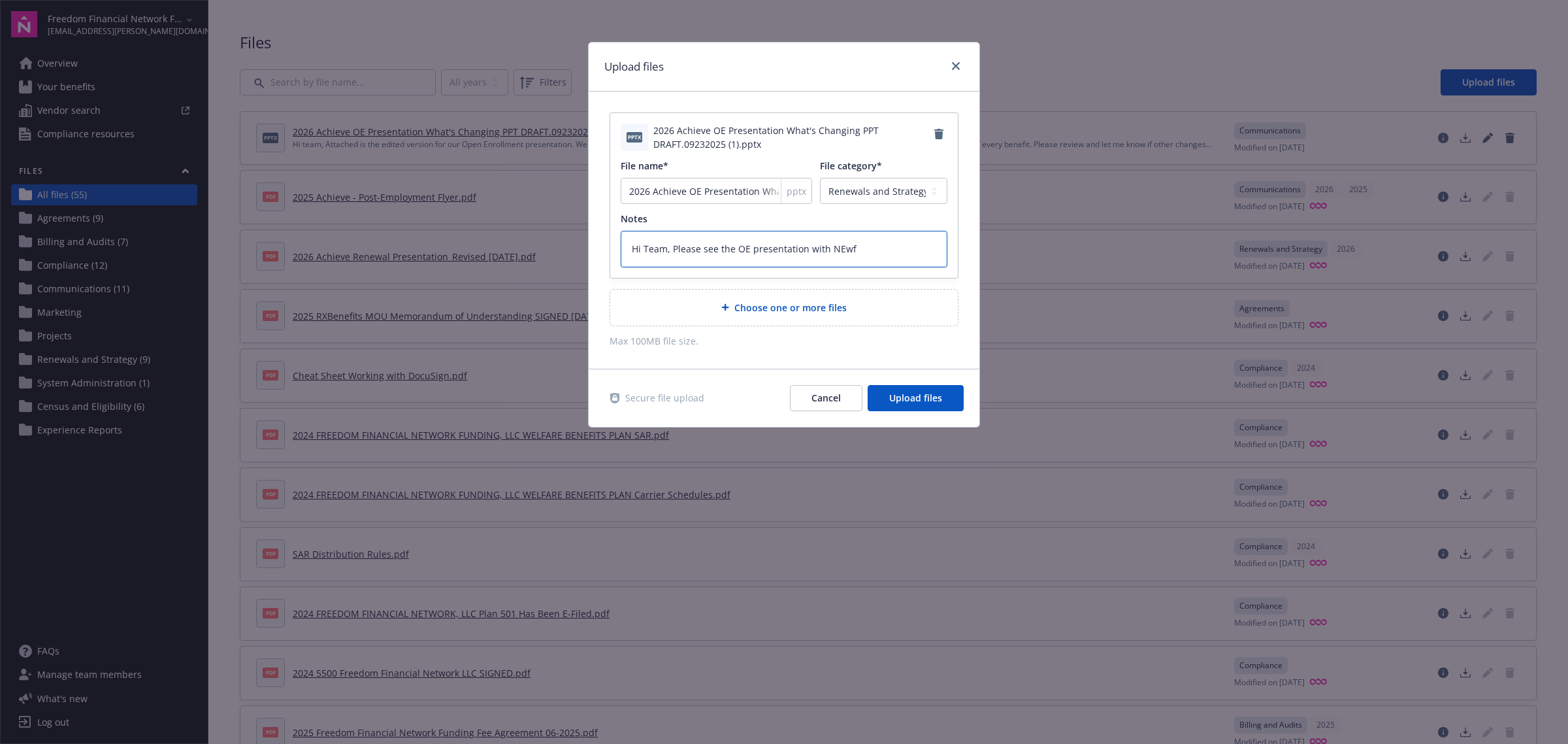
type textarea "Hi Team, Please see the OE presentation with NEw"
type textarea "x"
type textarea "Hi Team, Please see the OE presentation with NE"
type textarea "x"
type textarea "Hi Team, Please see the OE presentation with N"
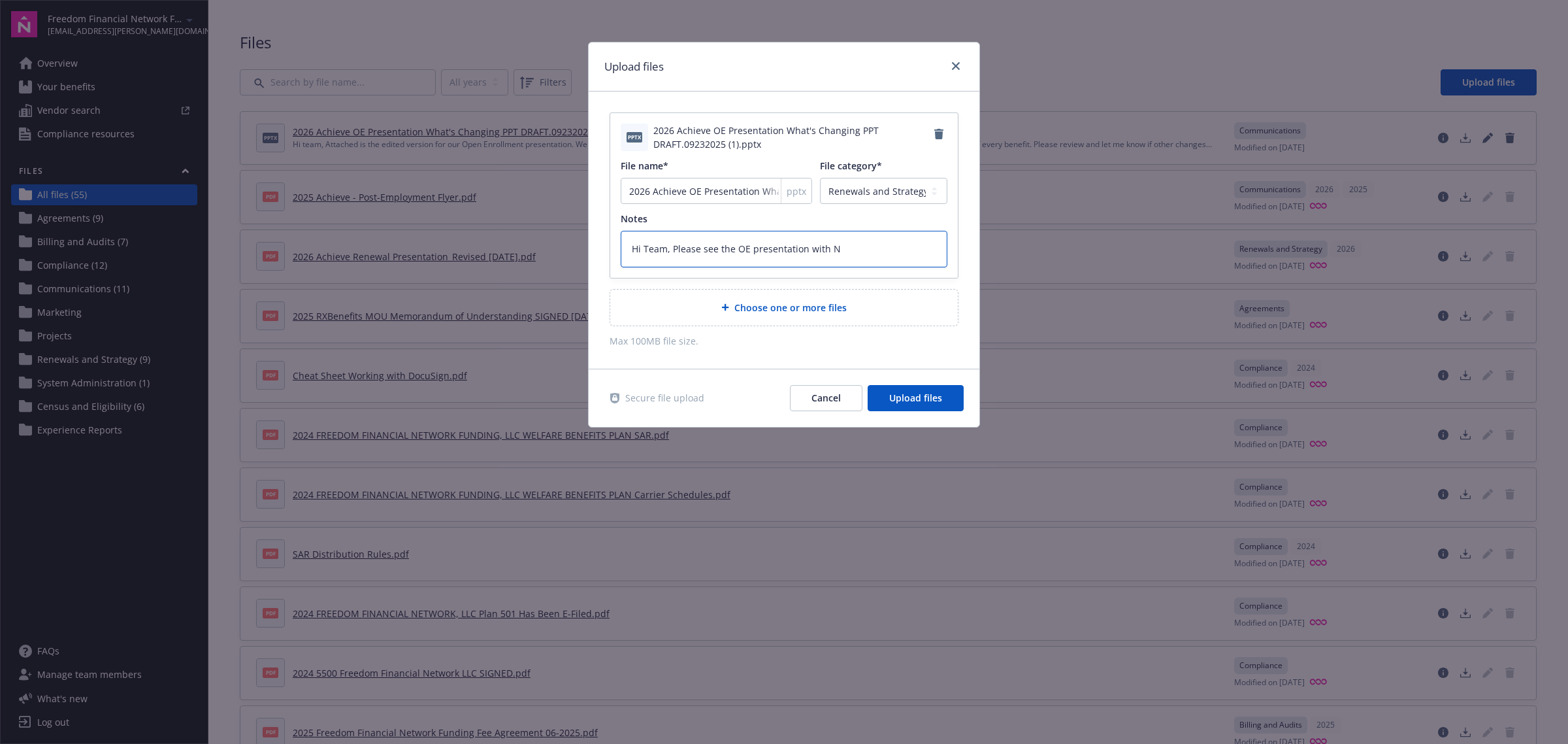
type textarea "x"
type textarea "Hi Team, Please see the OE presentation with Ne"
type textarea "x"
type textarea "Hi Team, Please see the OE presentation with New"
type textarea "x"
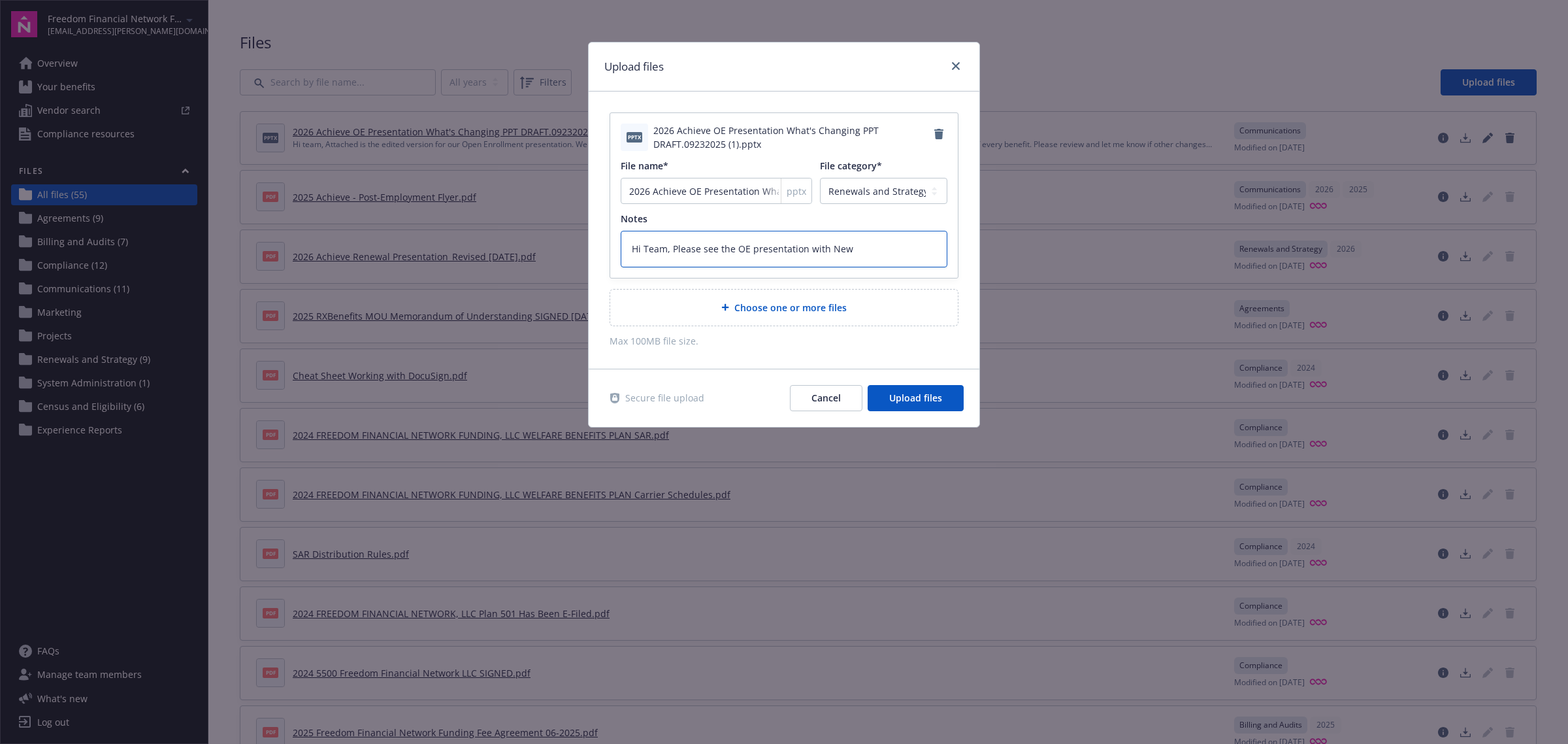
type textarea "Hi Team, Please see the OE presentation with Newf"
type textarea "x"
type textarea "Hi Team, Please see the OE presentation with Newfro"
type textarea "x"
type textarea "Hi Team, Please see the OE presentation with Newfron"
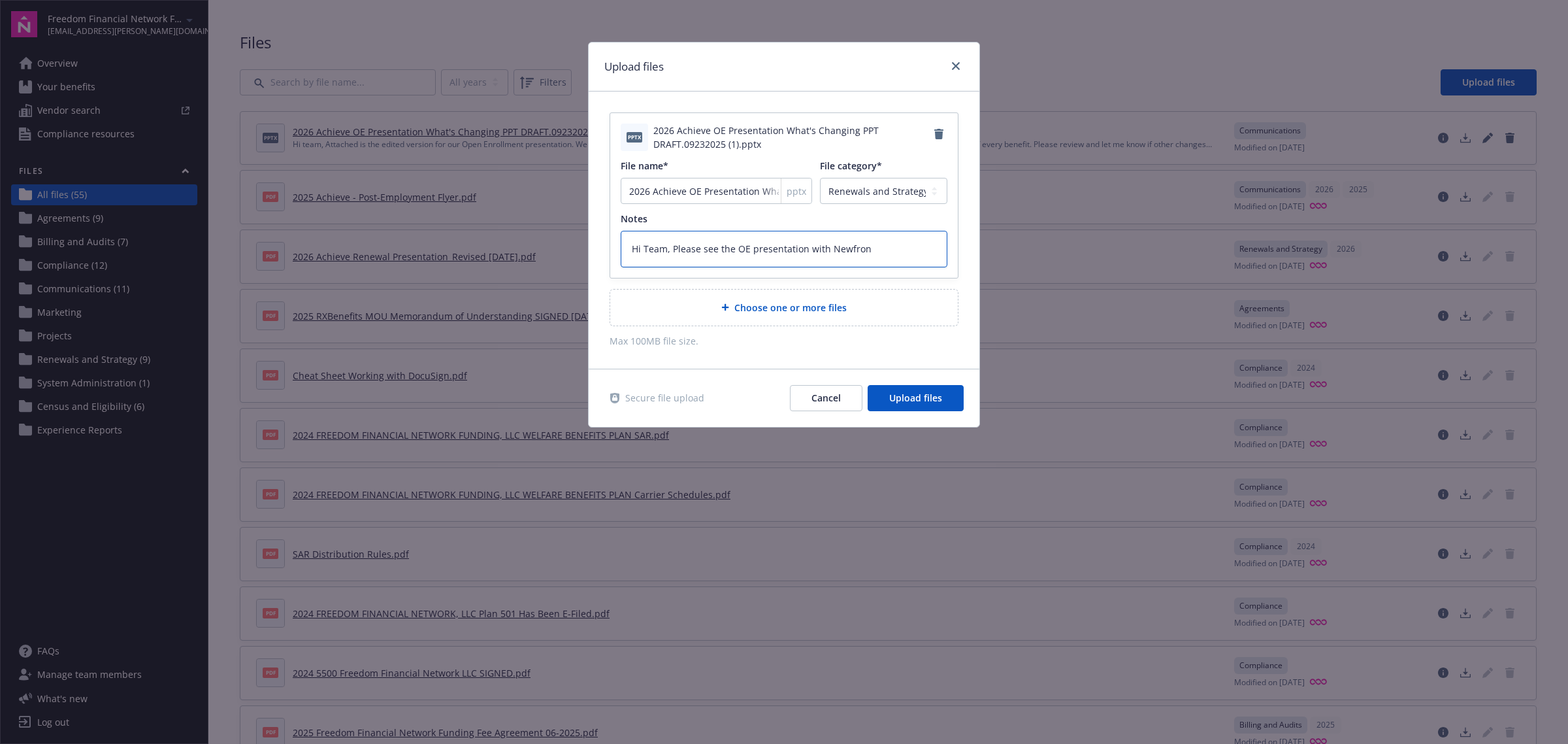
type textarea "x"
type textarea "Hi Team, Please see the OE presentation with Newfront"
type textarea "x"
type textarea "Hi Team, Please see the OE presentation with Newfront'"
type textarea "x"
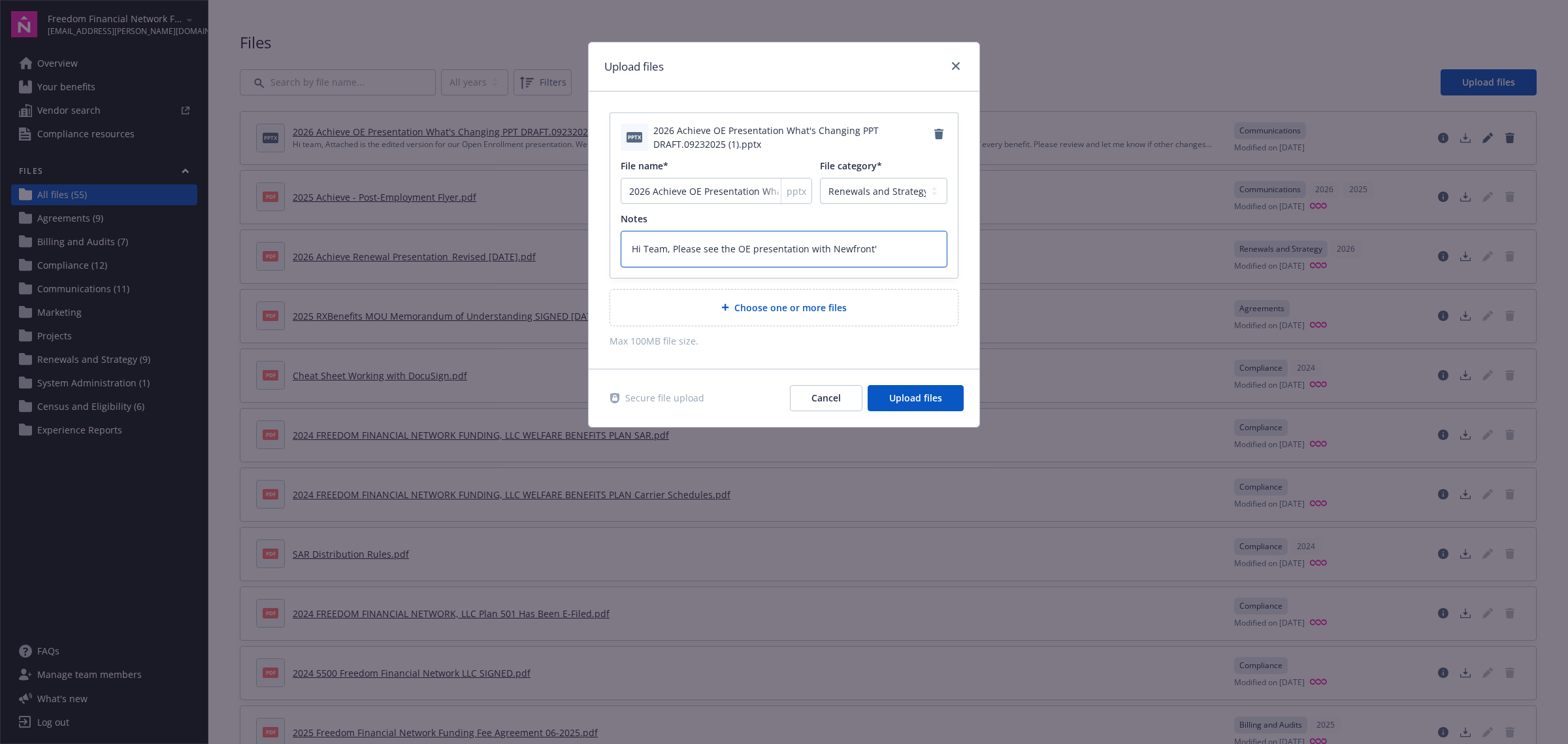
type textarea "Hi Team, Please see the OE presentation with Newfront'"
type textarea "x"
type textarea "Hi Team, Please see the OE presentation with Newfront'"
type textarea "x"
type textarea "Hi Team, Please see the OE presentation with Newfront's"
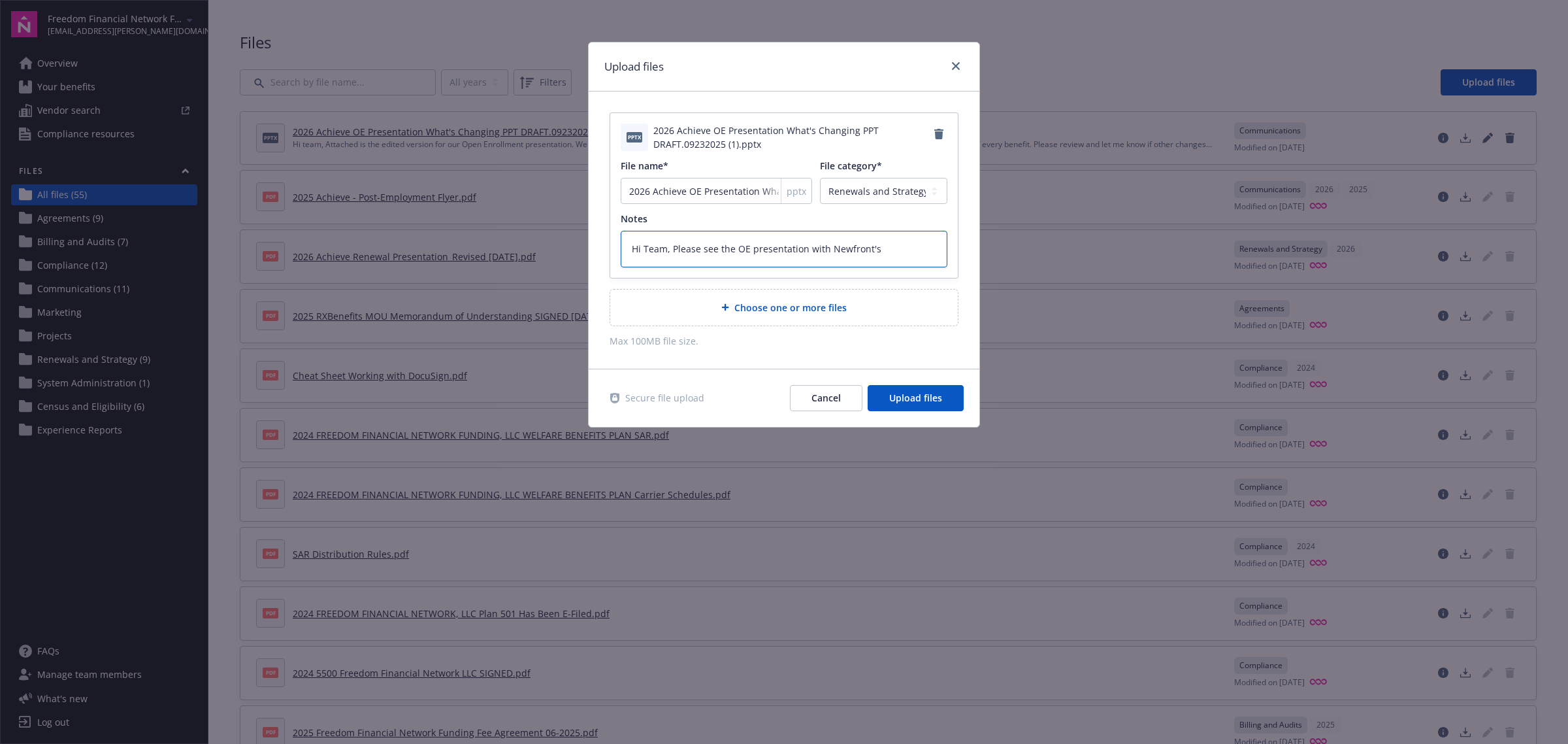
type textarea "x"
type textarea "Hi Team, Please see the OE presentation with Newfront's"
type textarea "x"
type textarea "Hi Team, Please see the OE presentation with Newfront's e"
type textarea "x"
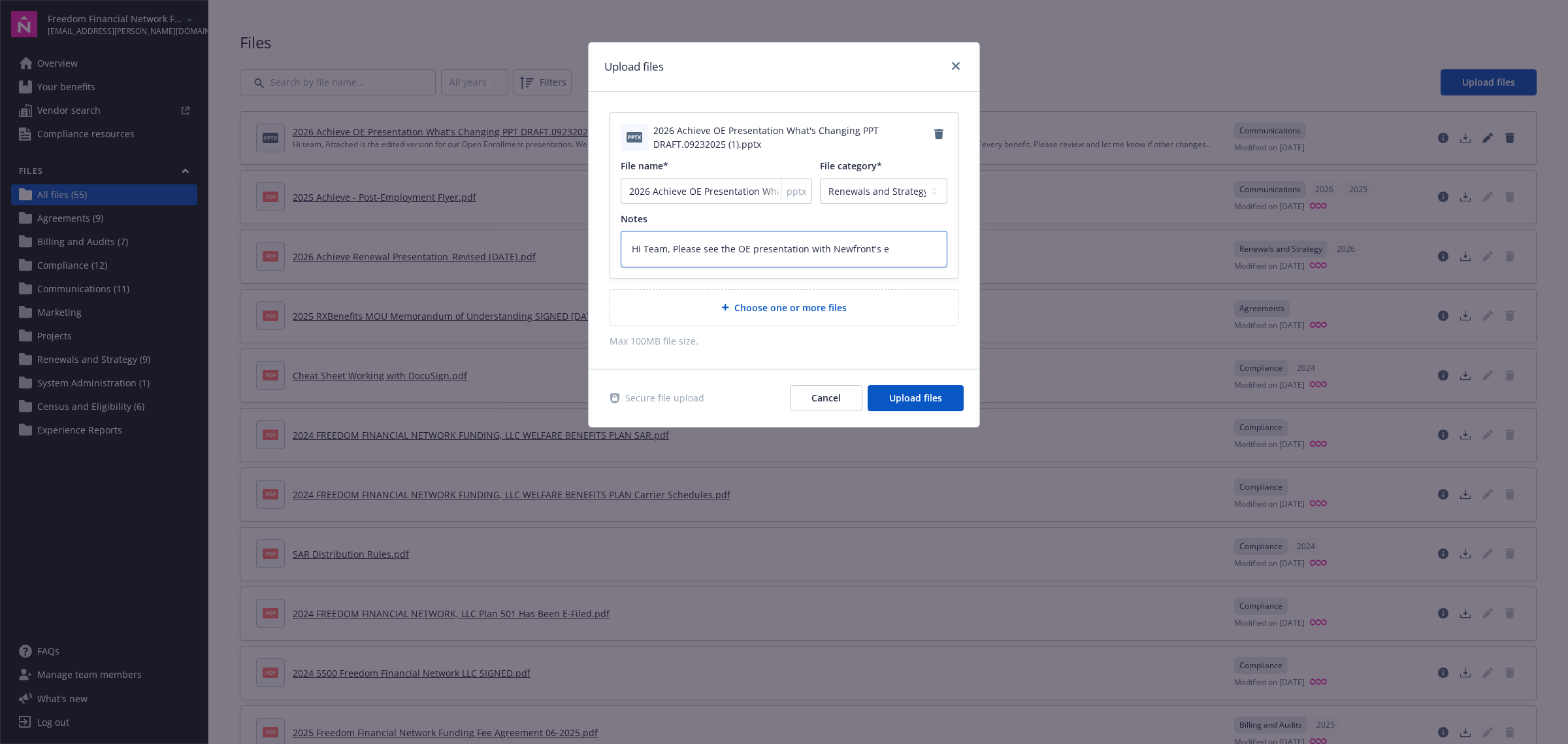
type textarea "Hi Team, Please see the OE presentation with Newfront's"
type textarea "x"
type textarea "Hi Team, Please see the OE presentation with Newfront's"
type textarea "x"
type textarea "Hi Team, Please see the OE presentation with Newfront'"
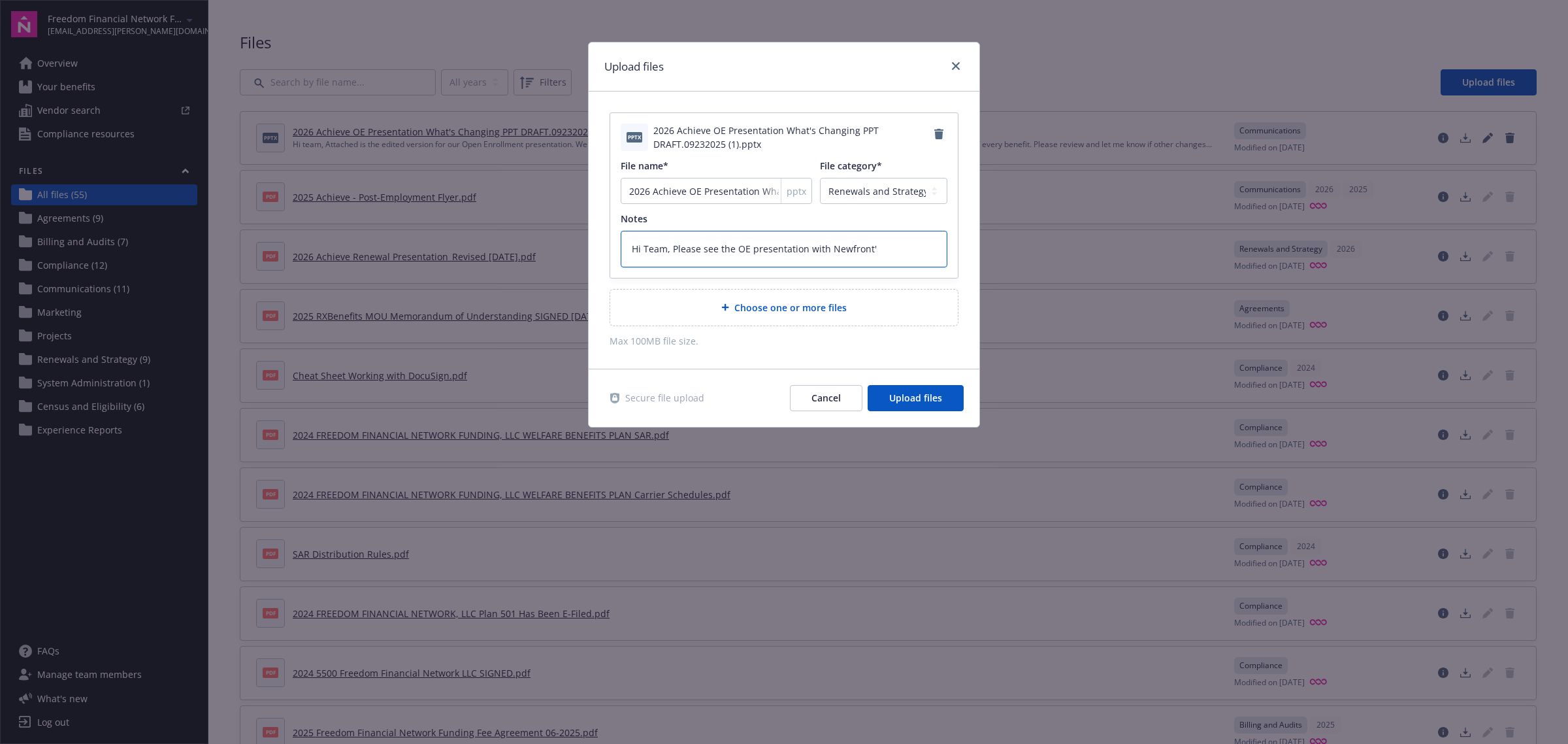
type textarea "x"
type textarea "Hi Team, Please see the OE presentation with Newfront's"
type textarea "x"
type textarea "Hi Team, Please see the OE presentation with Newfront's e"
type textarea "x"
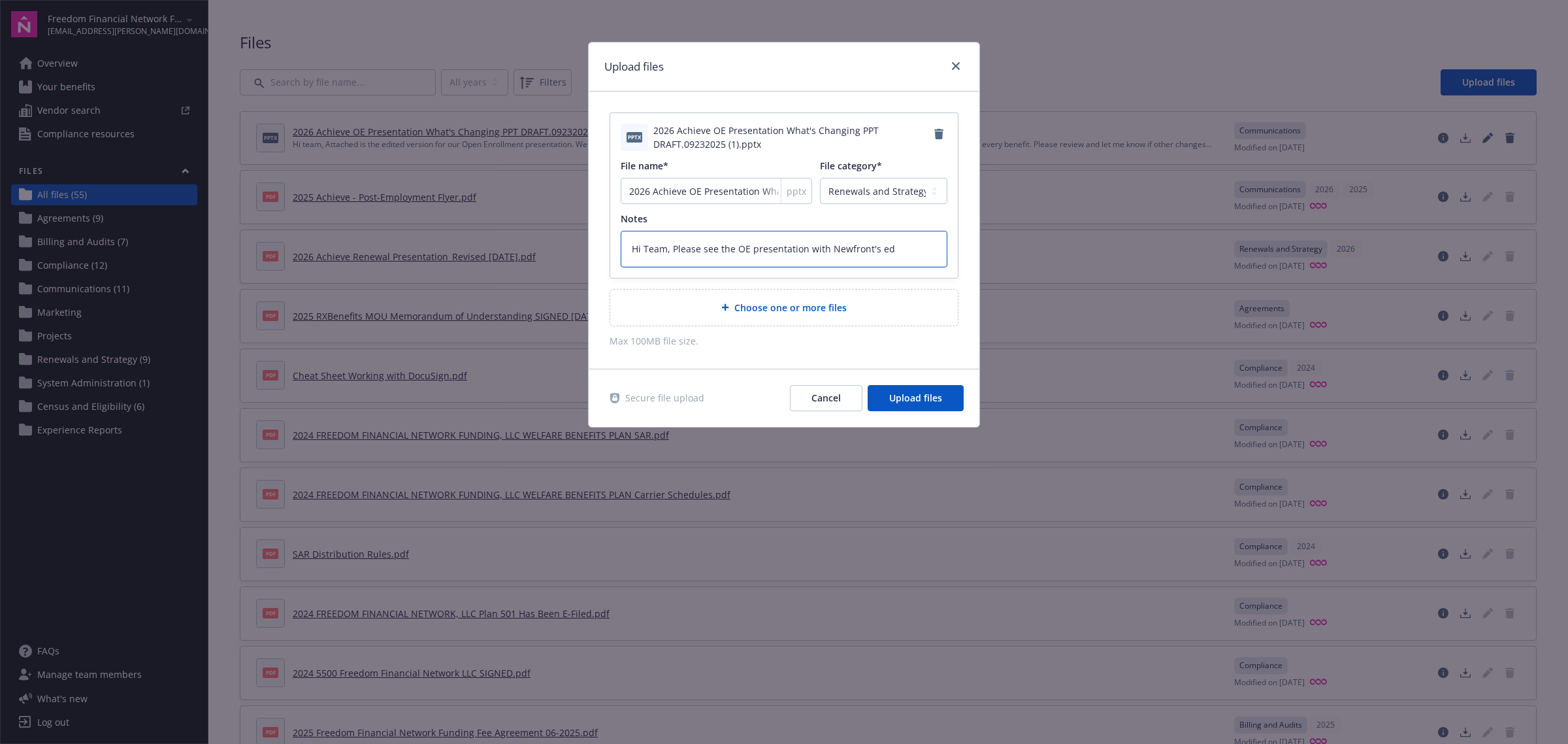
type textarea "Hi Team, Please see the OE presentation with Newfront's edi"
type textarea "x"
type textarea "Hi Team, Please see the OE presentation with Newfront's edit"
type textarea "x"
type textarea "Hi Team, Please see the OE presentation with Newfront's edits"
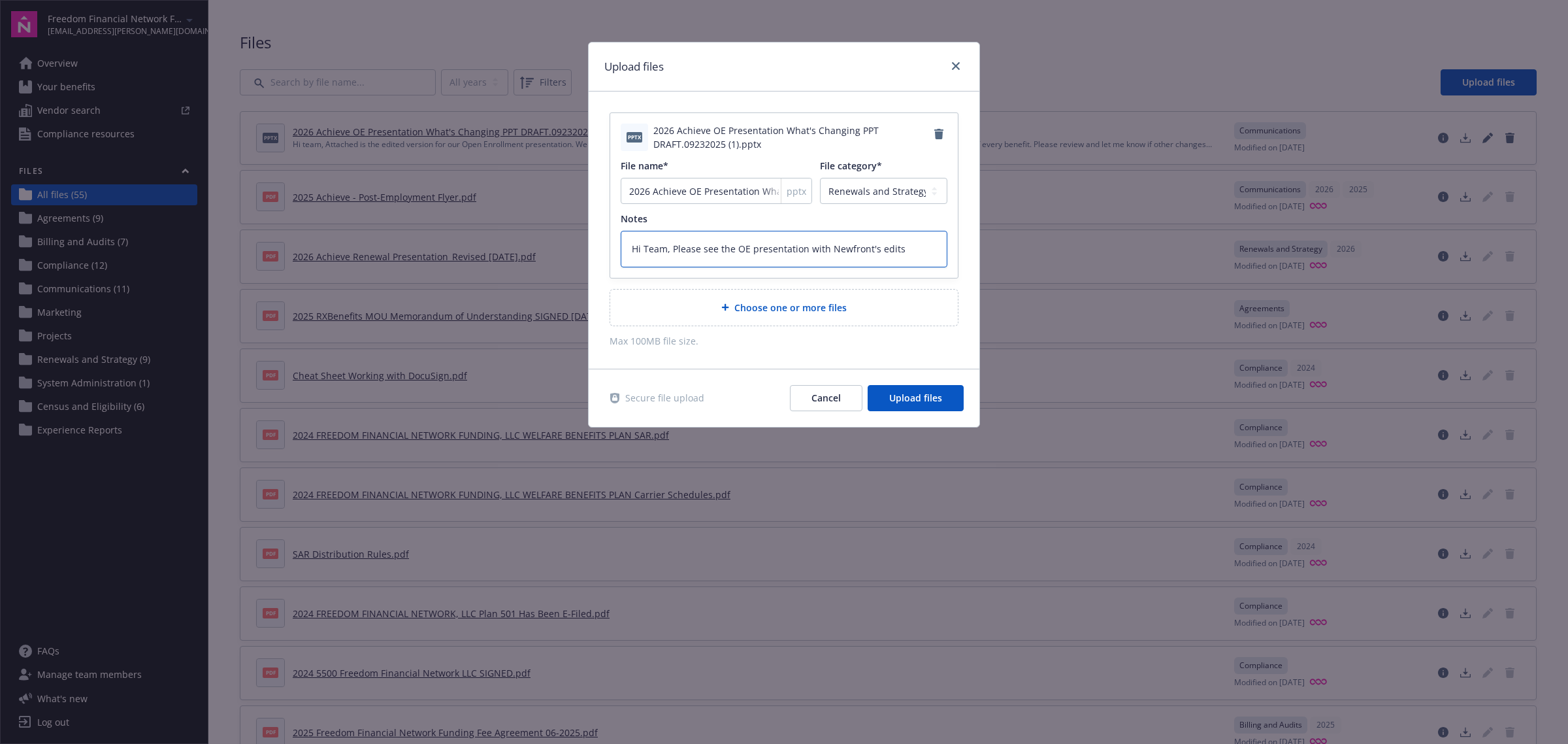
type textarea "x"
type textarea "Hi Team, Please see the OE presentation with Newfront's edits"
type textarea "x"
type textarea "Hi Team, Please see the OE presentation with Newfront's edits a"
type textarea "x"
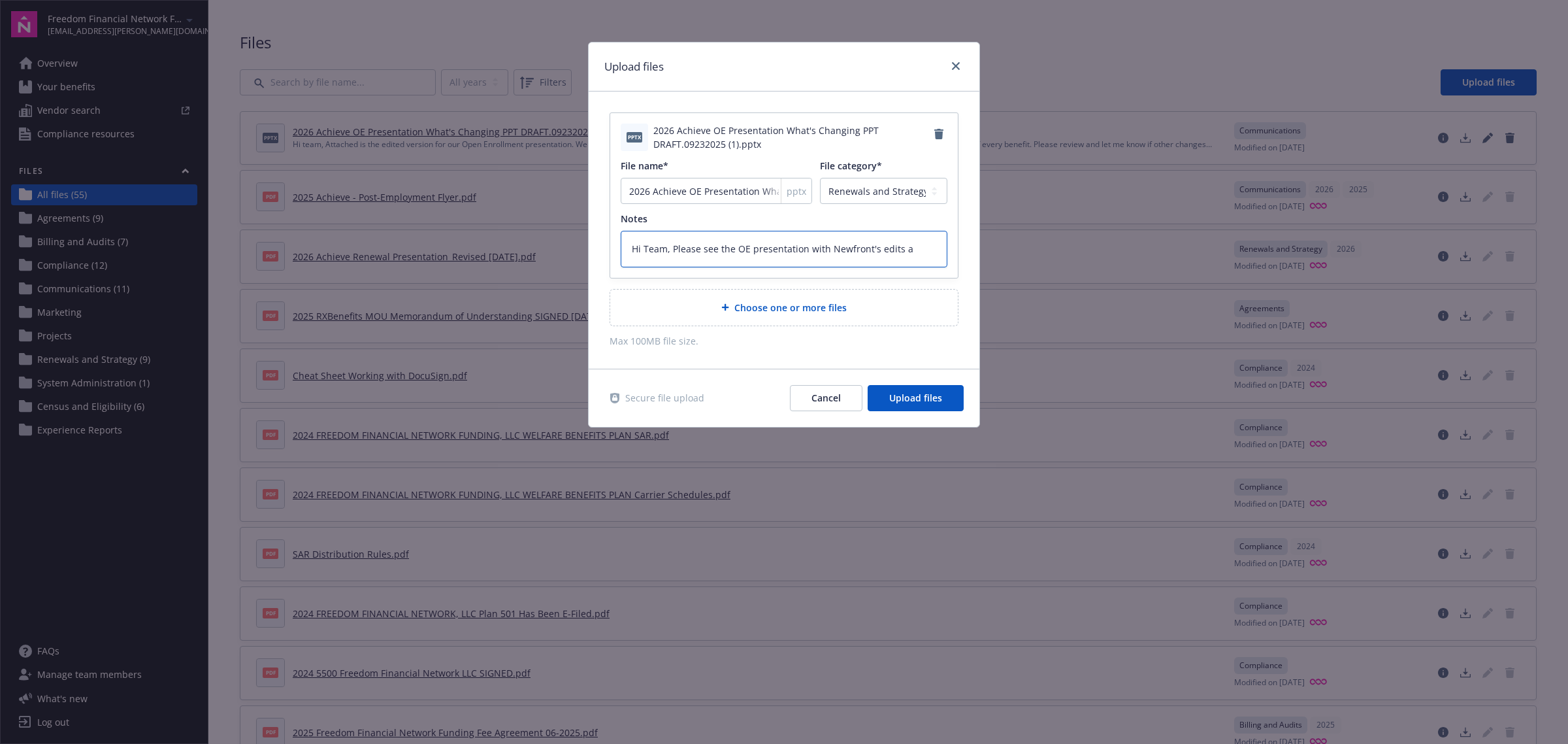
type textarea "Hi Team, Please see the OE presentation with Newfront's edits an"
type textarea "x"
type textarea "Hi Team, Please see the OE presentation with Newfront's edits and"
type textarea "x"
type textarea "Hi Team, Please see the OE presentation with Newfront's edits and"
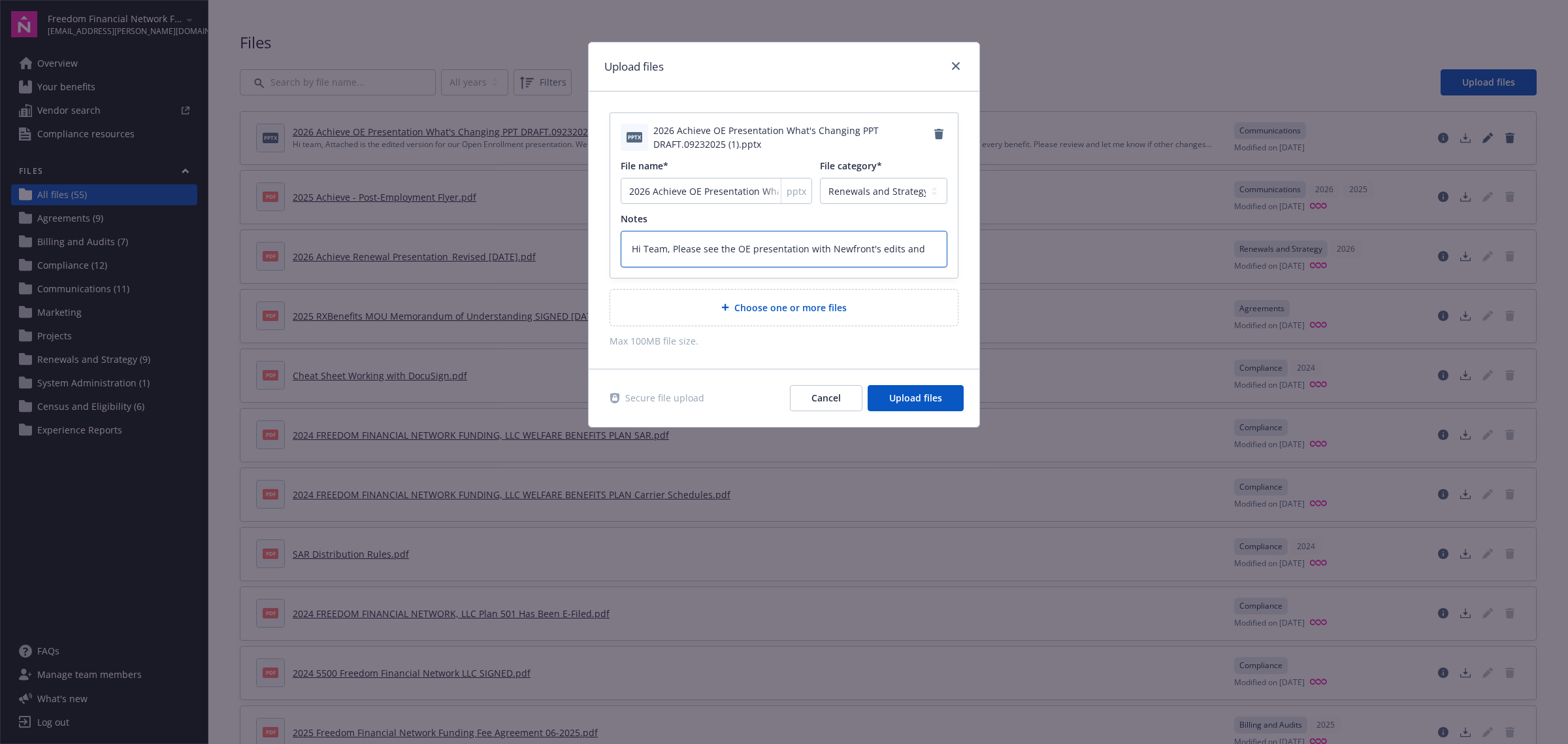
type textarea "x"
type textarea "Hi Team, Please see the OE presentation with Newfront's edits and n"
type textarea "x"
type textarea "Hi Team, Please see the OE presentation with Newfront's edits and no"
type textarea "x"
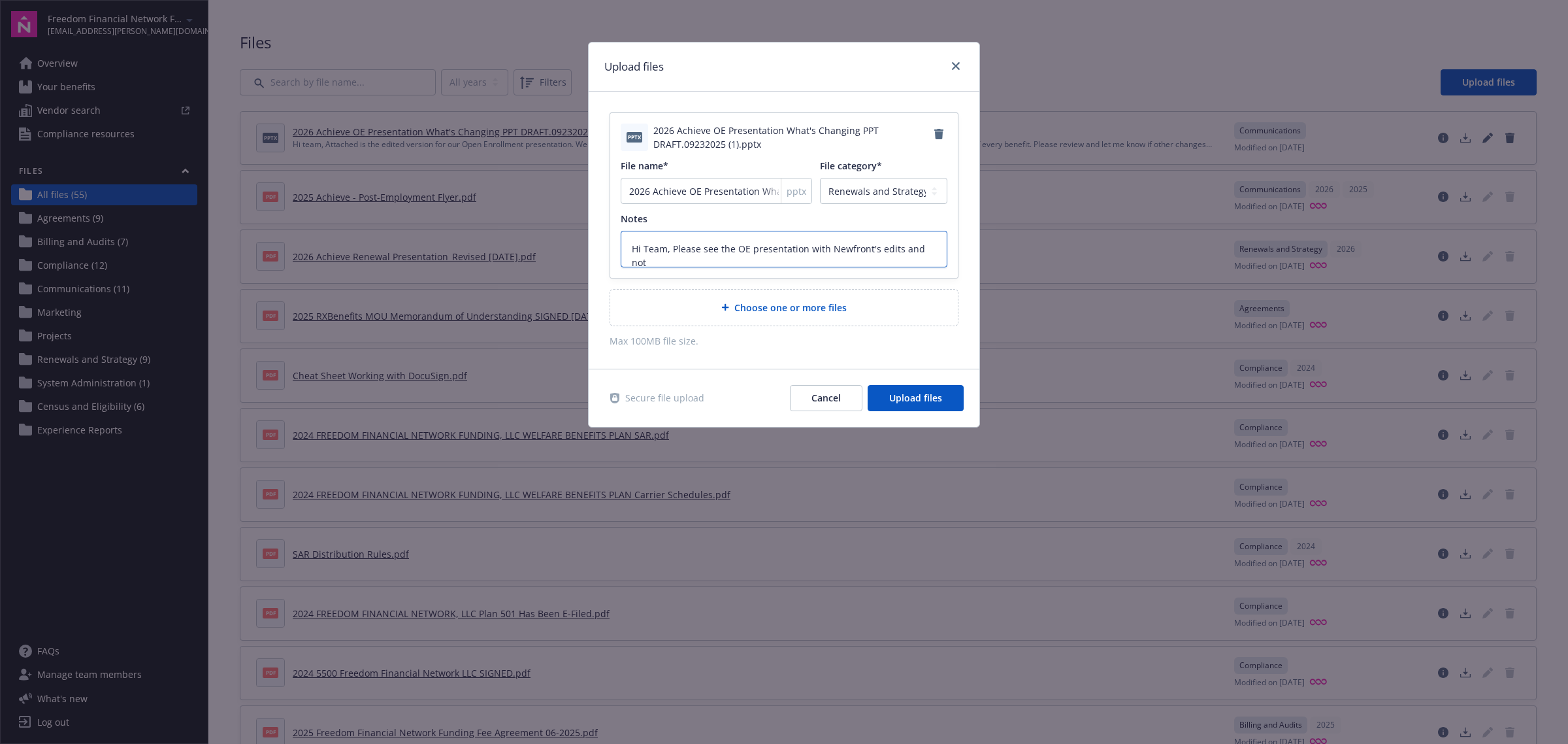
type textarea "Hi Team, Please see the OE presentation with Newfront's edits and note"
type textarea "x"
type textarea "Hi Team, Please see the OE presentation with Newfront's edits and notes"
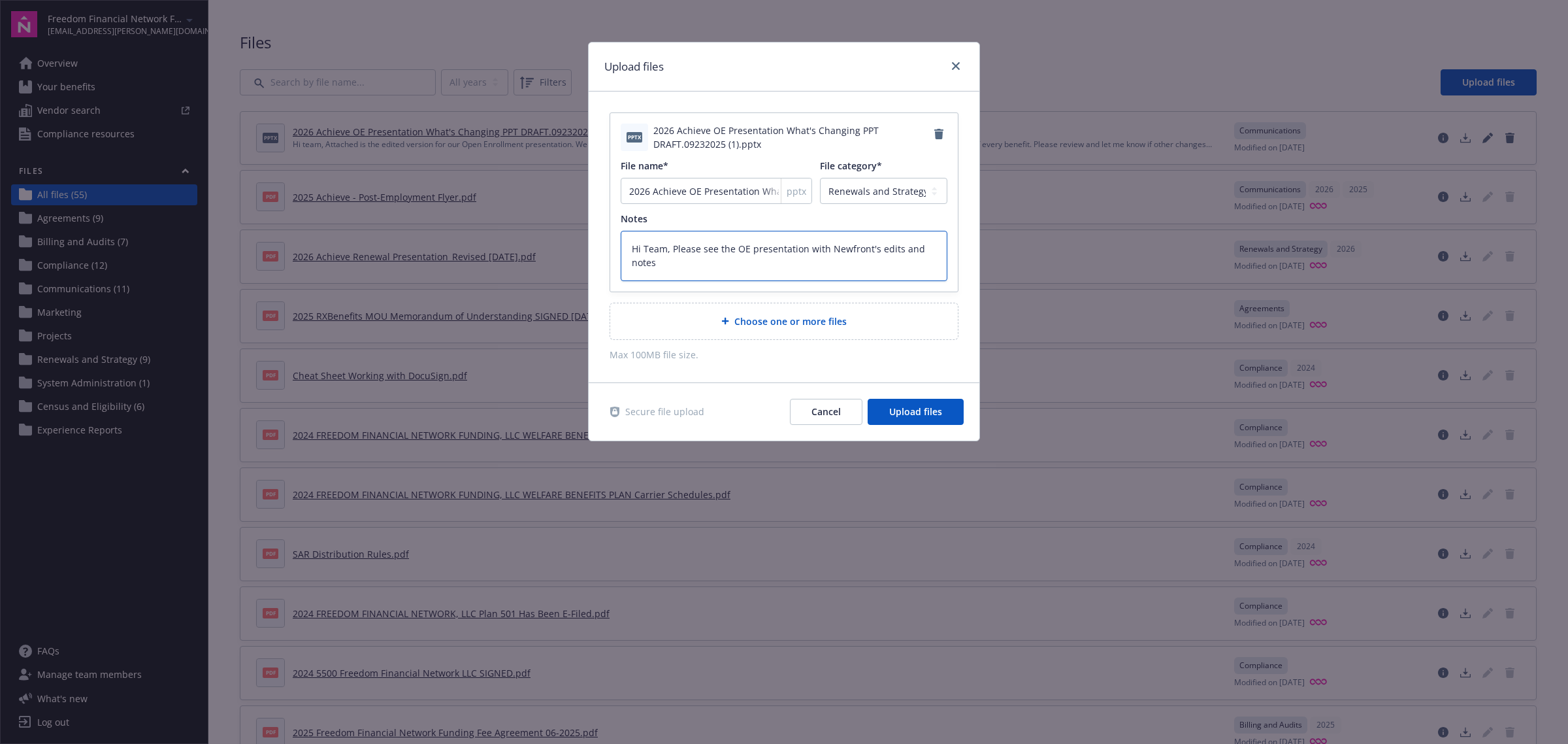
type textarea "x"
type textarea "Hi Team, Please see the OE presentation with Newfront's edits and notes."
type textarea "x"
type textarea "Hi Team, Please see the OE presentation with Newfront's edits and notes."
type textarea "x"
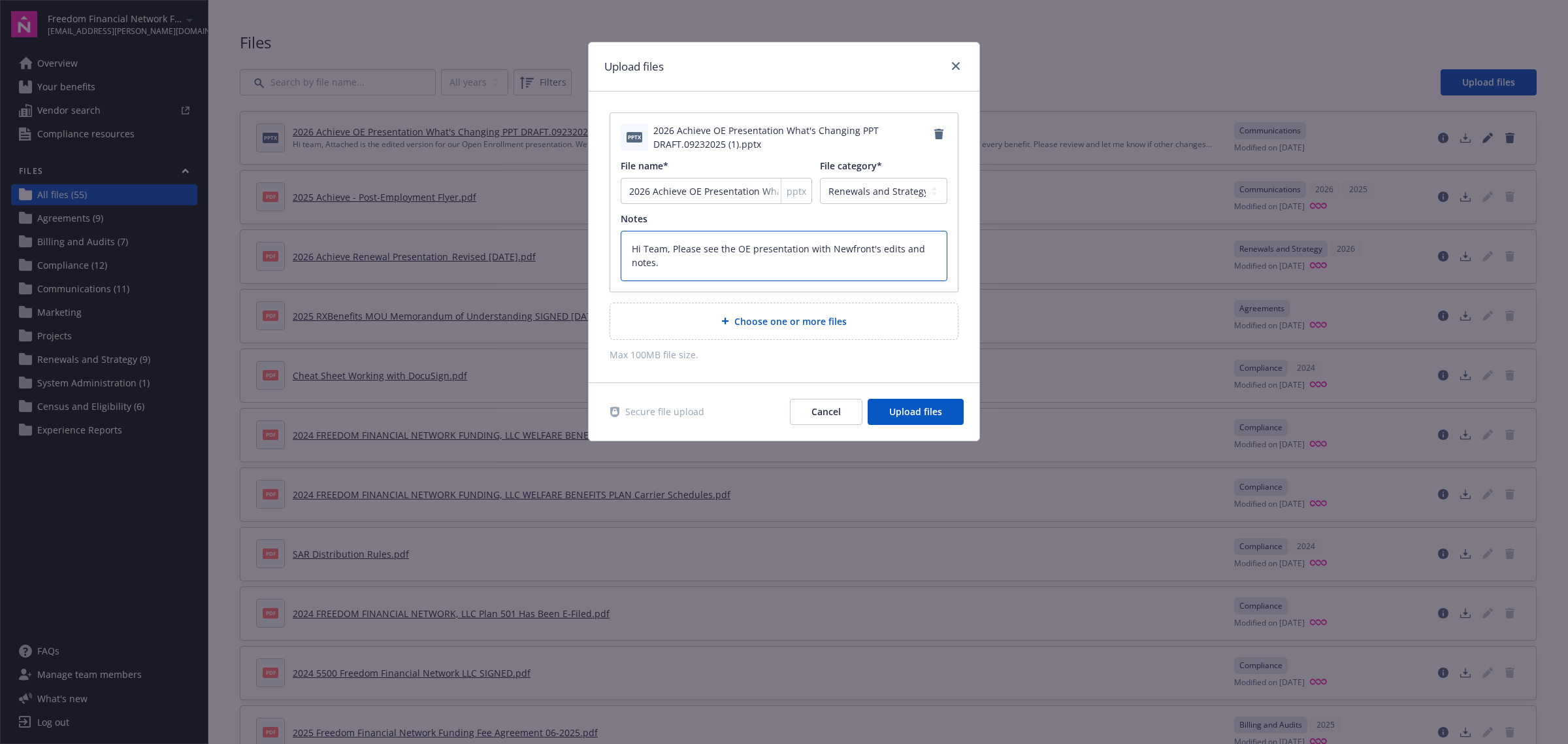
type textarea "Hi Team, Please see the OE presentation with Newfront's edits and notes."
type textarea "x"
type textarea "Hi Team, Please see the OE presentation with Newfront's edits and notes. T"
type textarea "x"
type textarea "Hi Team, Please see the OE presentation with Newfront's edits and notes. Th"
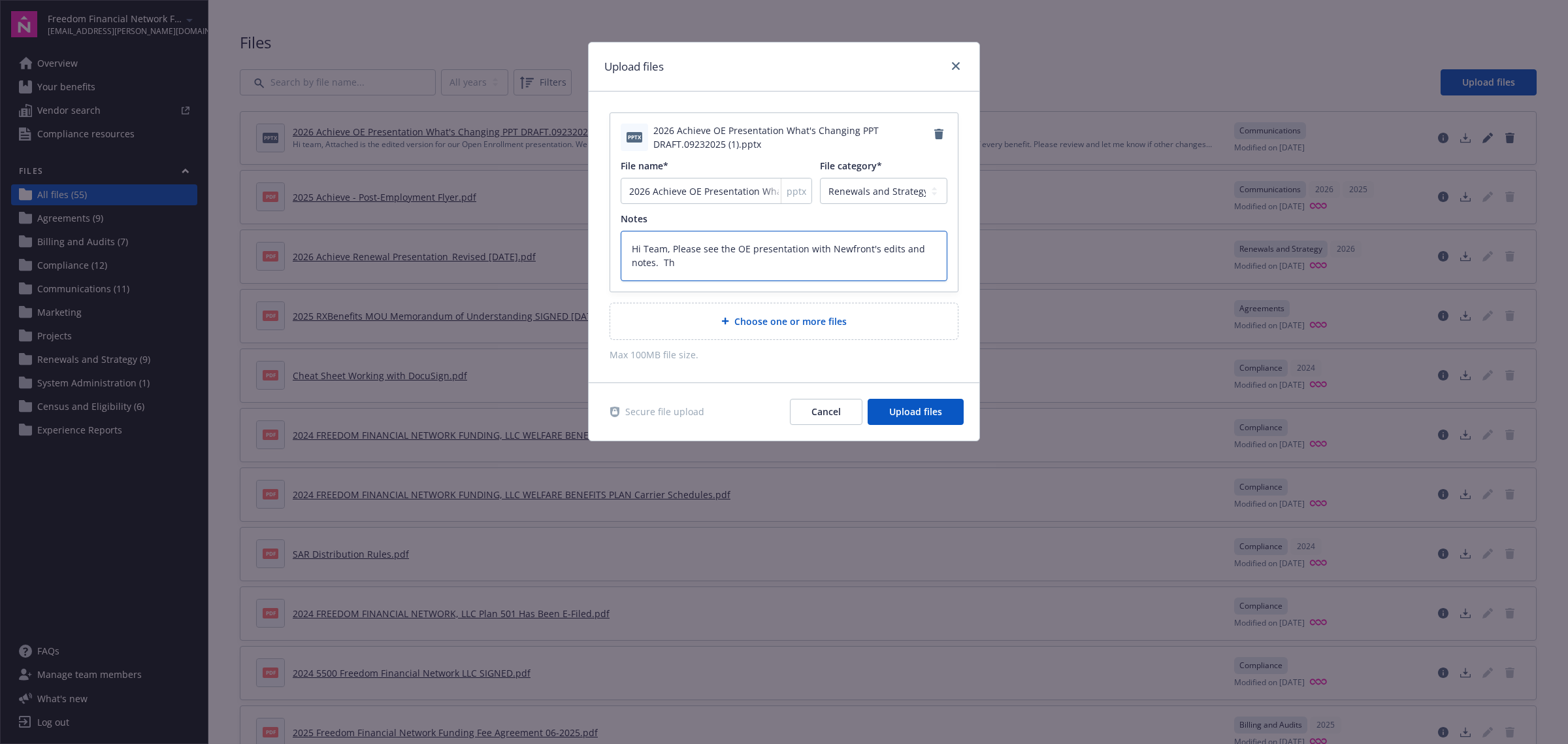
type textarea "x"
type textarea "Hi Team, Please see the OE presentation with Newfront's edits and notes. Tha"
type textarea "x"
type textarea "Hi Team, Please see the OE presentation with Newfront's edits and notes. Than"
type textarea "x"
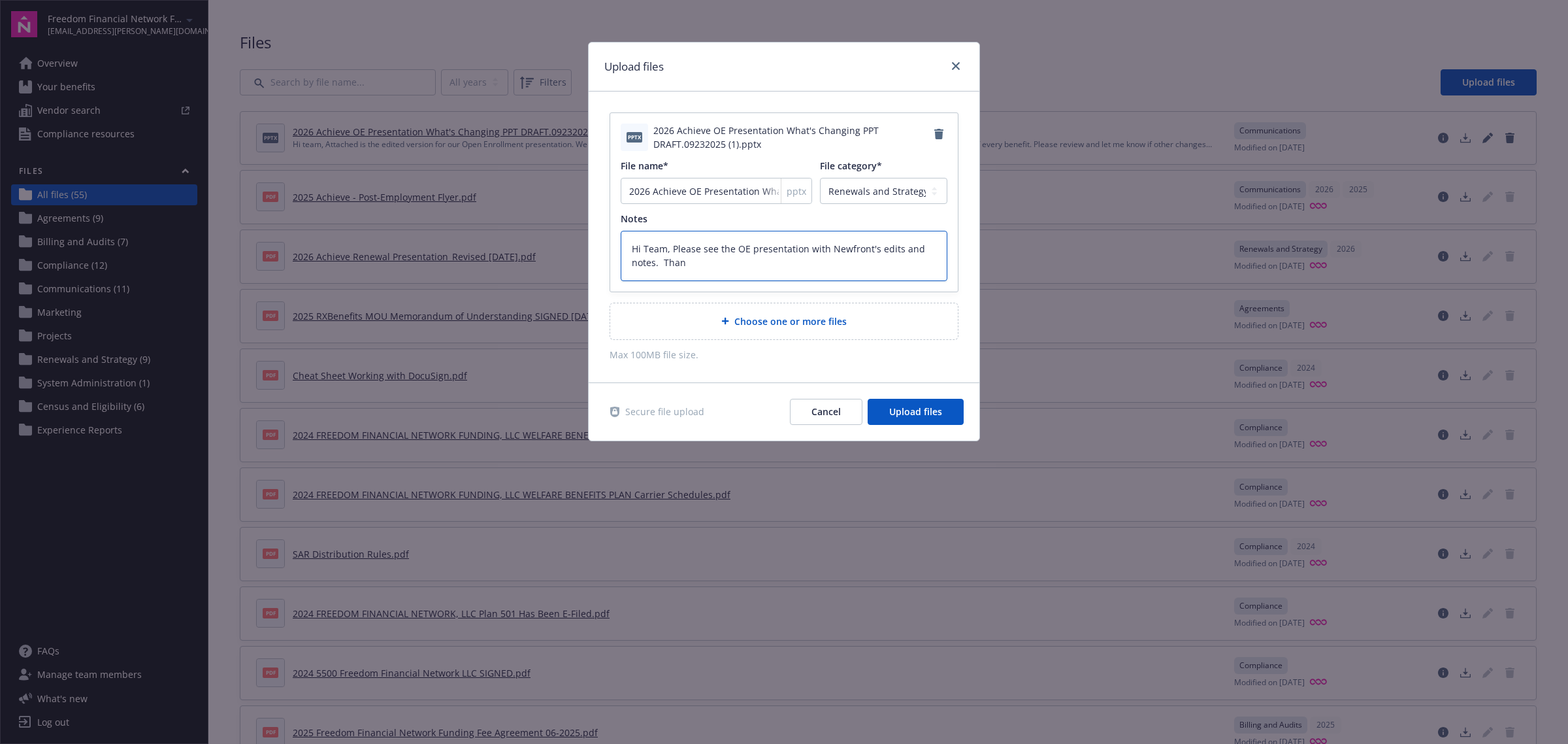
type textarea "Hi Team, Please see the OE presentation with Newfront's edits and notes. Thank"
type textarea "x"
type textarea "Hi Team, Please see the OE presentation with Newfront's edits and notes. Thank"
type textarea "x"
type textarea "Hi Team, Please see the OE presentation with Newfront's edits and notes. Thank"
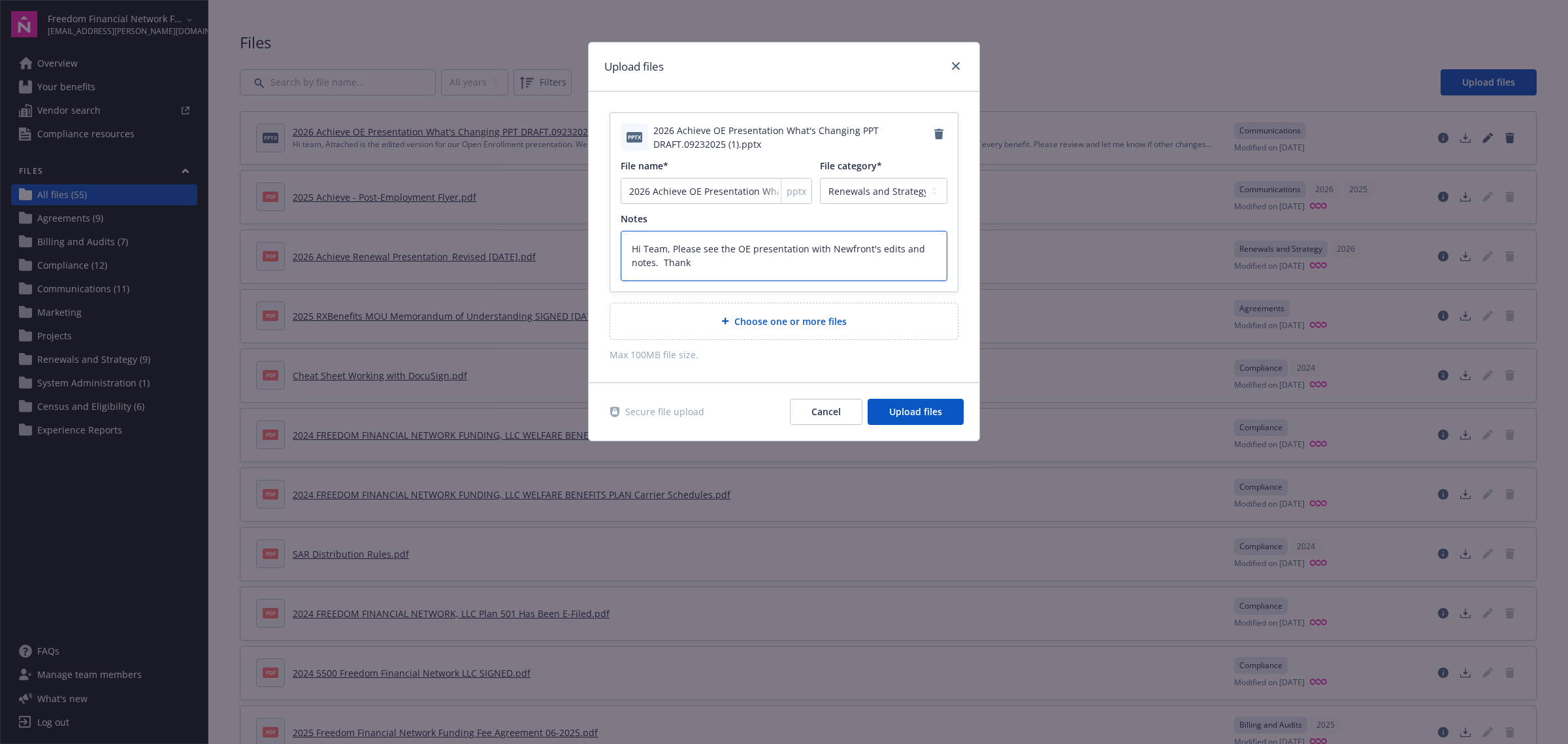
type textarea "x"
type textarea "Hi Team, Please see the OE presentation with Newfront's edits and notes. Than"
type textarea "x"
type textarea "Hi Team, Please see the OE presentation with Newfront's edits and notes. Tha"
type textarea "x"
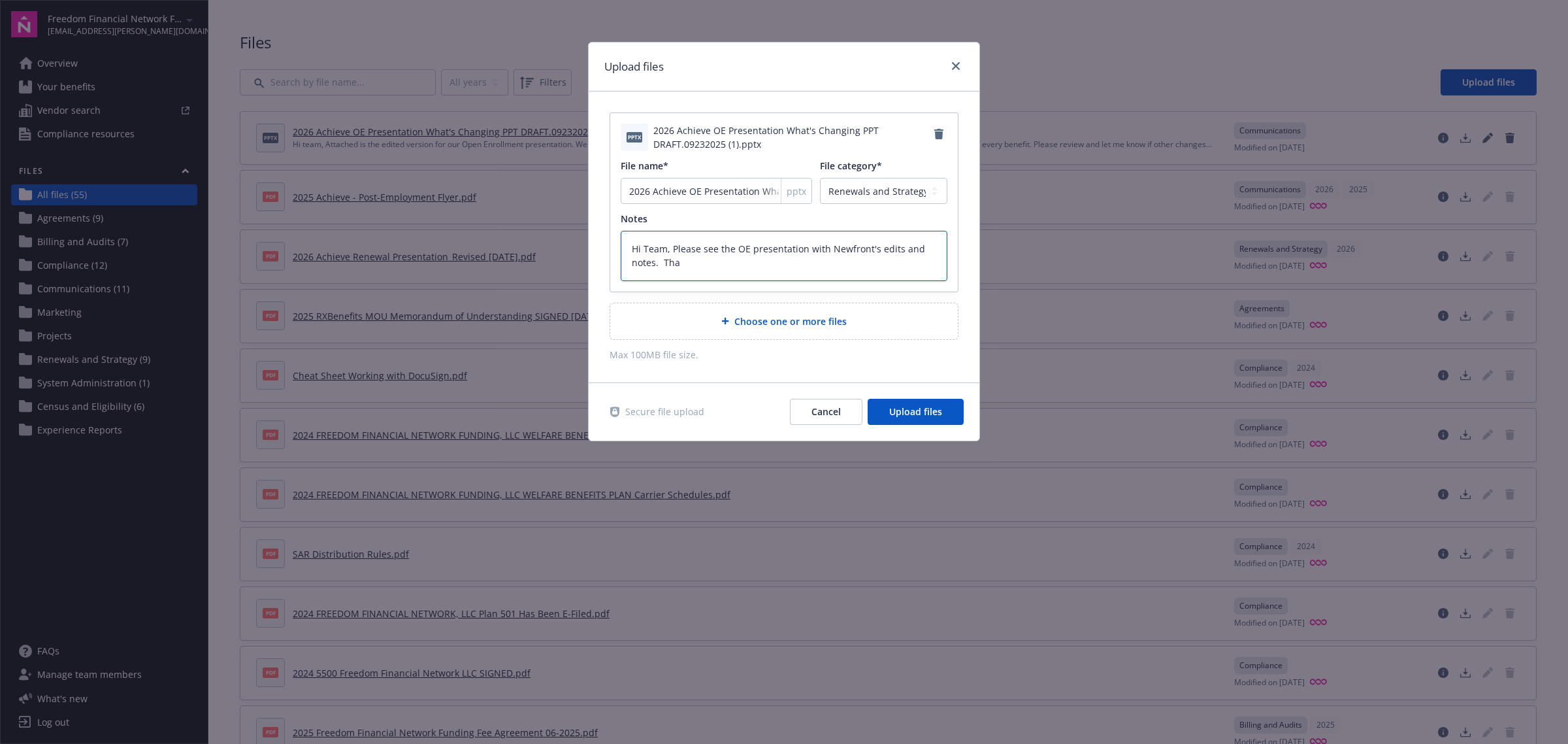
type textarea "Hi Team, Please see the OE presentation with Newfront's edits and notes. Th"
type textarea "x"
type textarea "Hi Team, Please see the OE presentation with Newfront's edits and notes. T"
click at [912, 192] on select "Agreements Billing and Audits Census and Eligibility Communications Compliance …" at bounding box center [884, 191] width 128 height 26
click at [821, 178] on select "Agreements Billing and Audits Census and Eligibility Communications Compliance …" at bounding box center [884, 191] width 128 height 26
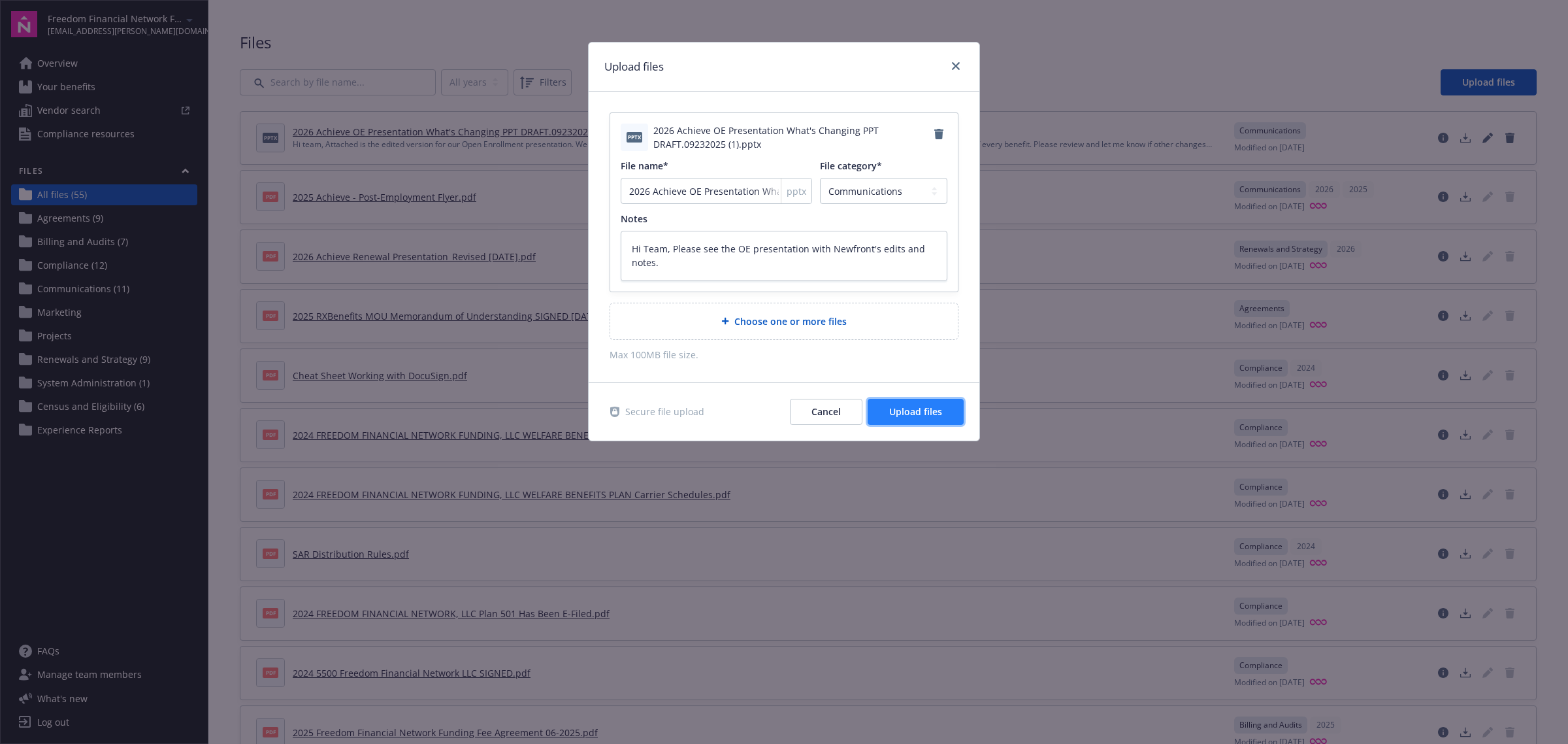
click at [916, 410] on span "Upload files" at bounding box center [915, 411] width 53 height 12
